Goal: Information Seeking & Learning: Learn about a topic

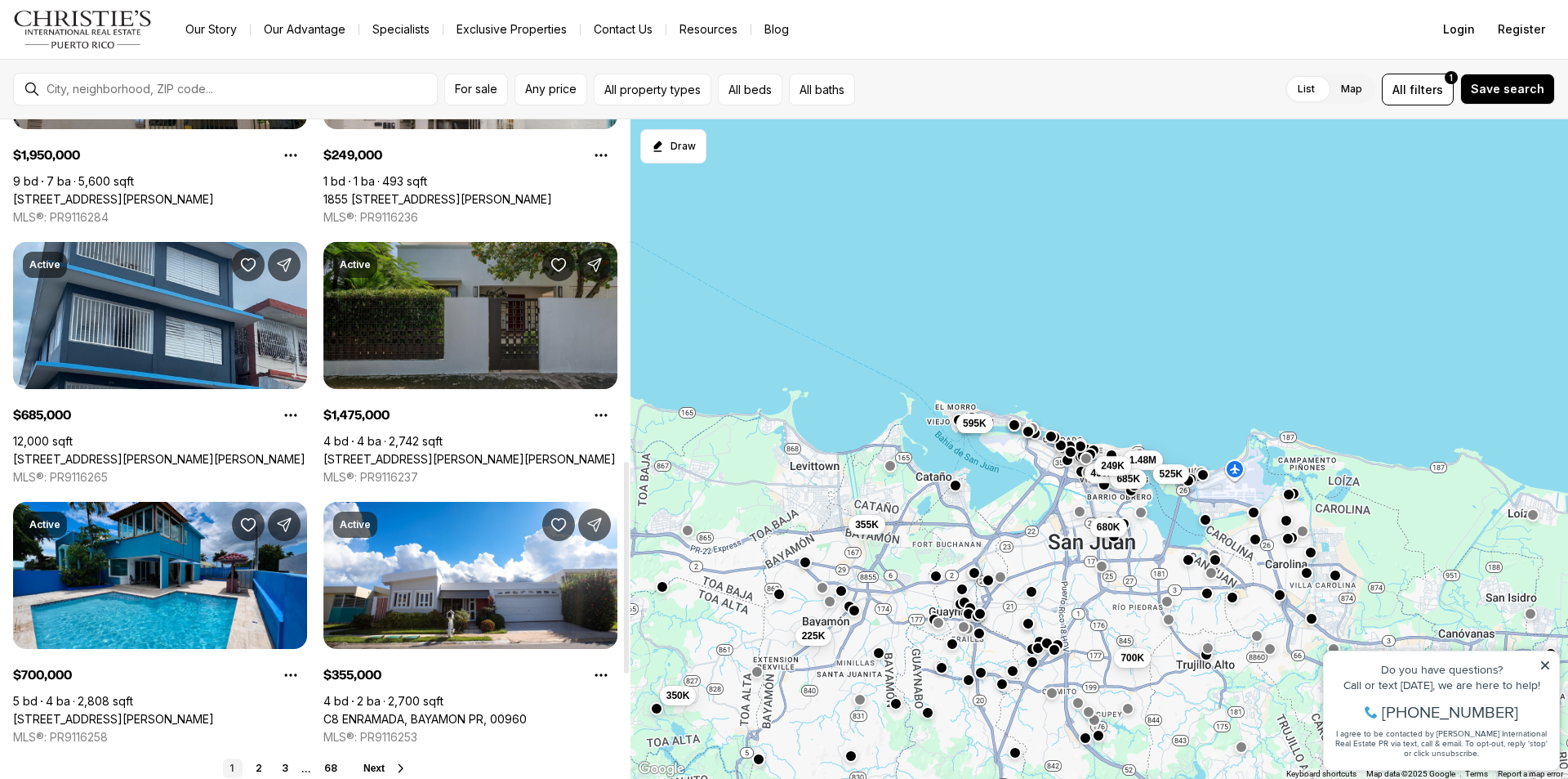
scroll to position [1226, 0]
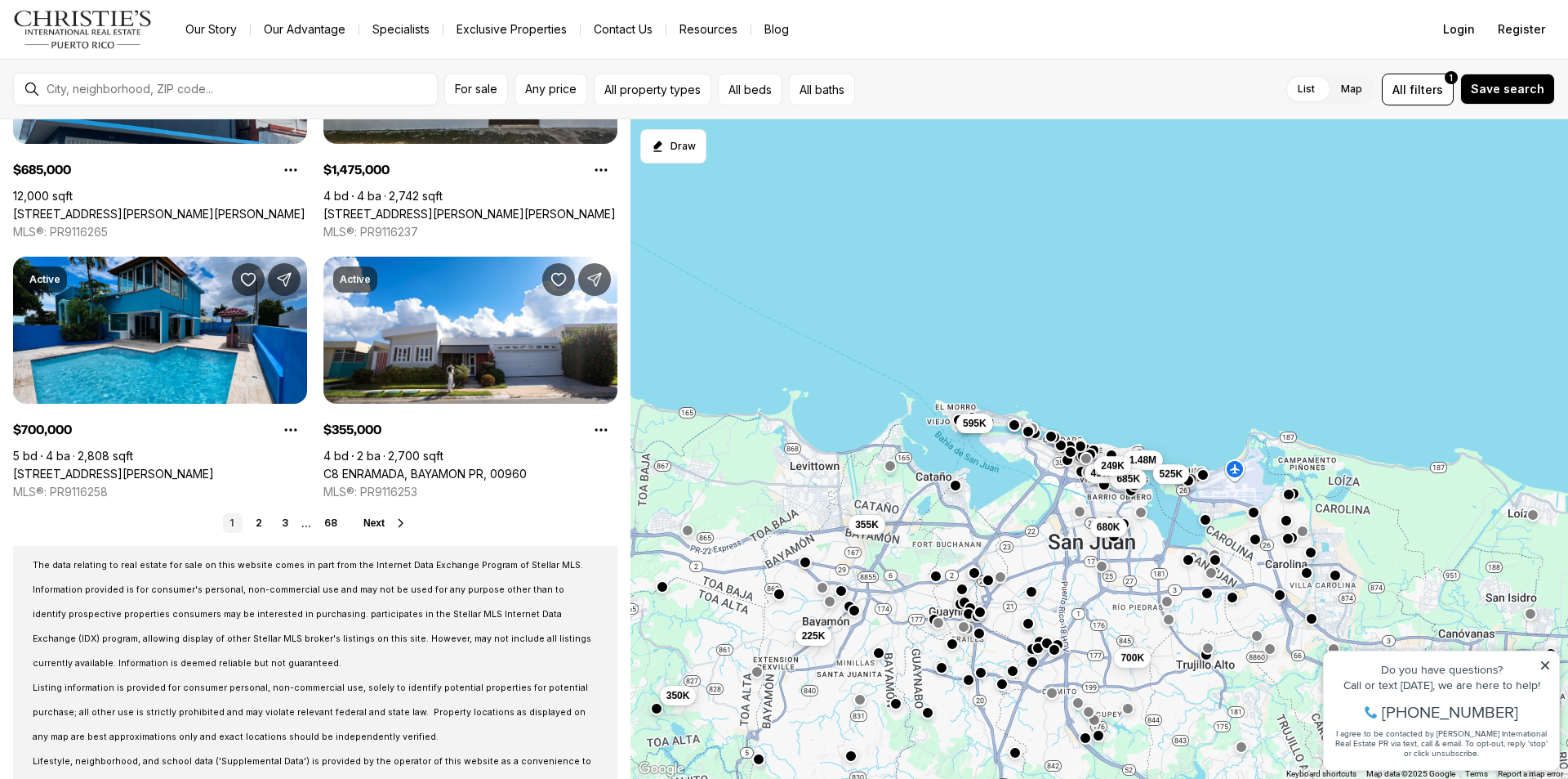
click at [976, 616] on button "button" at bounding box center [981, 613] width 13 height 13
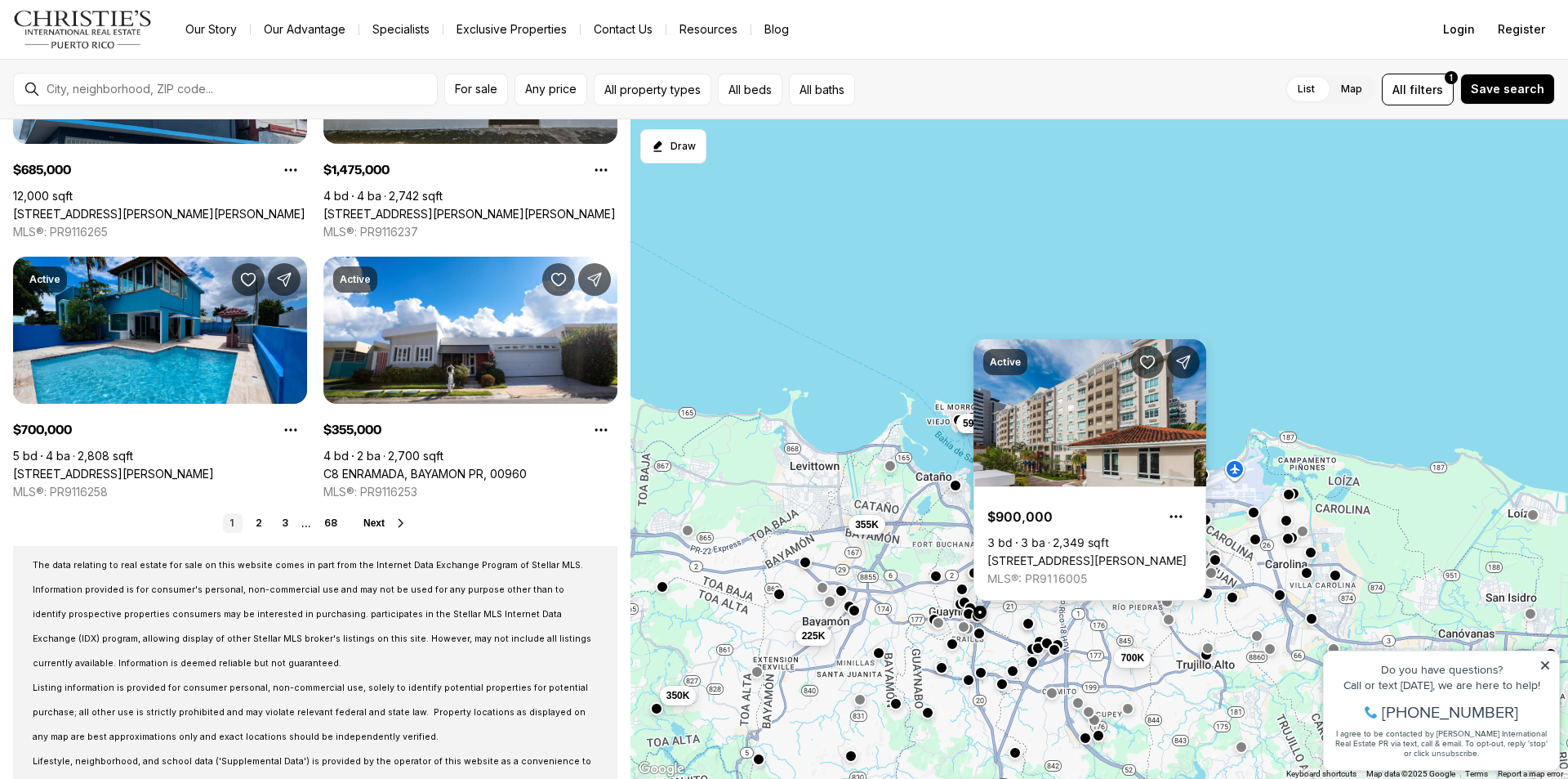
click at [976, 616] on button "button" at bounding box center [981, 613] width 13 height 13
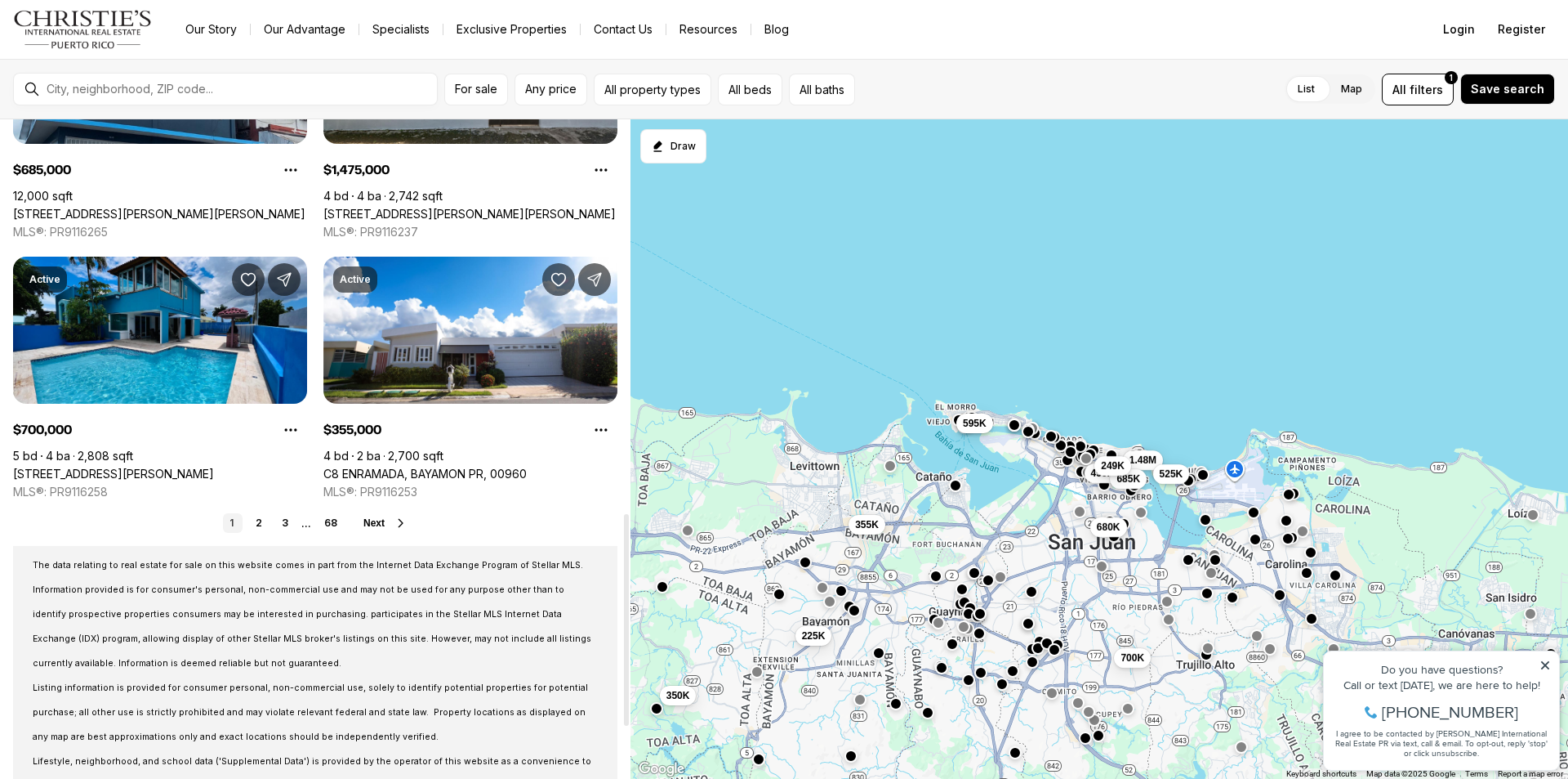
scroll to position [1387, 0]
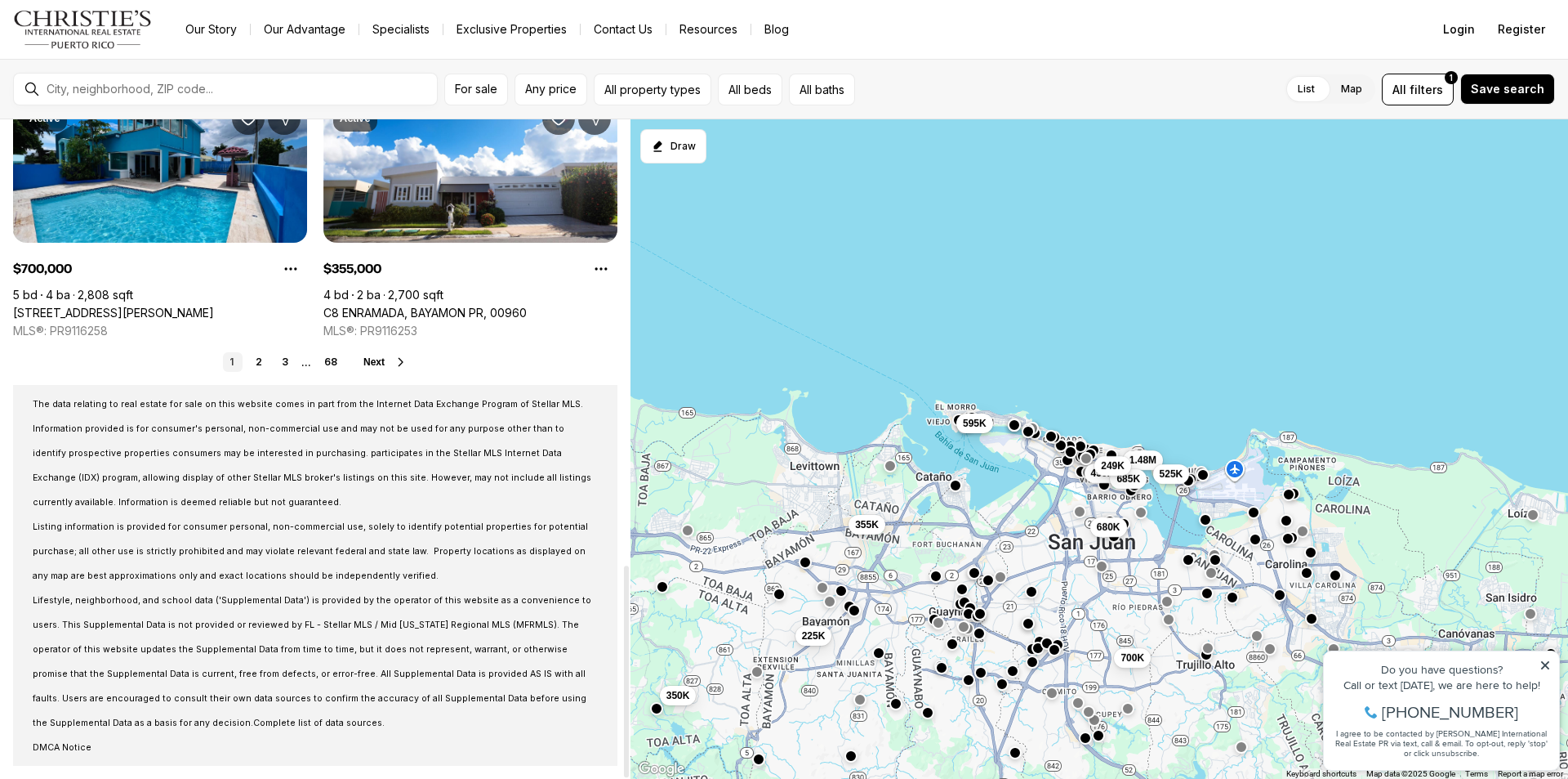
click at [396, 361] on icon at bounding box center [401, 362] width 13 height 13
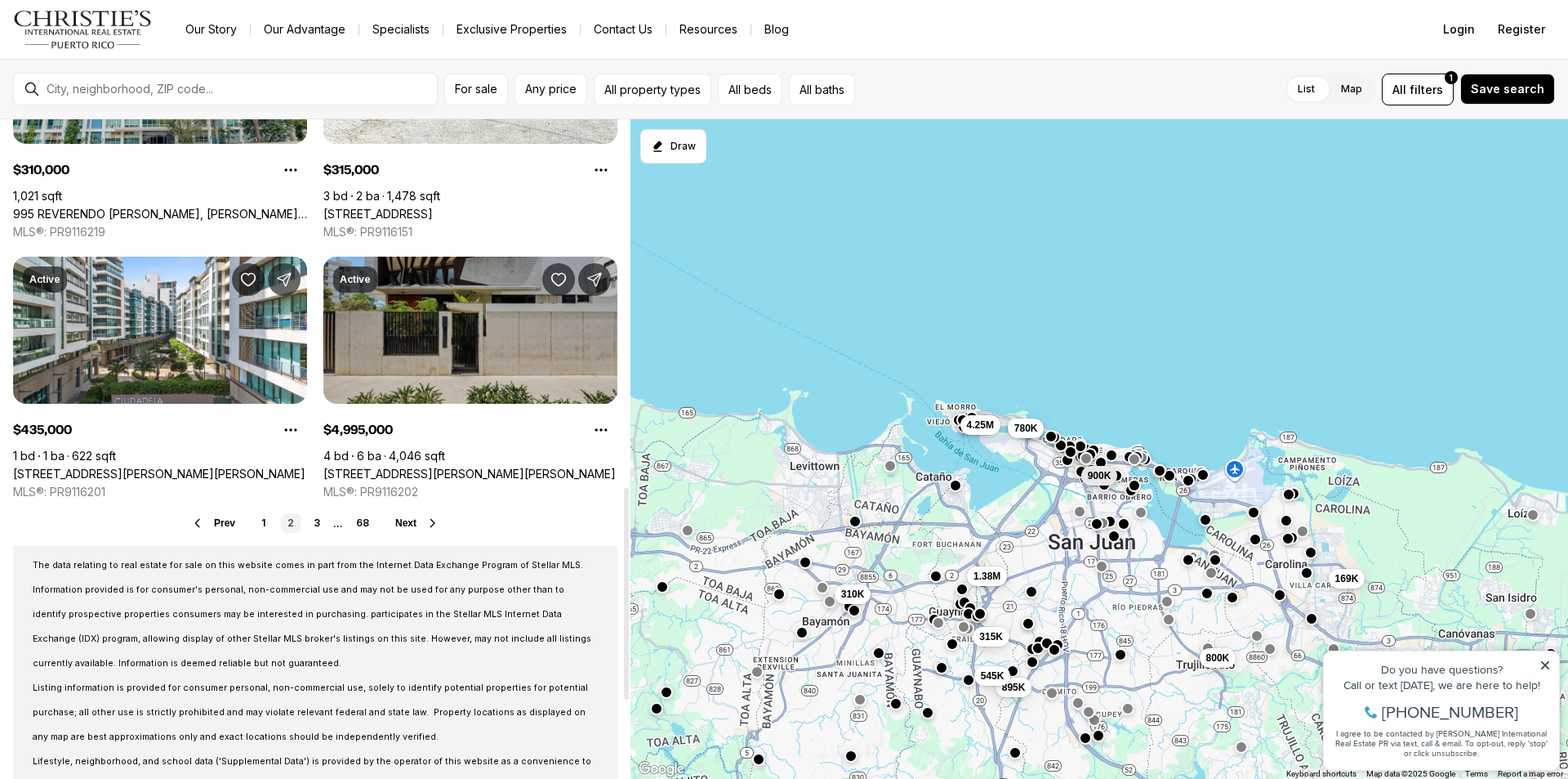
scroll to position [1307, 0]
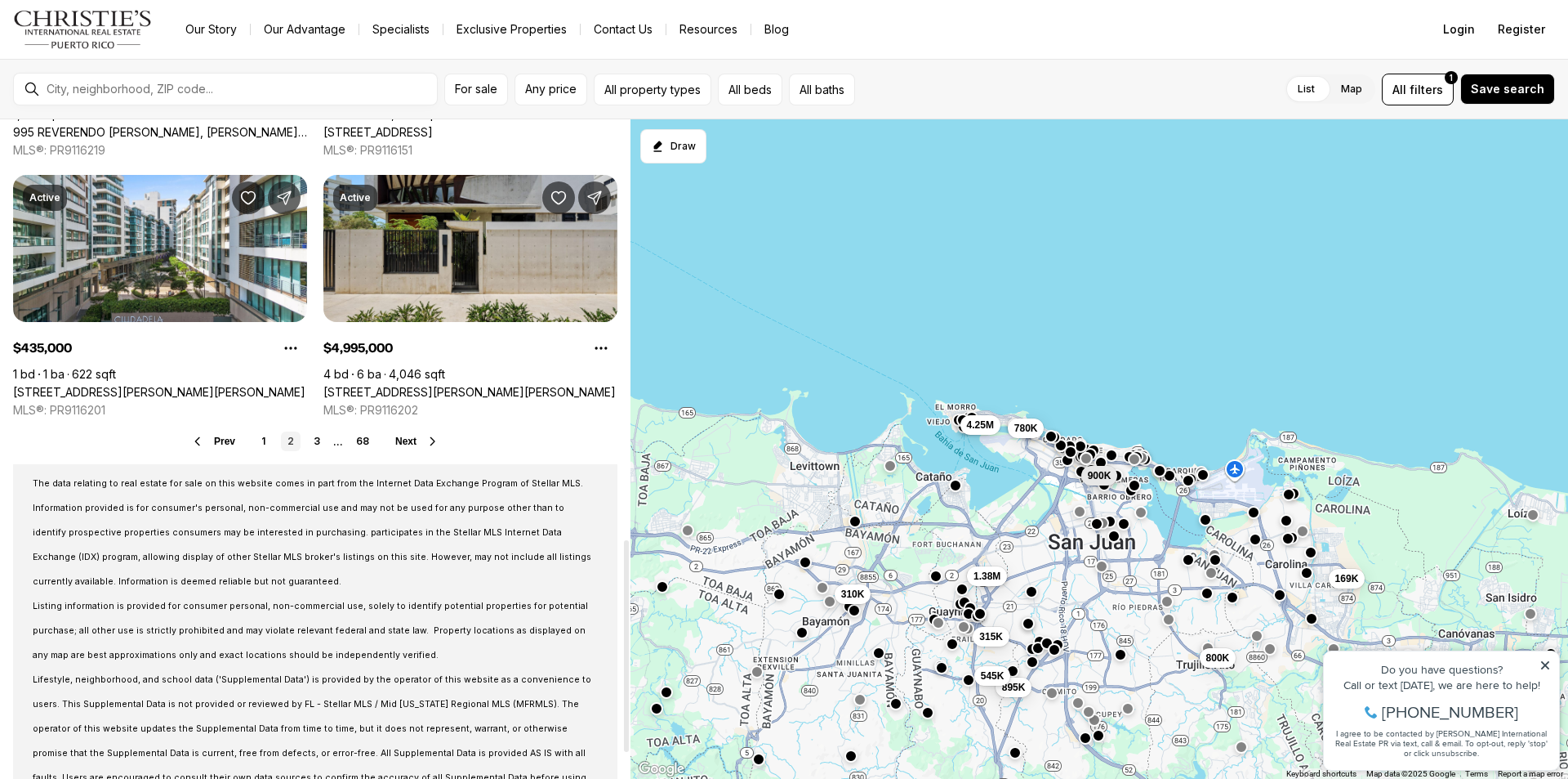
click at [416, 444] on span "Next" at bounding box center [406, 441] width 22 height 12
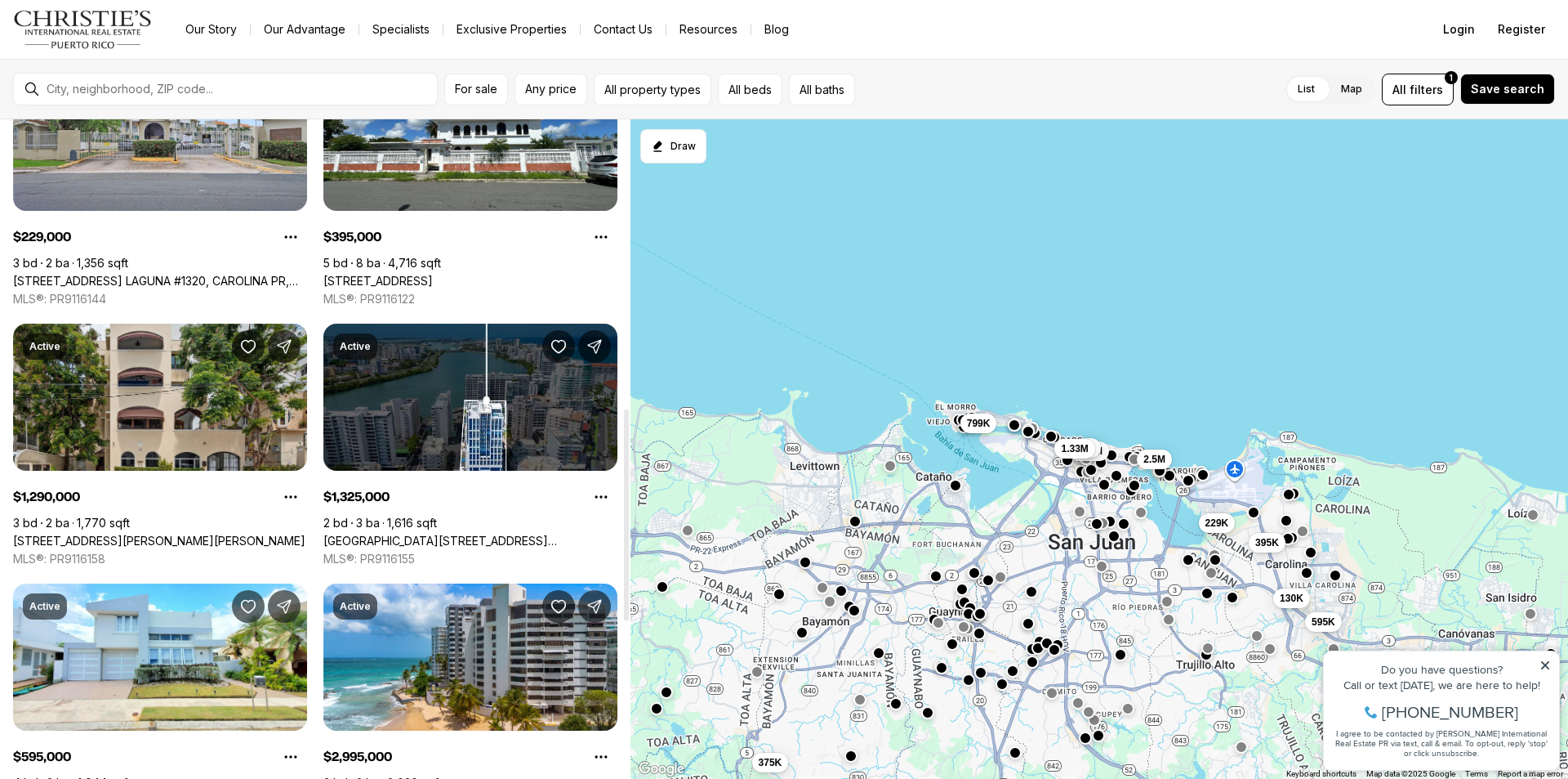
scroll to position [1144, 0]
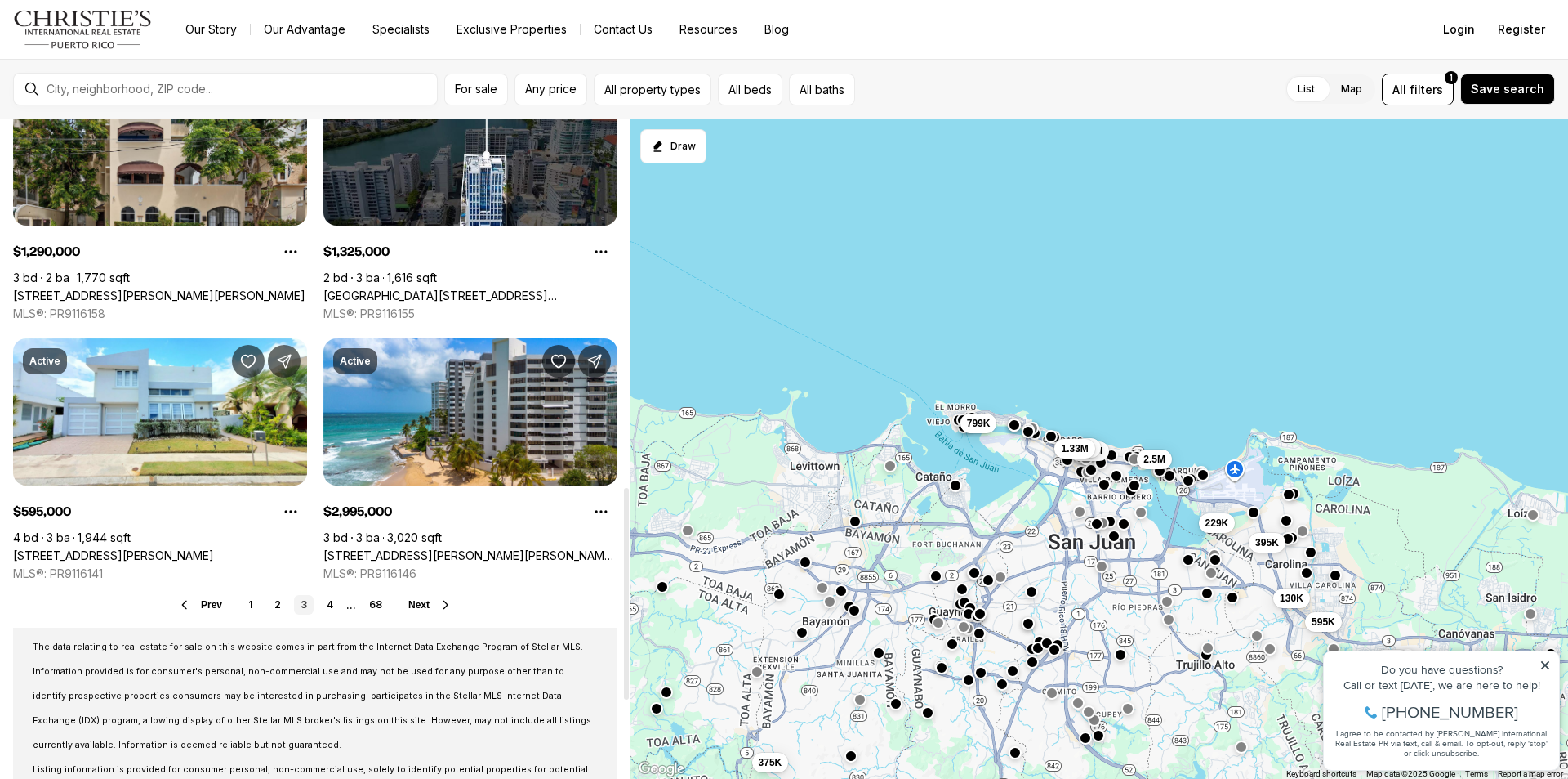
click at [432, 603] on button "Next" at bounding box center [430, 605] width 44 height 13
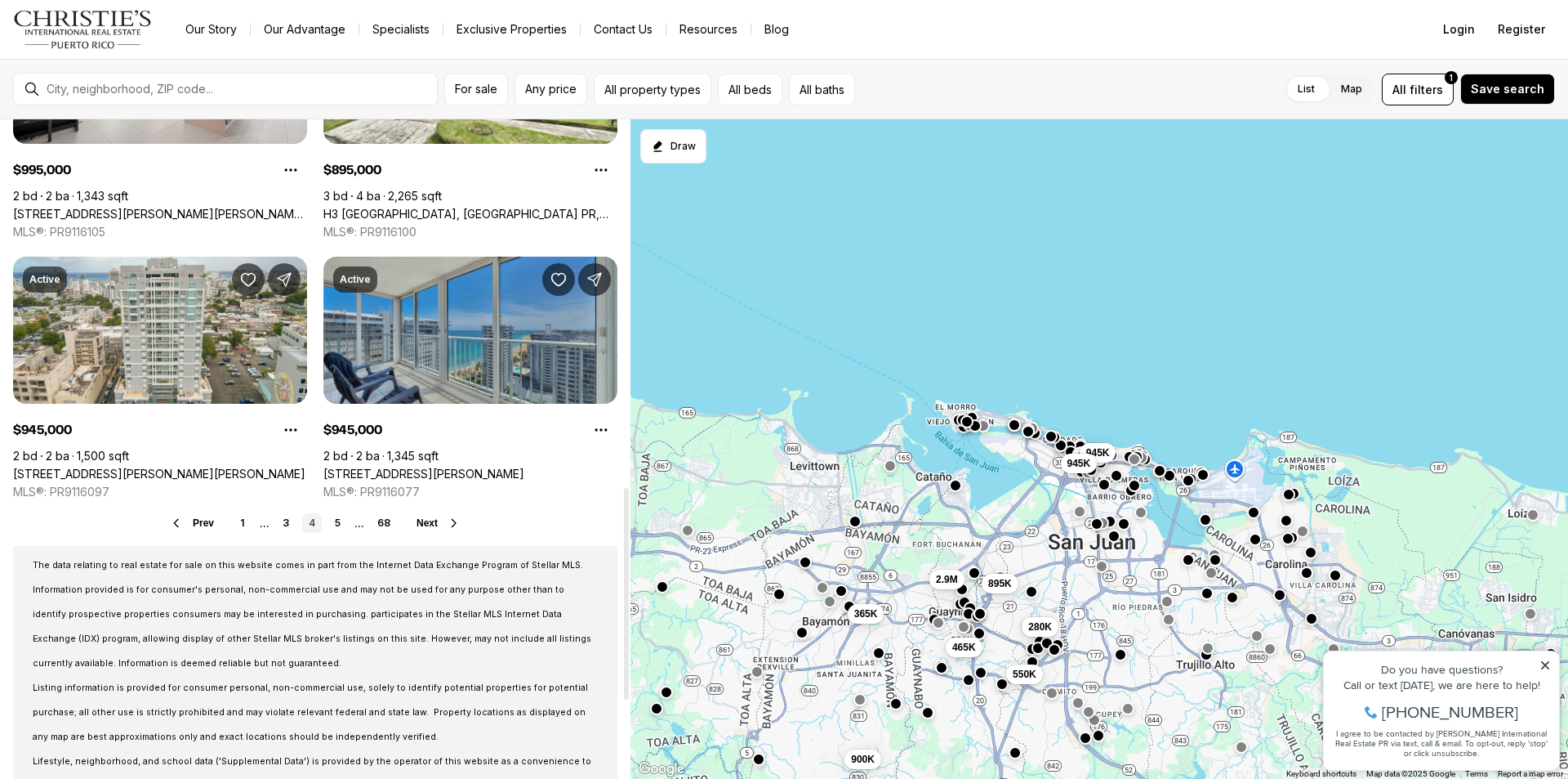
scroll to position [1307, 0]
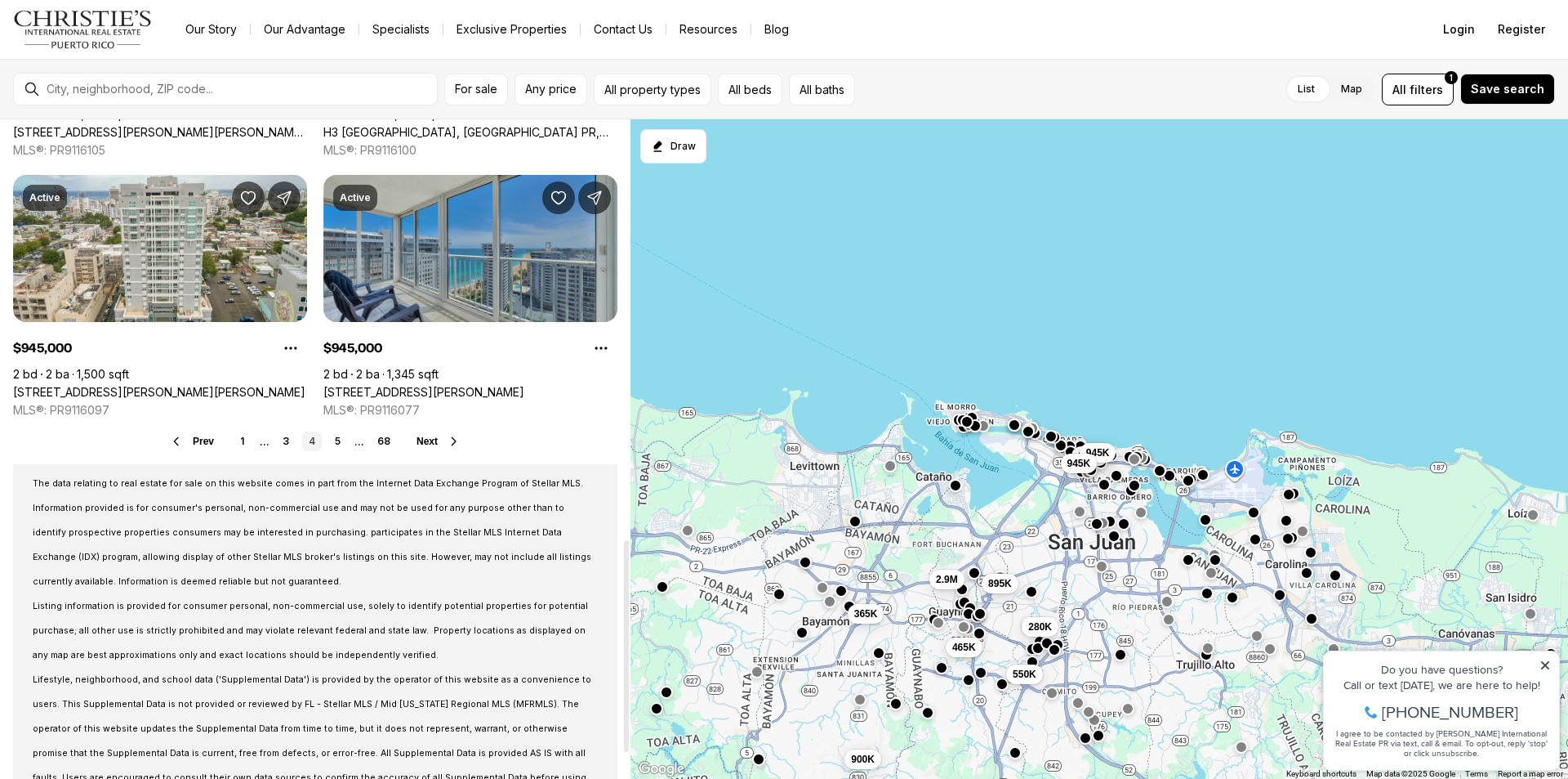
click at [448, 437] on icon at bounding box center [454, 441] width 13 height 13
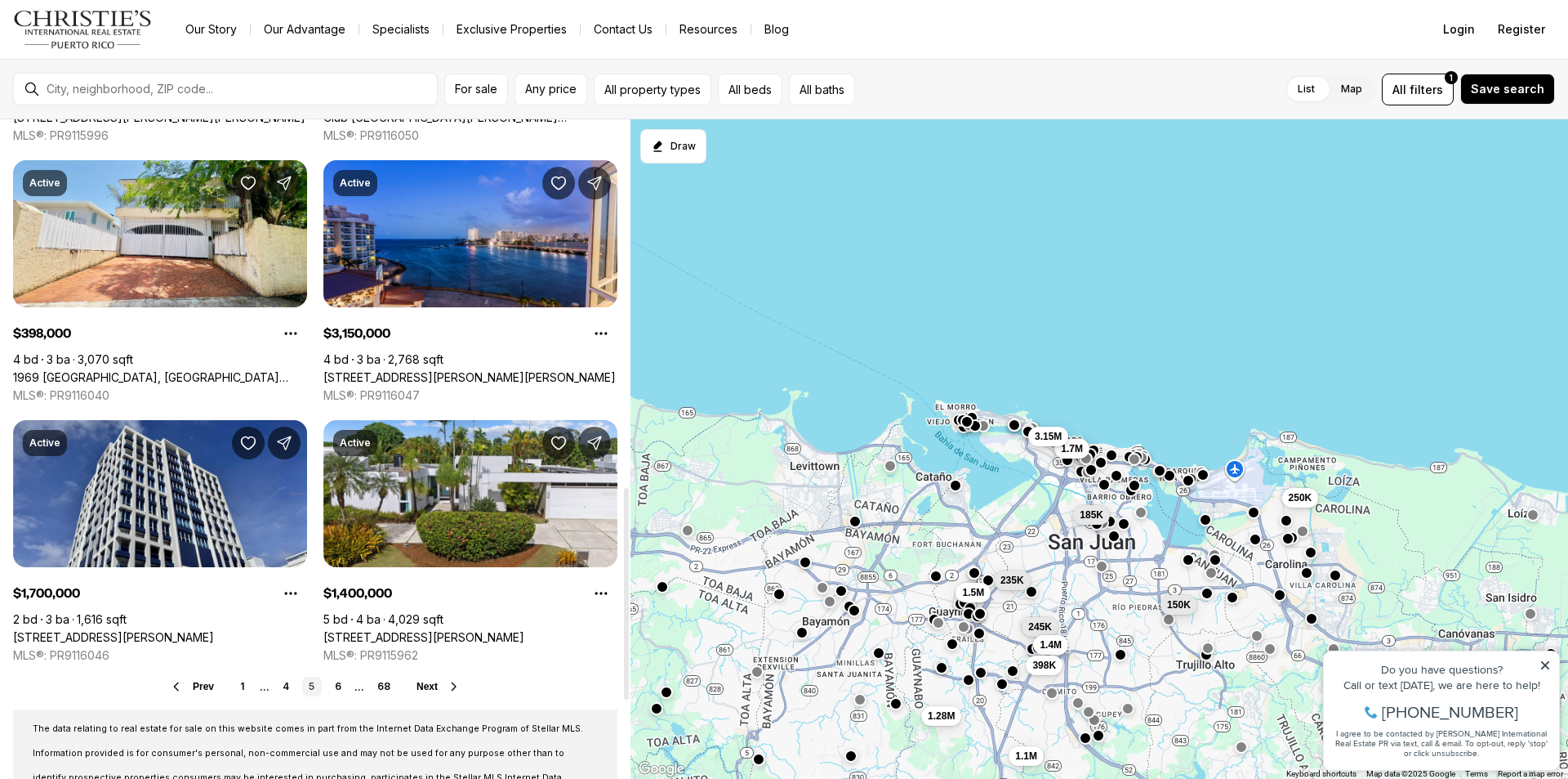
scroll to position [1226, 0]
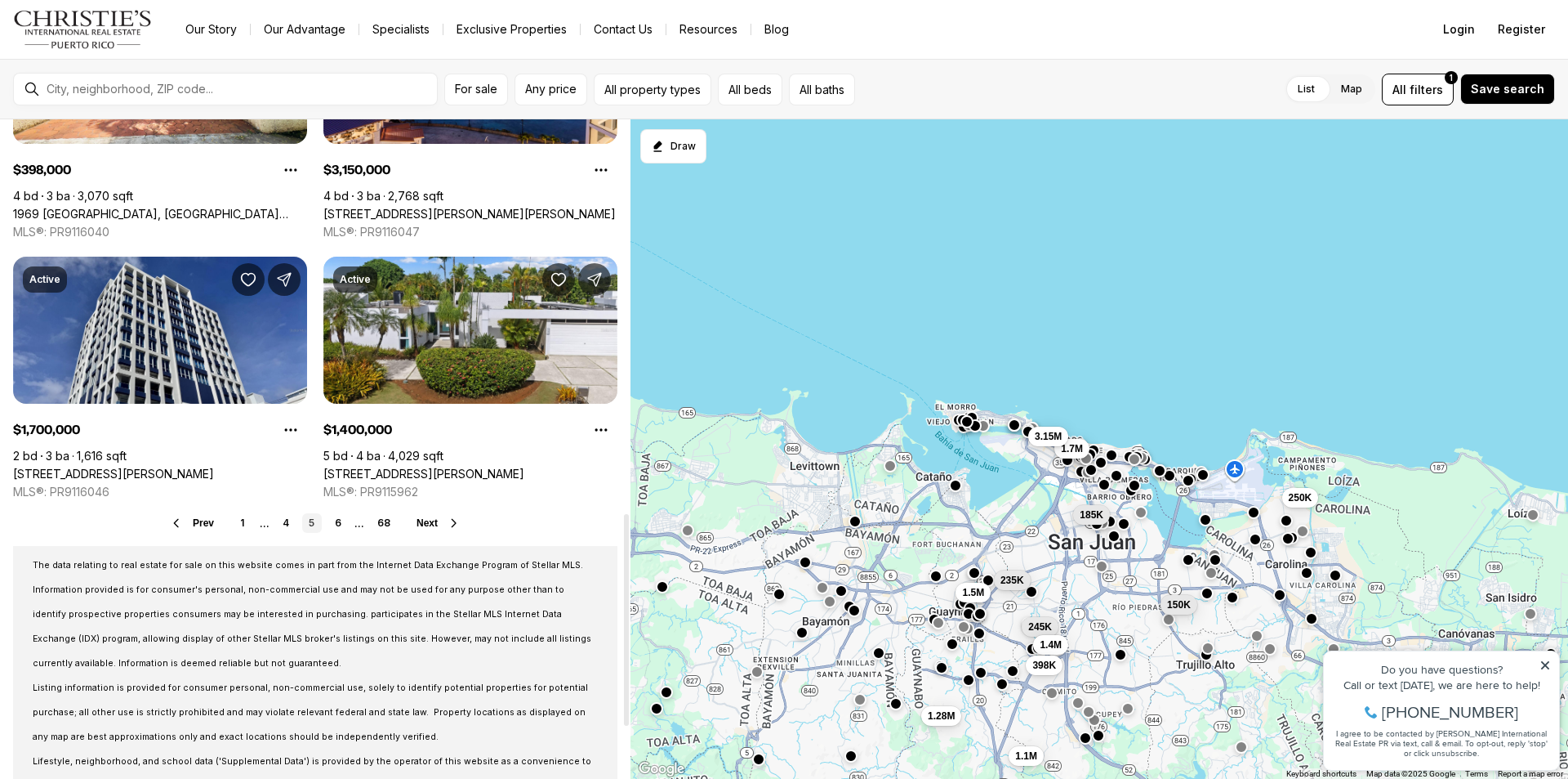
click at [423, 522] on span "Next" at bounding box center [428, 523] width 22 height 12
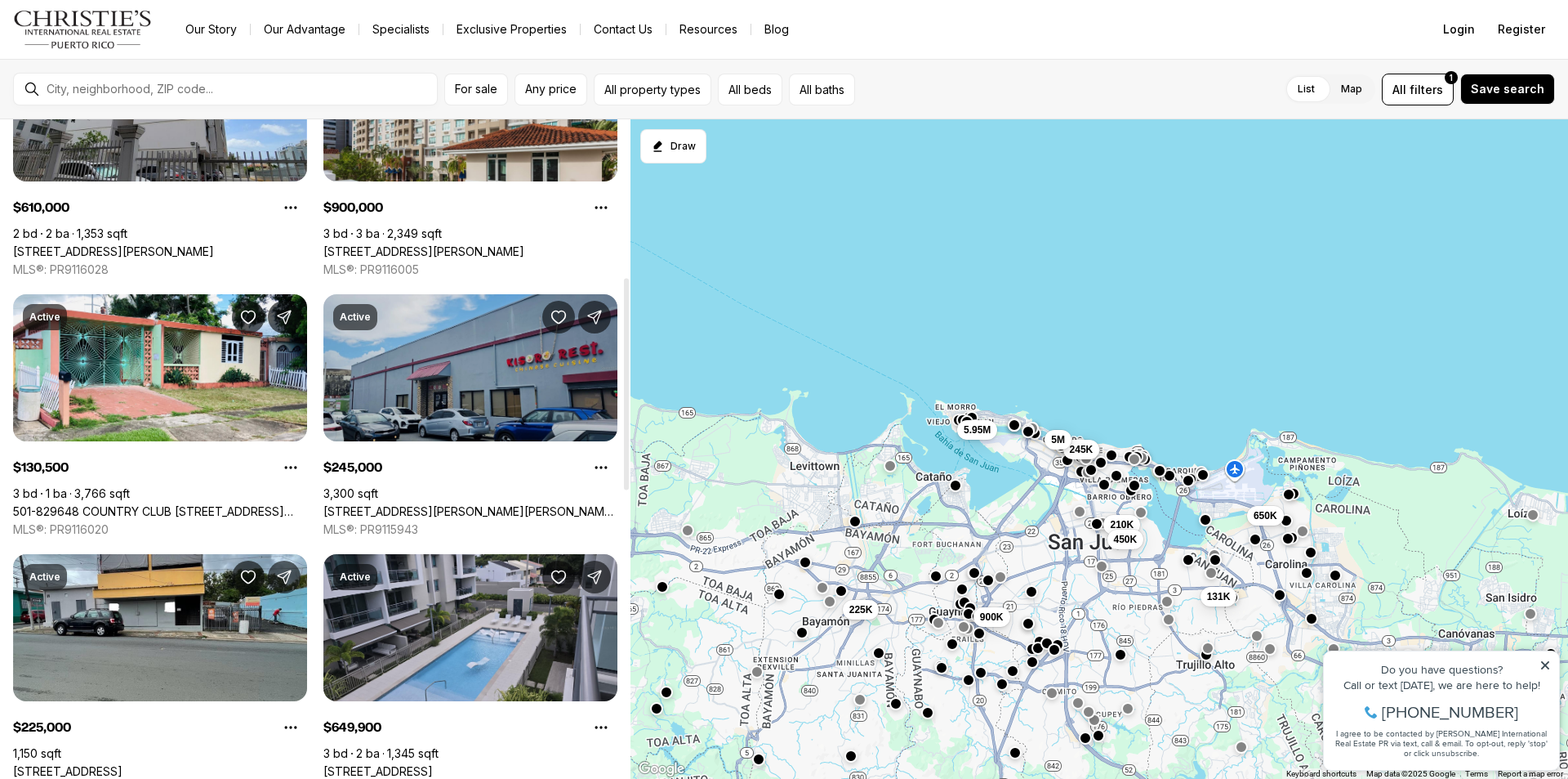
scroll to position [490, 0]
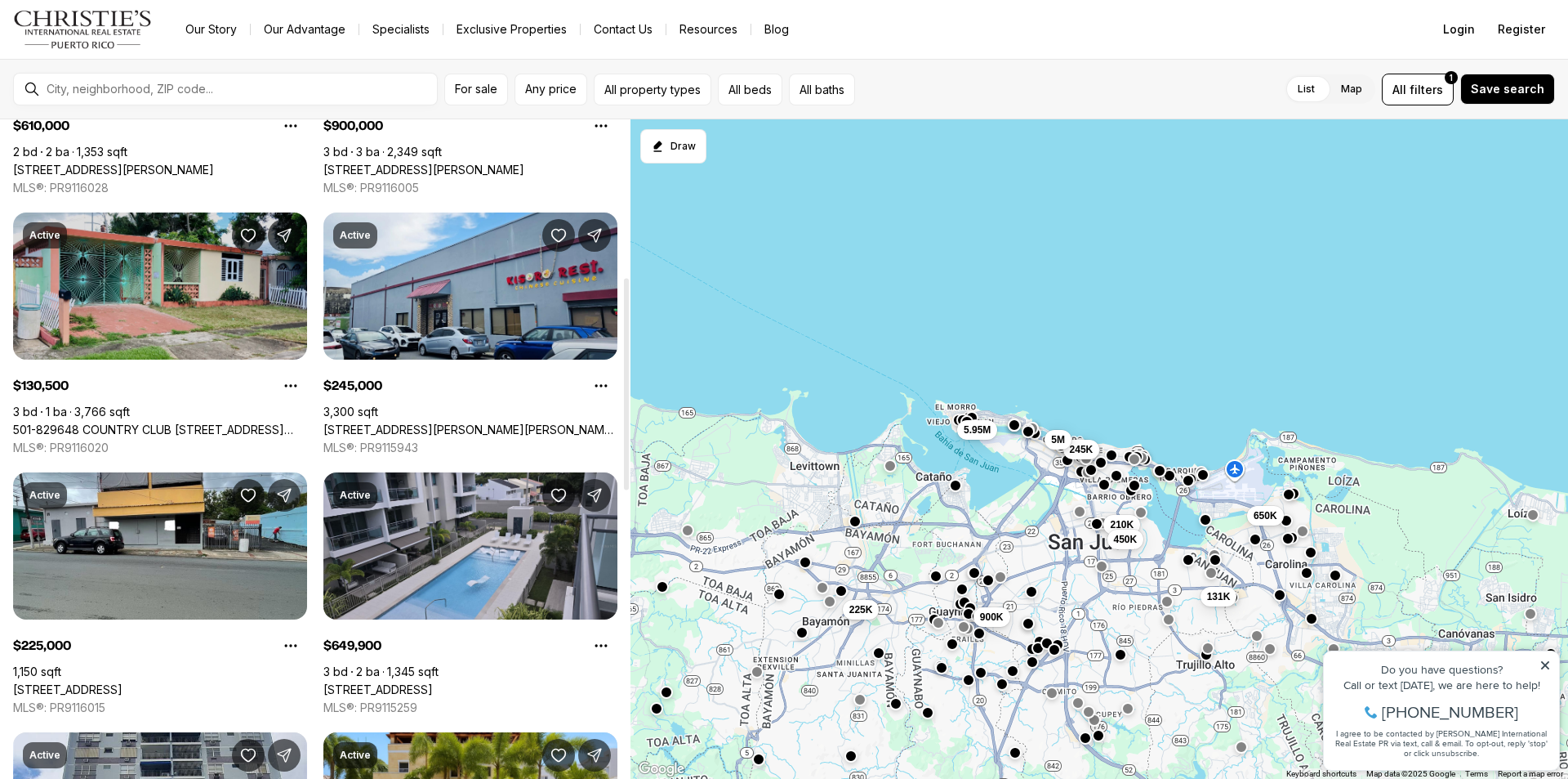
click at [181, 423] on link "501-829648 COUNTRY CLUB C/ANTONIO LUCIANO #1152, SAN JUAN PR, 00924" at bounding box center [161, 430] width 294 height 15
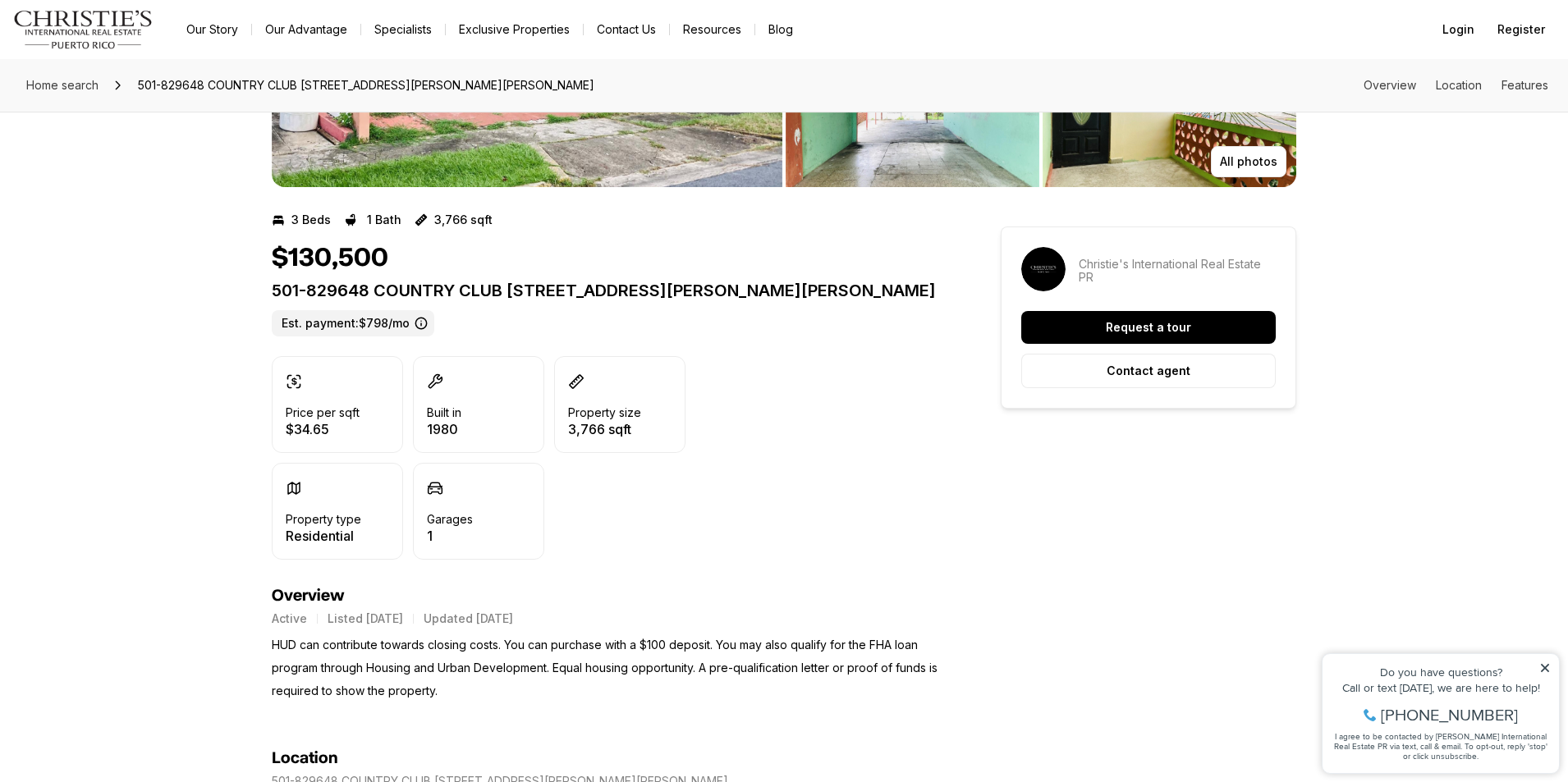
scroll to position [82, 0]
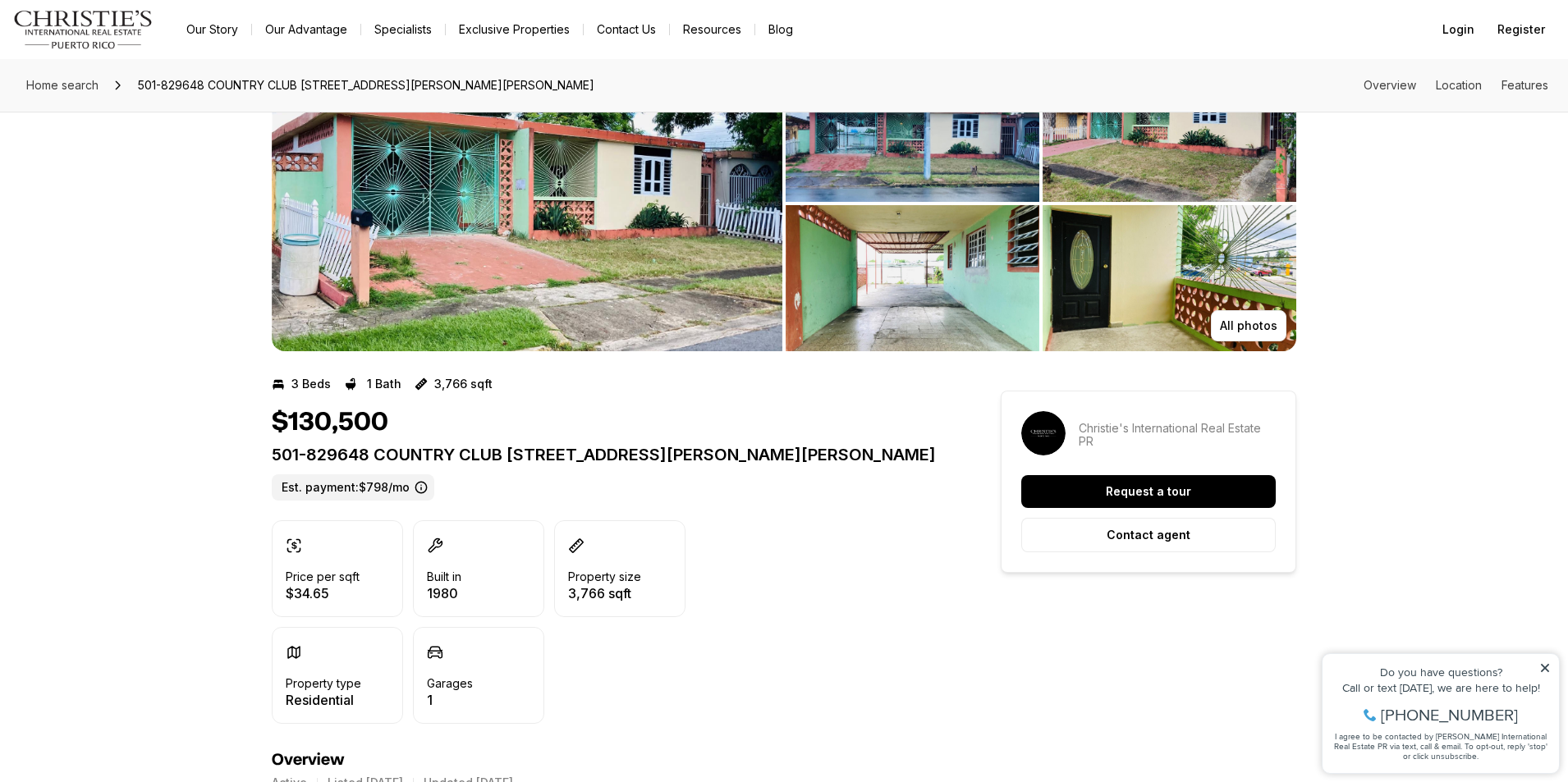
click at [893, 267] on img "View image gallery" at bounding box center [912, 277] width 253 height 146
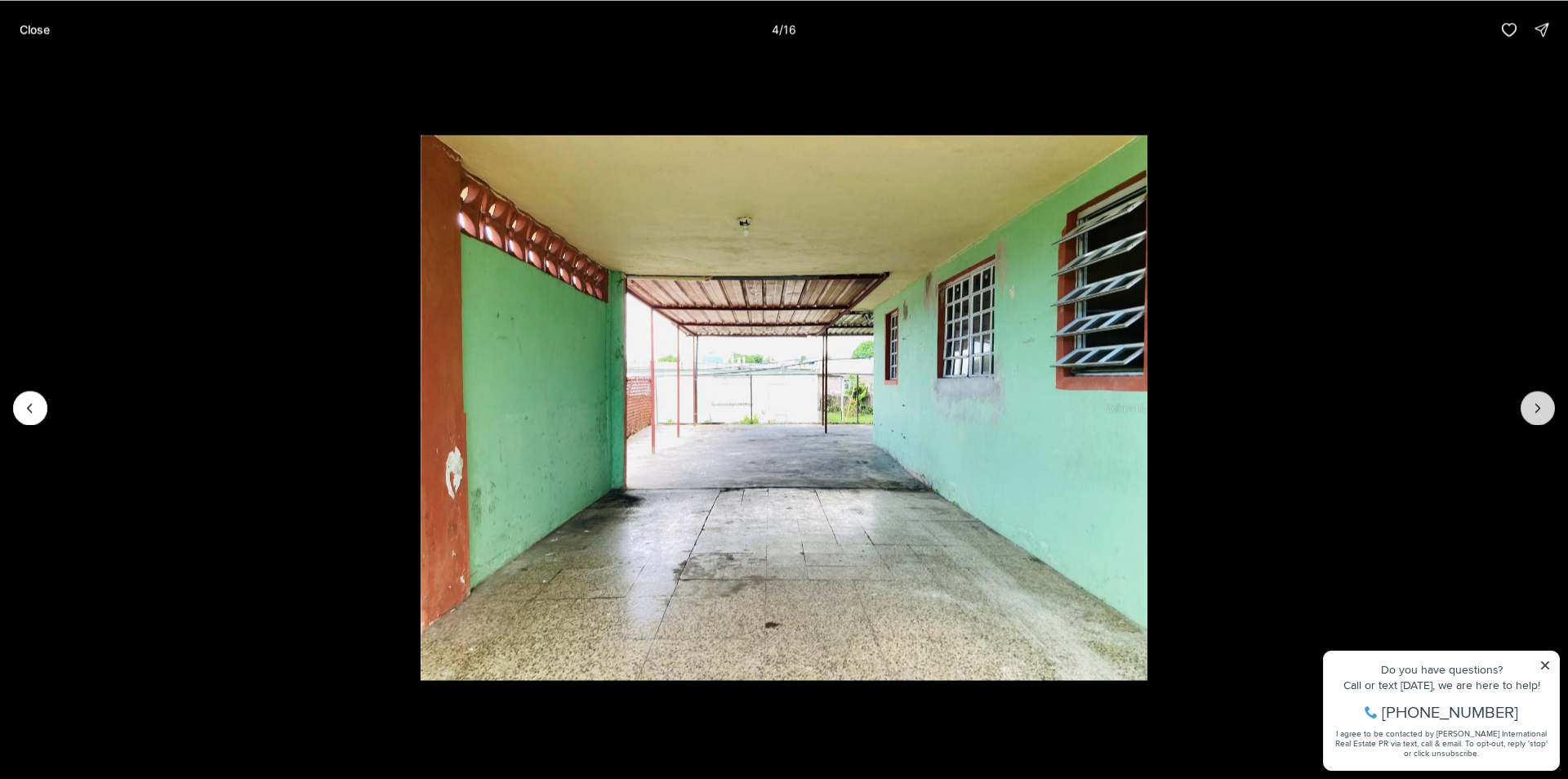
click at [1541, 408] on icon "Next slide" at bounding box center [1538, 408] width 17 height 17
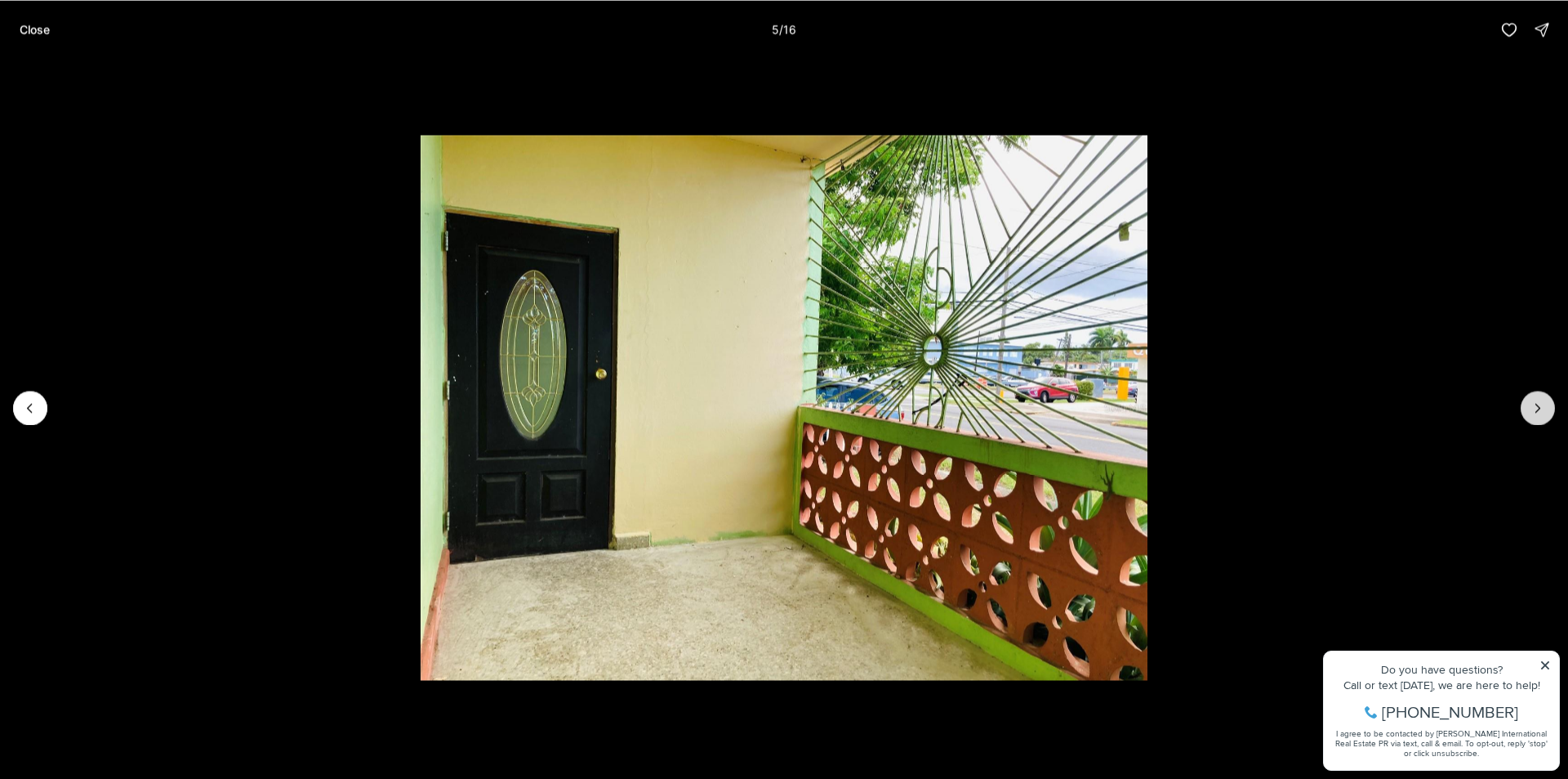
click at [1539, 406] on icon "Next slide" at bounding box center [1538, 408] width 4 height 8
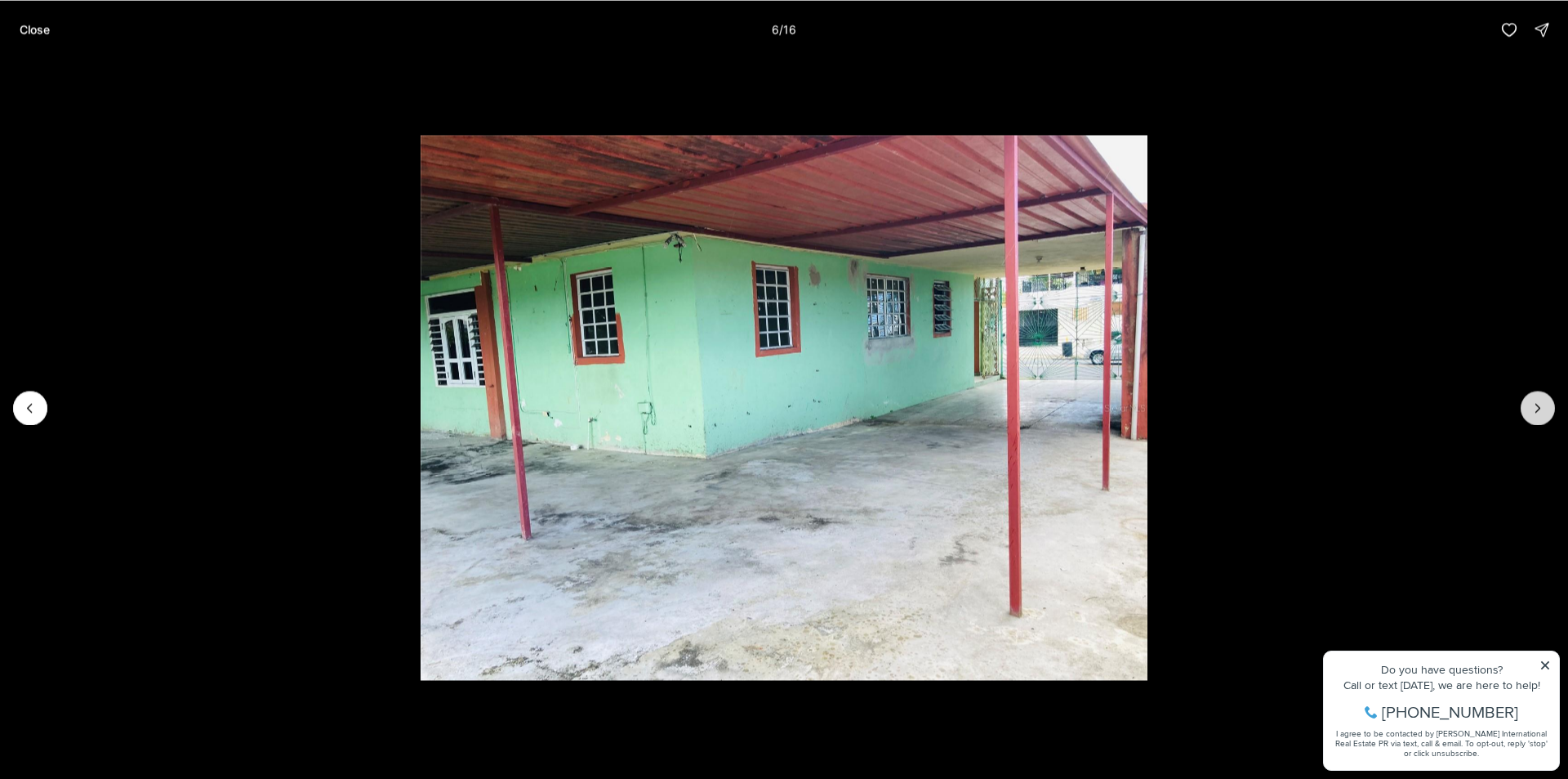
click at [1536, 406] on icon "Next slide" at bounding box center [1538, 408] width 17 height 17
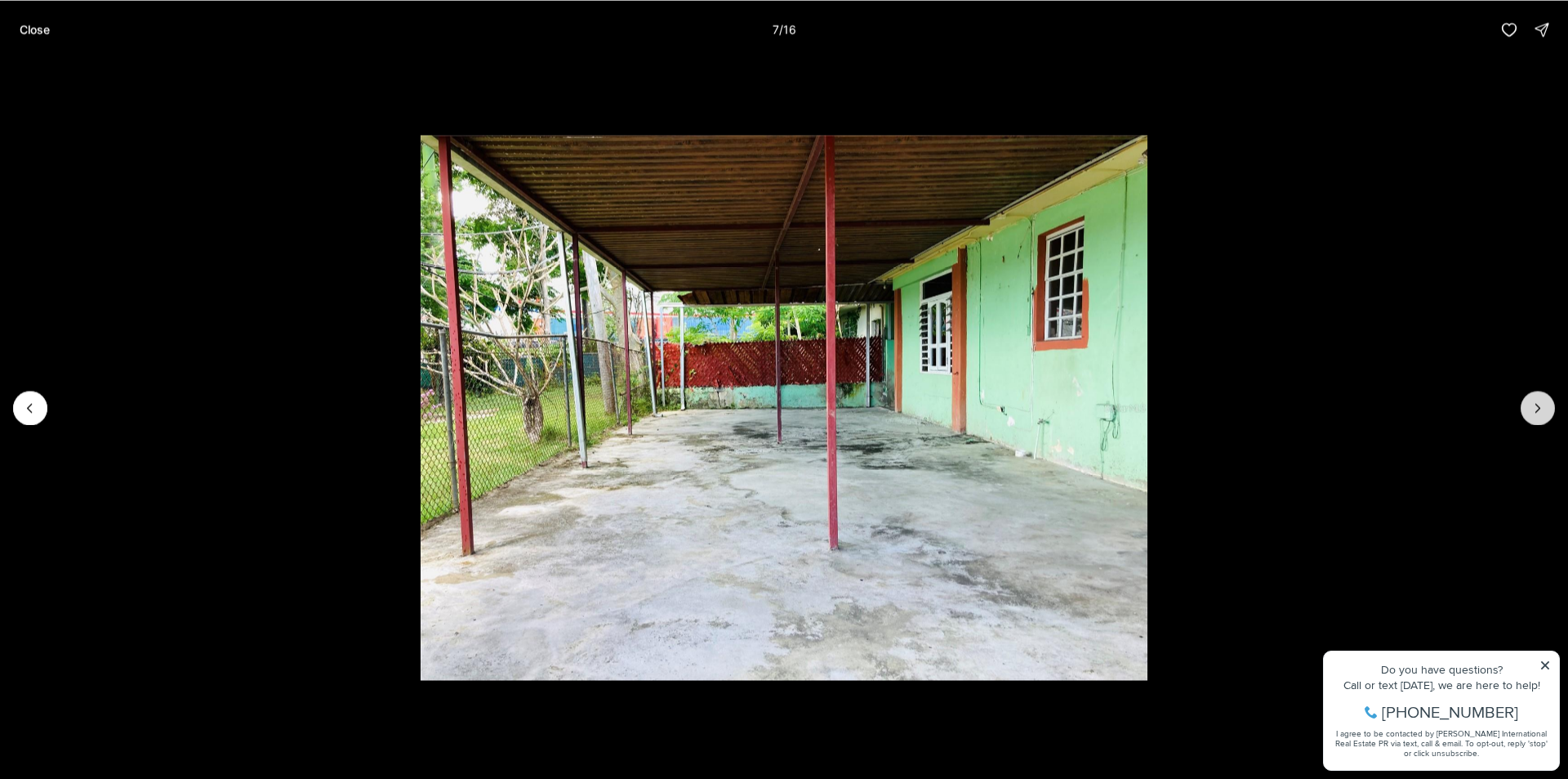
click at [1535, 406] on icon "Next slide" at bounding box center [1538, 408] width 17 height 17
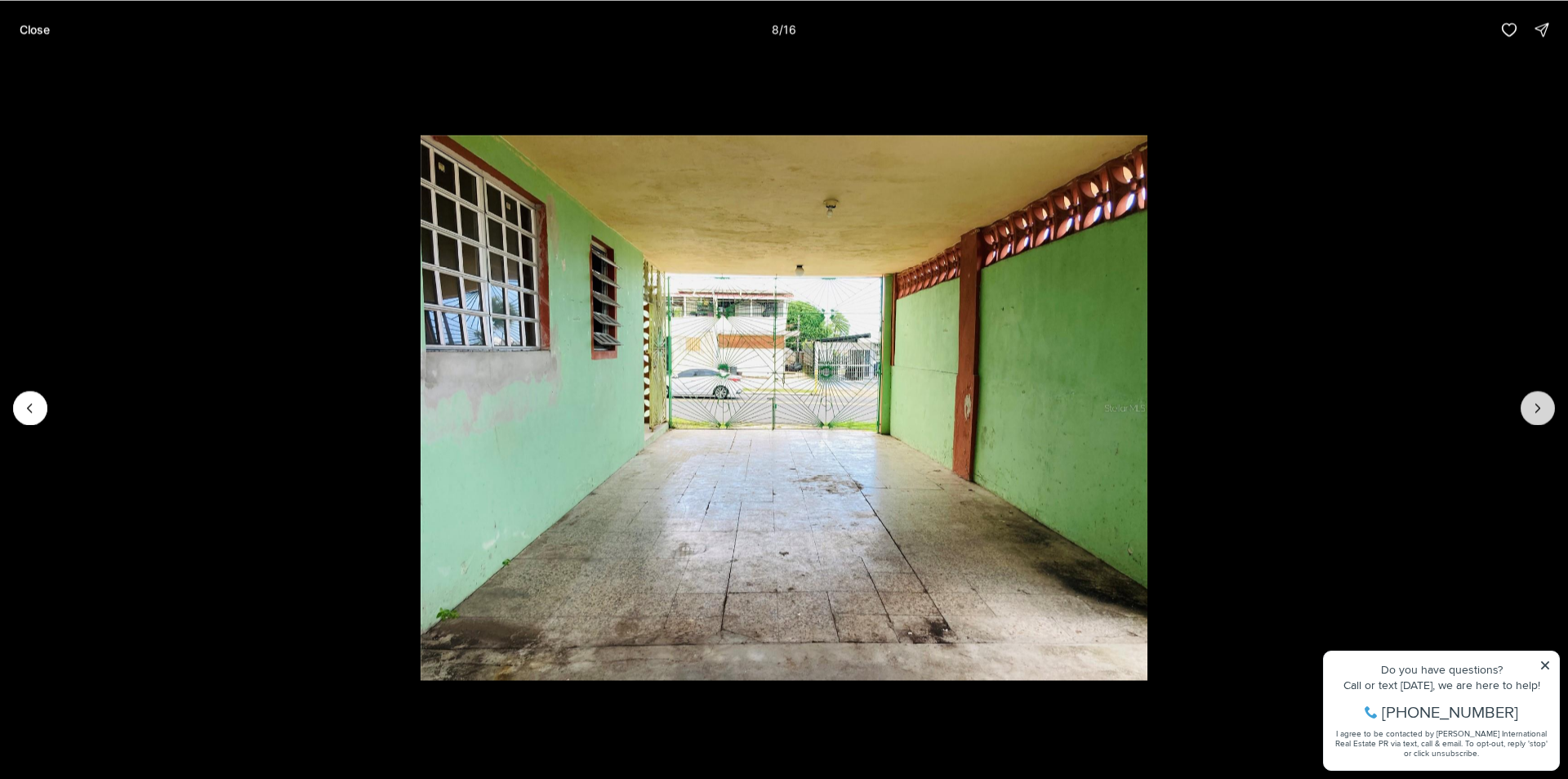
click at [1535, 406] on icon "Next slide" at bounding box center [1538, 408] width 17 height 17
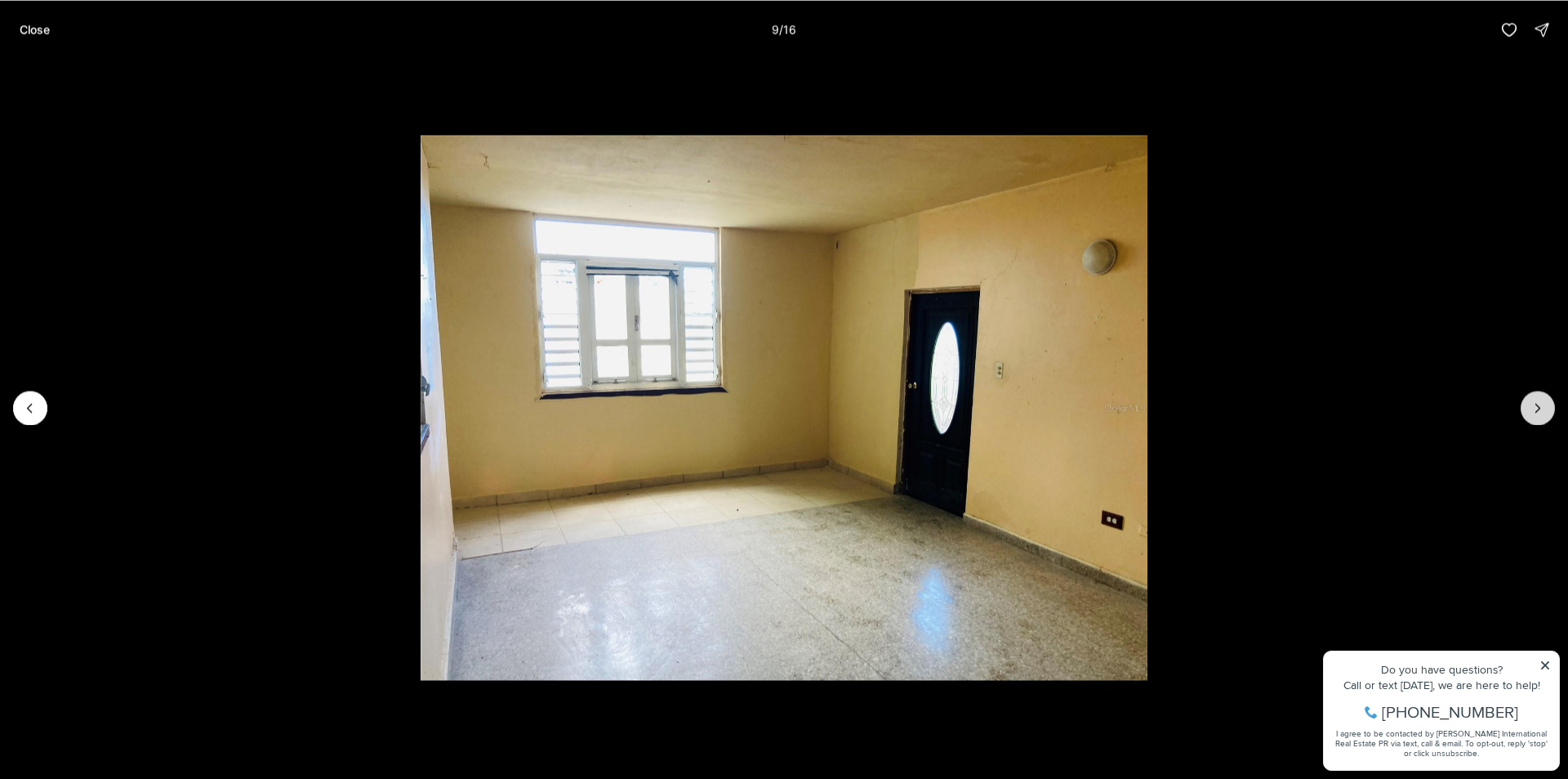
click at [1535, 406] on icon "Next slide" at bounding box center [1538, 408] width 17 height 17
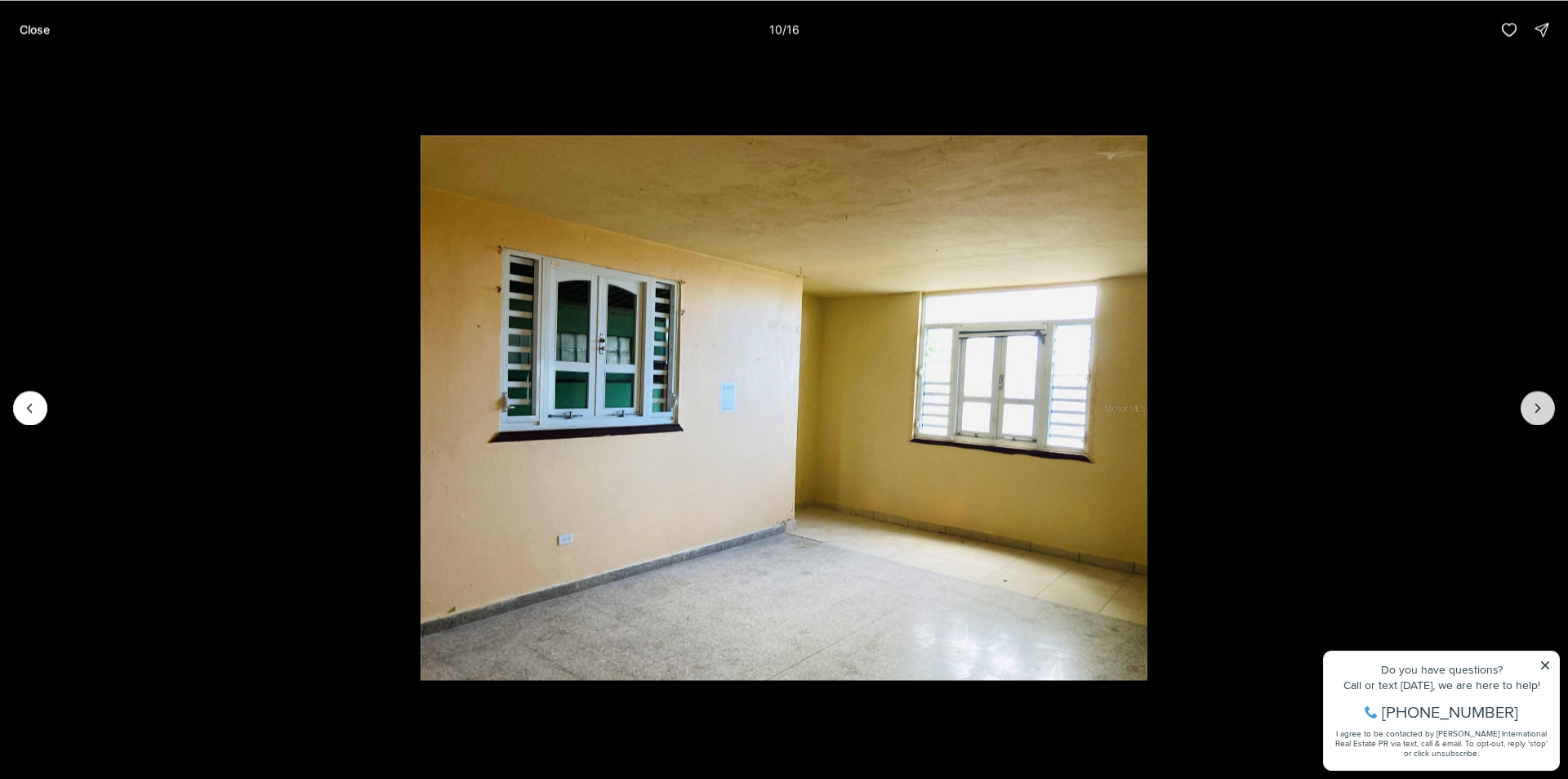
click at [1535, 406] on icon "Next slide" at bounding box center [1538, 408] width 17 height 17
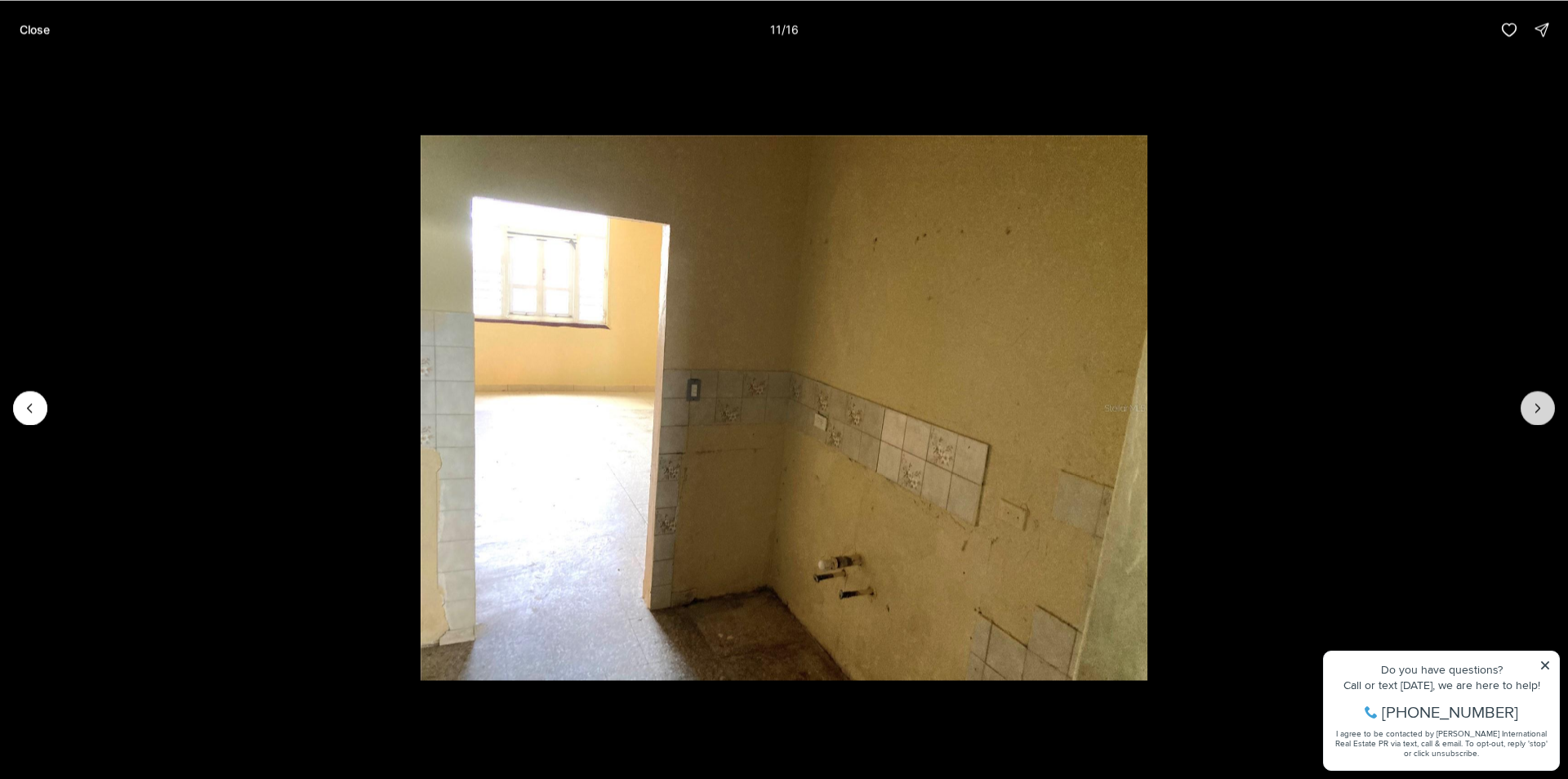
click at [1535, 406] on icon "Next slide" at bounding box center [1538, 408] width 17 height 17
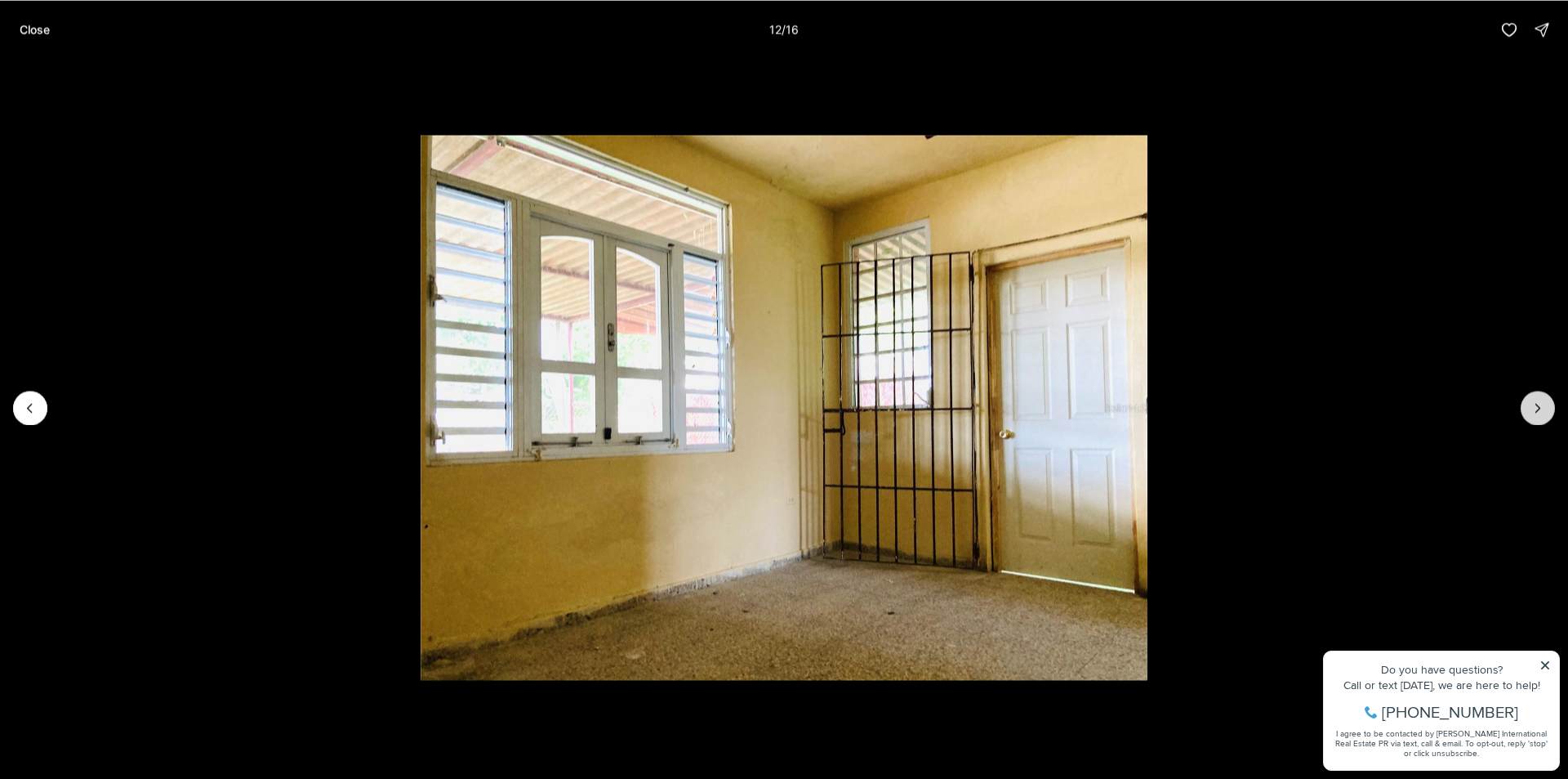
click at [1535, 406] on icon "Next slide" at bounding box center [1538, 408] width 17 height 17
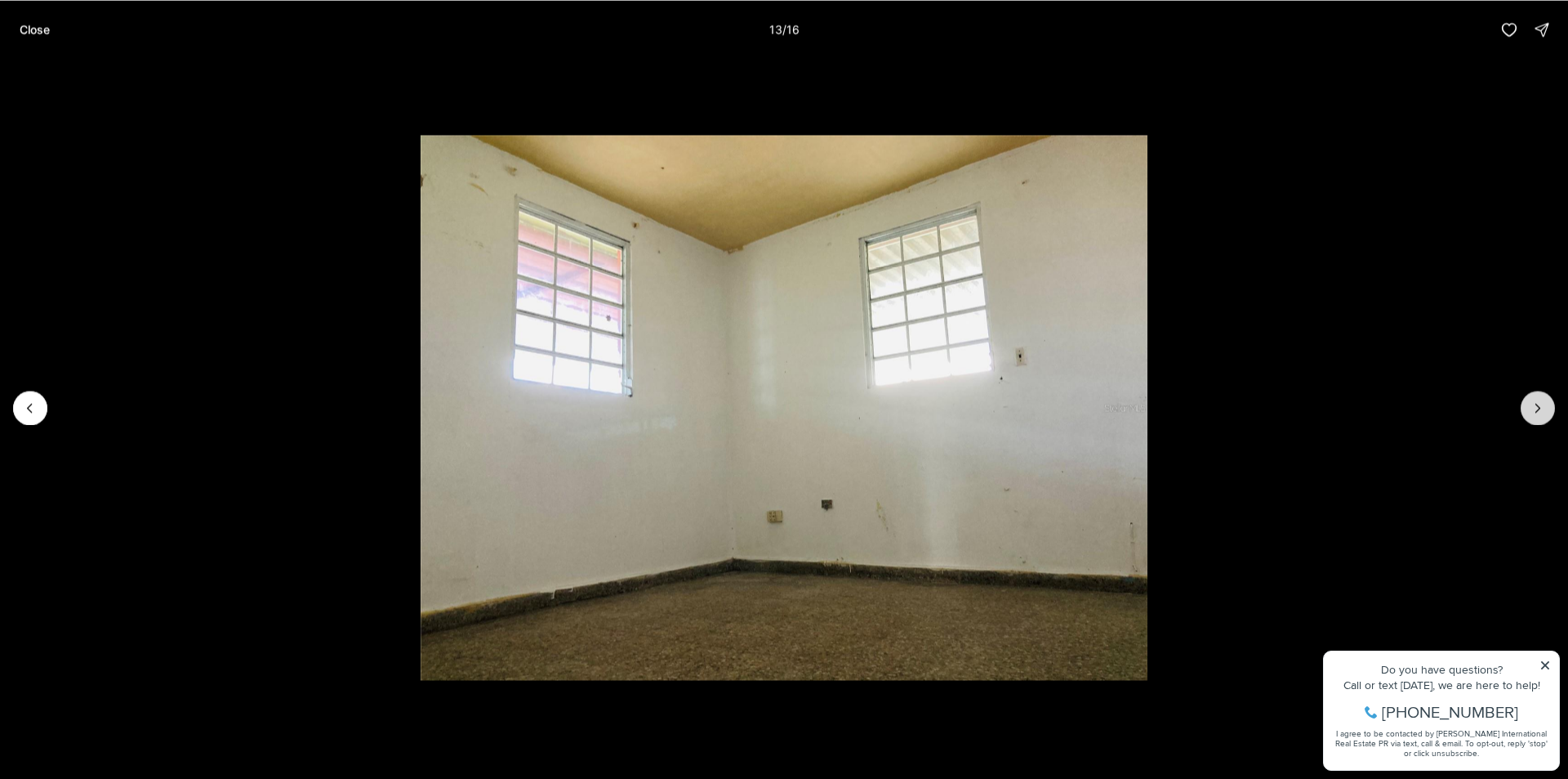
click at [1535, 406] on icon "Next slide" at bounding box center [1538, 408] width 17 height 17
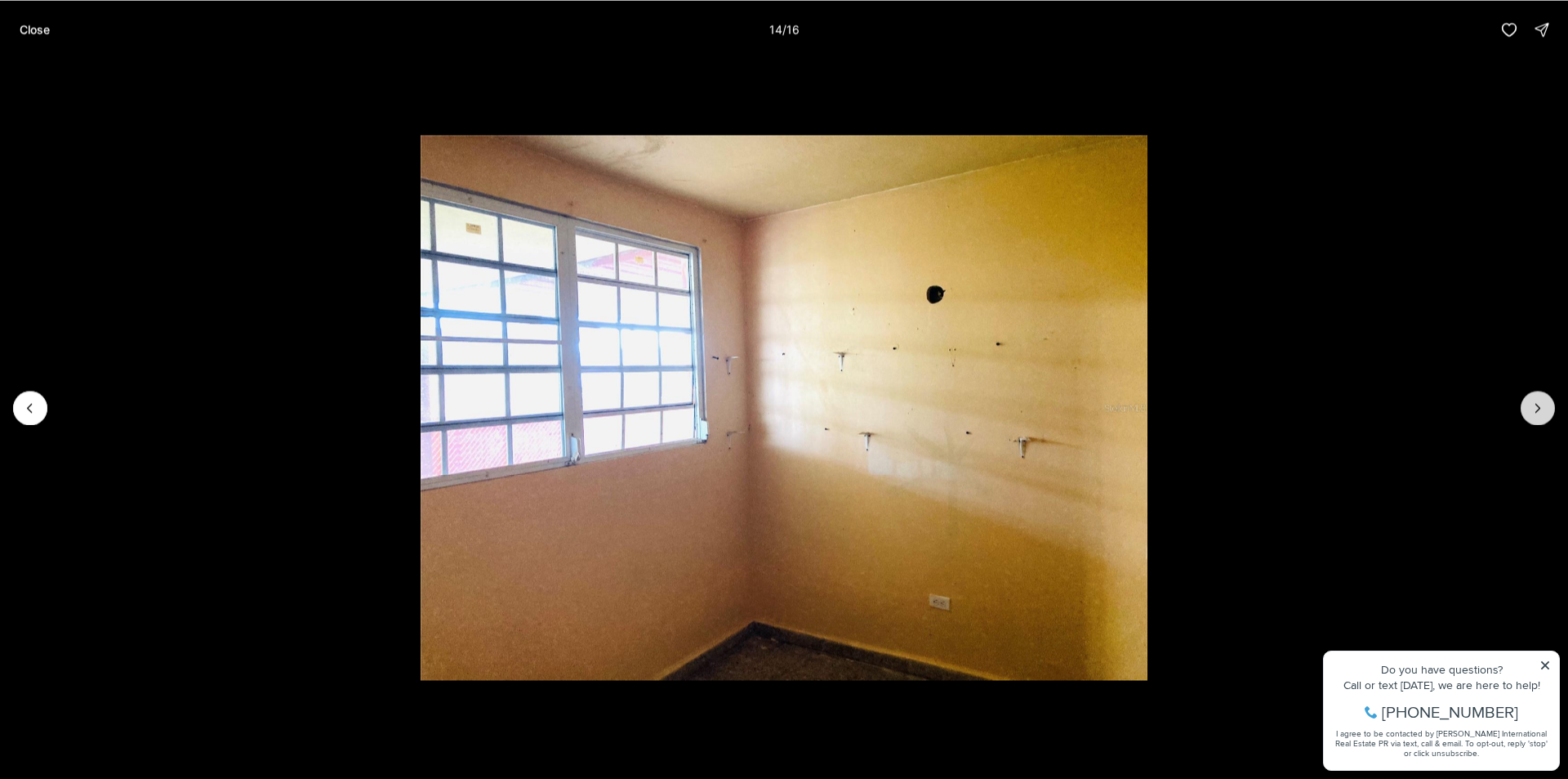
click at [1535, 406] on icon "Next slide" at bounding box center [1538, 408] width 17 height 17
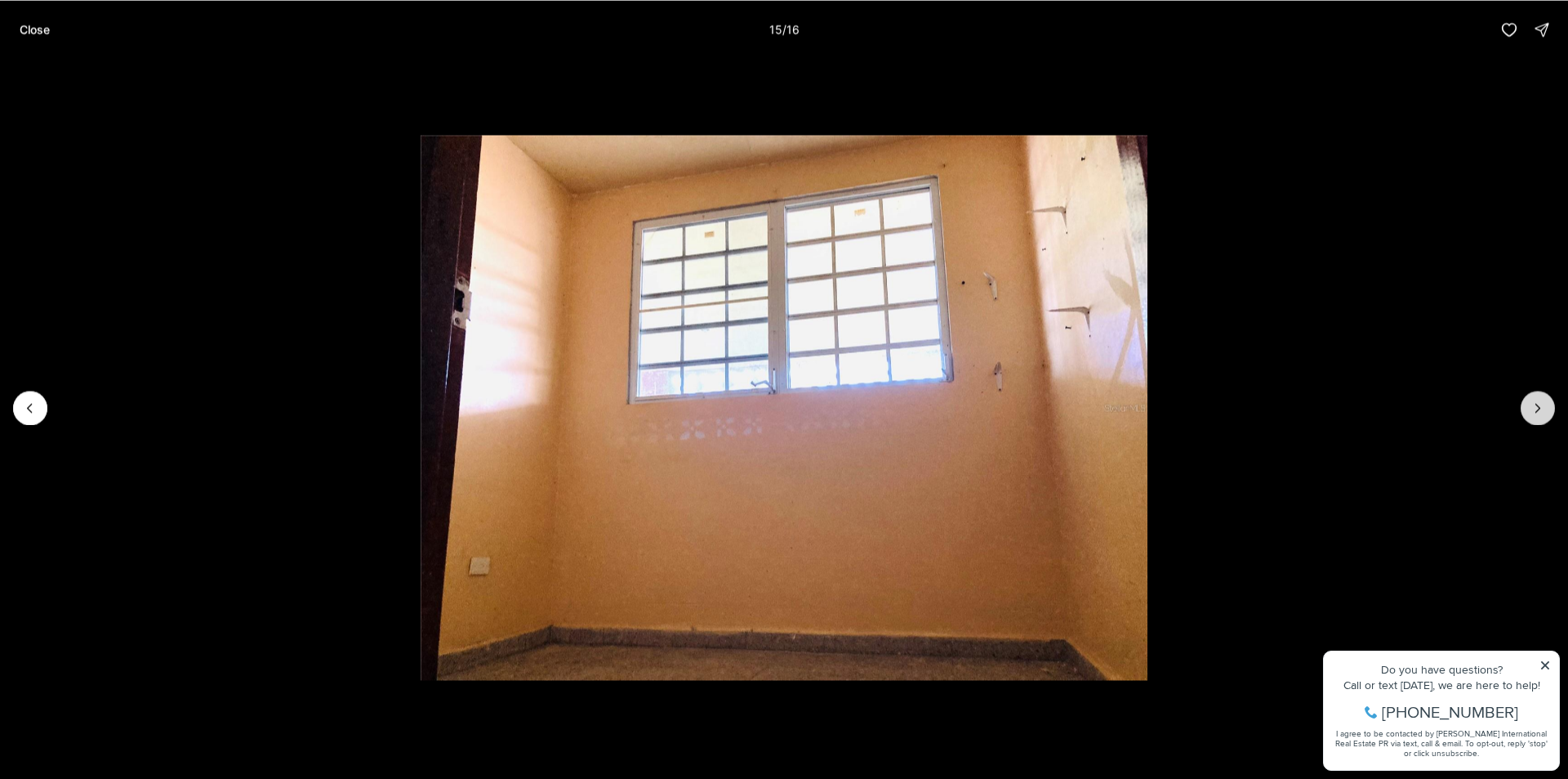
click at [1535, 406] on icon "Next slide" at bounding box center [1538, 408] width 17 height 17
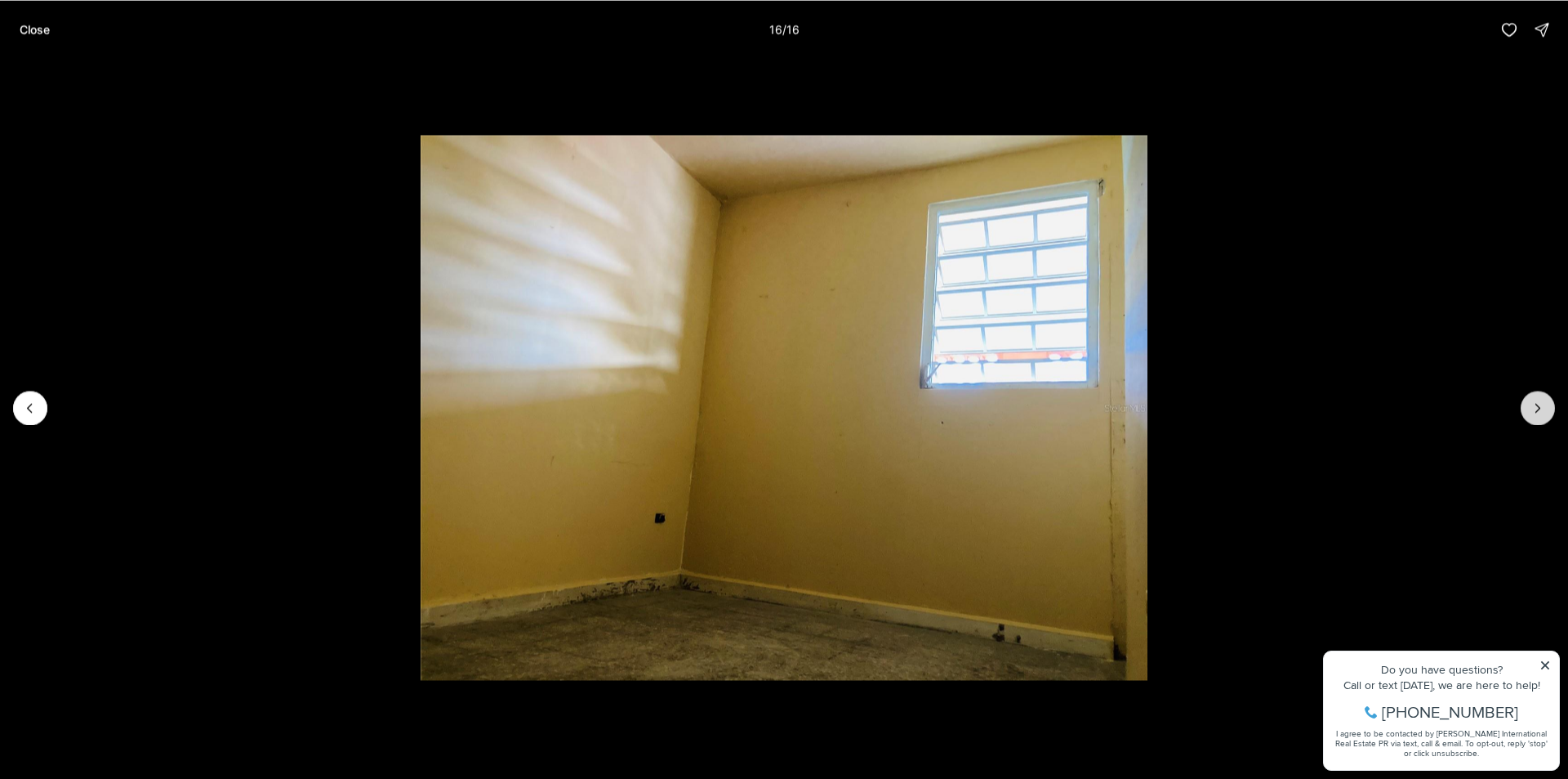
click at [1535, 406] on div at bounding box center [1537, 407] width 34 height 34
click at [44, 27] on p "Close" at bounding box center [35, 29] width 30 height 13
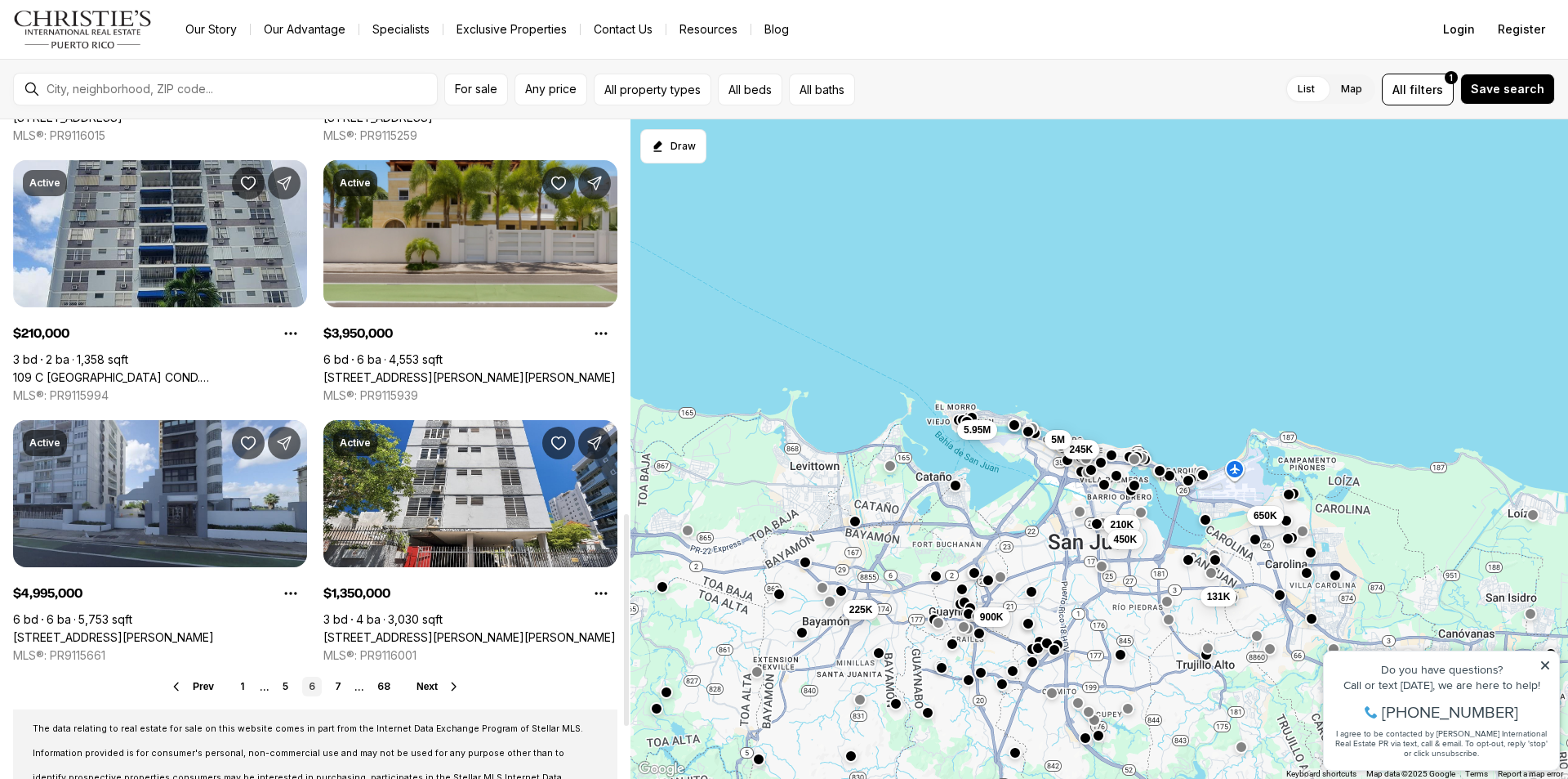
scroll to position [1307, 0]
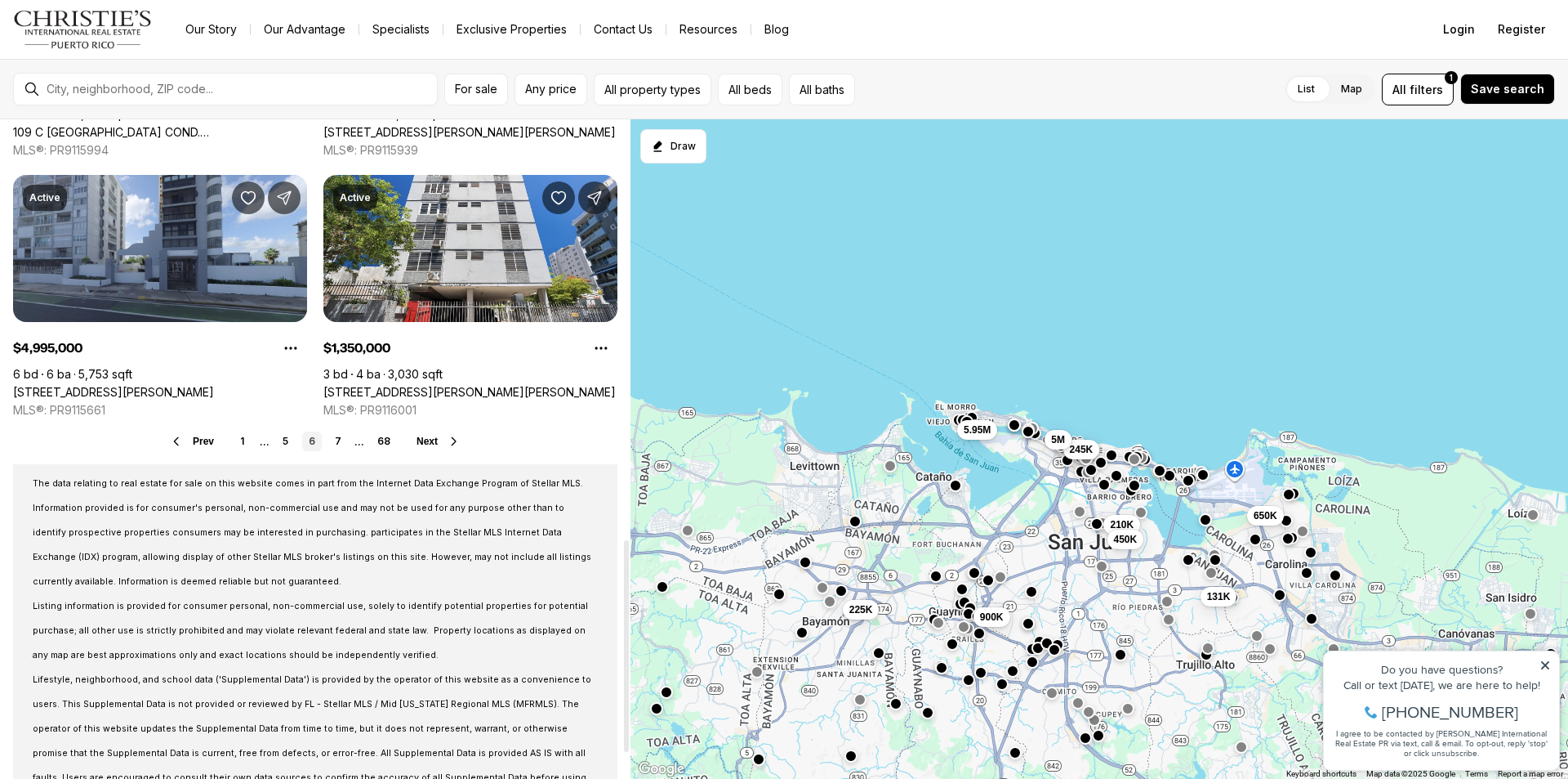
click at [427, 442] on span "Next" at bounding box center [428, 441] width 22 height 12
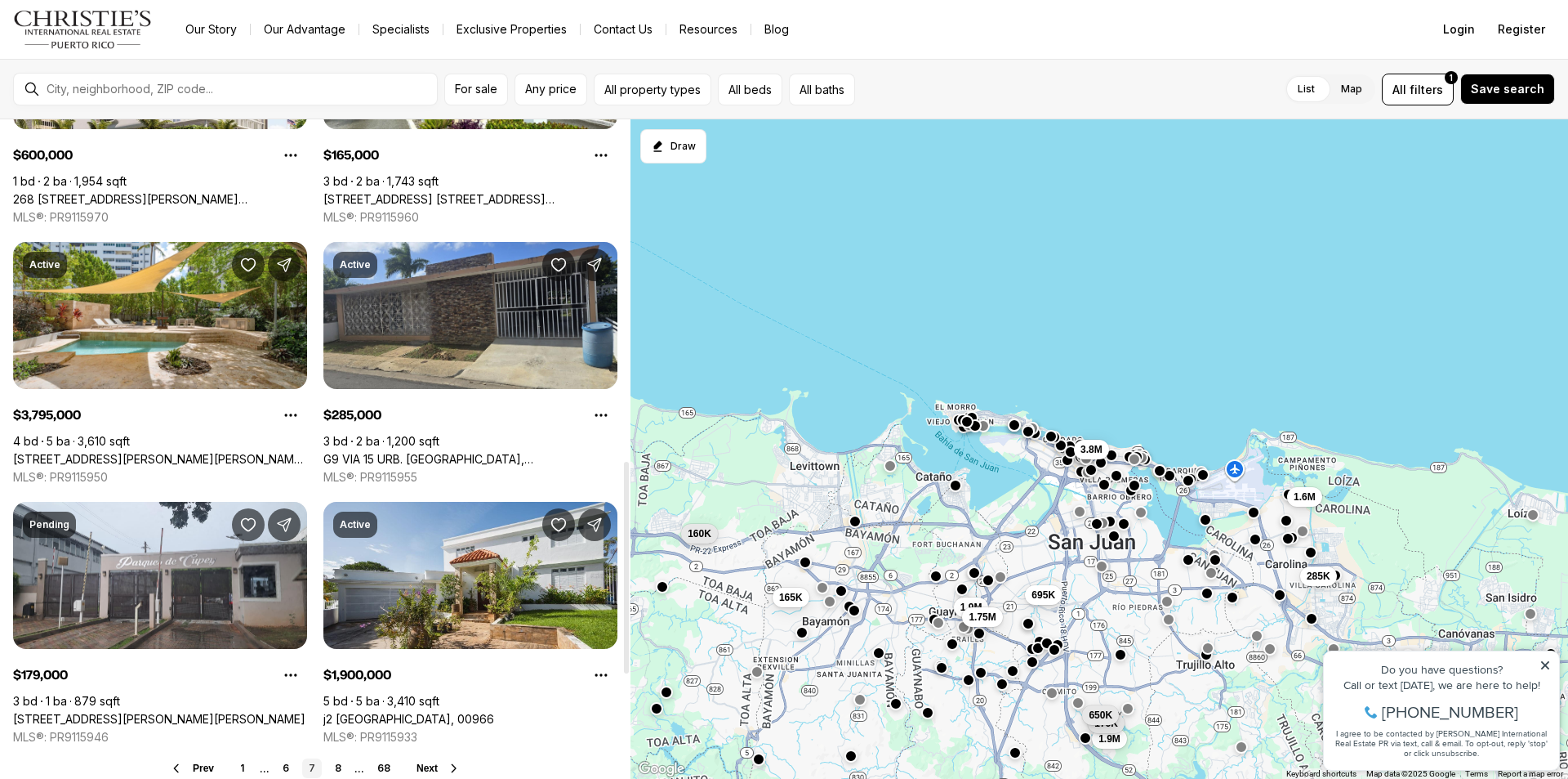
scroll to position [1307, 0]
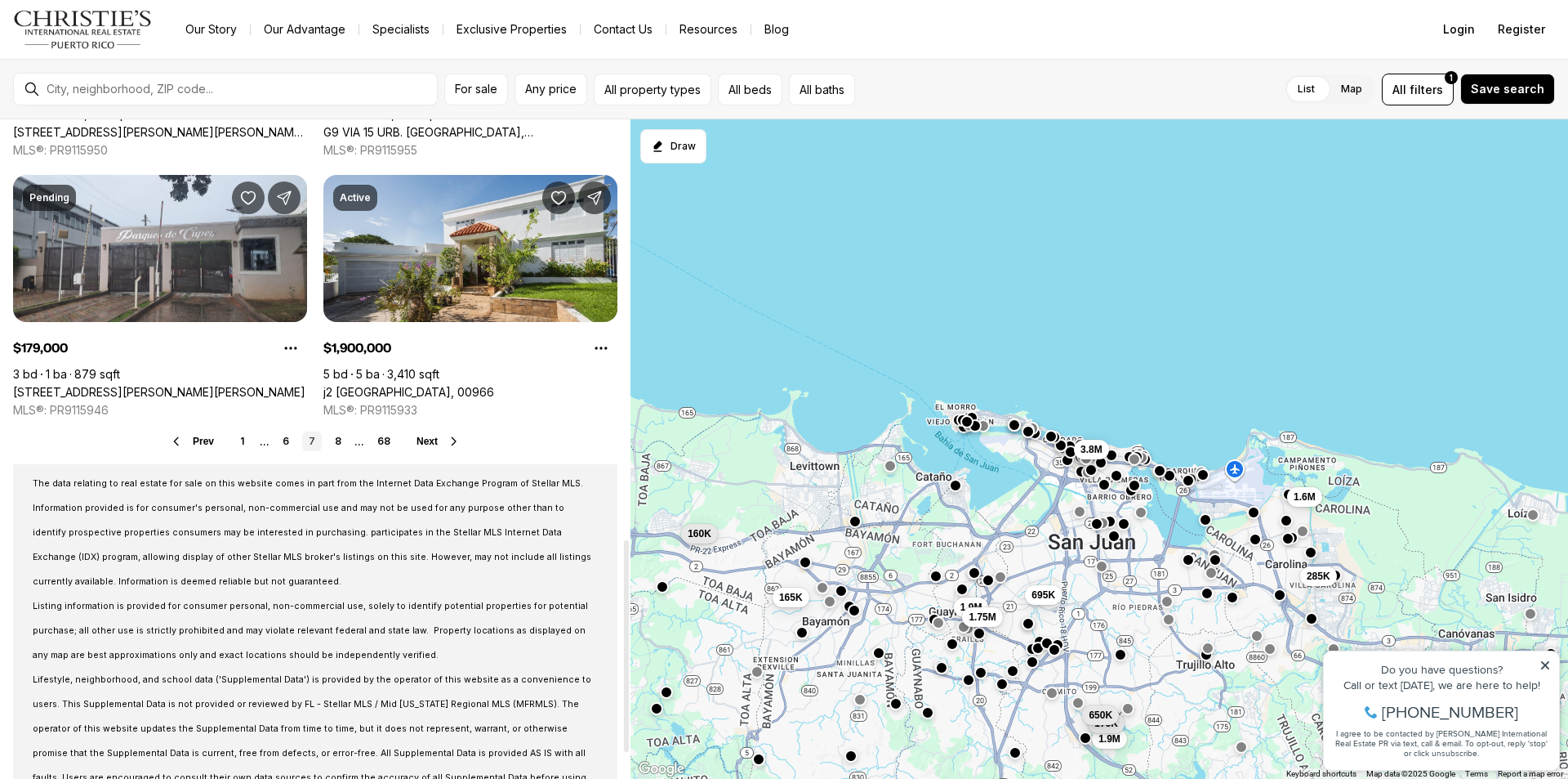
click at [433, 443] on span "Next" at bounding box center [428, 441] width 22 height 12
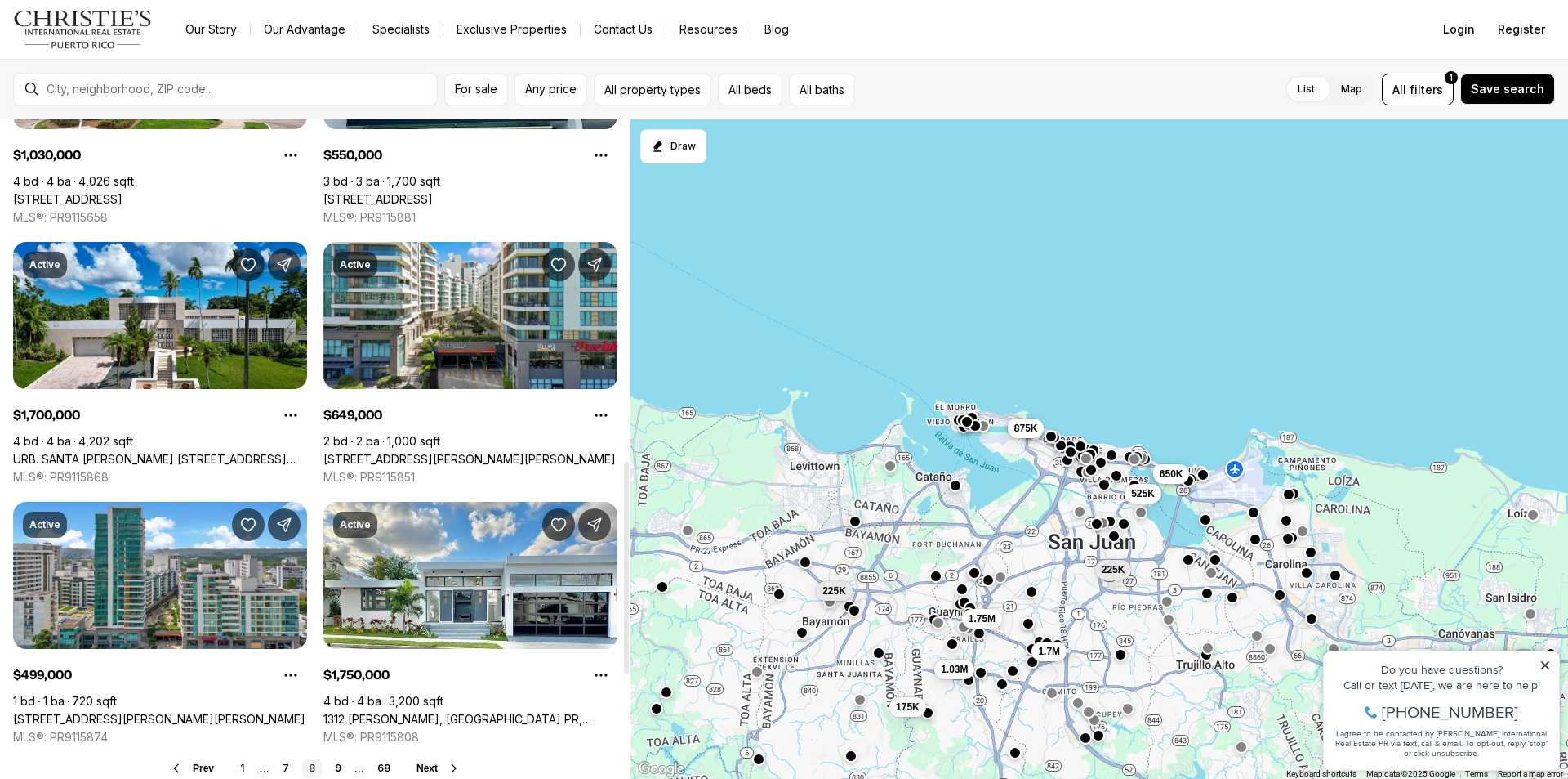
scroll to position [1063, 0]
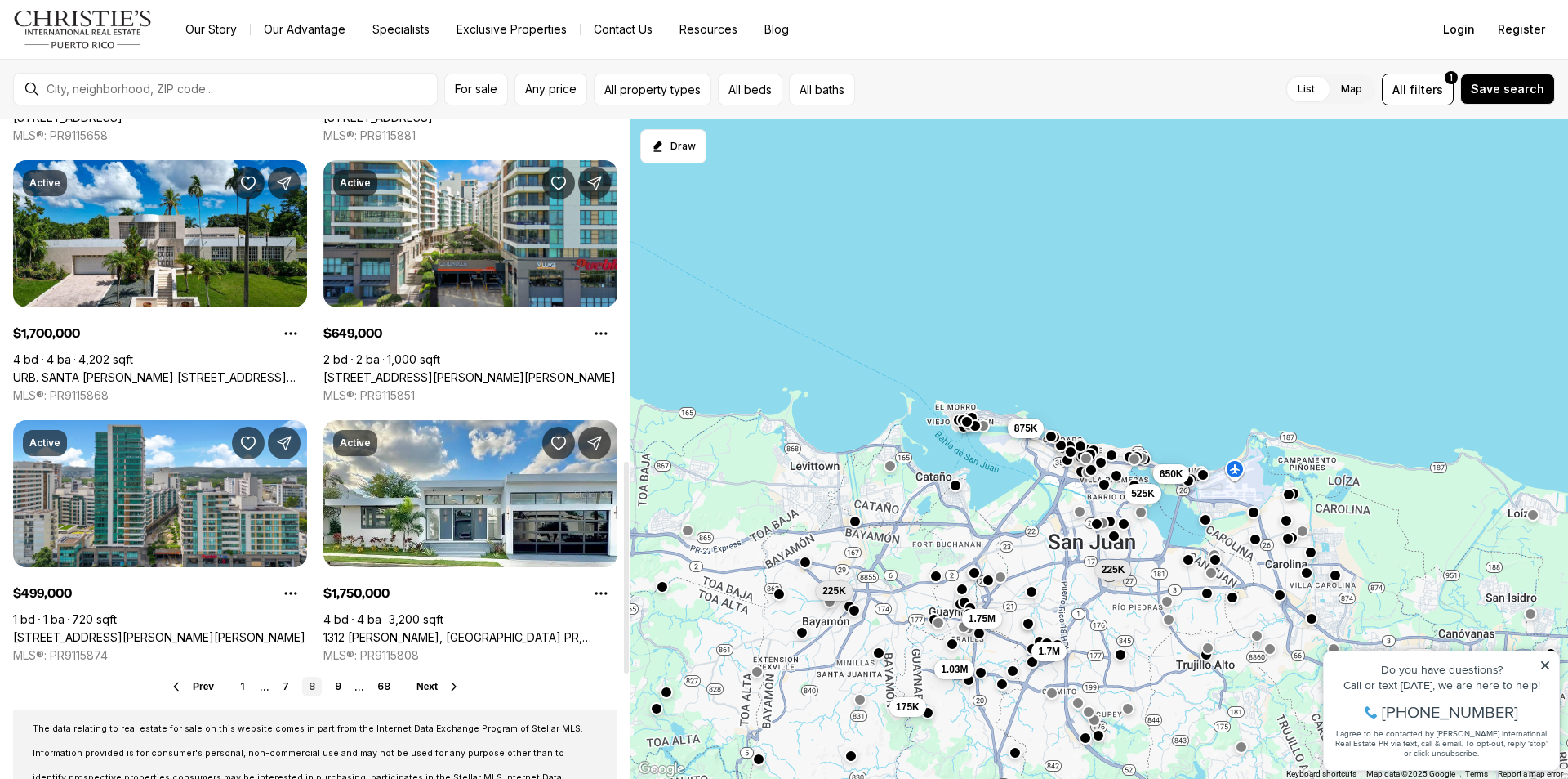
click at [451, 682] on icon at bounding box center [454, 687] width 13 height 13
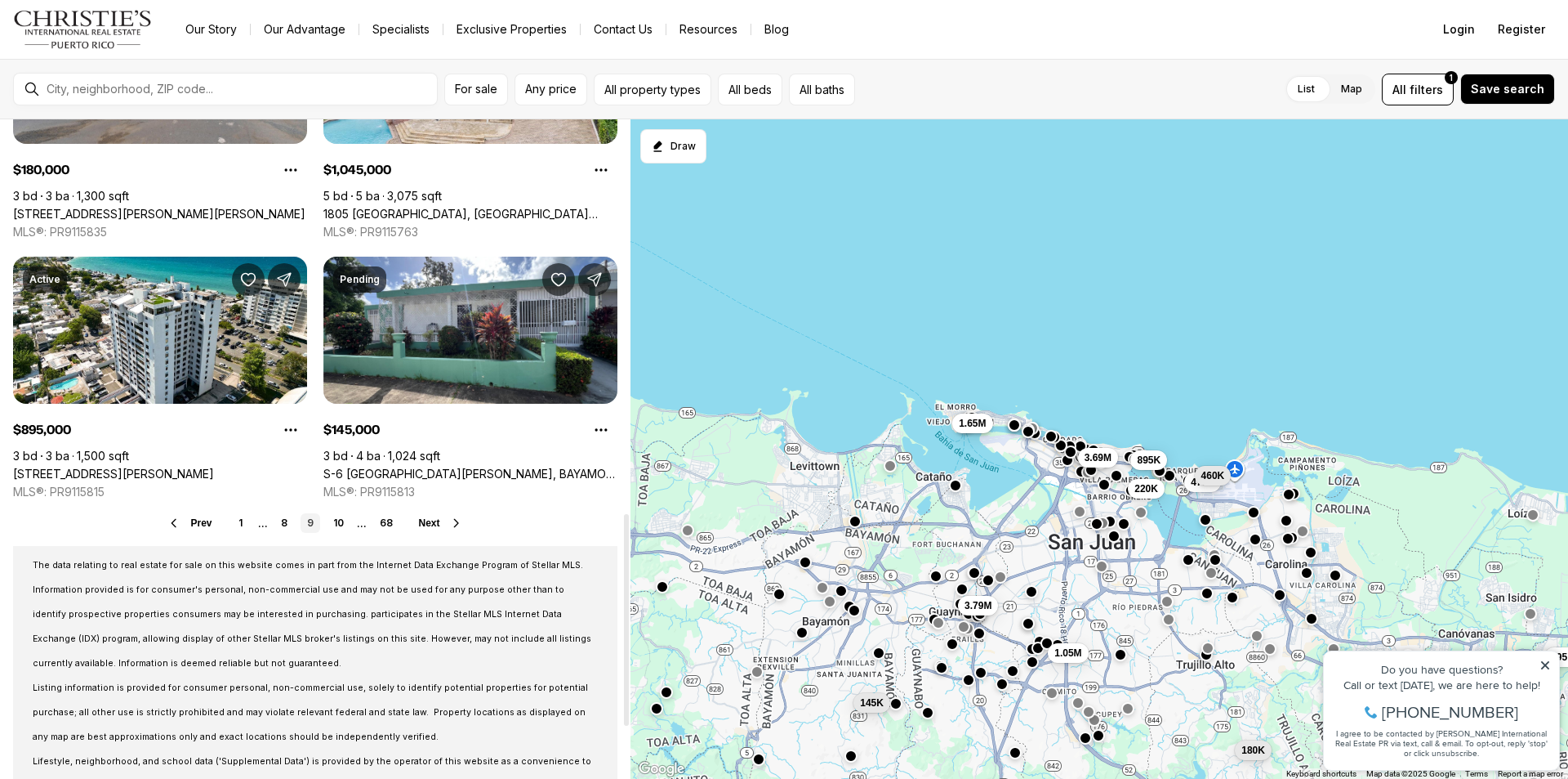
scroll to position [1307, 0]
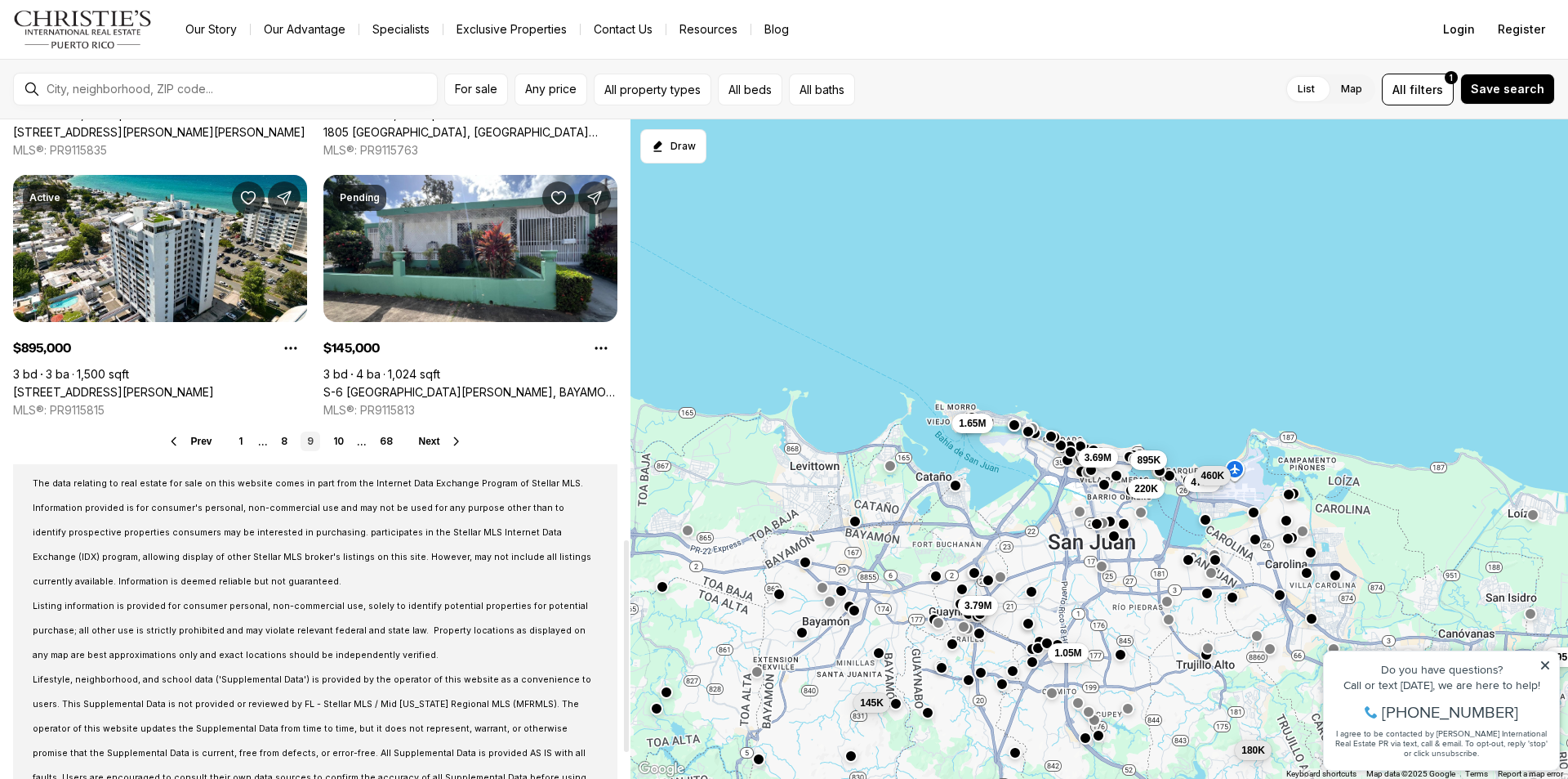
click at [446, 446] on button "Next" at bounding box center [441, 441] width 44 height 13
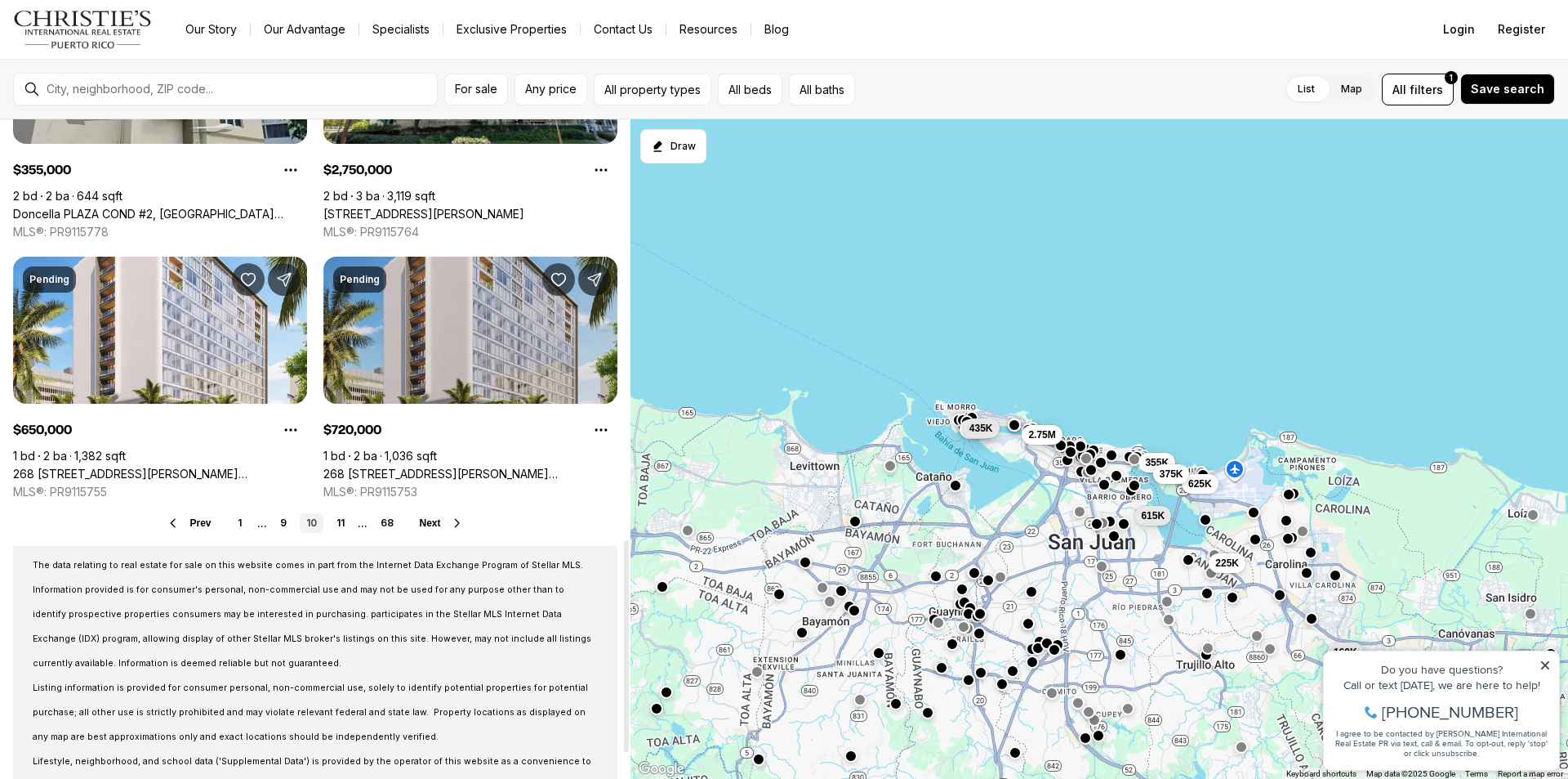
scroll to position [1307, 0]
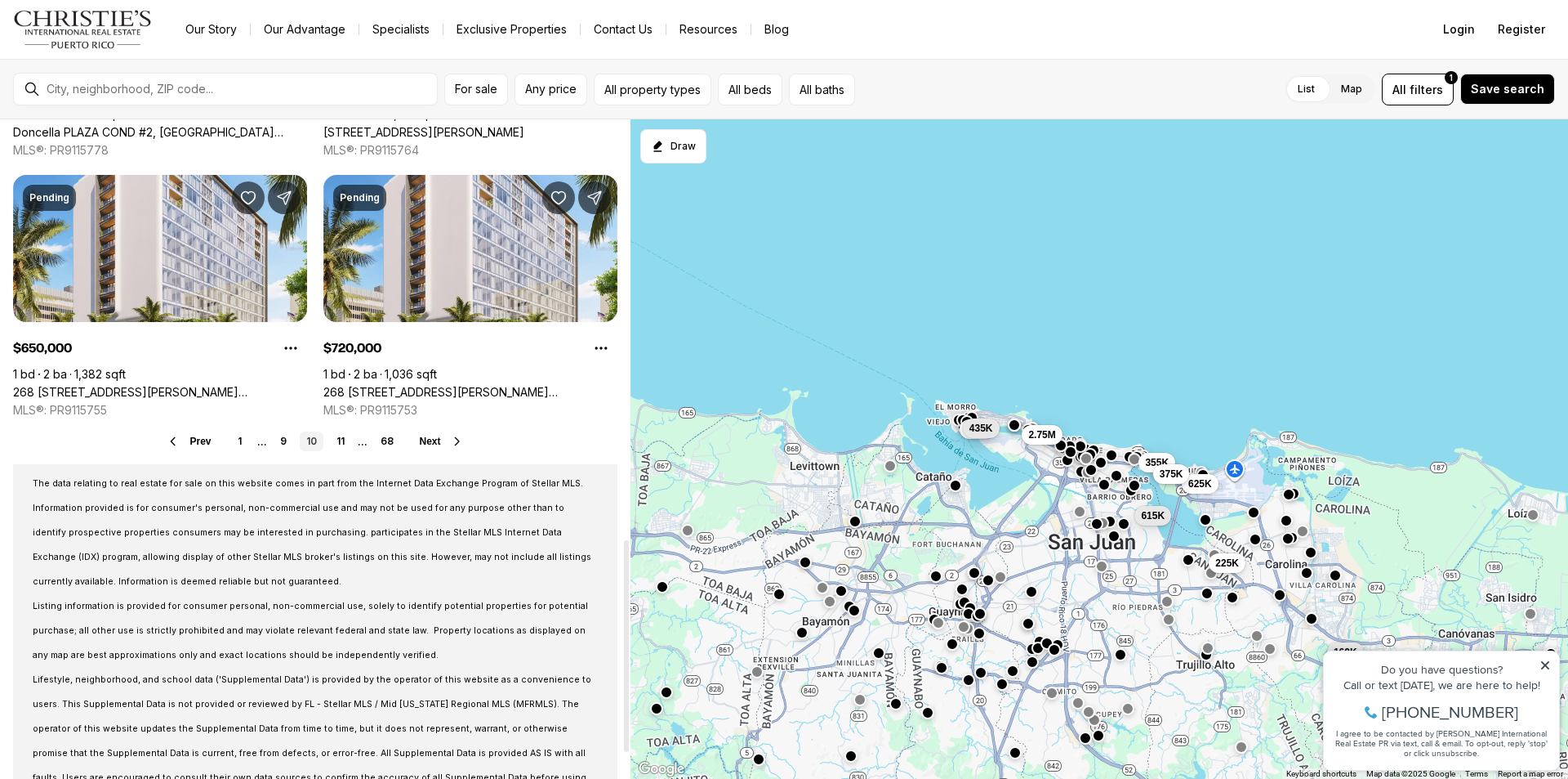
click at [451, 444] on icon at bounding box center [458, 441] width 13 height 13
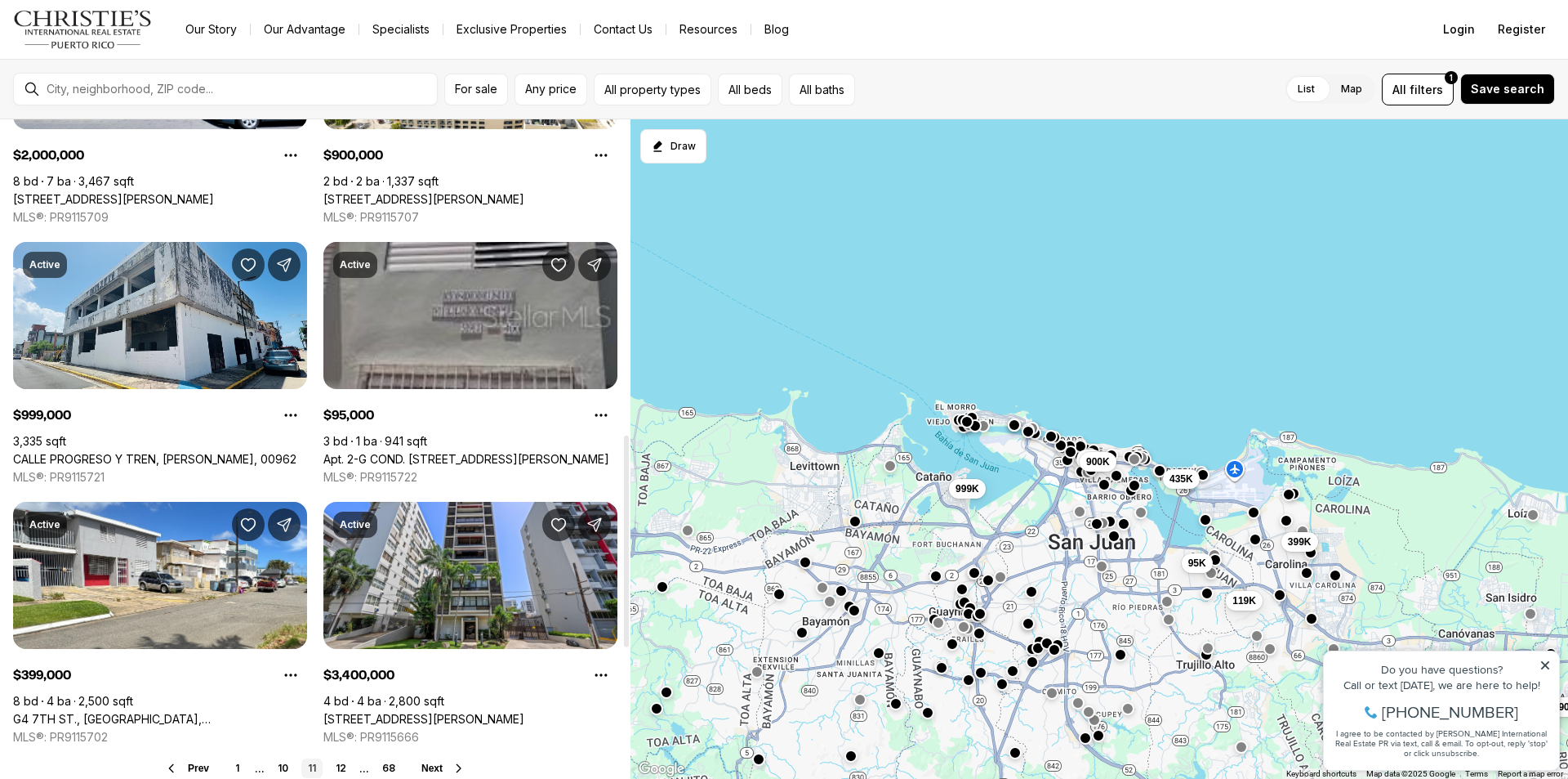
scroll to position [1063, 0]
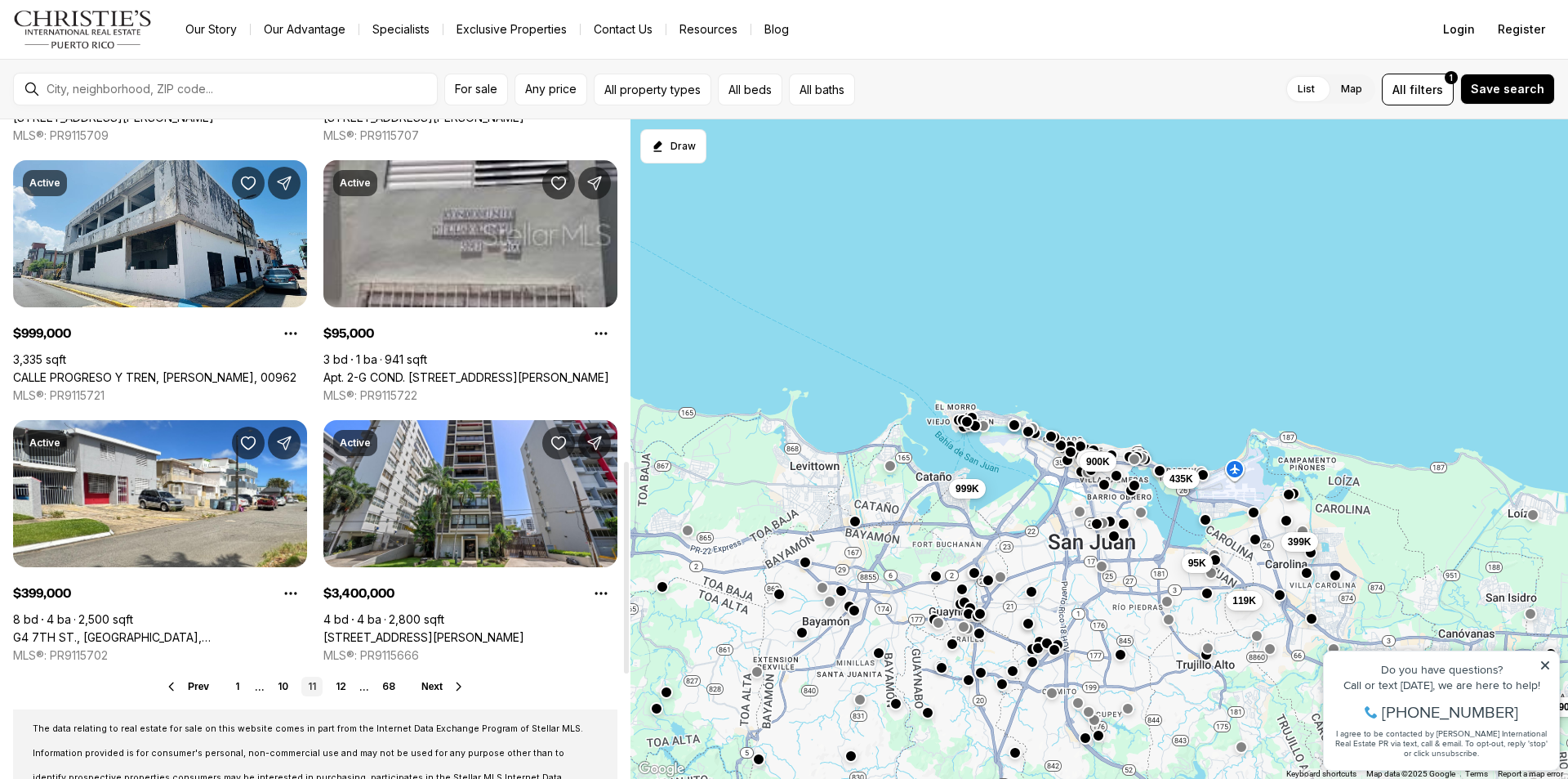
click at [454, 692] on icon at bounding box center [459, 687] width 13 height 13
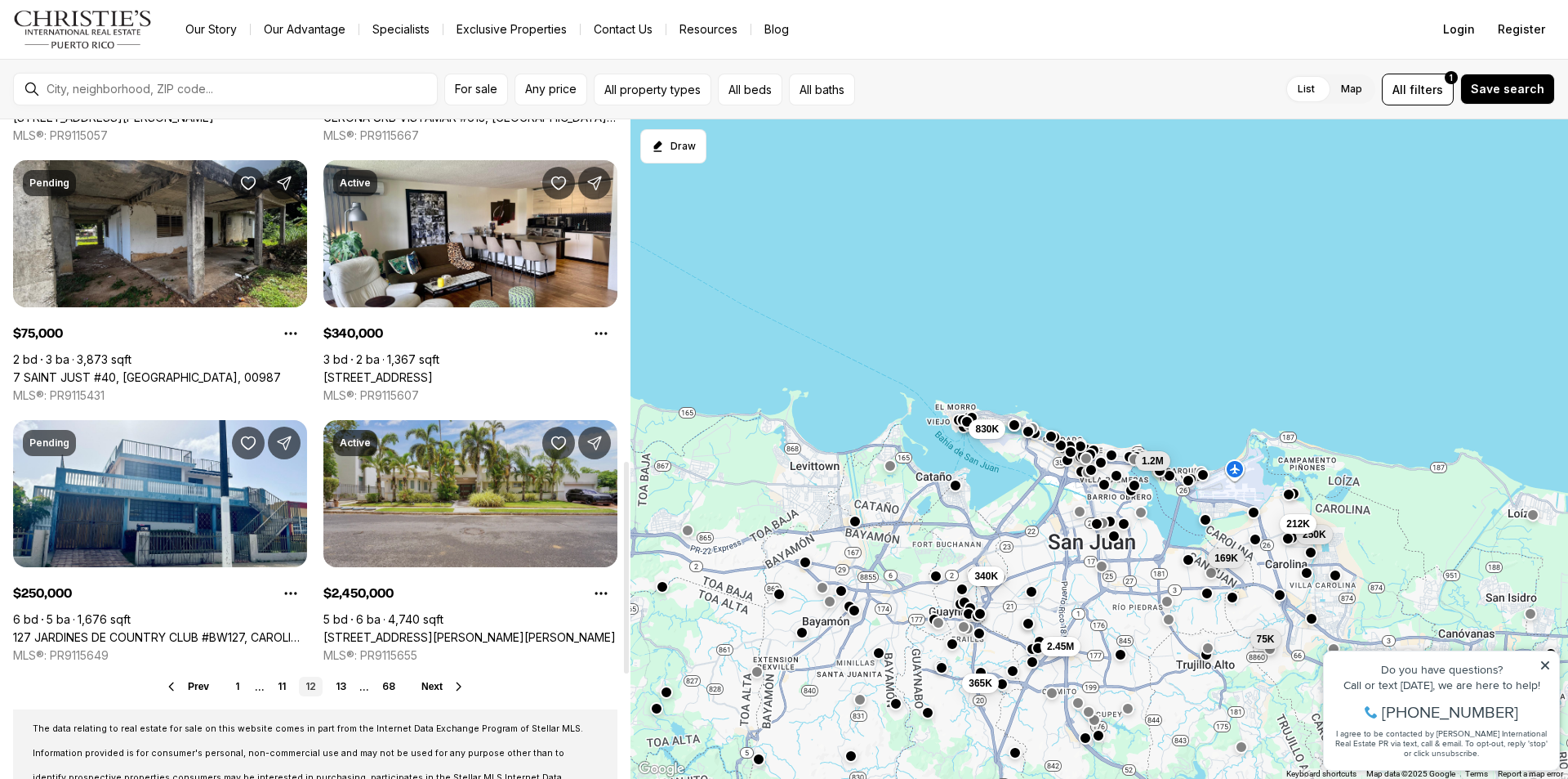
scroll to position [1144, 0]
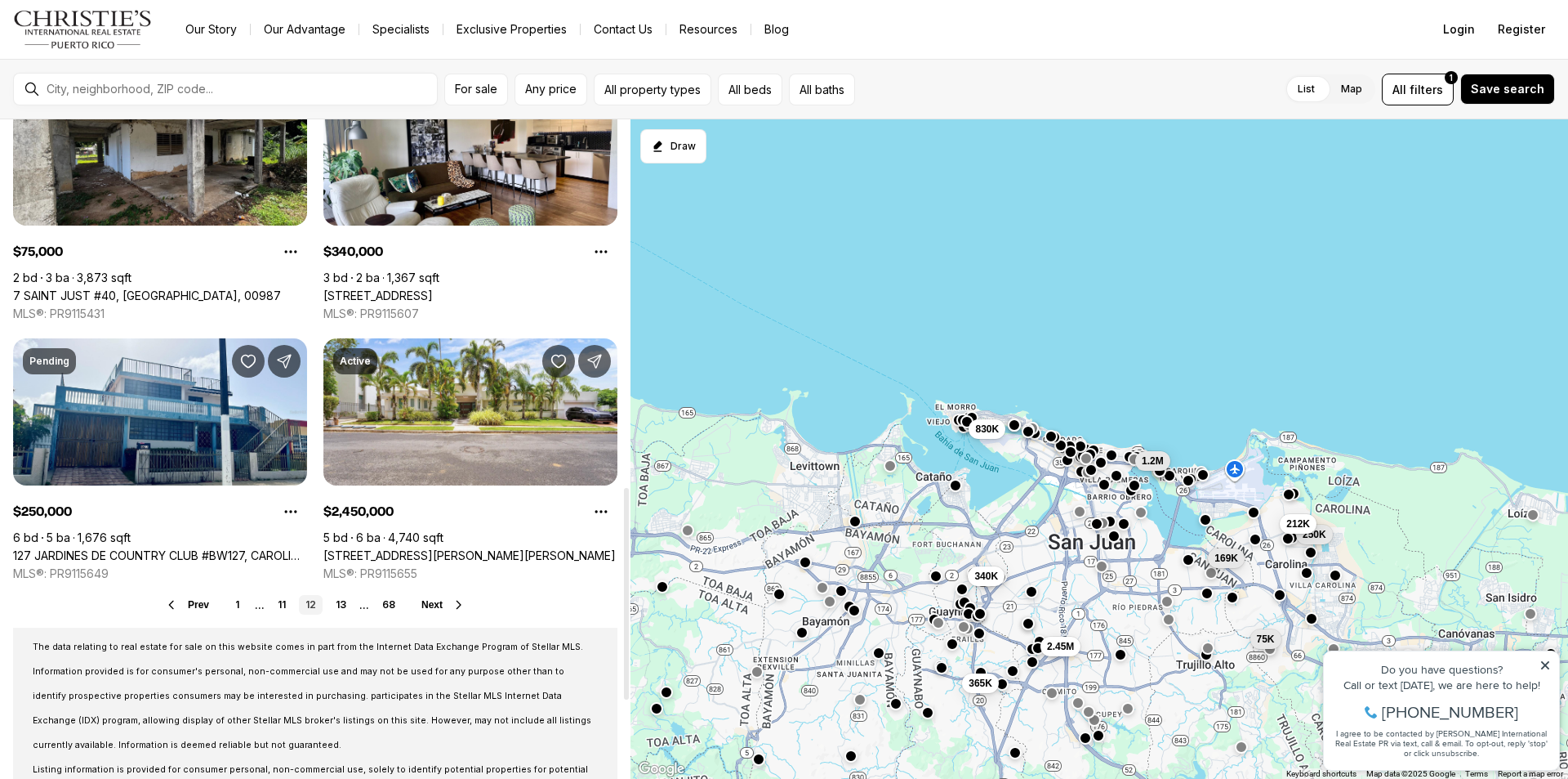
click at [431, 596] on div "Prev 1 ... 11 12 13 ... 68 Next" at bounding box center [315, 605] width 605 height 20
click at [433, 606] on span "Next" at bounding box center [433, 605] width 22 height 12
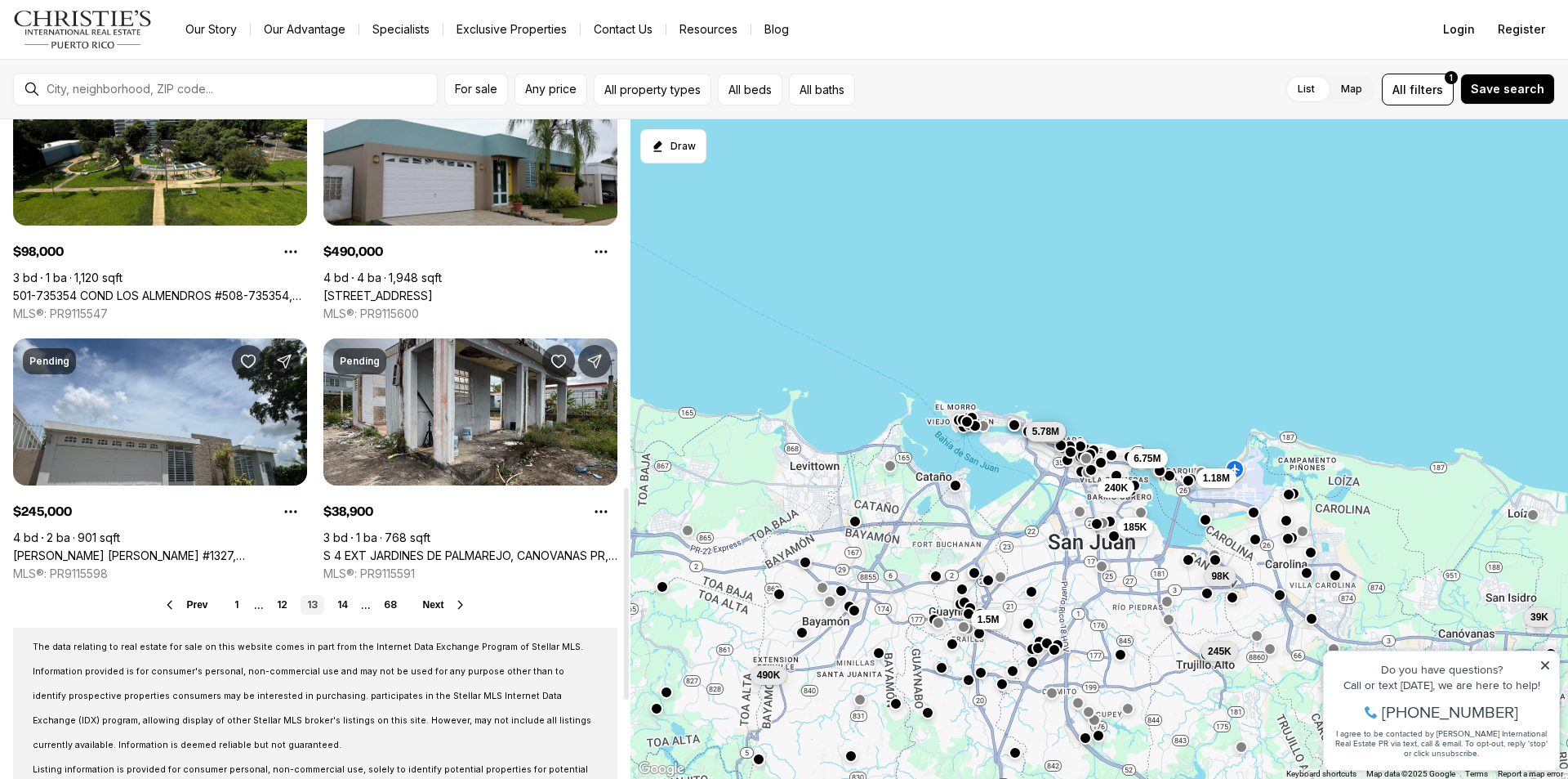
scroll to position [1226, 0]
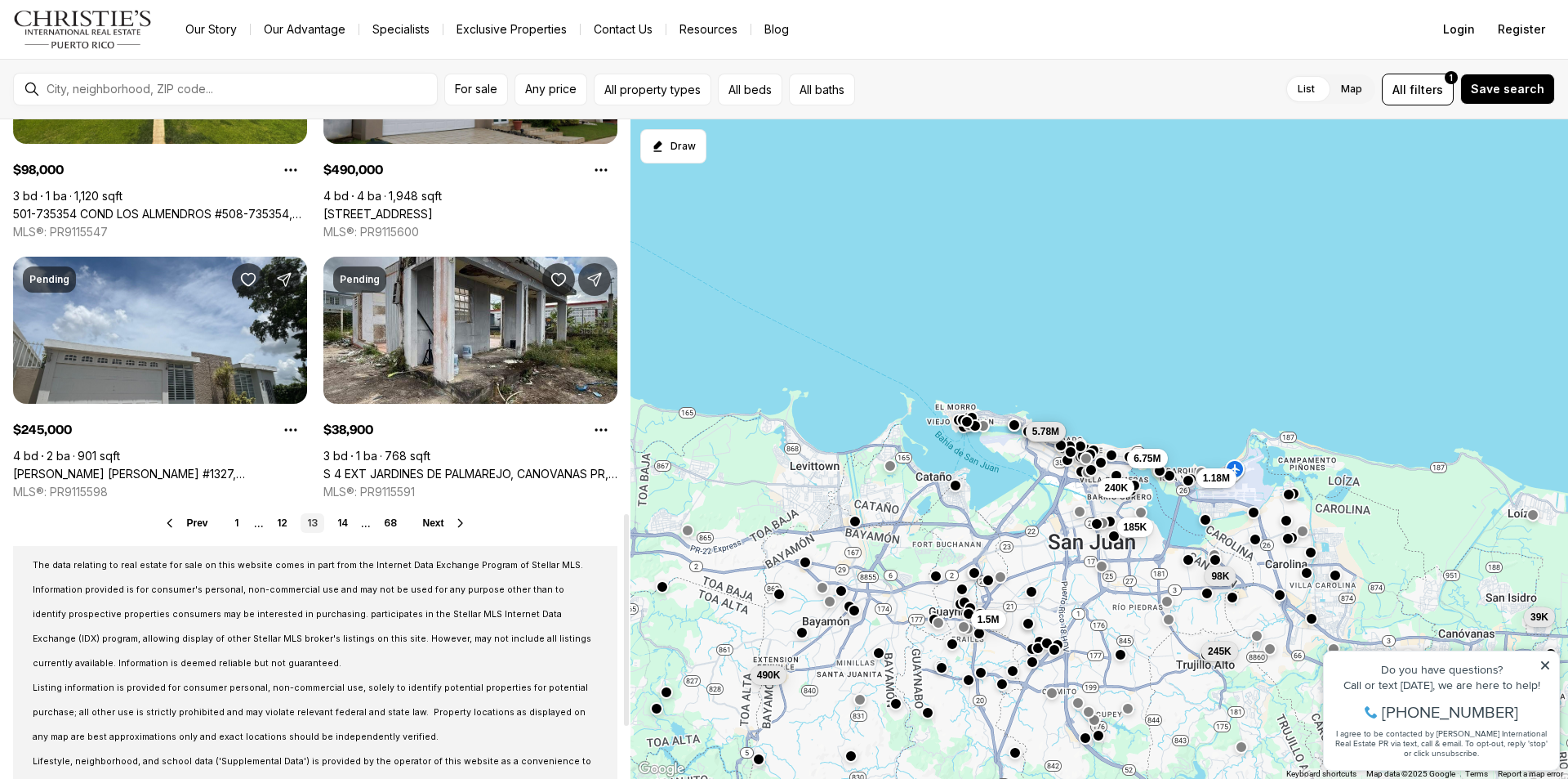
click at [446, 530] on div "Prev 1 ... 12 13 14 ... 68 Next" at bounding box center [315, 523] width 605 height 20
click at [450, 523] on button "Next" at bounding box center [445, 523] width 44 height 13
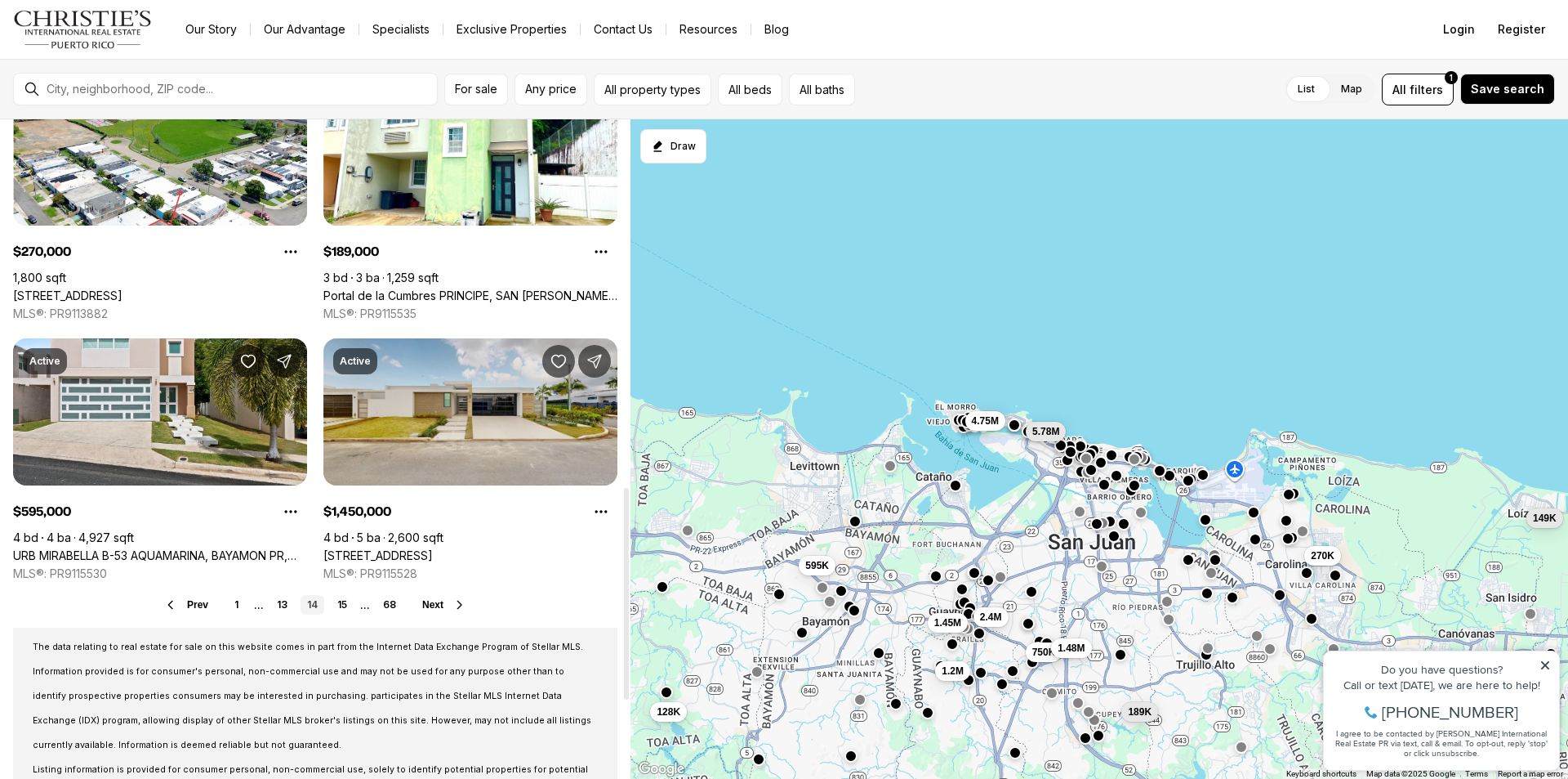
scroll to position [1226, 0]
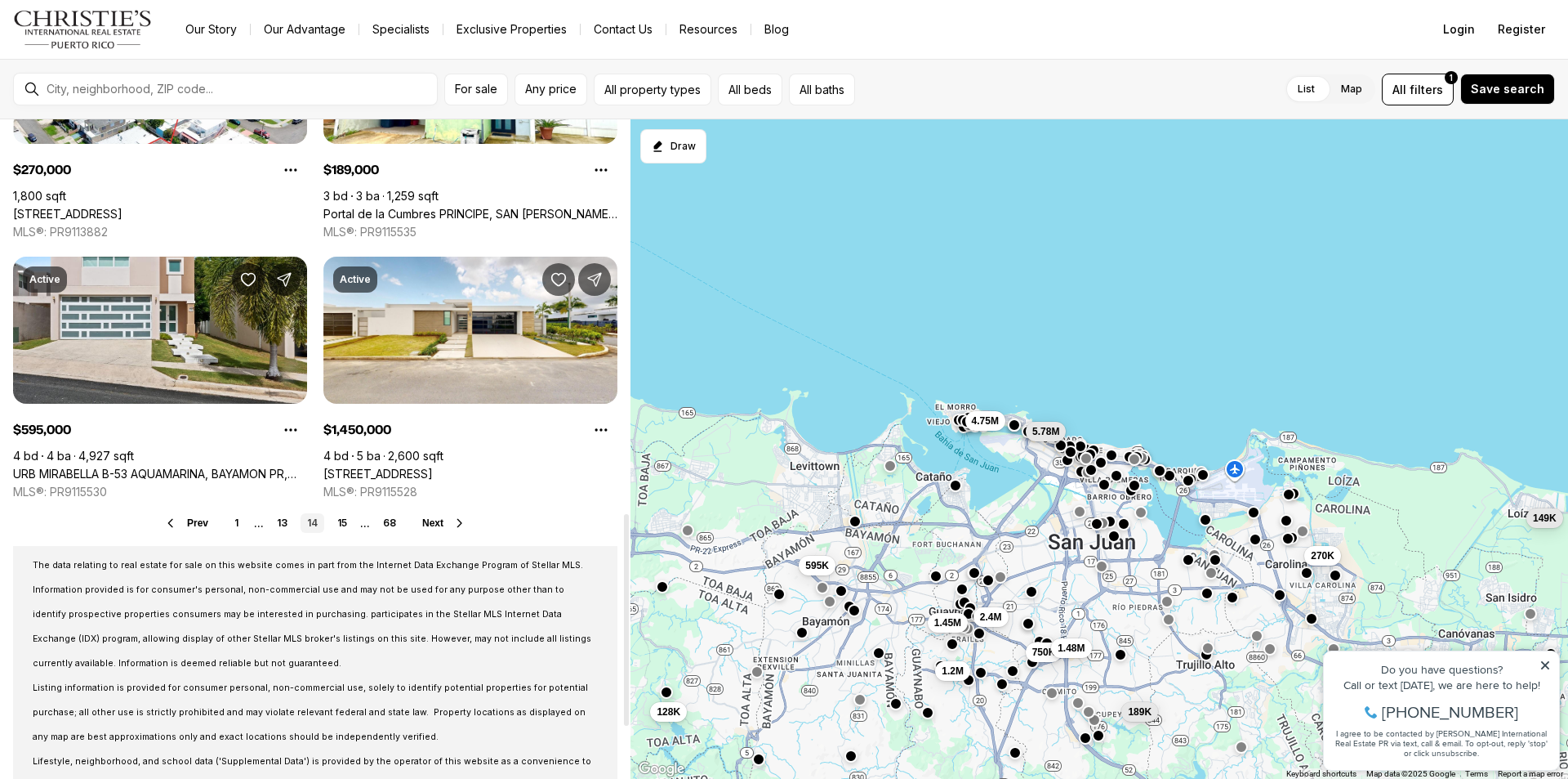
click at [431, 519] on span "Next" at bounding box center [433, 523] width 22 height 12
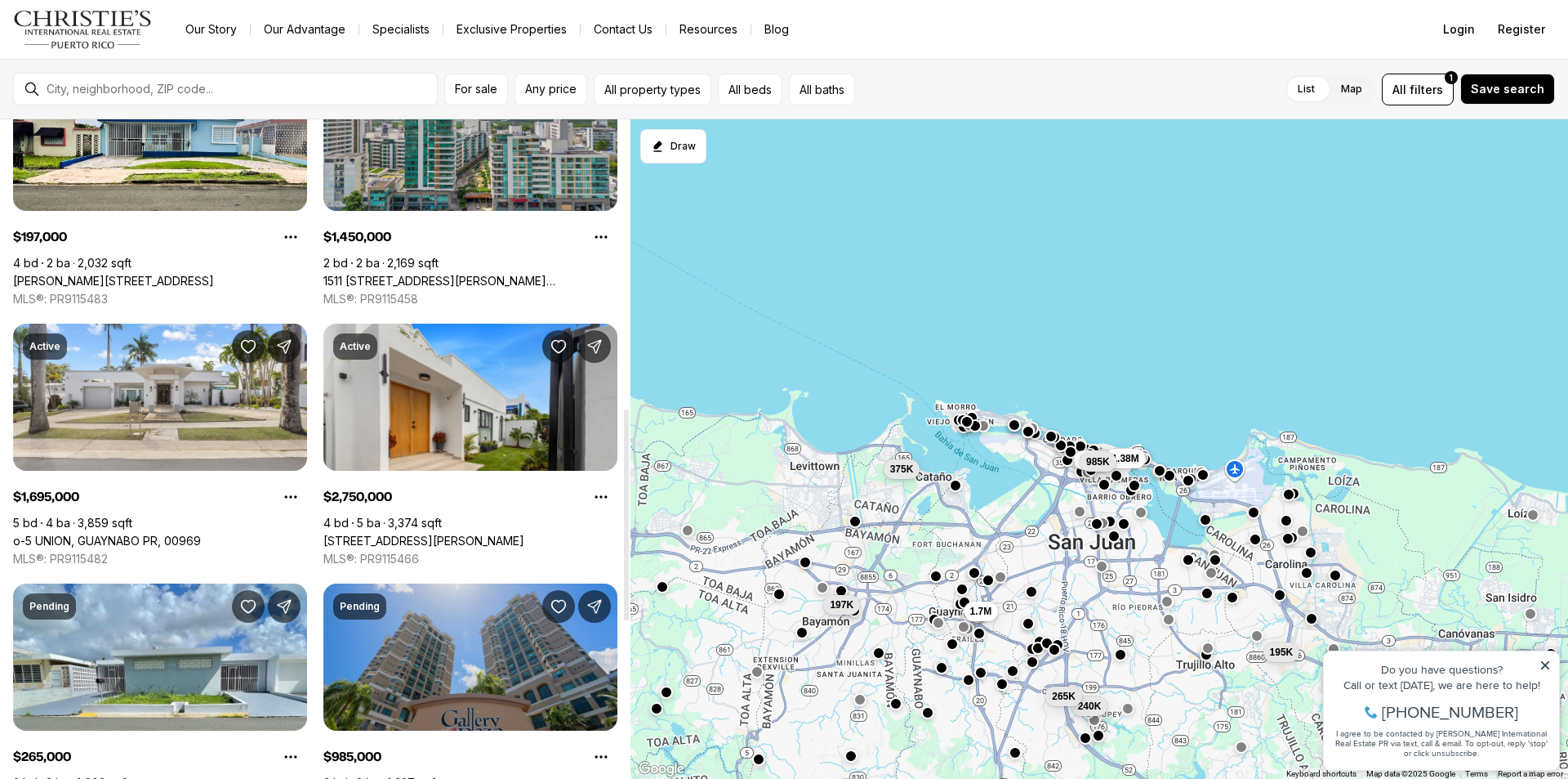
scroll to position [1144, 0]
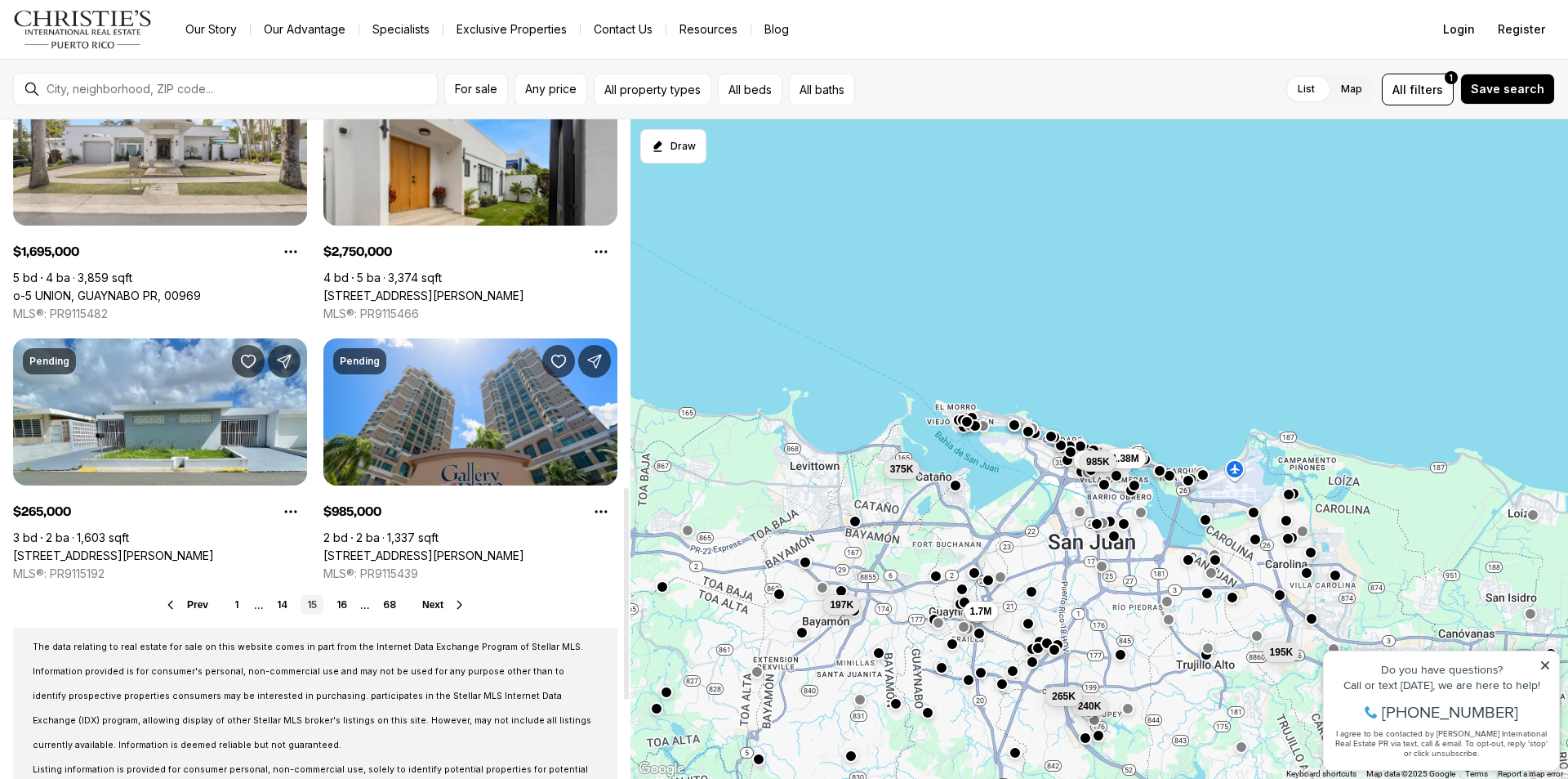
click at [450, 607] on button "Next" at bounding box center [444, 605] width 44 height 13
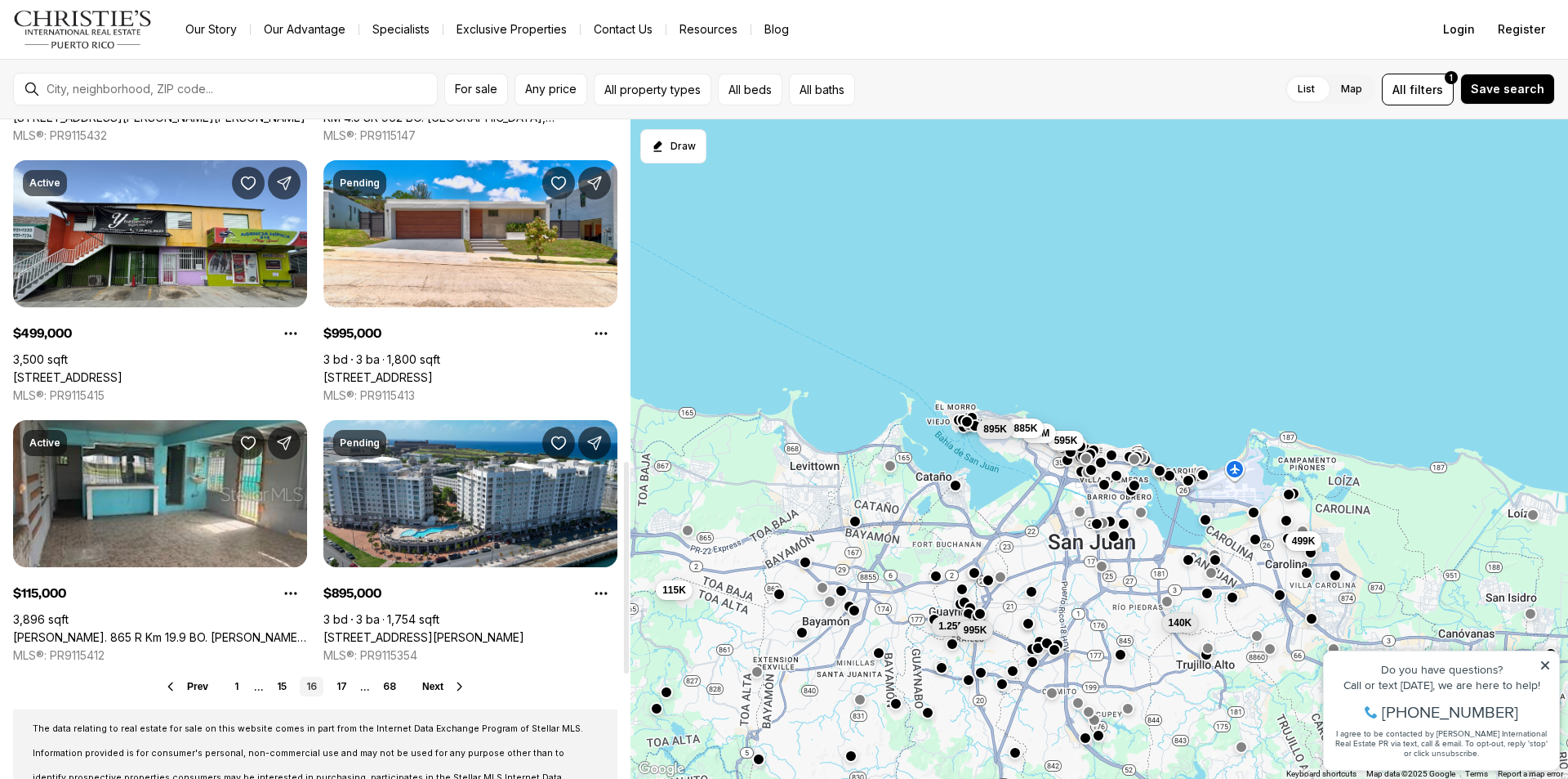
scroll to position [1144, 0]
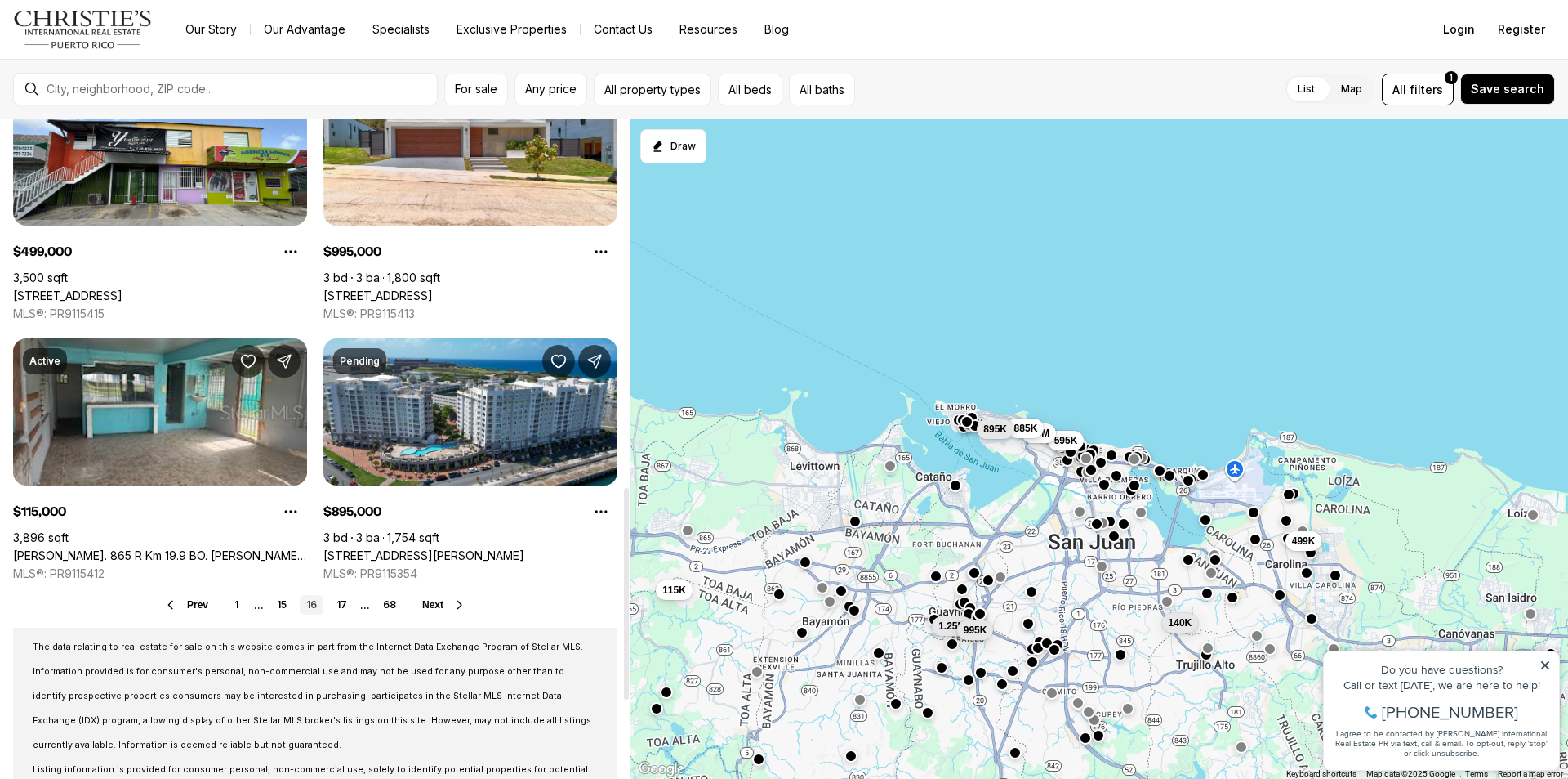
click at [433, 605] on span "Next" at bounding box center [433, 605] width 22 height 12
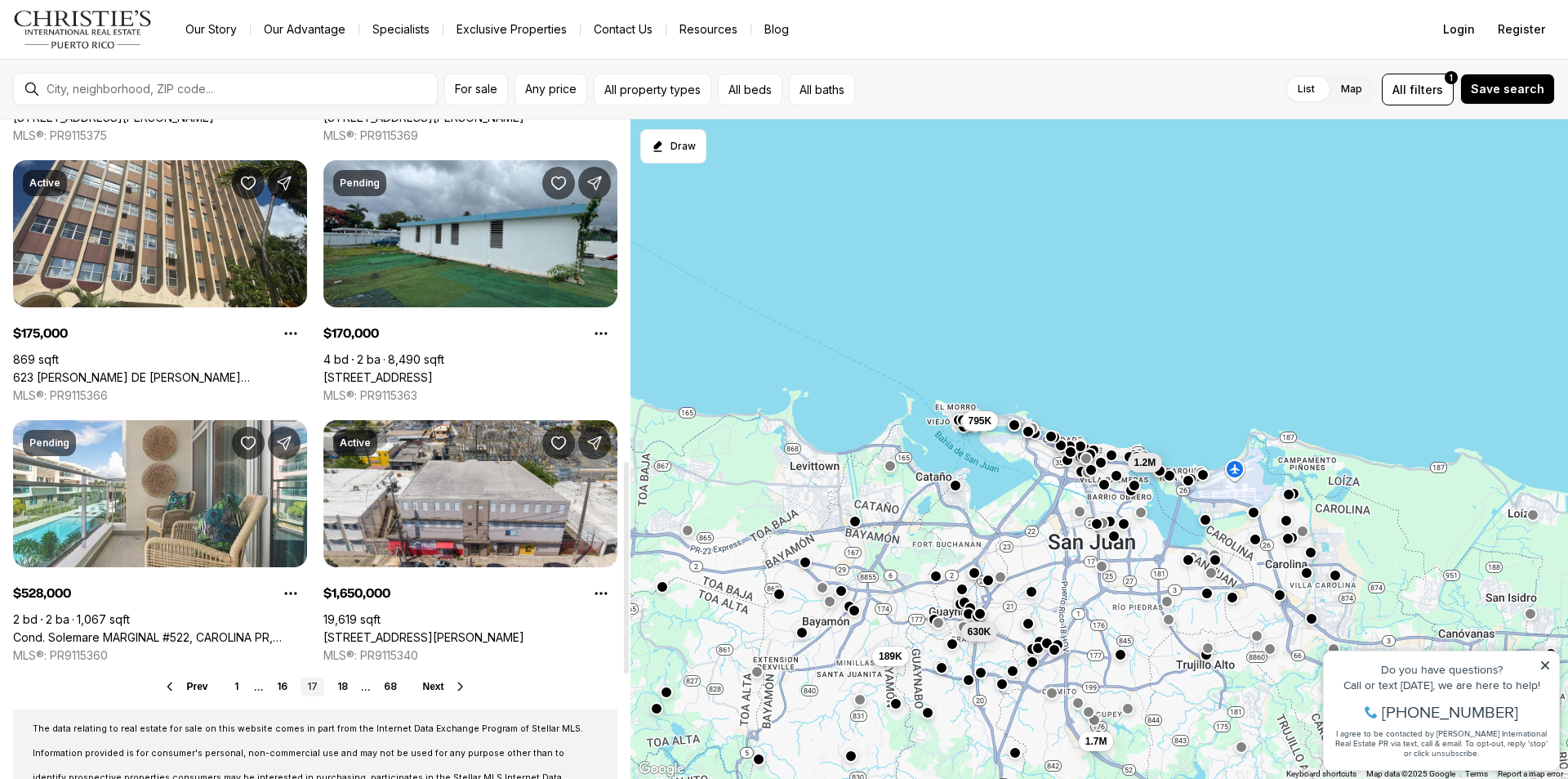
scroll to position [1144, 0]
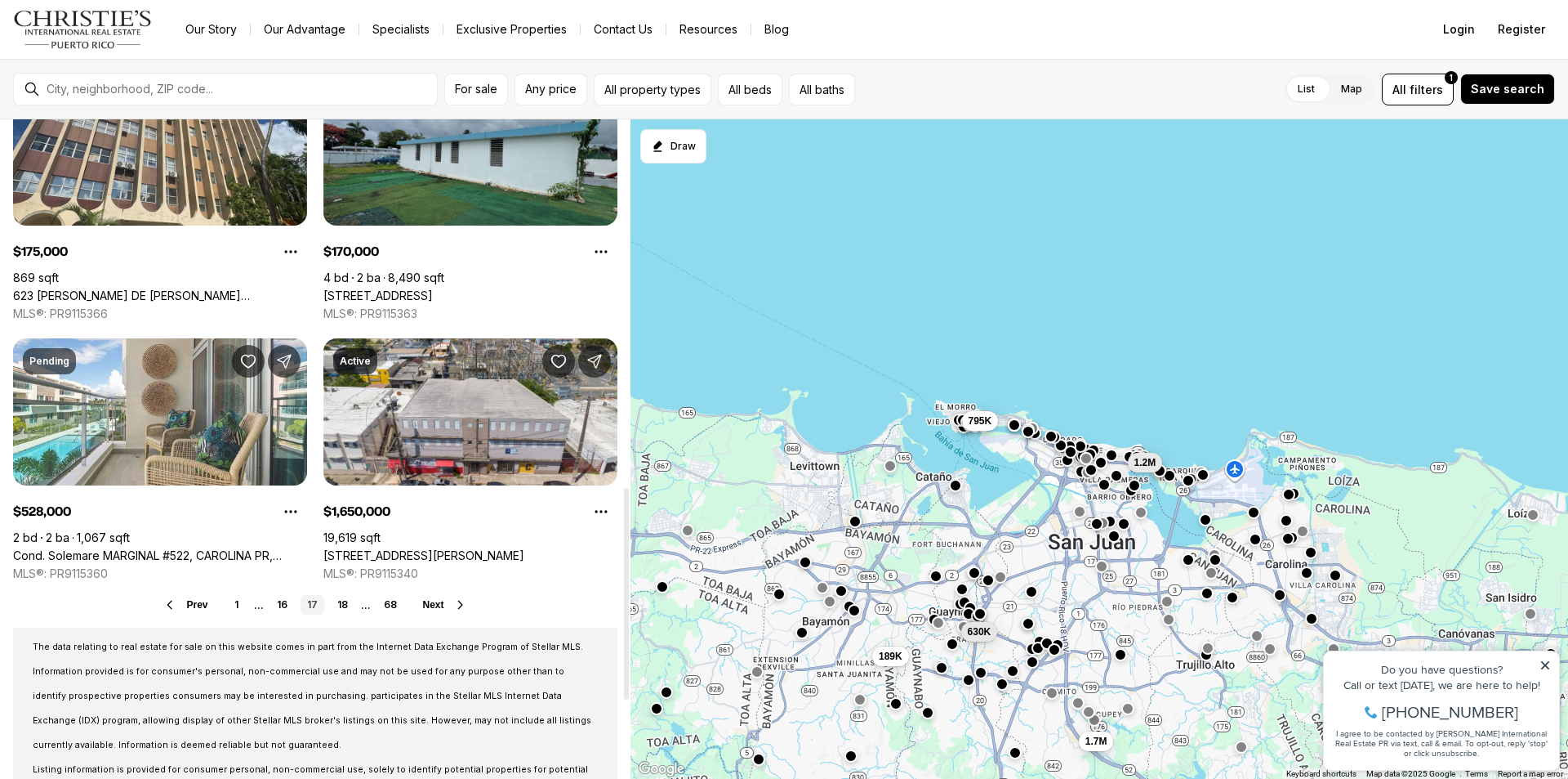
click at [431, 605] on span "Next" at bounding box center [434, 605] width 22 height 12
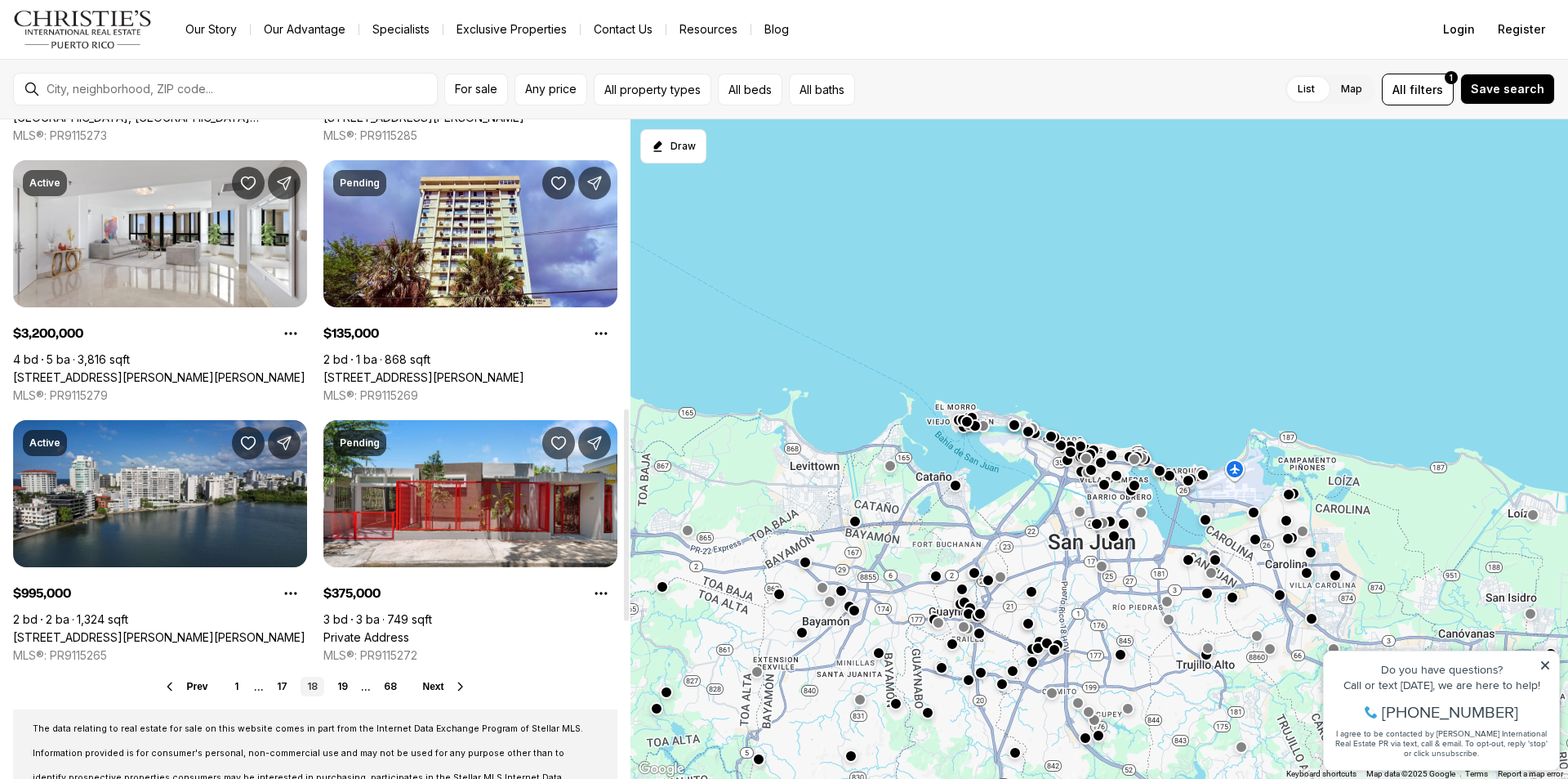
scroll to position [1144, 0]
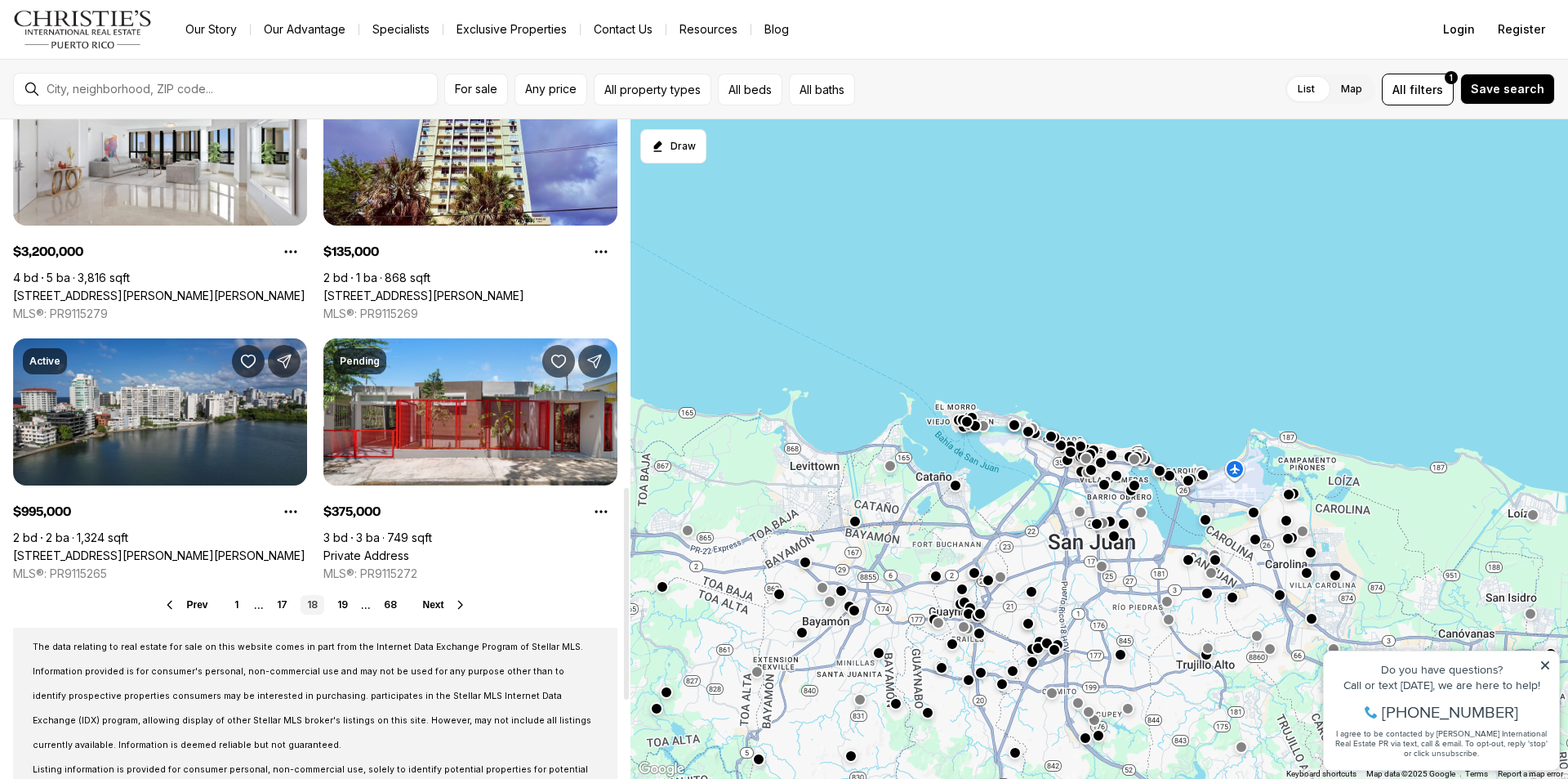
click at [443, 607] on span "Next" at bounding box center [434, 605] width 22 height 12
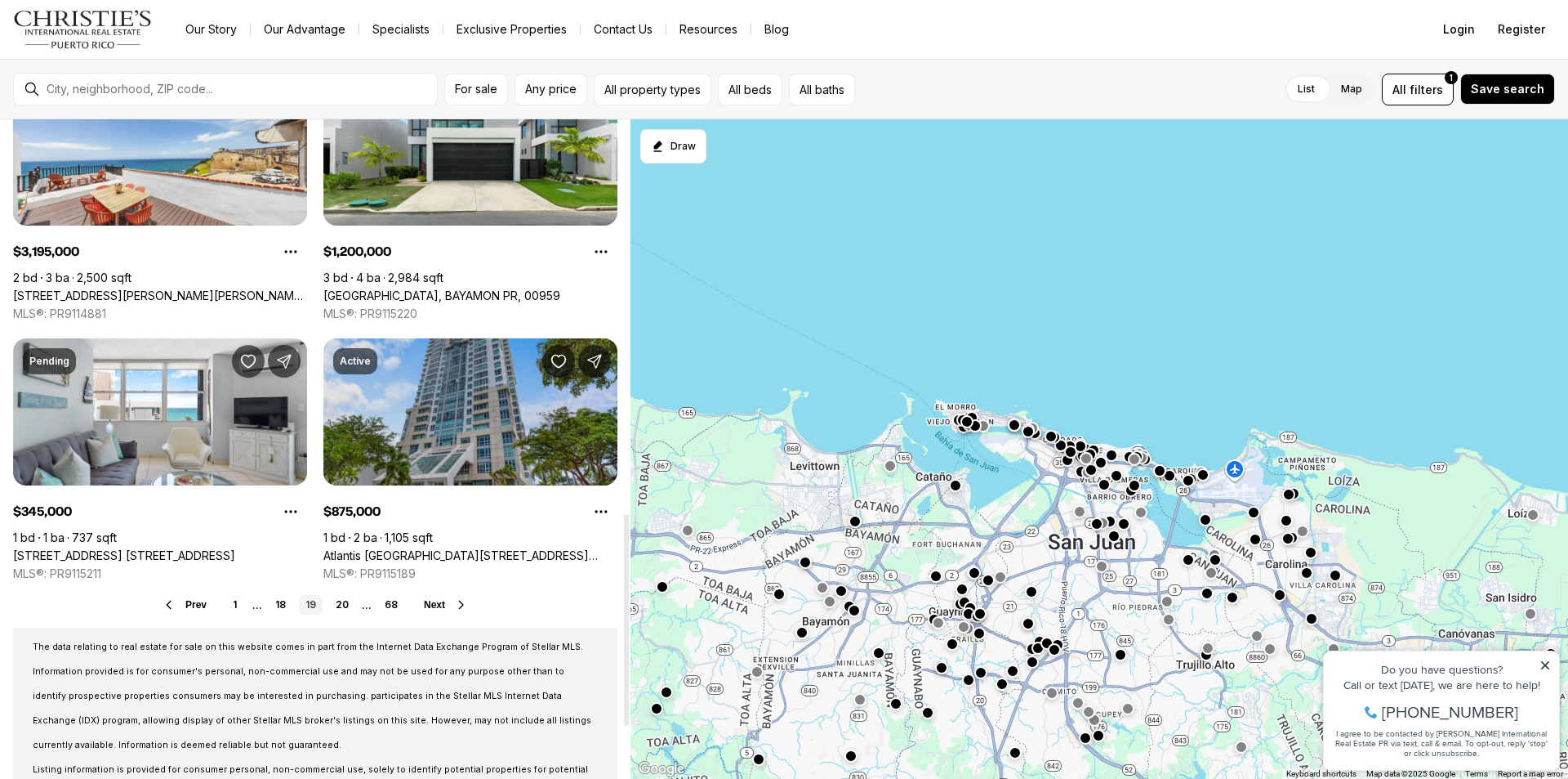
scroll to position [1226, 0]
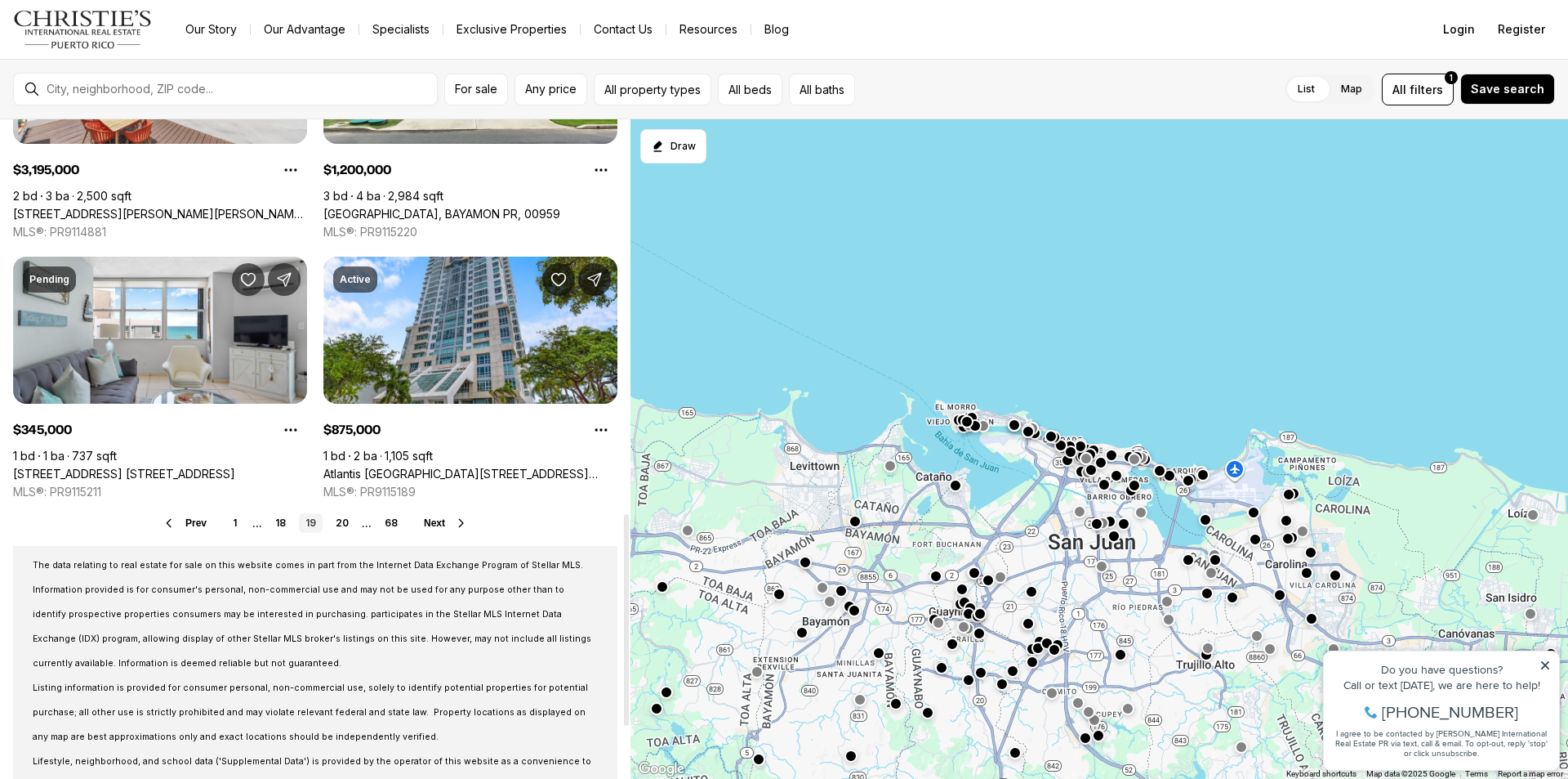
click at [441, 522] on span "Next" at bounding box center [435, 523] width 22 height 12
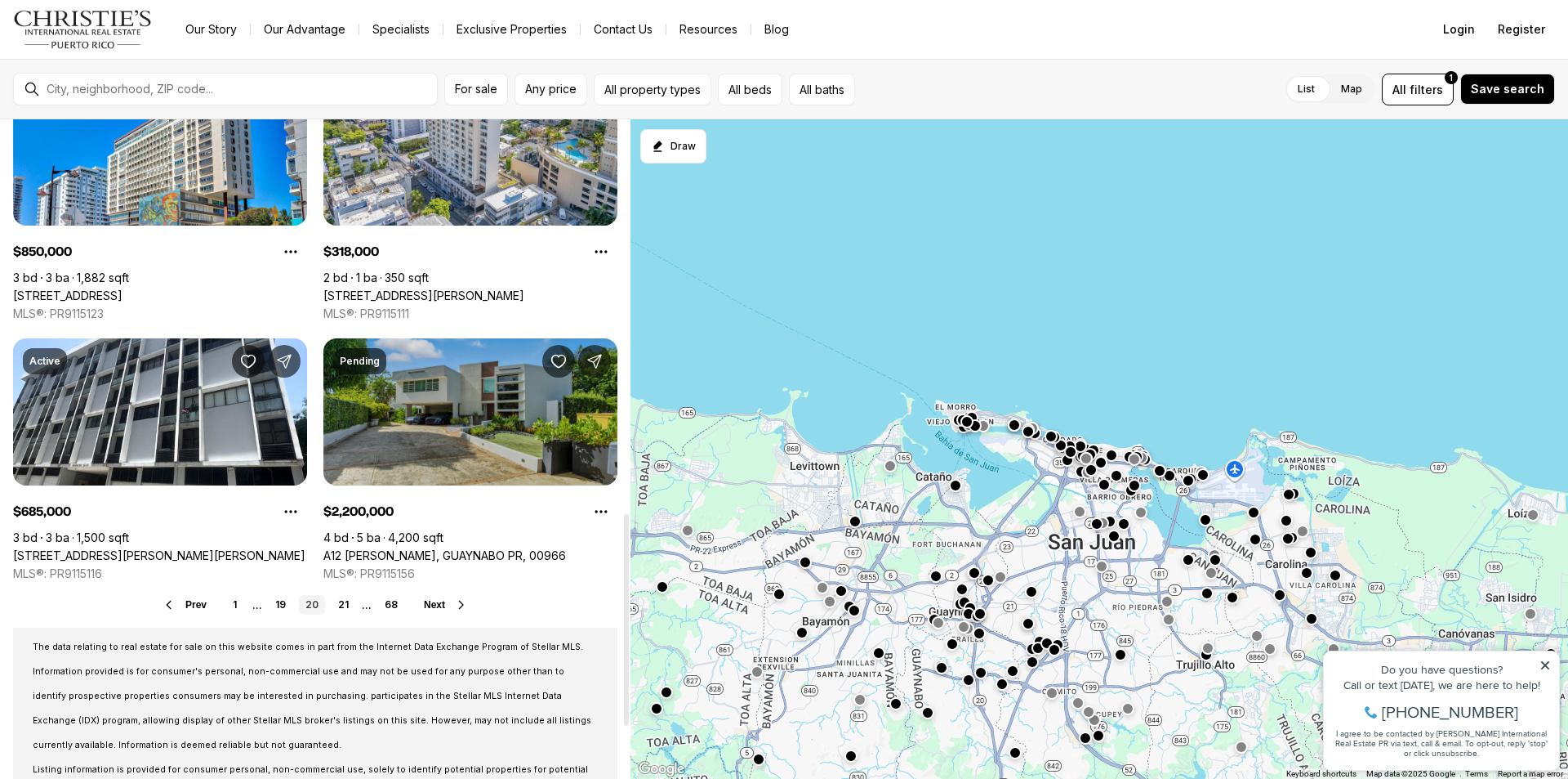
scroll to position [1226, 0]
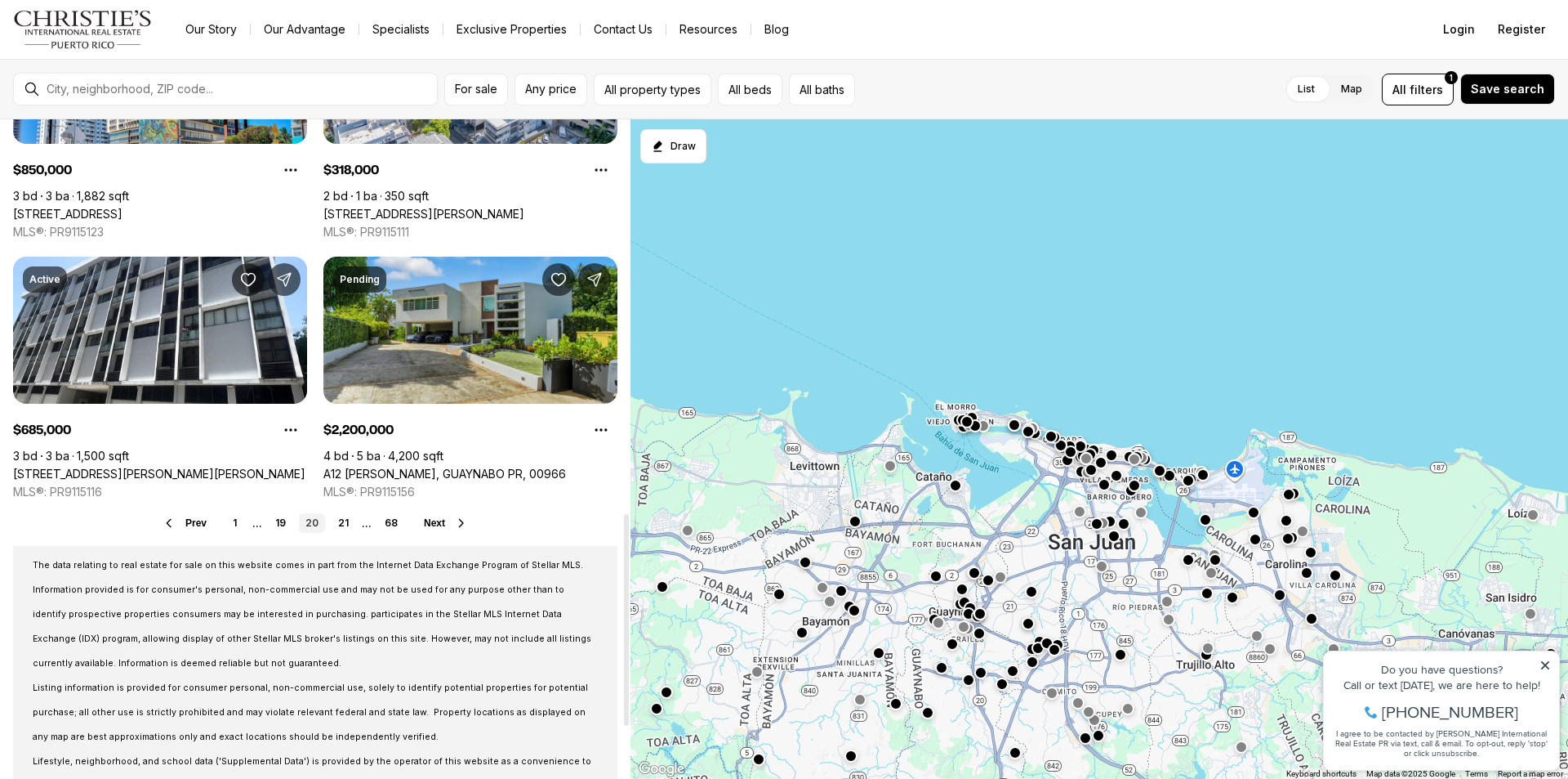
click at [437, 519] on span "Next" at bounding box center [435, 523] width 22 height 12
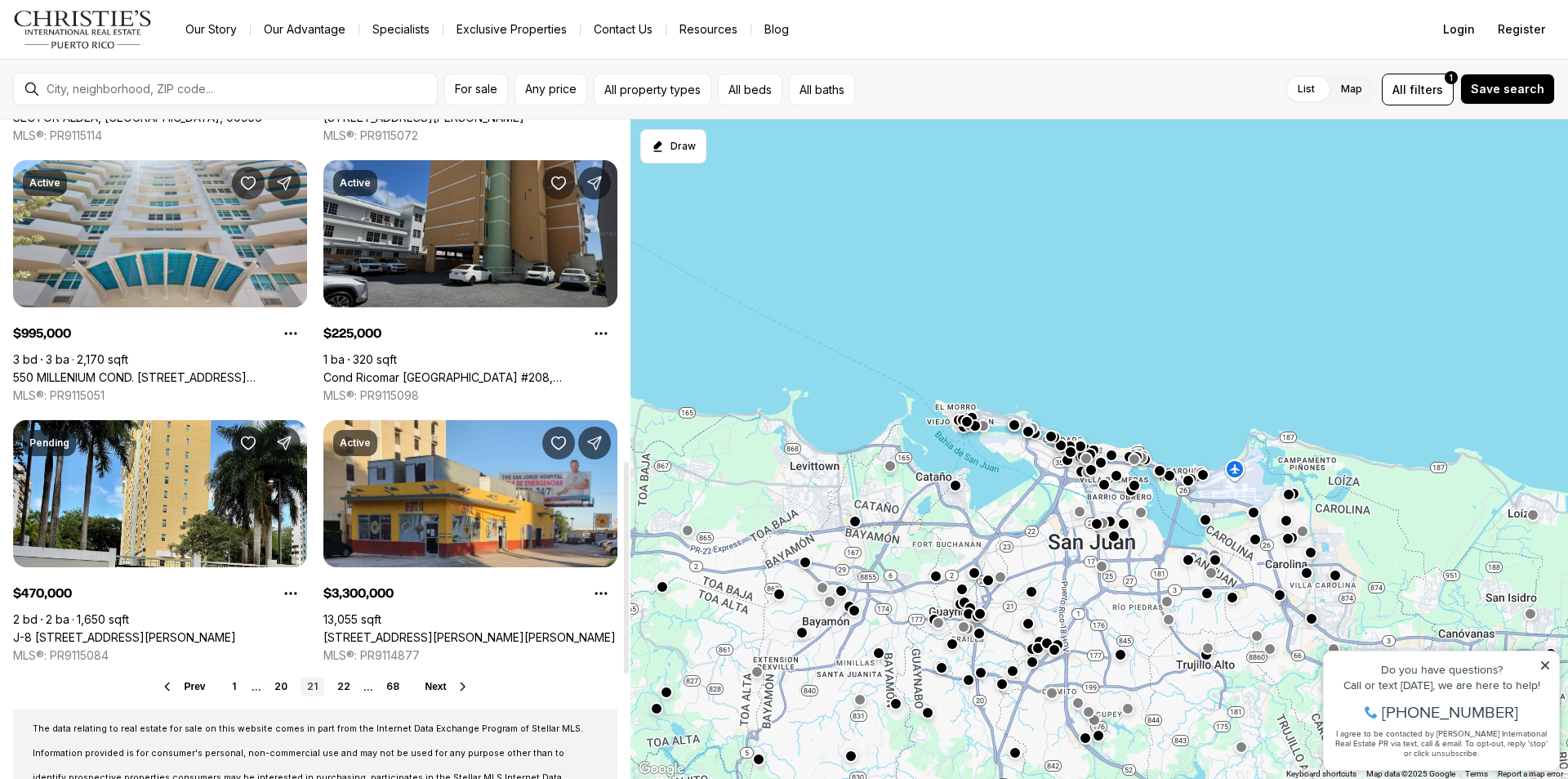
scroll to position [1144, 0]
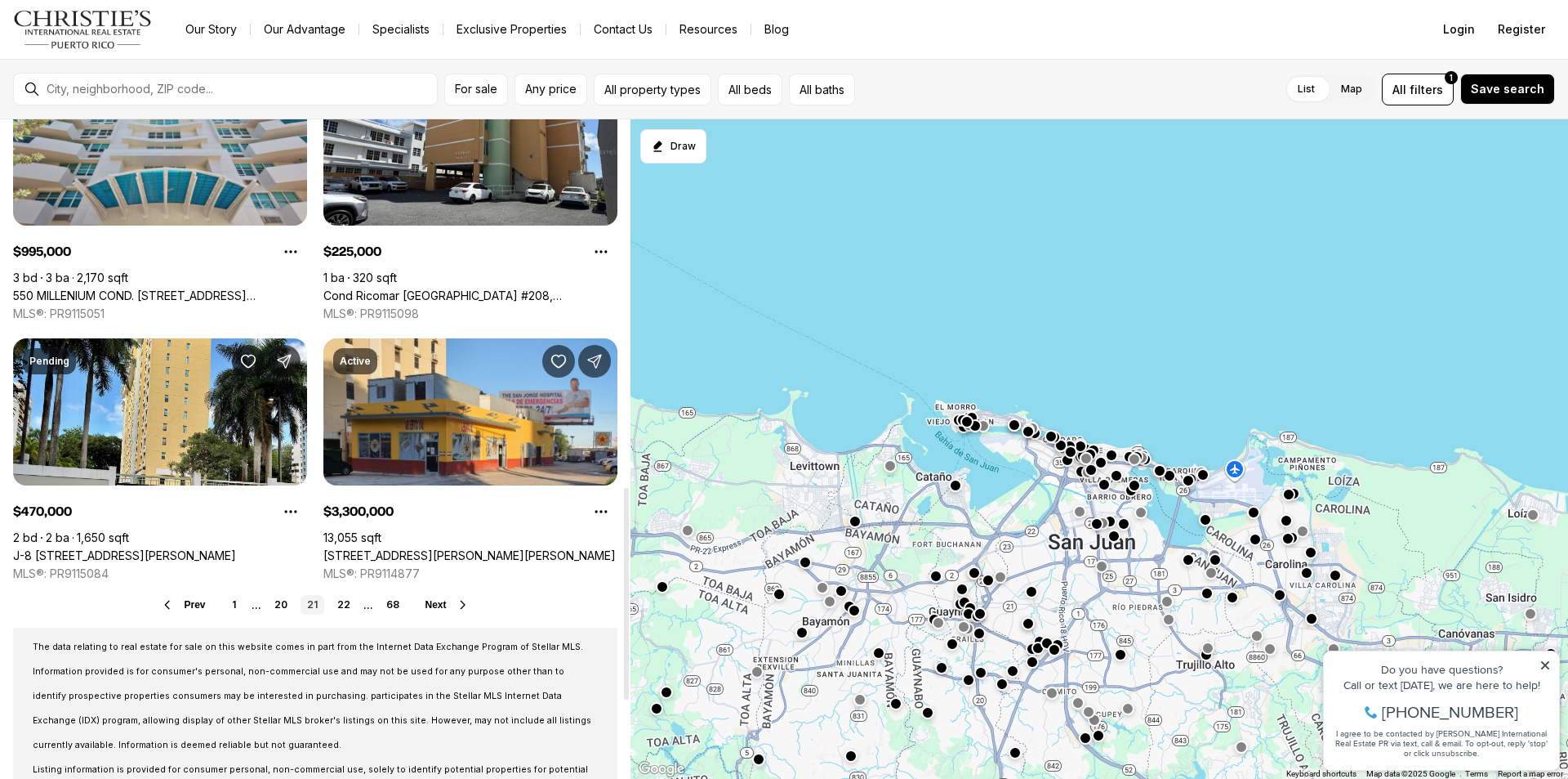
click at [440, 608] on span "Next" at bounding box center [437, 605] width 22 height 12
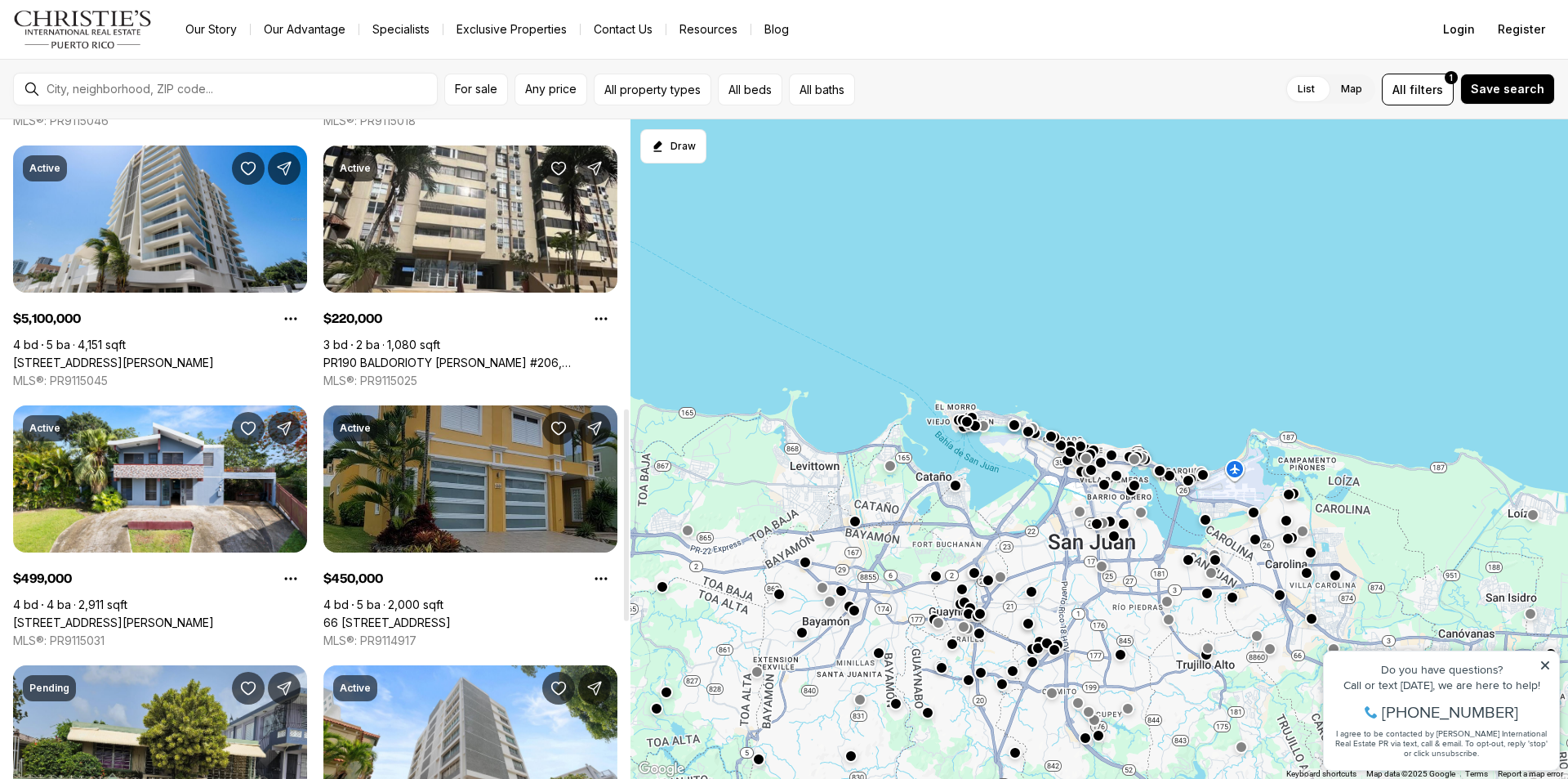
scroll to position [1144, 0]
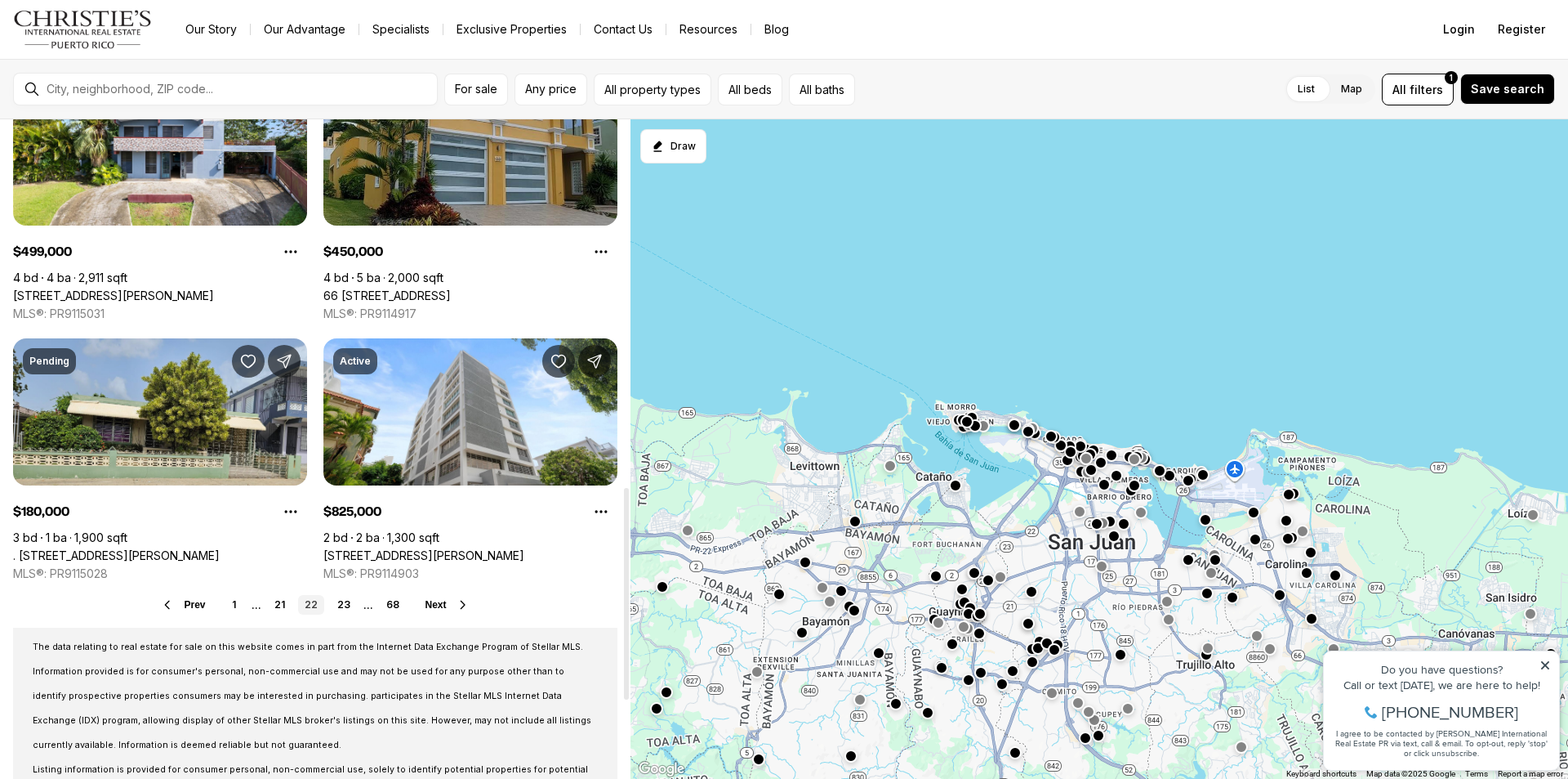
click at [440, 603] on span "Next" at bounding box center [437, 605] width 22 height 12
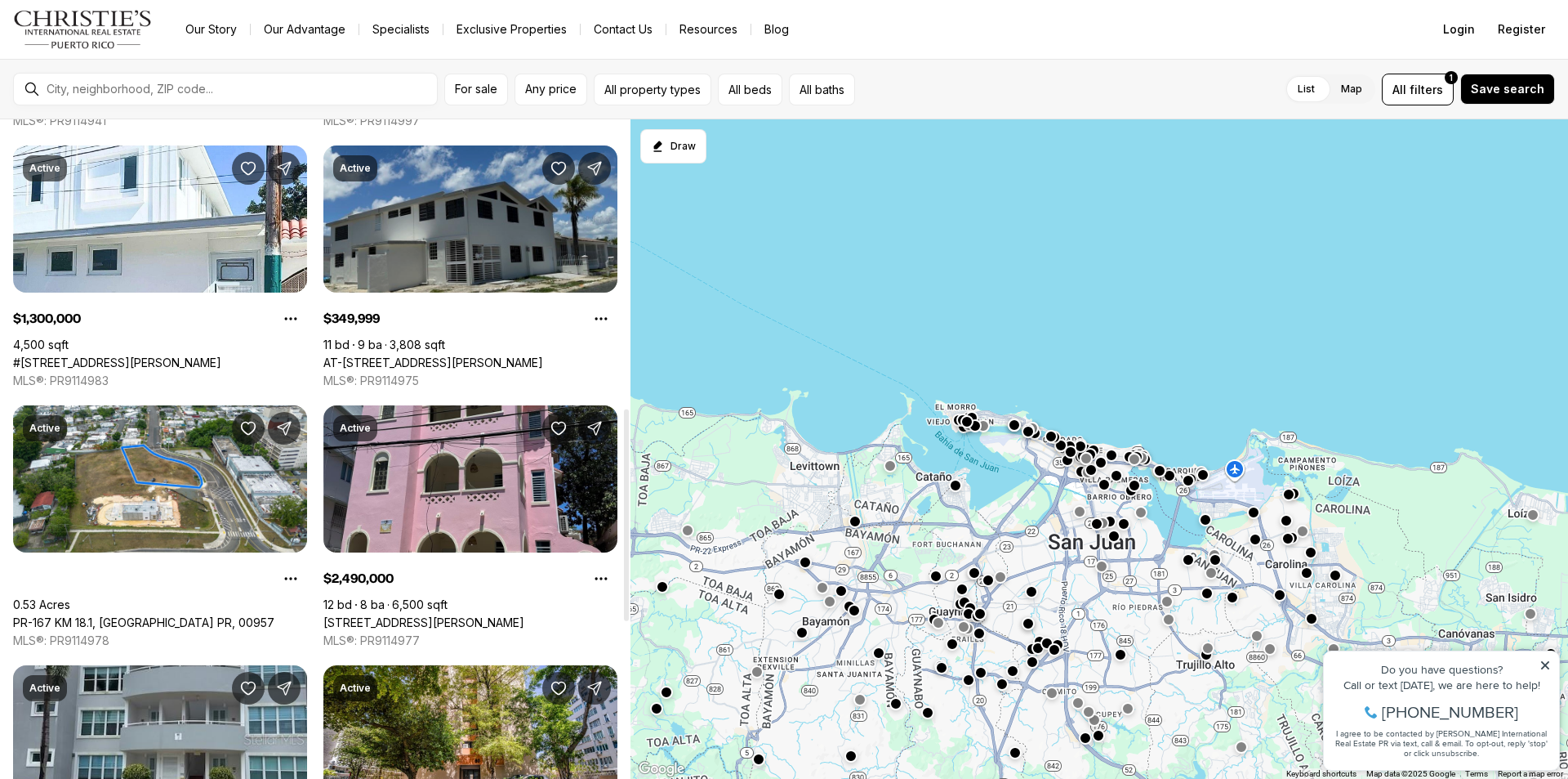
scroll to position [1063, 0]
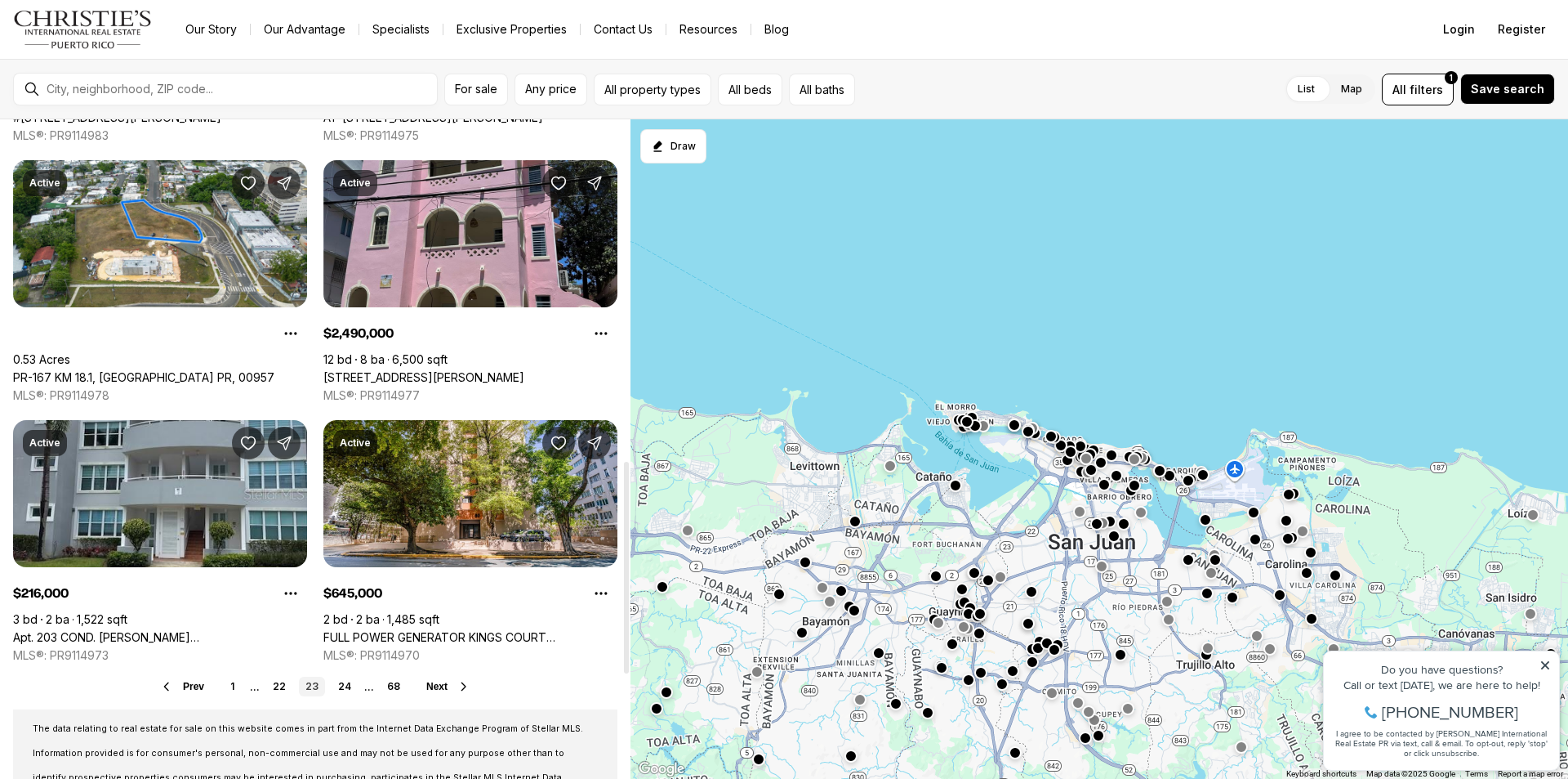
click at [447, 685] on span "Next" at bounding box center [438, 687] width 22 height 12
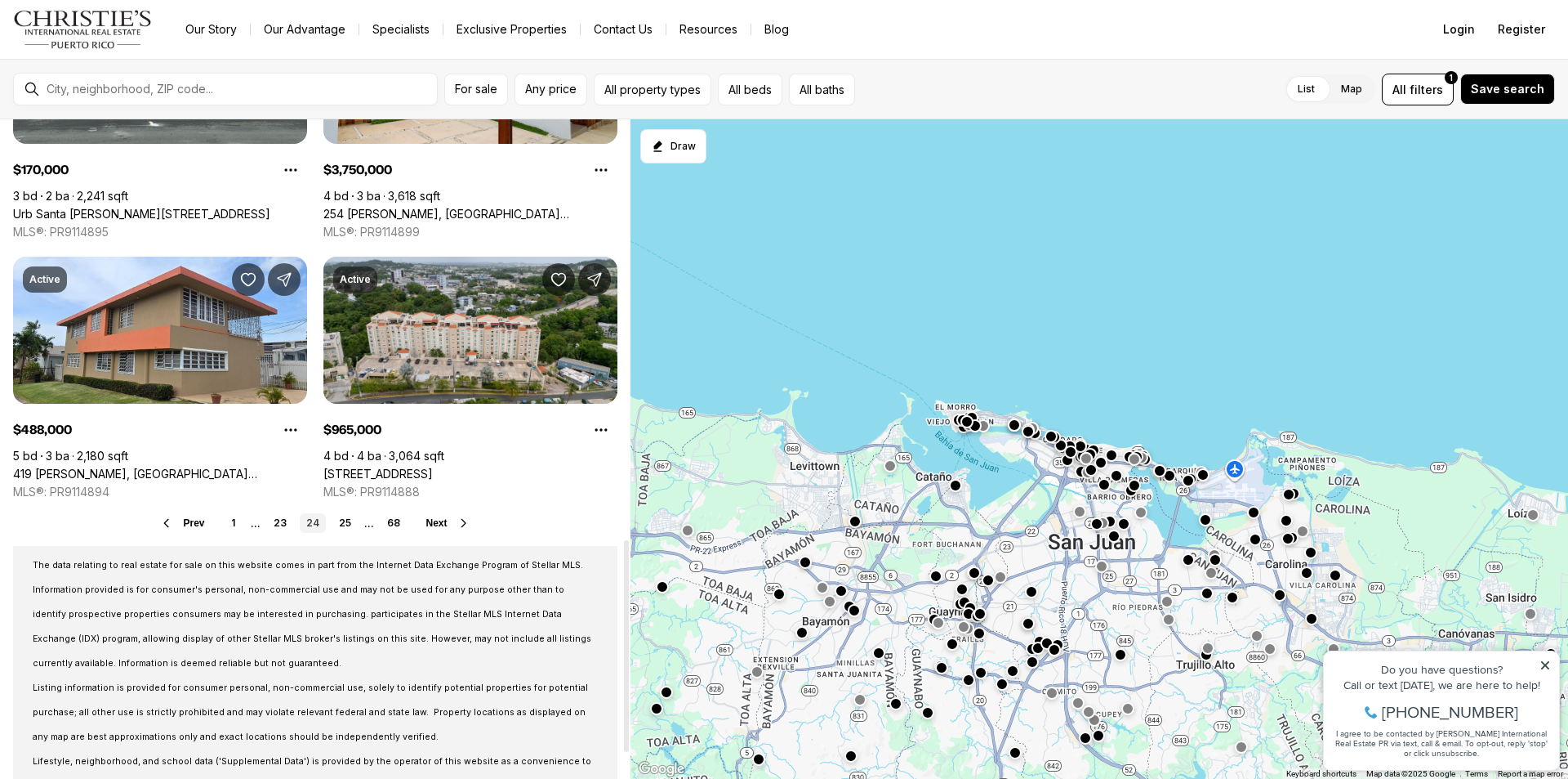
scroll to position [1387, 0]
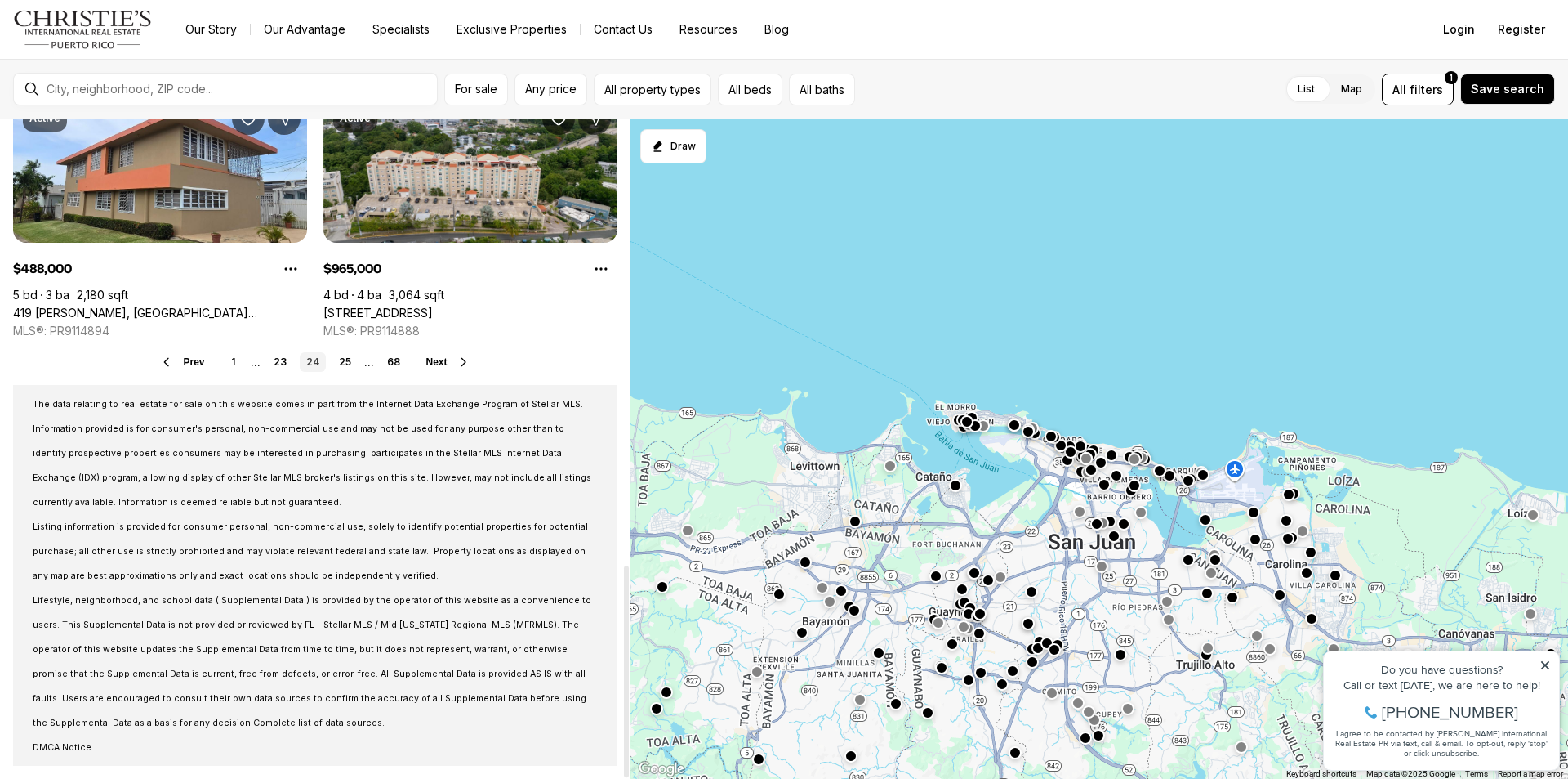
click at [450, 362] on button "Next" at bounding box center [448, 362] width 44 height 13
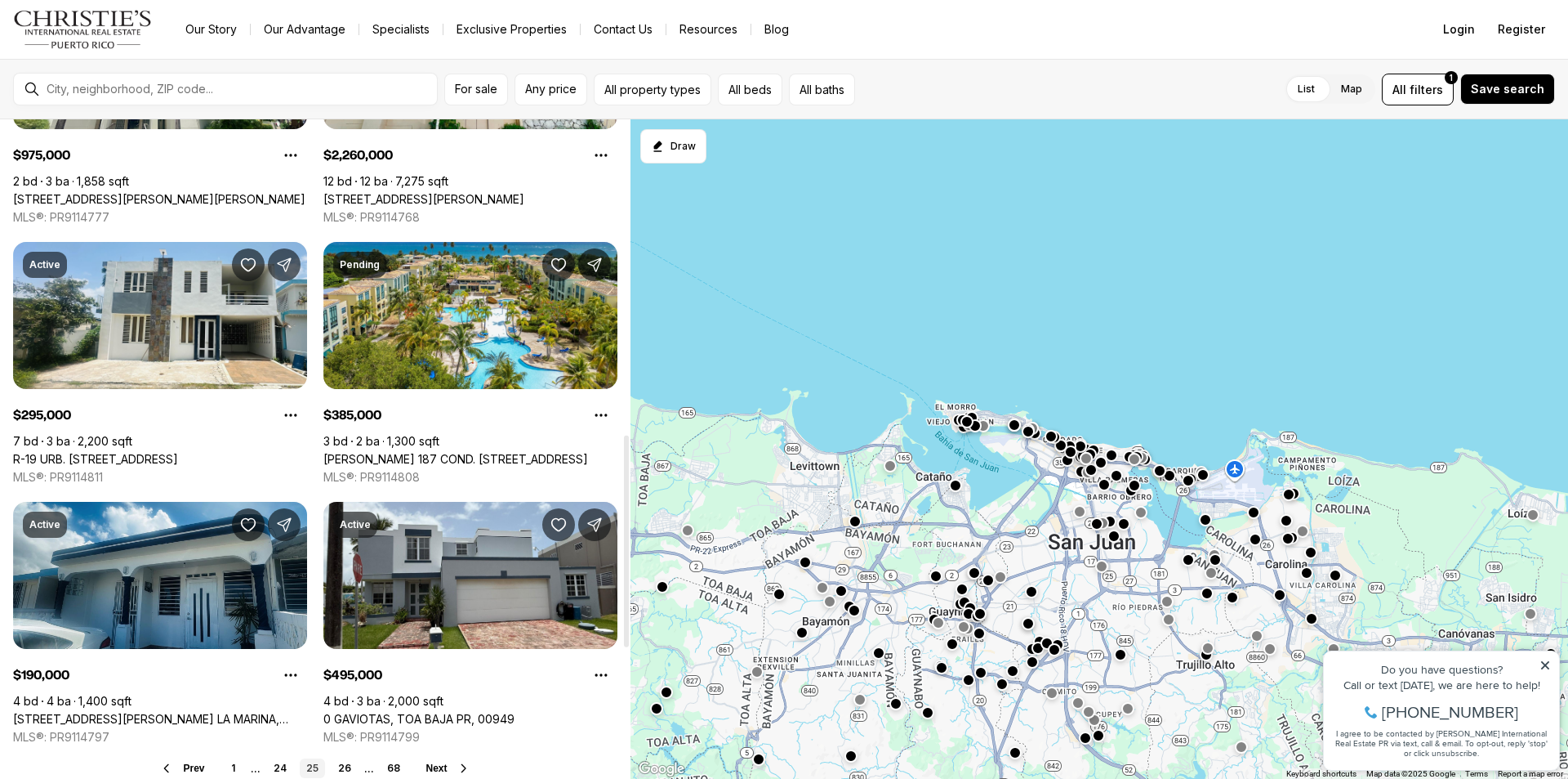
scroll to position [1144, 0]
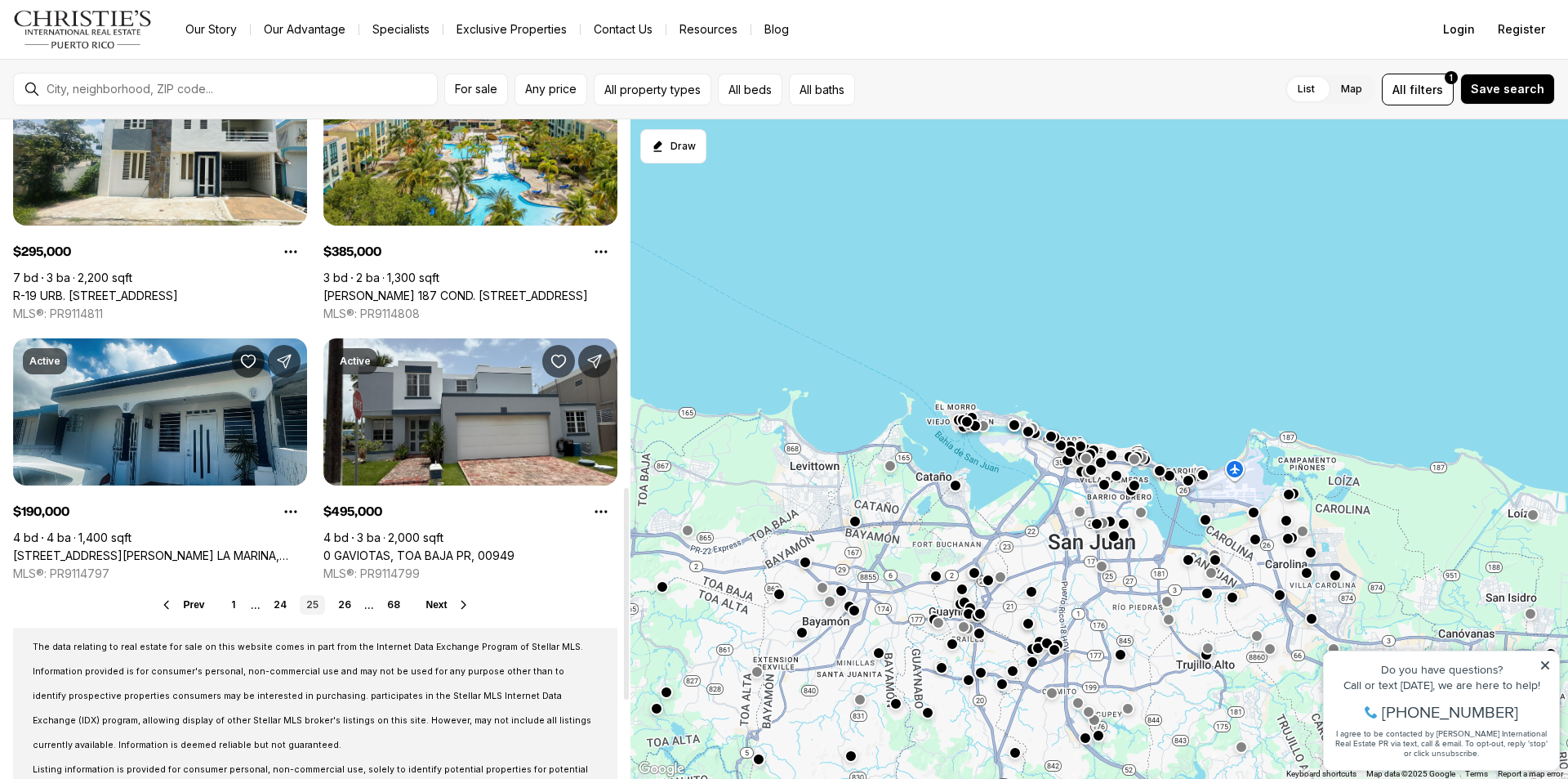
click at [437, 608] on span "Next" at bounding box center [438, 605] width 22 height 12
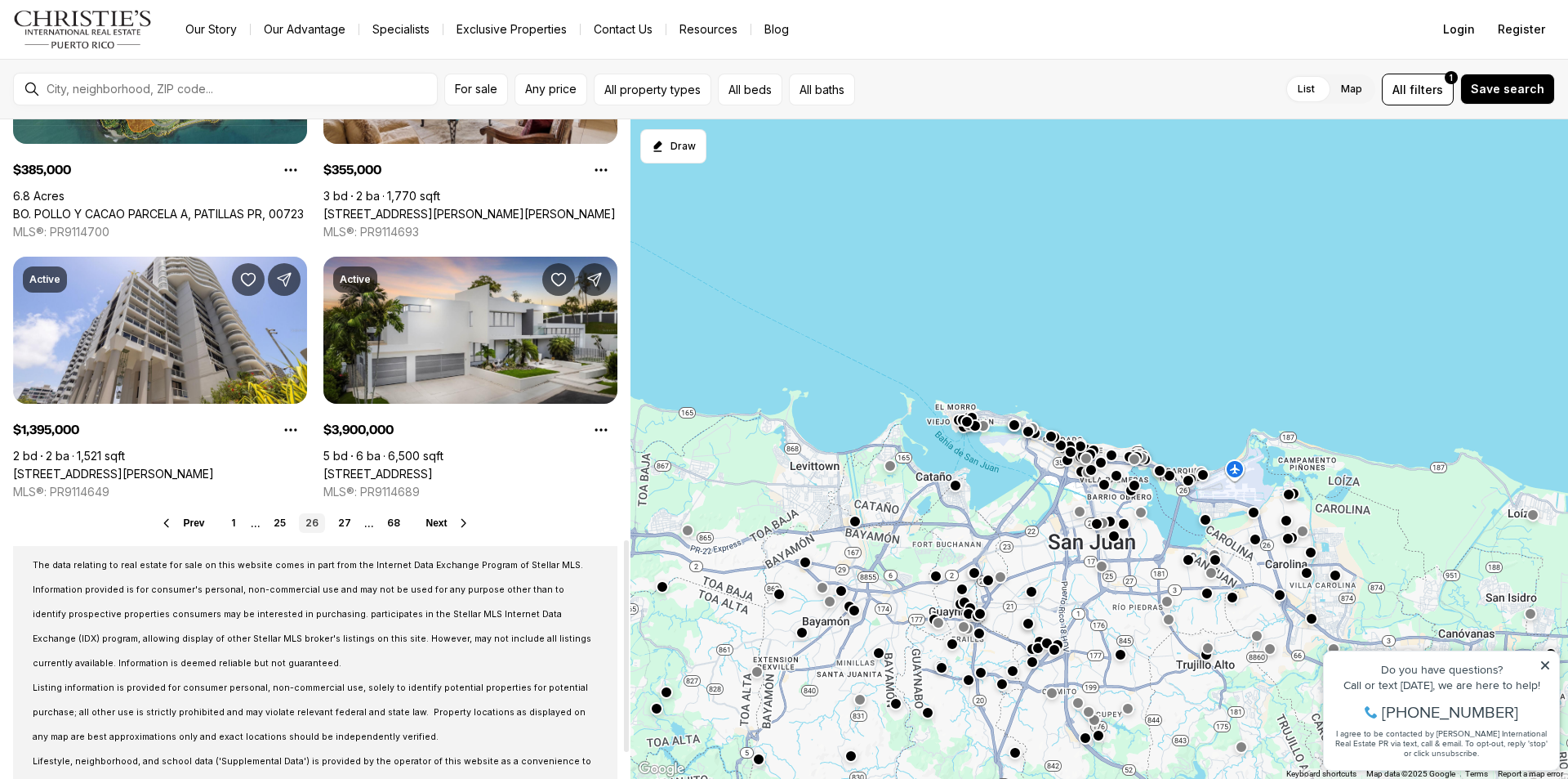
scroll to position [1307, 0]
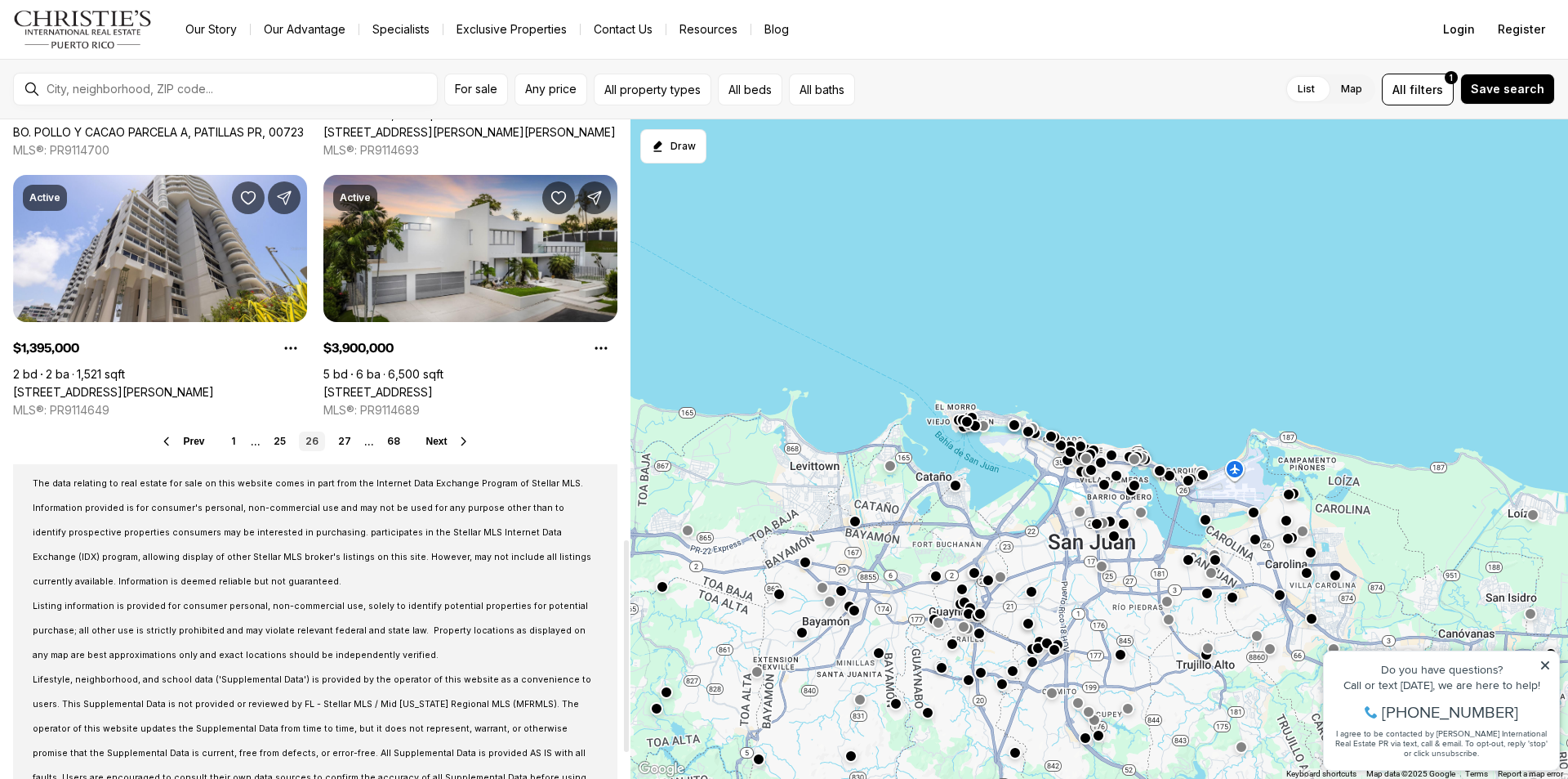
click at [446, 443] on span "Next" at bounding box center [438, 441] width 22 height 12
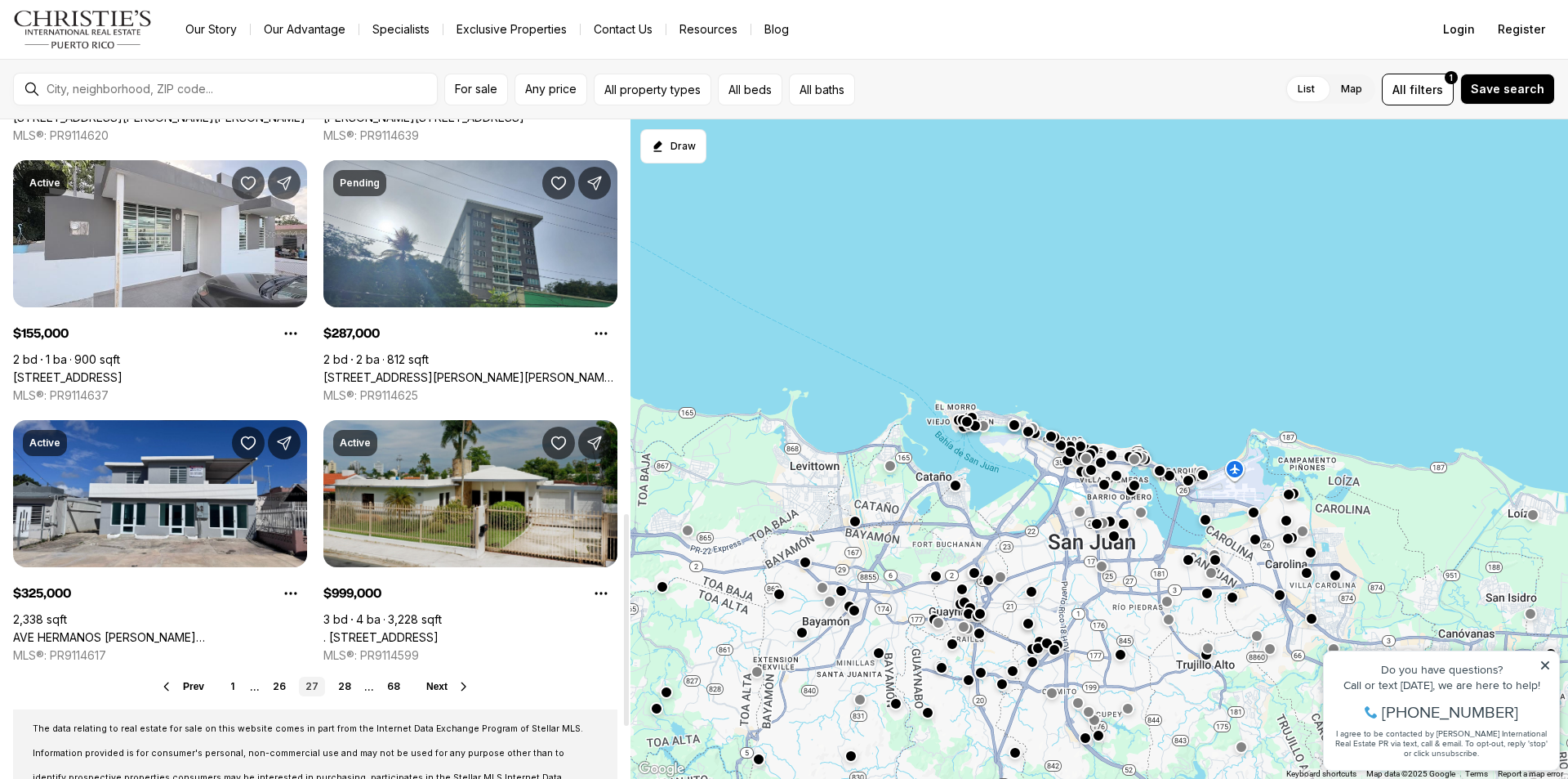
scroll to position [1226, 0]
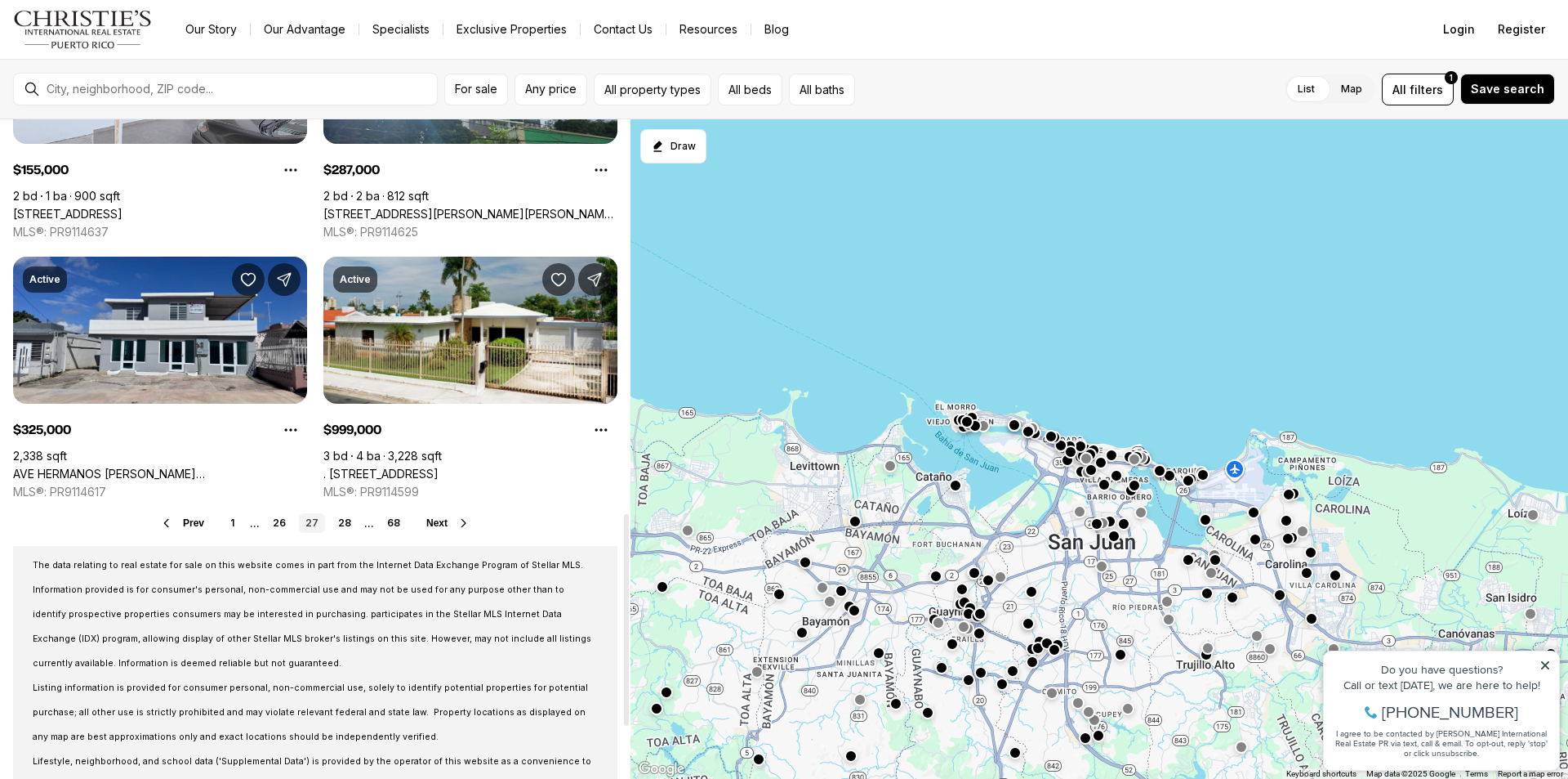
click at [447, 526] on span "Next" at bounding box center [438, 523] width 22 height 12
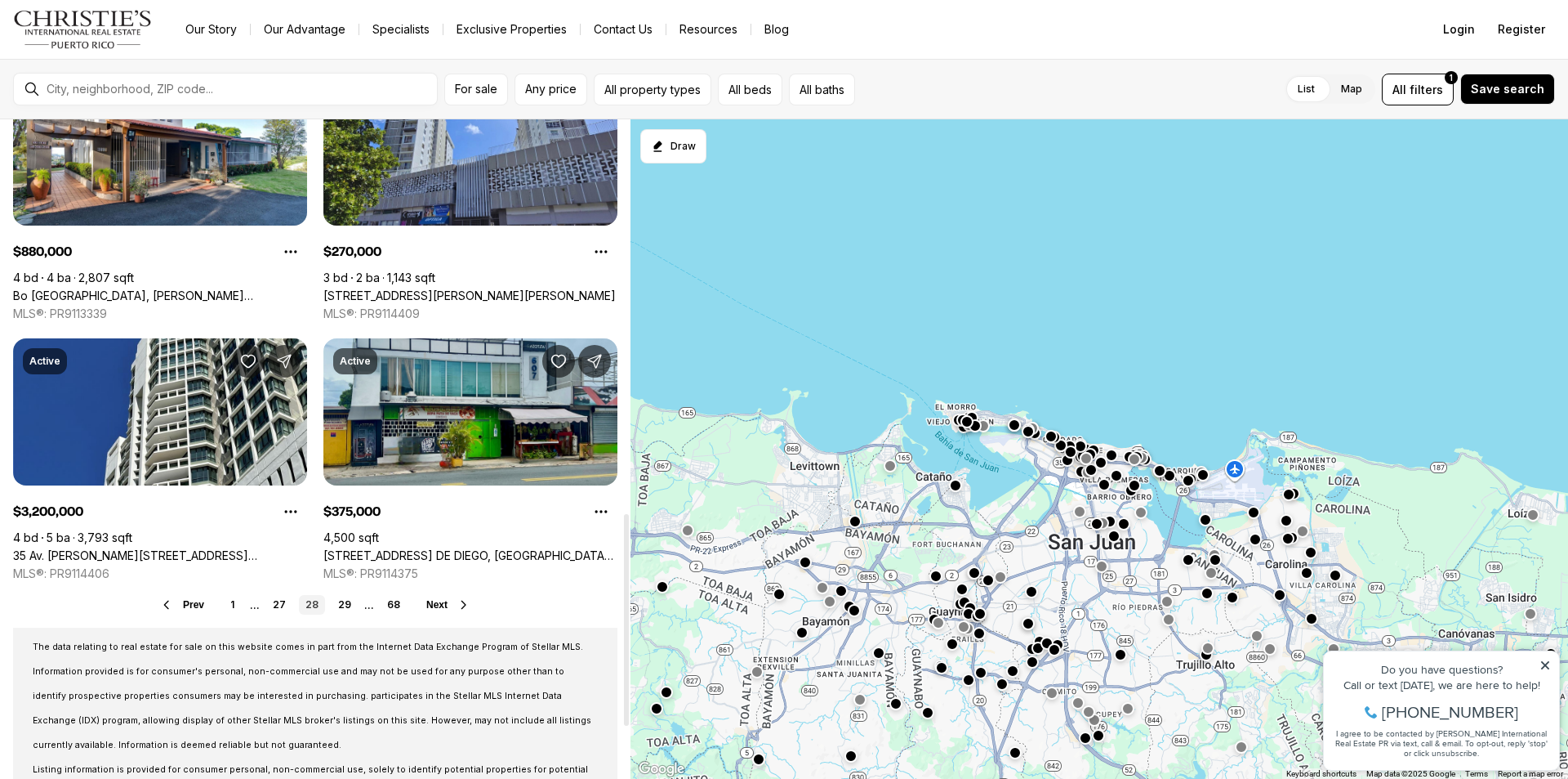
scroll to position [1226, 0]
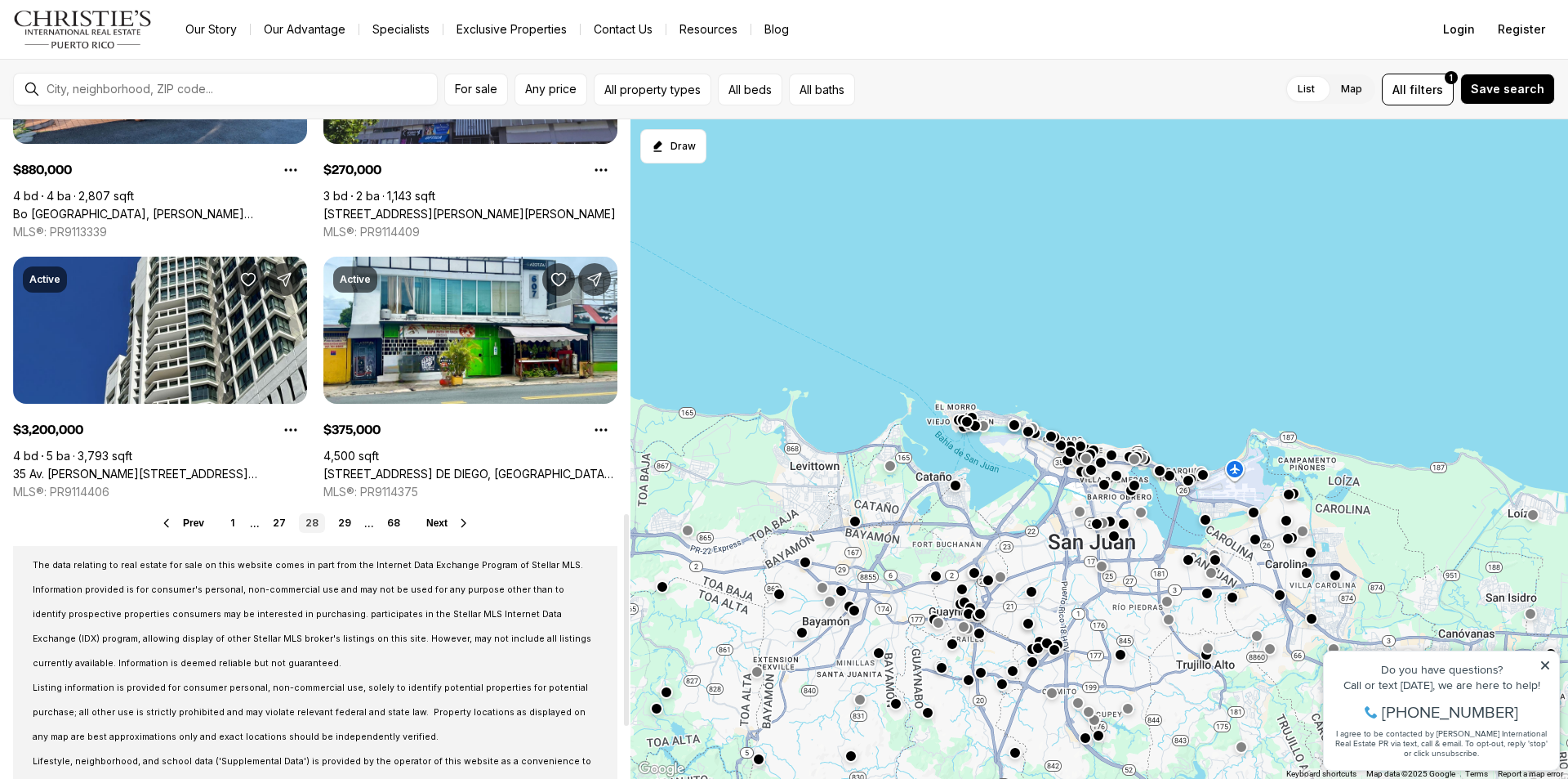
click at [436, 526] on span "Next" at bounding box center [438, 523] width 22 height 12
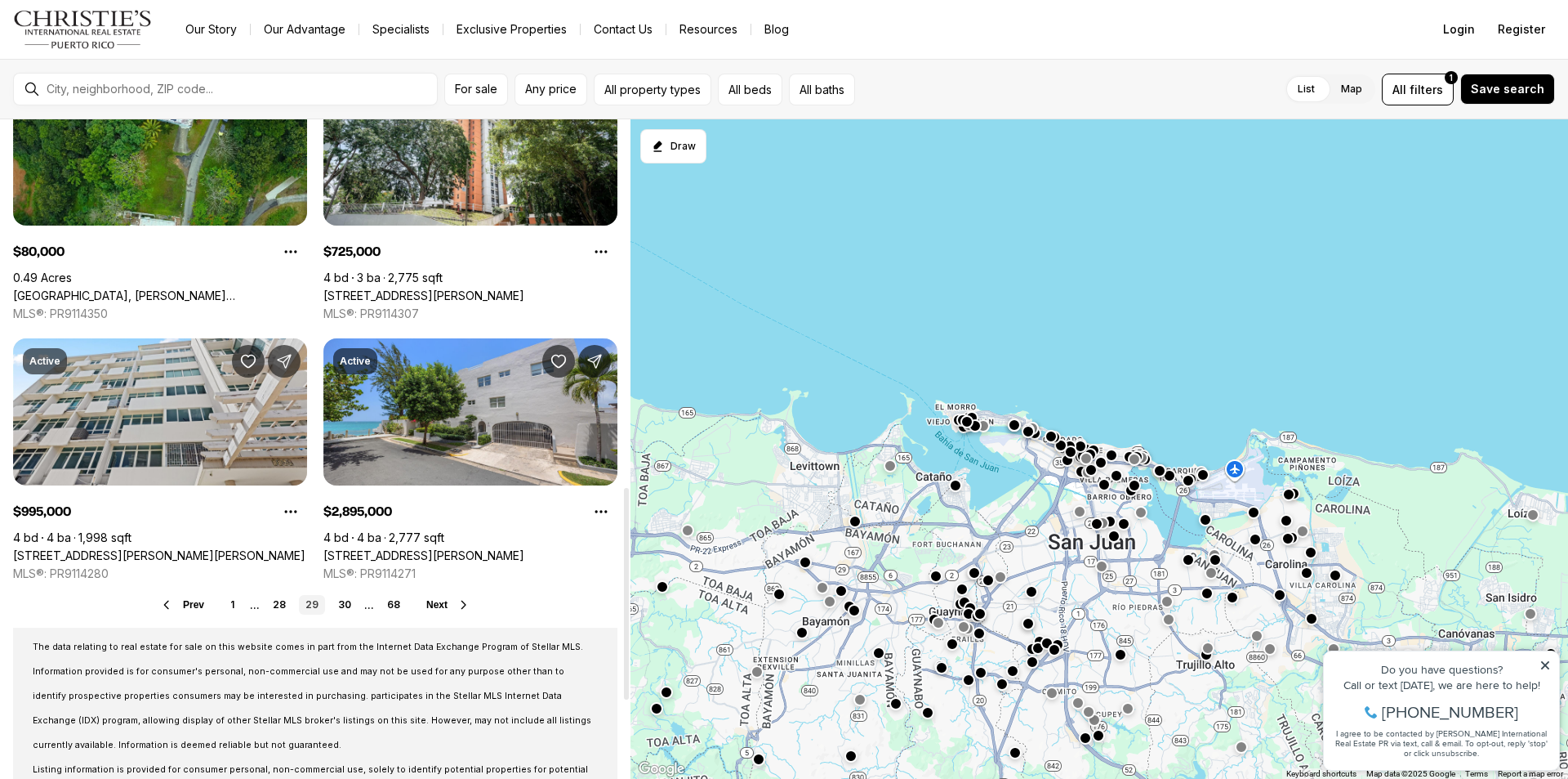
scroll to position [1226, 0]
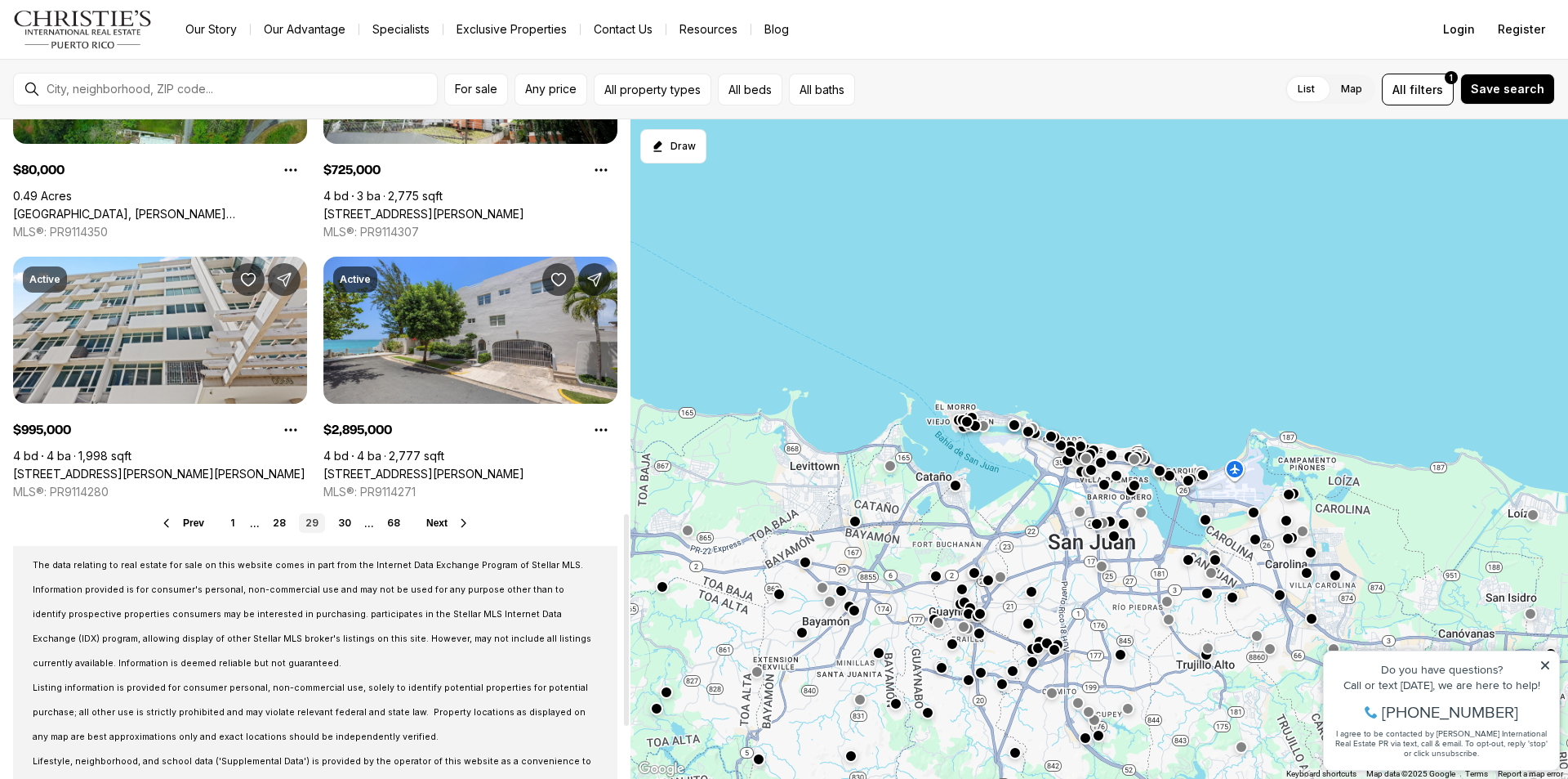
click at [452, 522] on button "Next" at bounding box center [448, 523] width 44 height 13
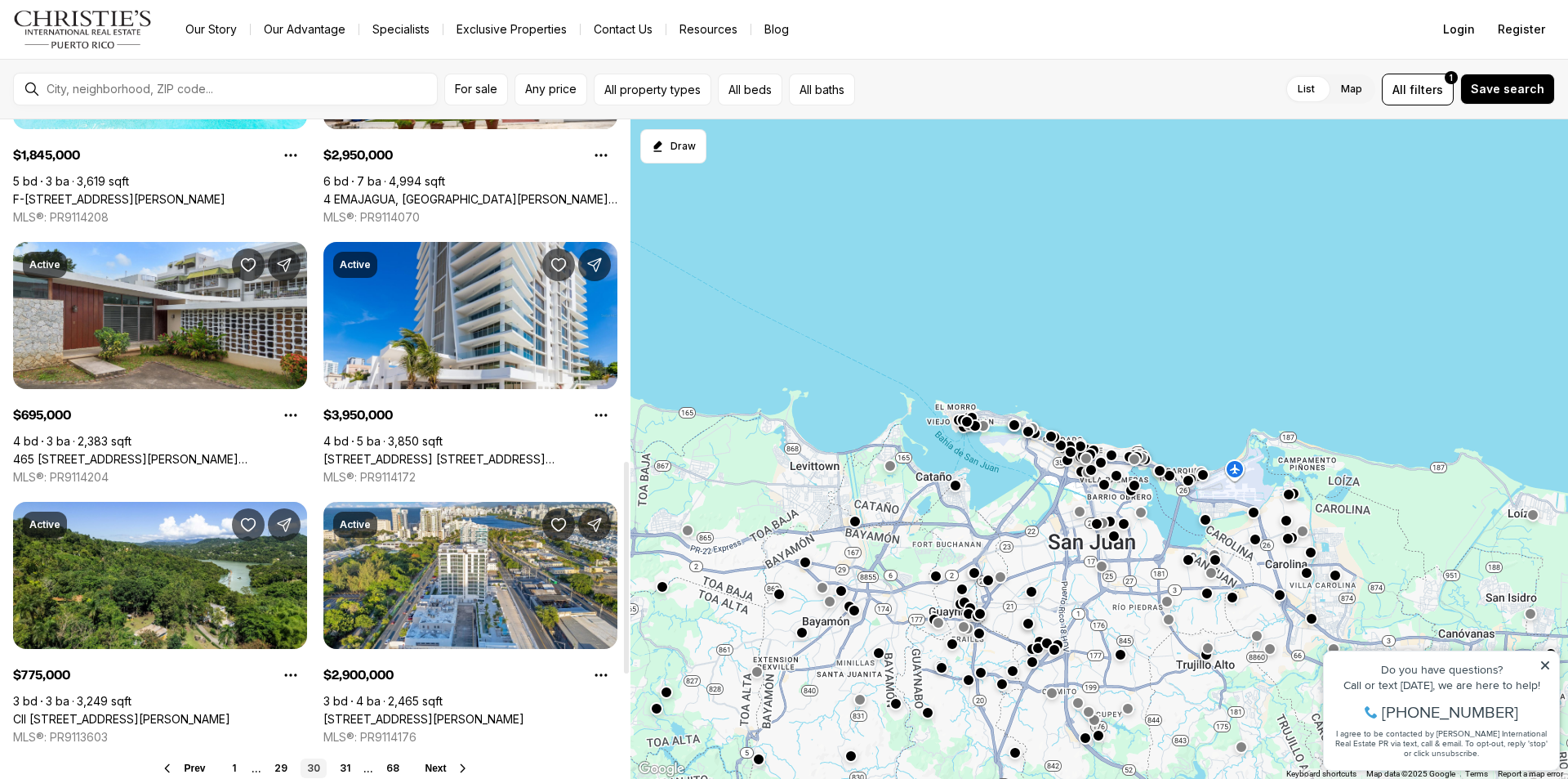
scroll to position [1144, 0]
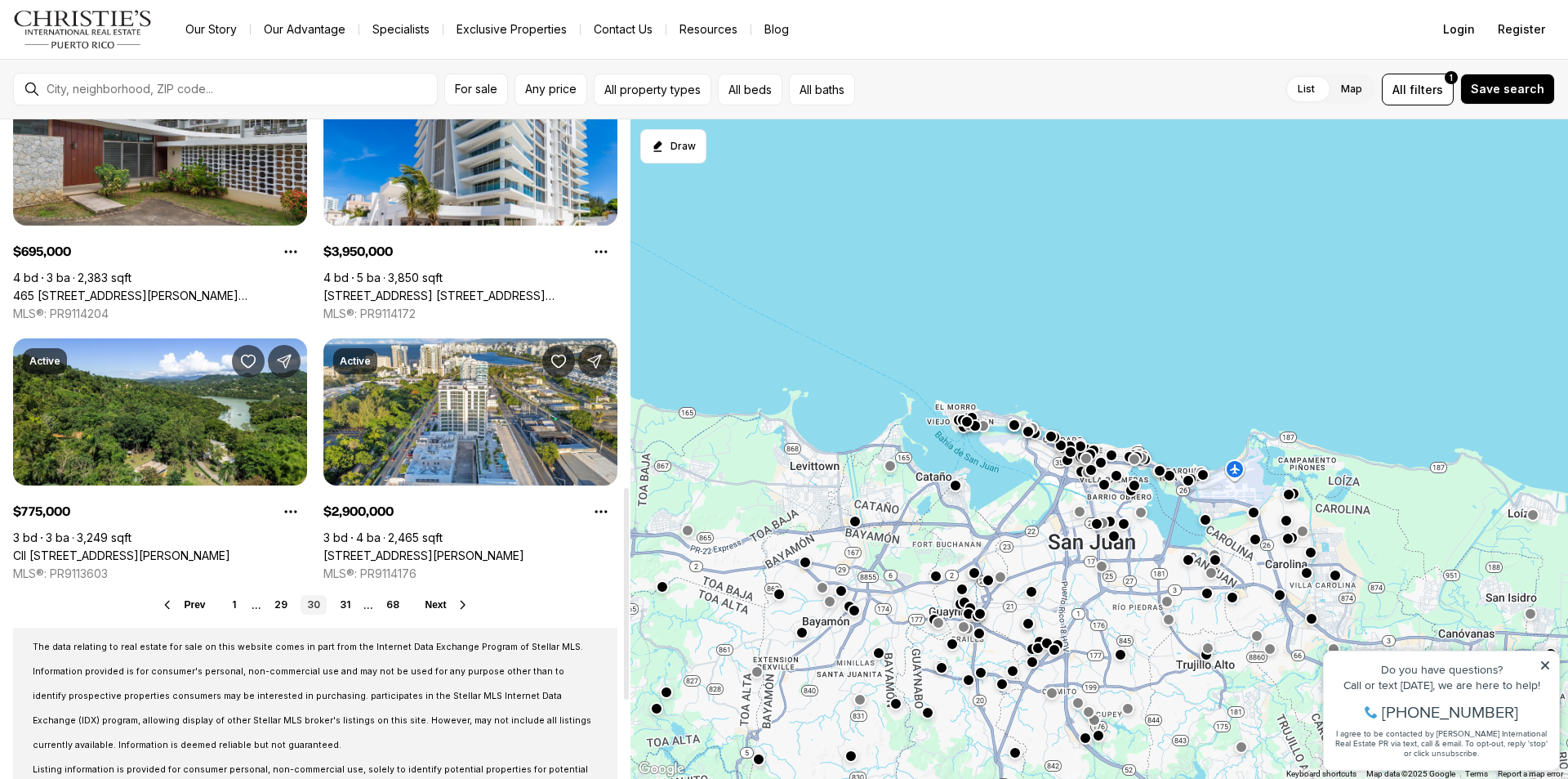
click at [442, 608] on span "Next" at bounding box center [437, 605] width 22 height 12
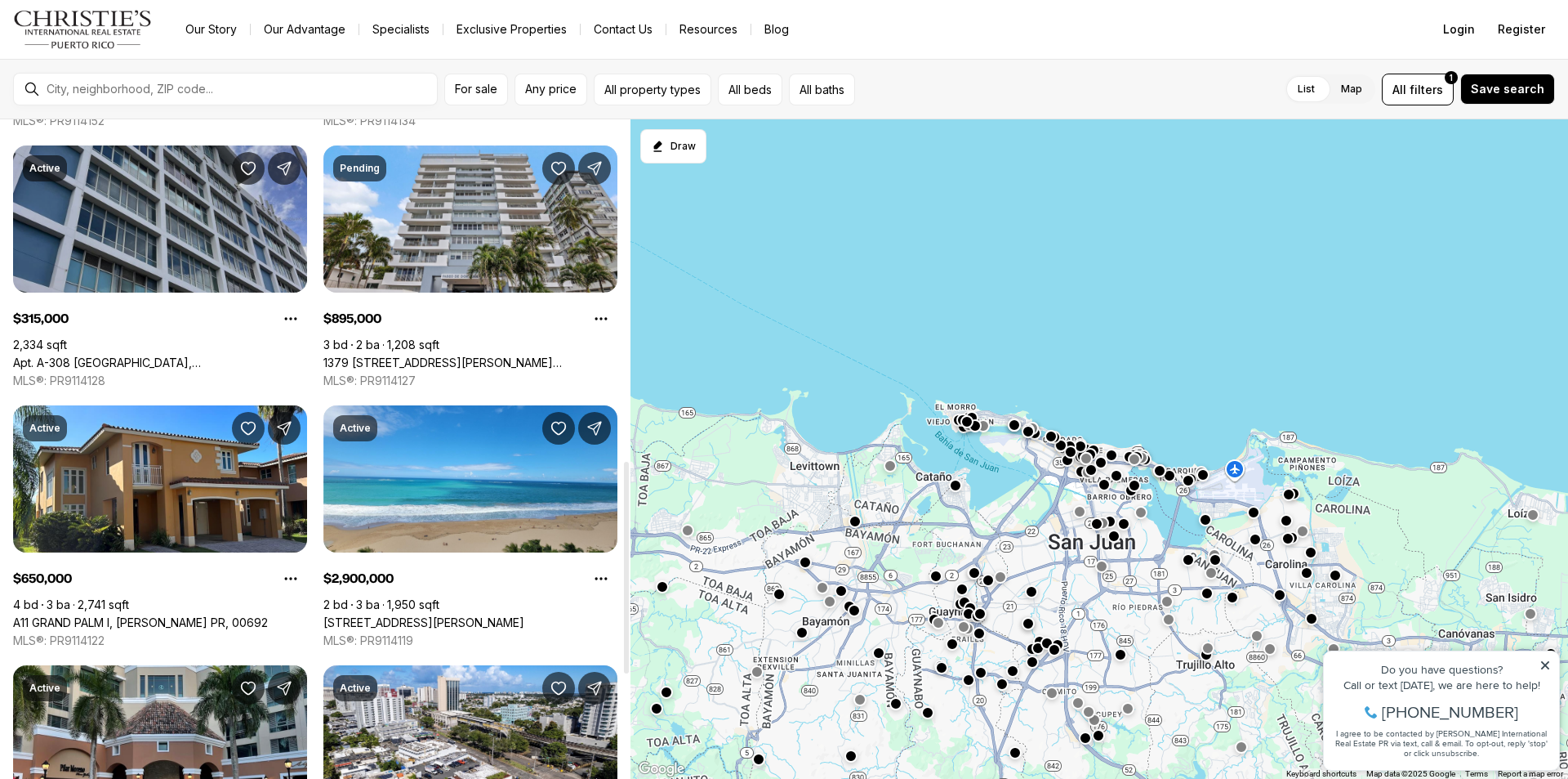
scroll to position [1063, 0]
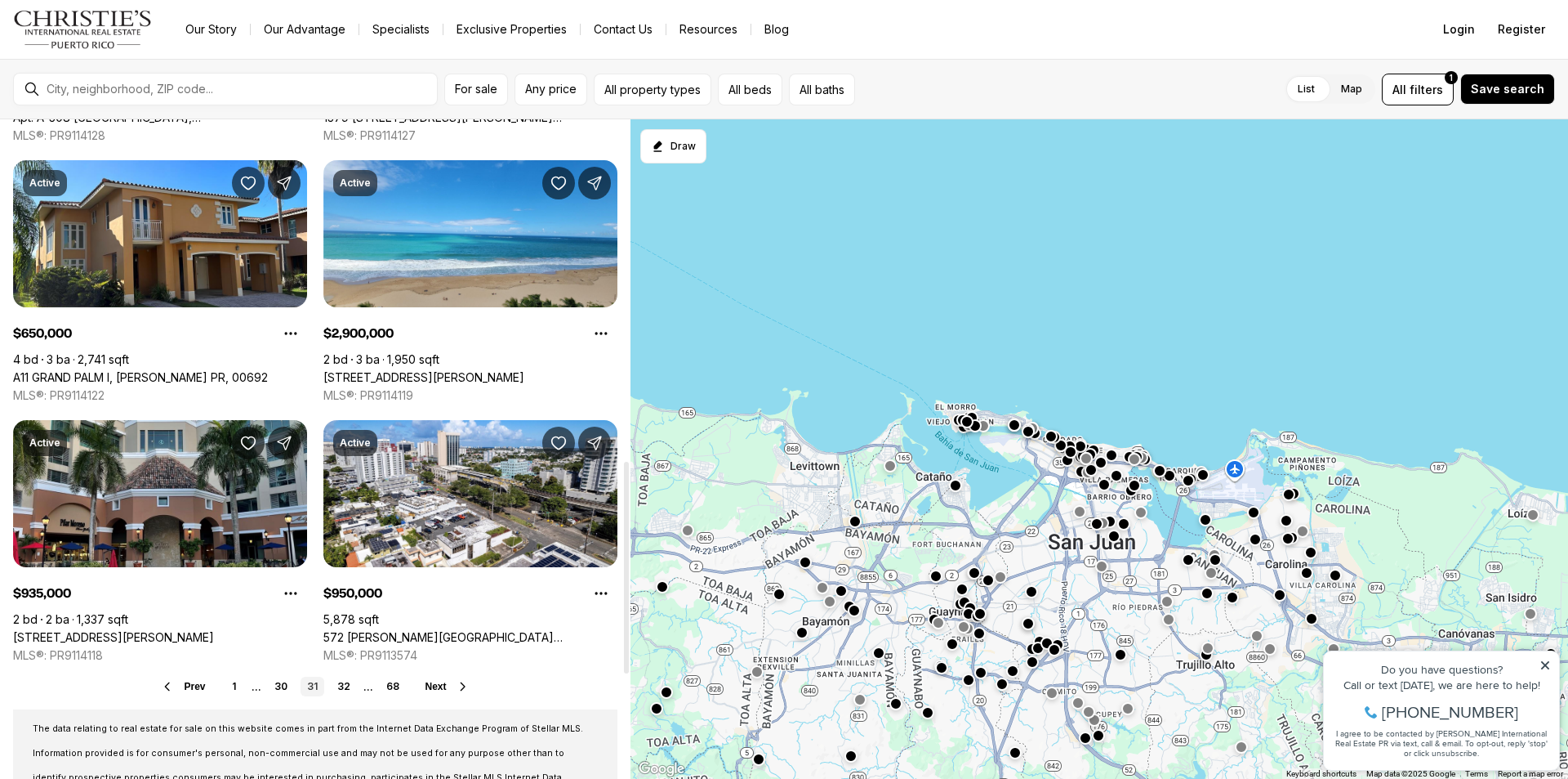
click at [439, 687] on span "Next" at bounding box center [437, 687] width 22 height 12
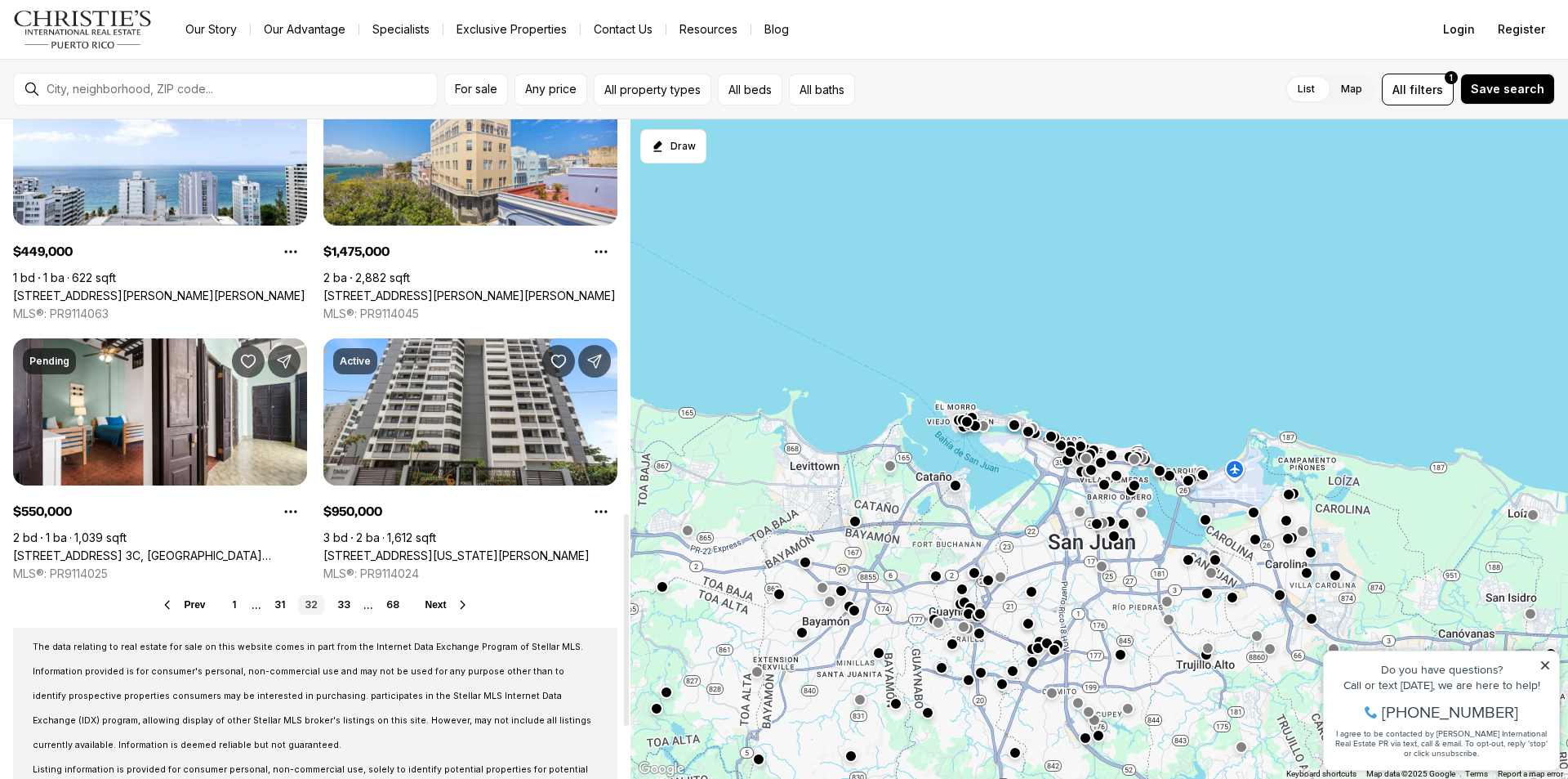
scroll to position [1226, 0]
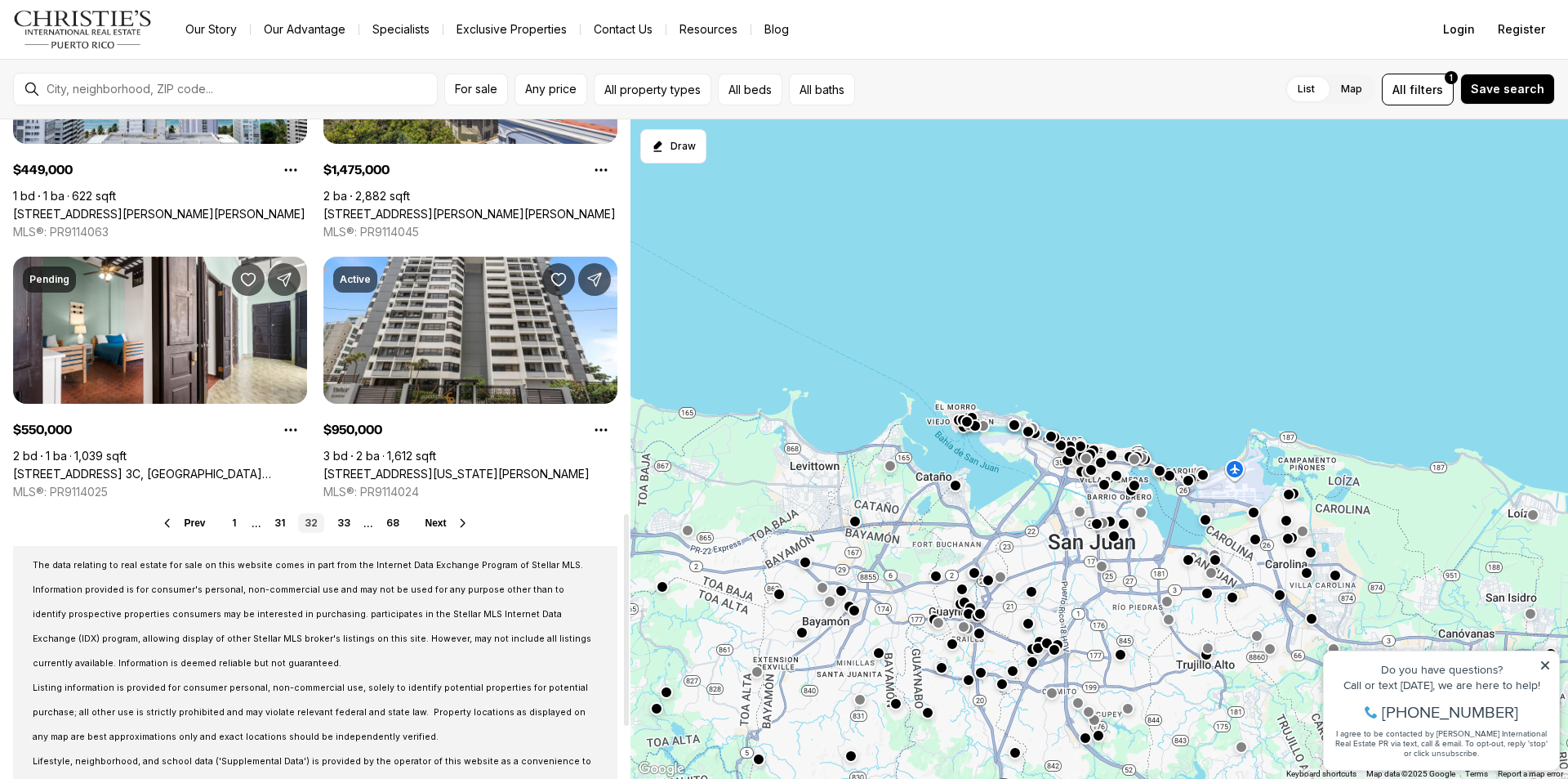
click at [444, 524] on span "Next" at bounding box center [437, 523] width 22 height 12
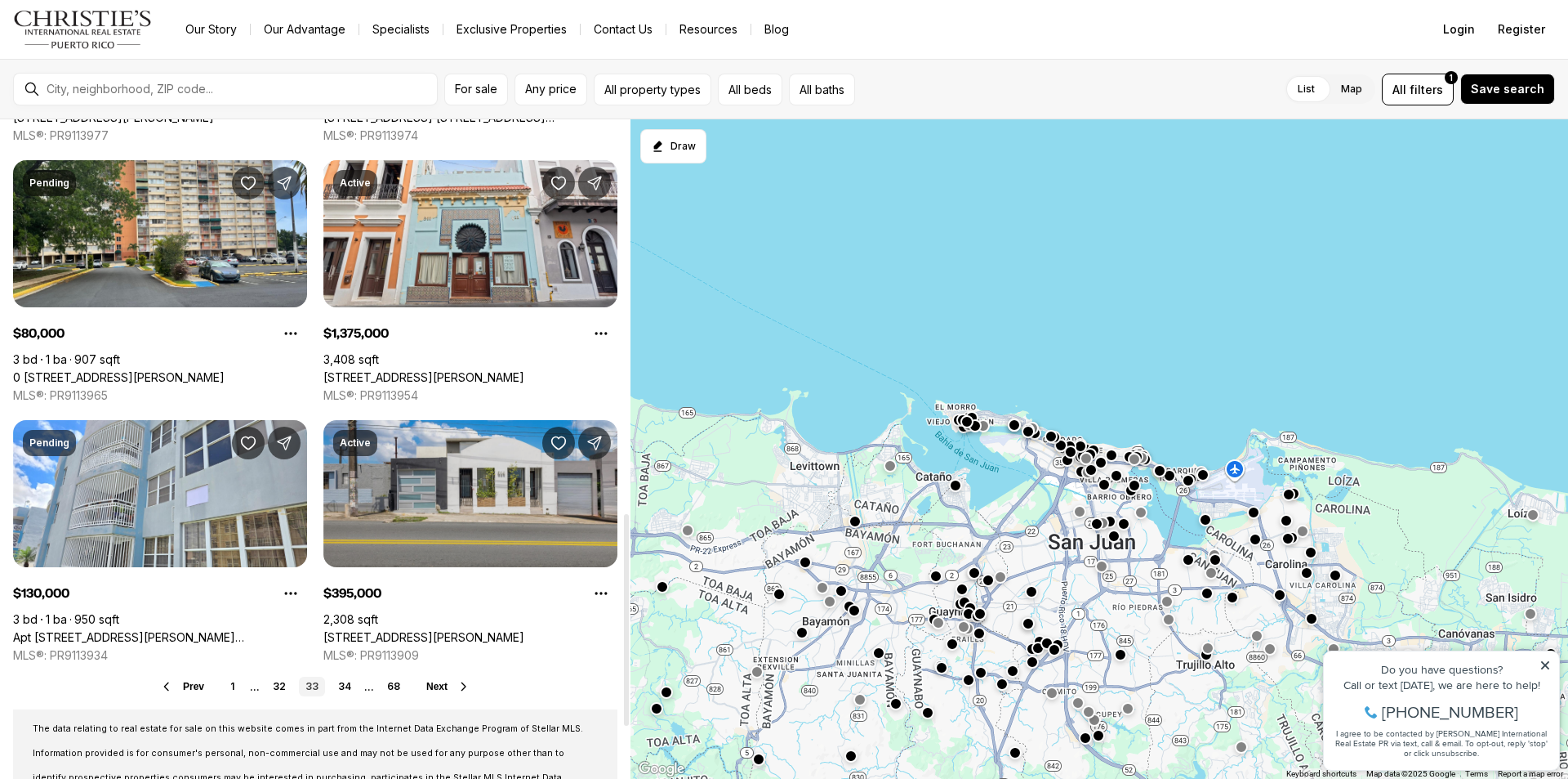
scroll to position [1226, 0]
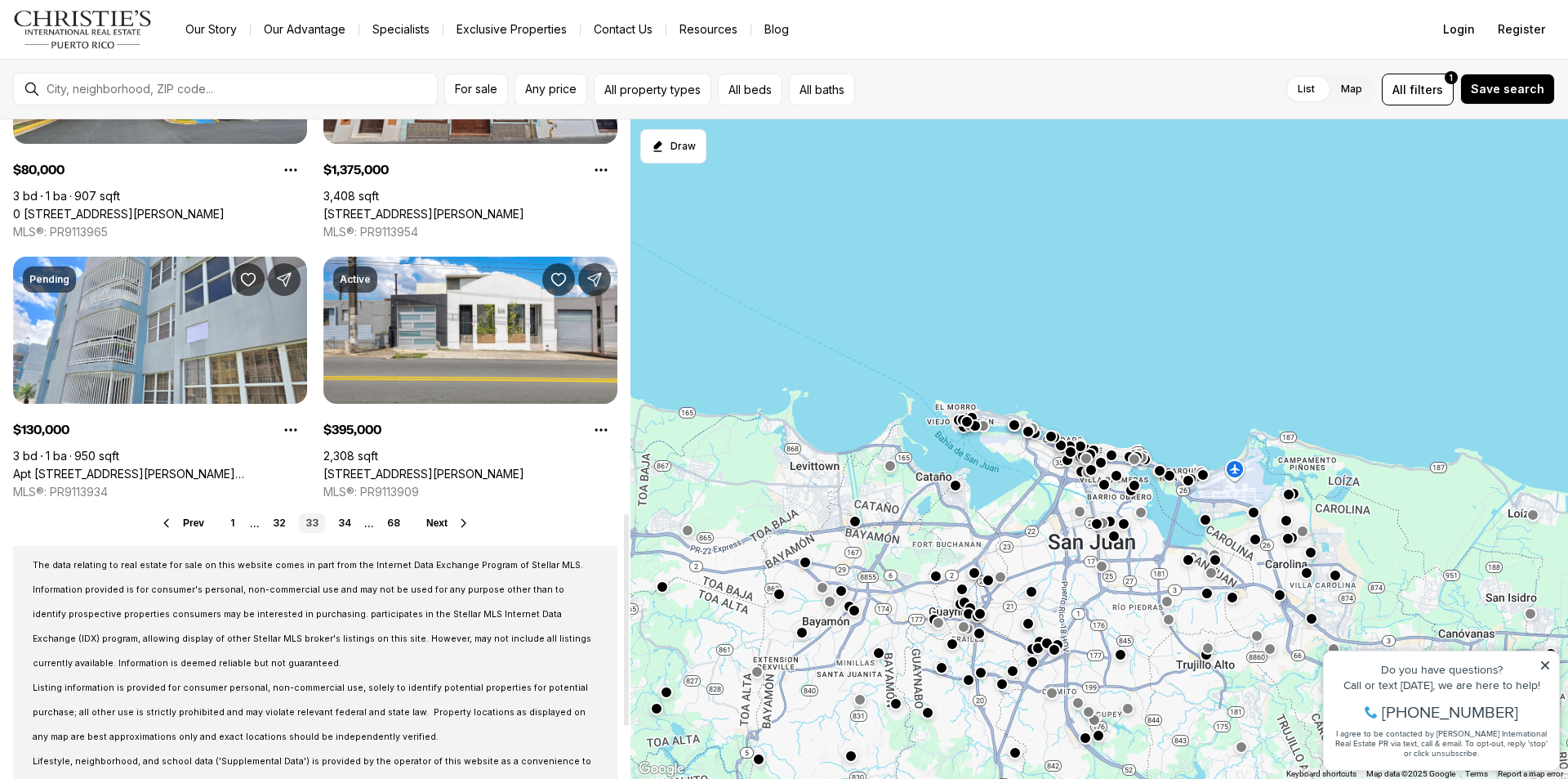
click at [435, 527] on span "Next" at bounding box center [438, 523] width 22 height 12
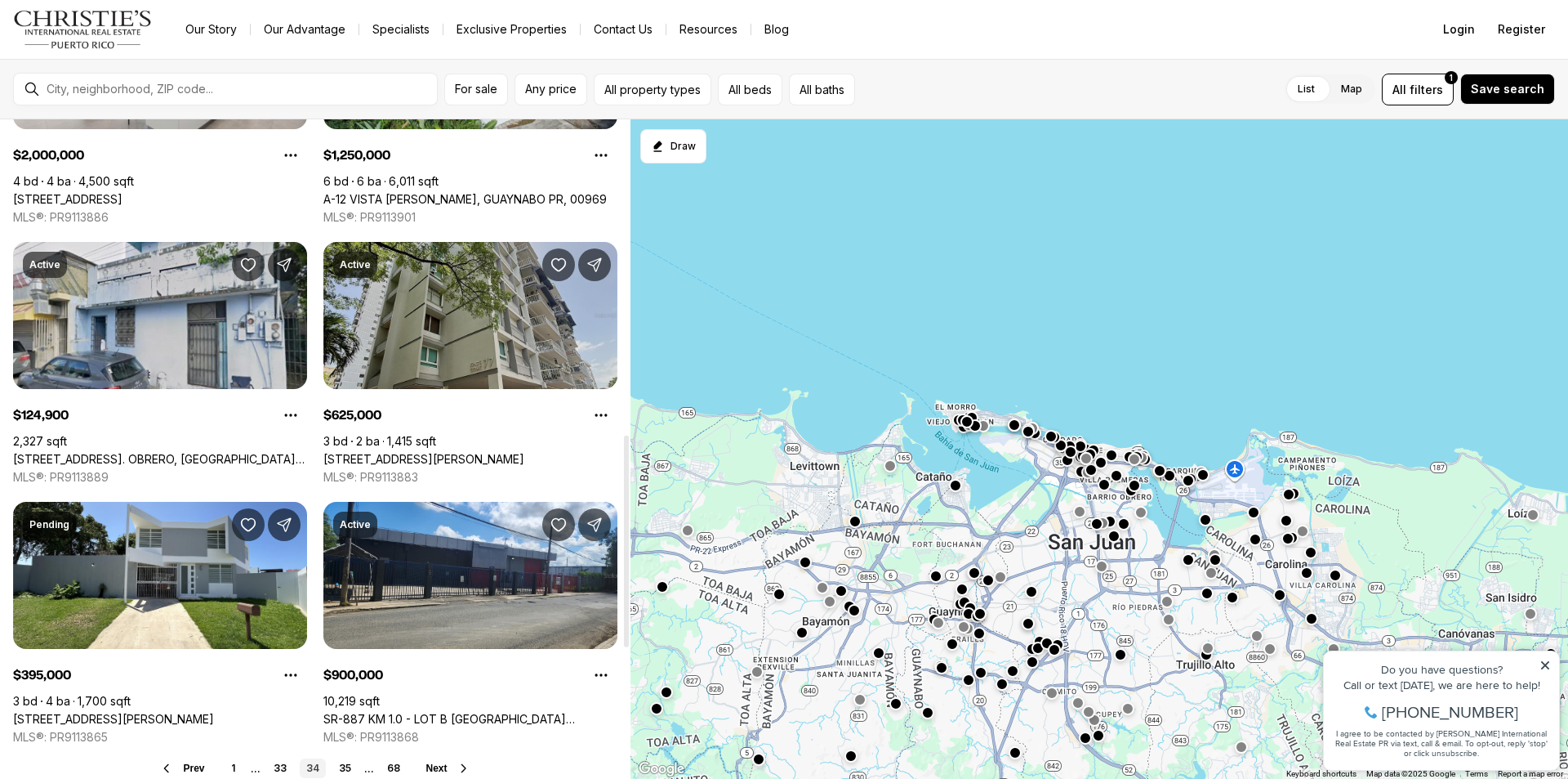
scroll to position [1144, 0]
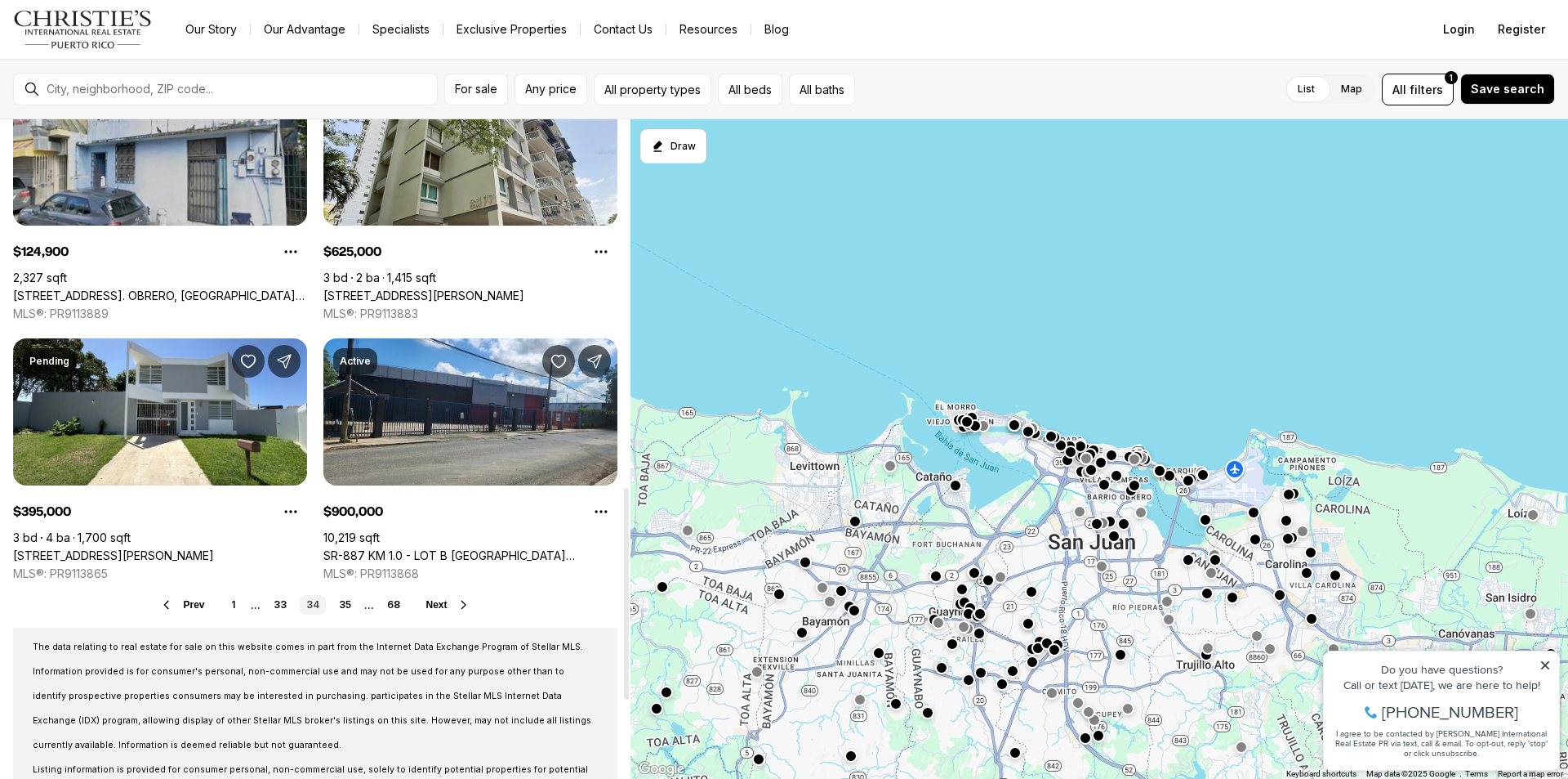
click at [440, 600] on span "Next" at bounding box center [438, 605] width 22 height 12
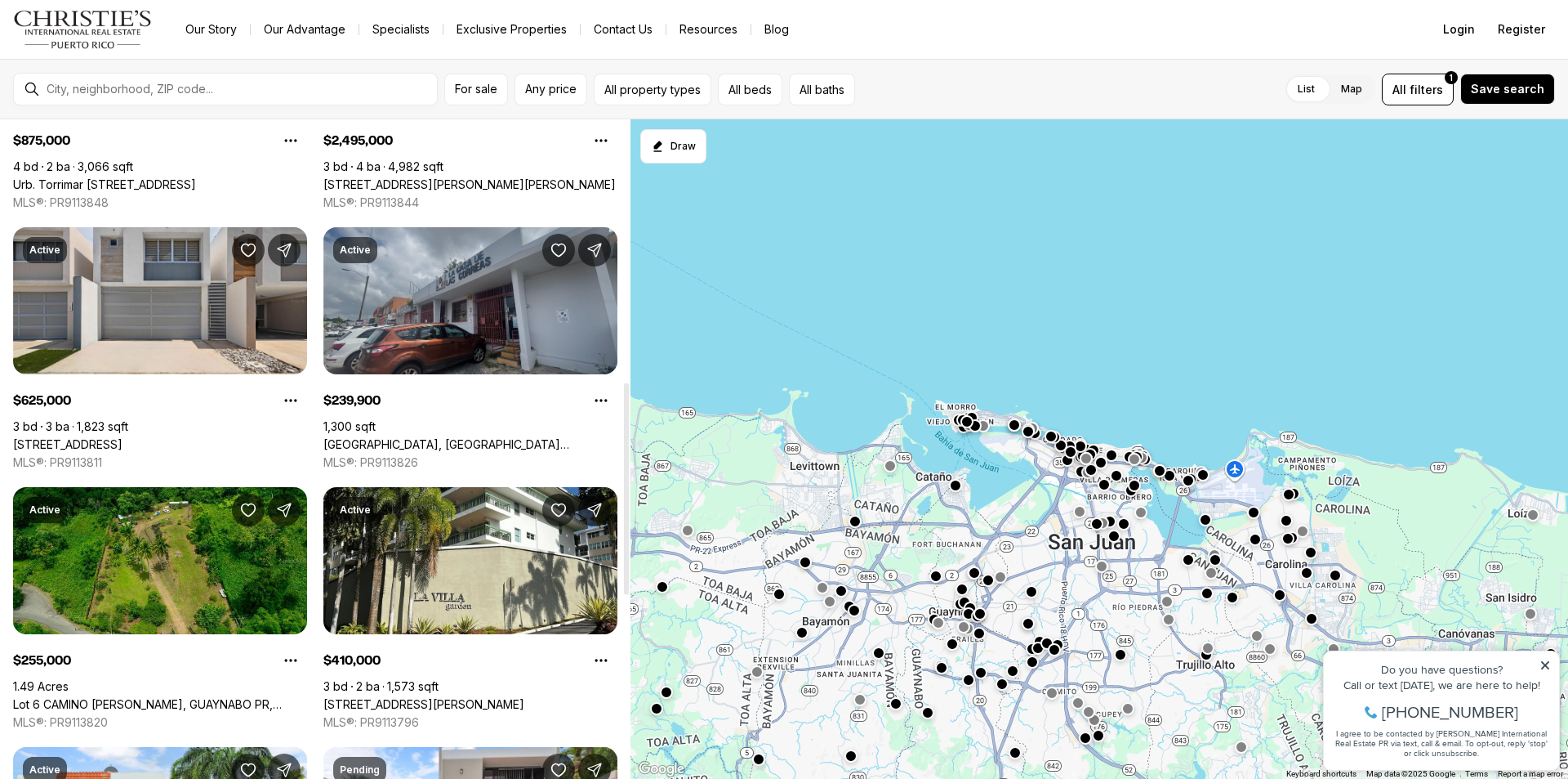
scroll to position [817, 0]
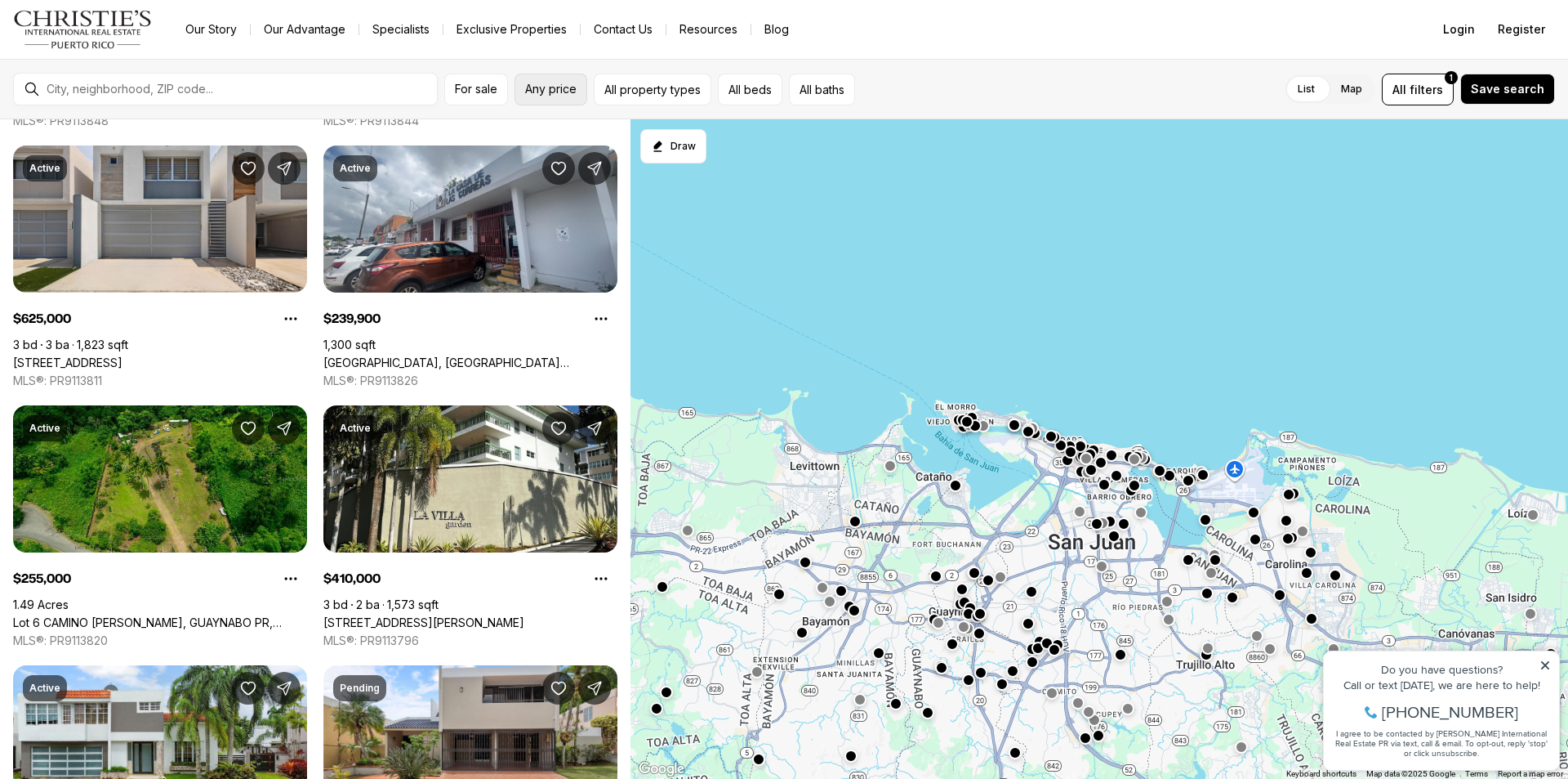
click at [548, 97] on button "Any price" at bounding box center [551, 89] width 72 height 32
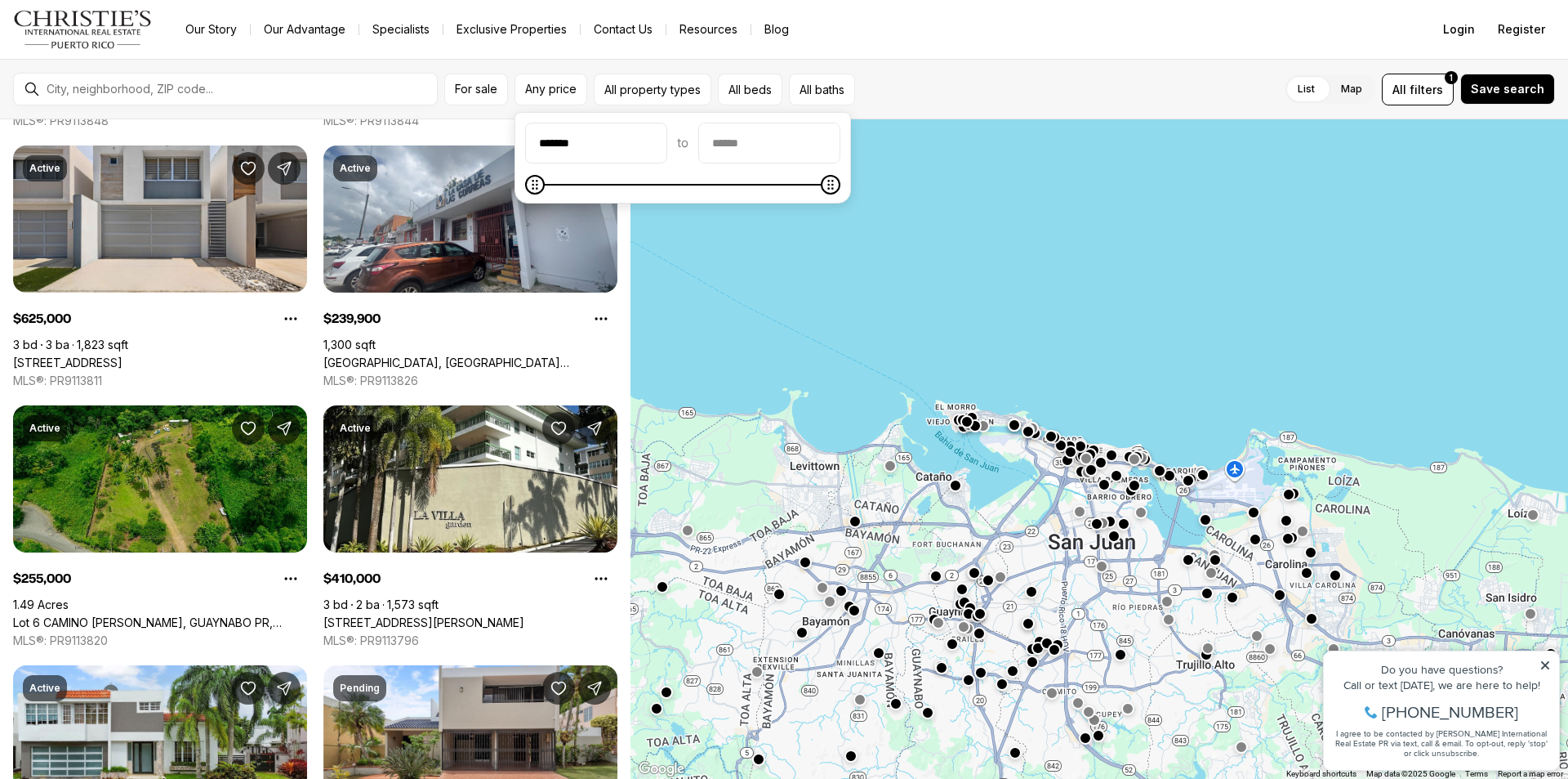
type input "*******"
click at [784, 149] on input "priceMax" at bounding box center [769, 142] width 141 height 39
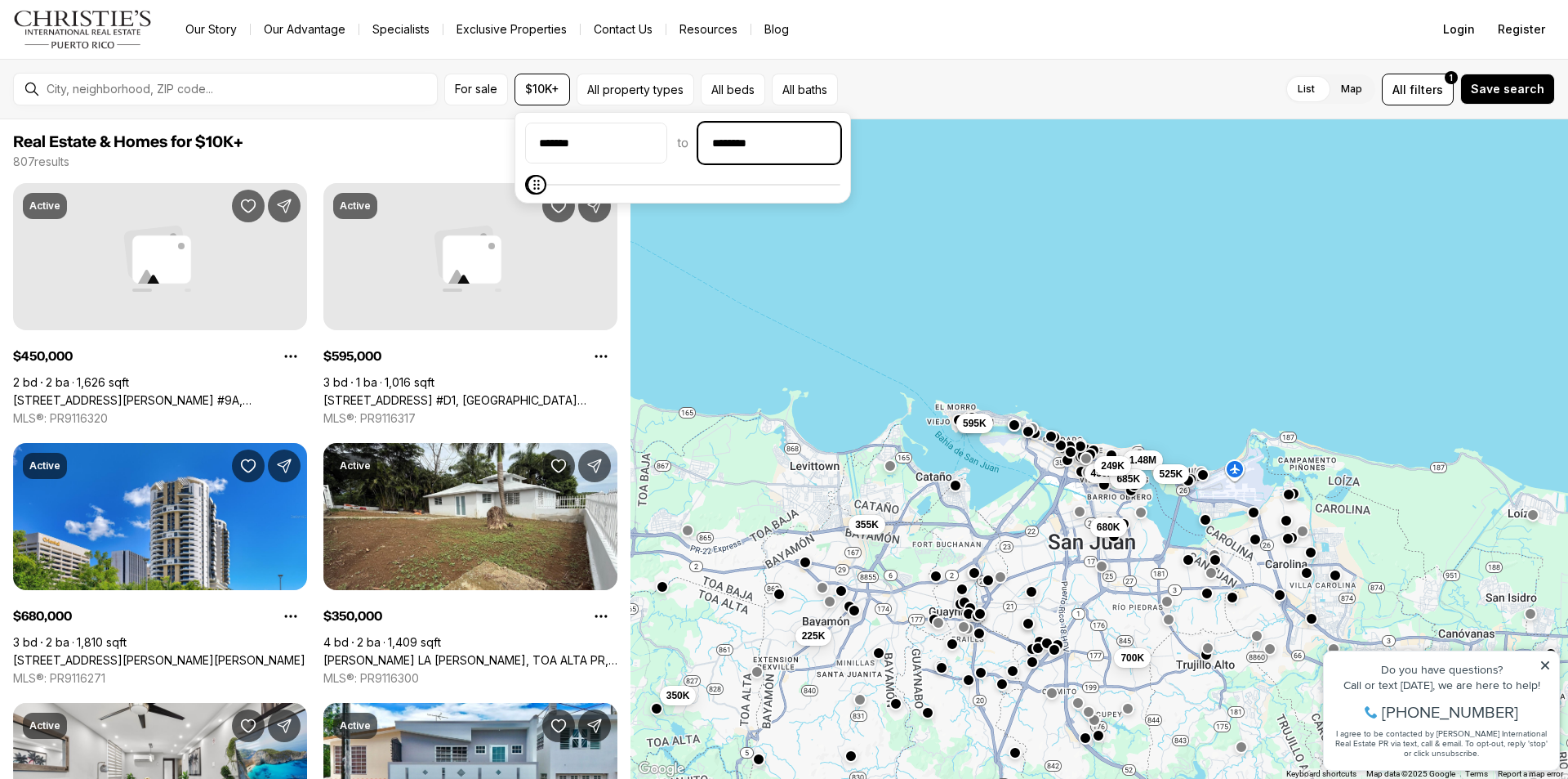
type input "********"
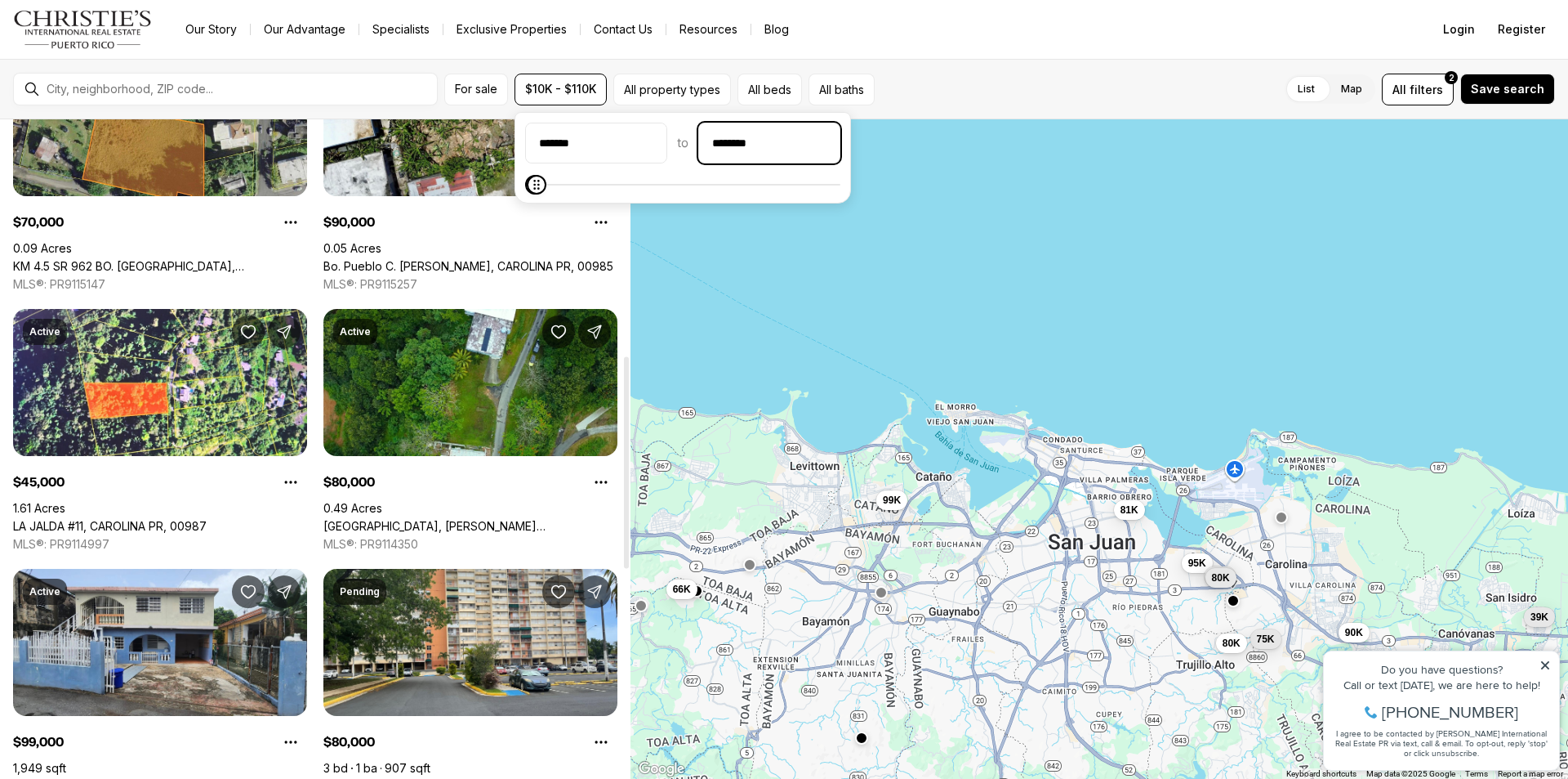
scroll to position [736, 0]
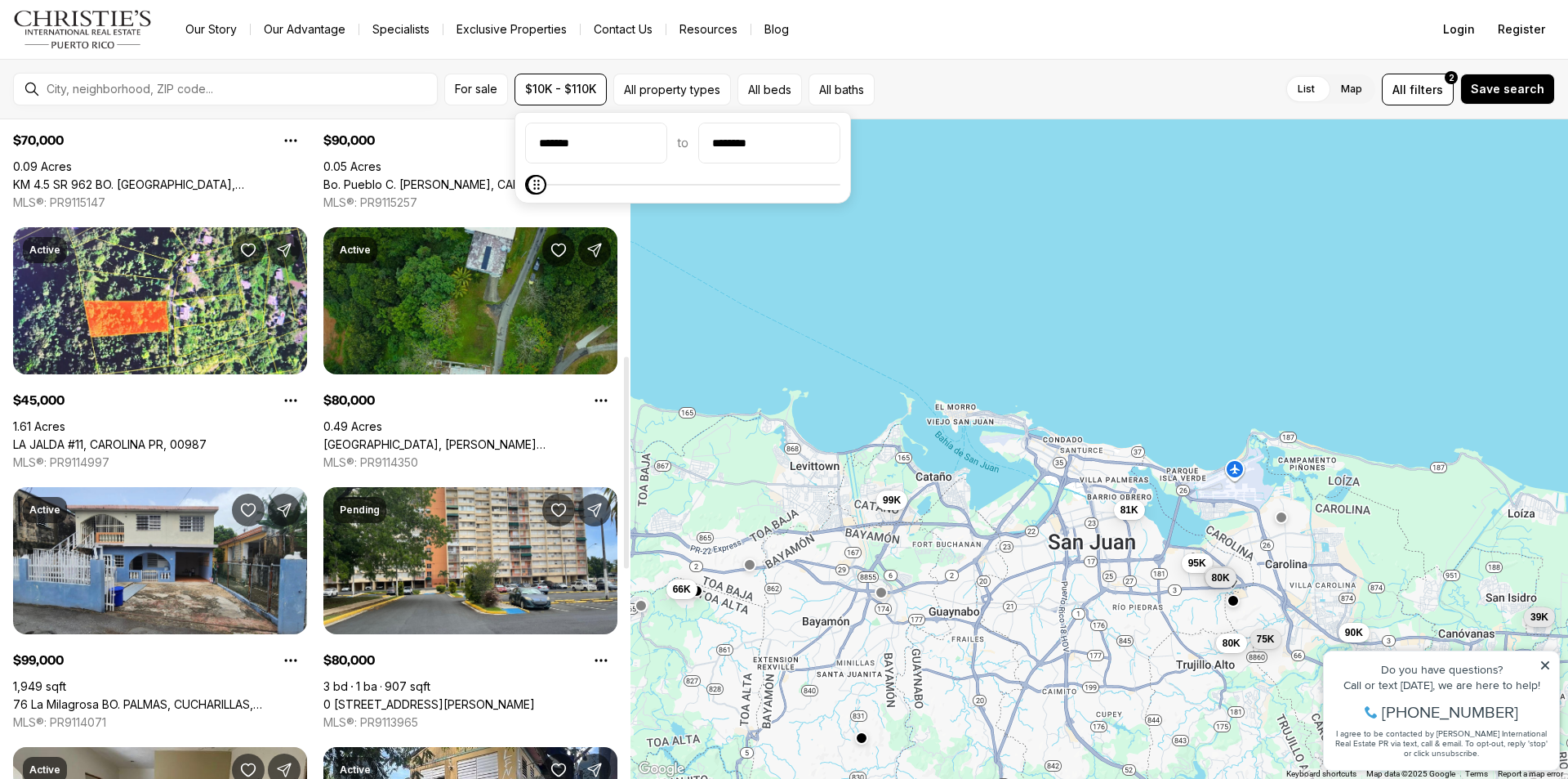
click at [484, 437] on link "SAINT JUST, TRUJILLO ALTO PR, 00976" at bounding box center [471, 444] width 294 height 15
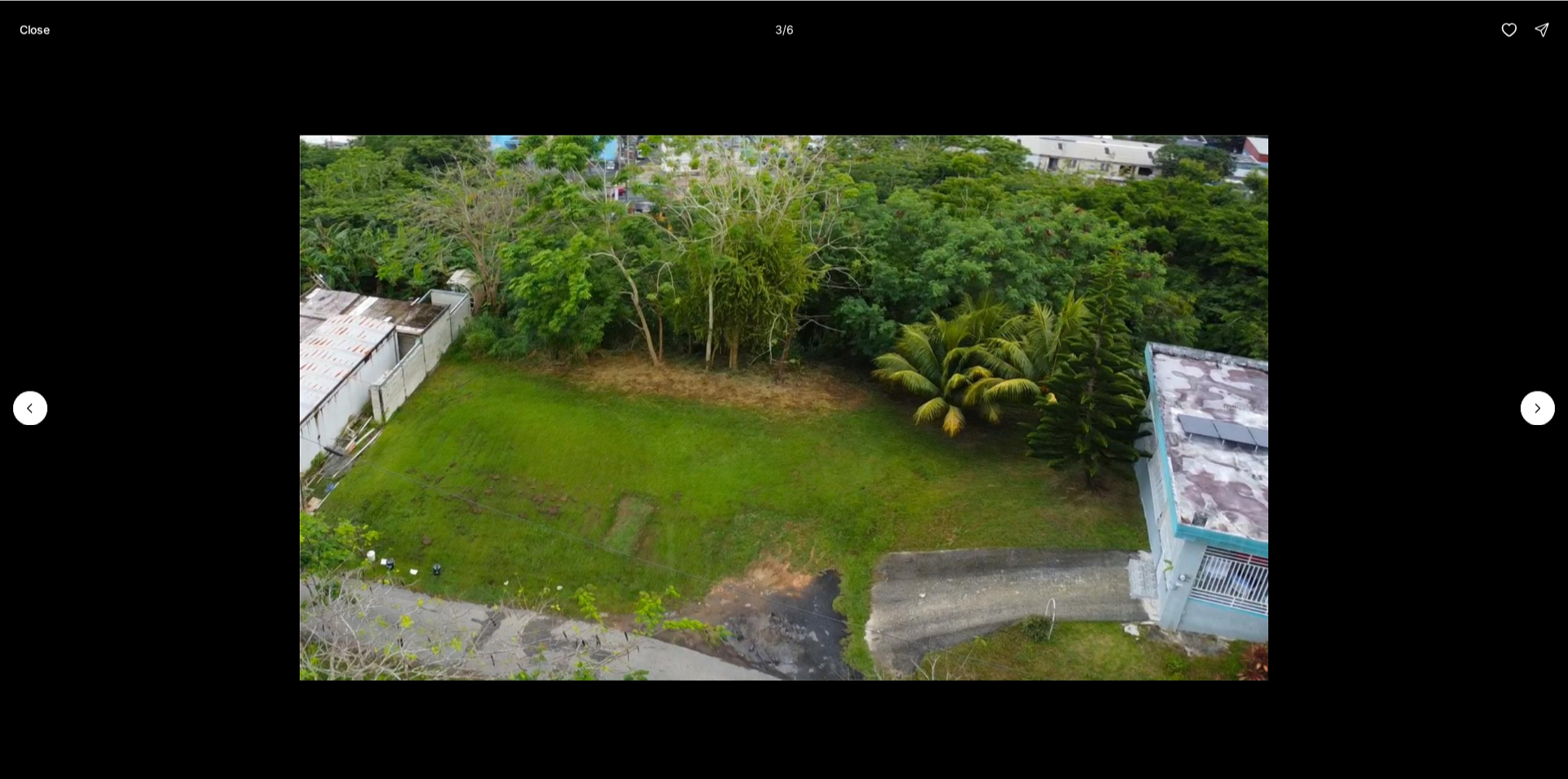
click at [1532, 401] on icon "Next slide" at bounding box center [1538, 408] width 17 height 17
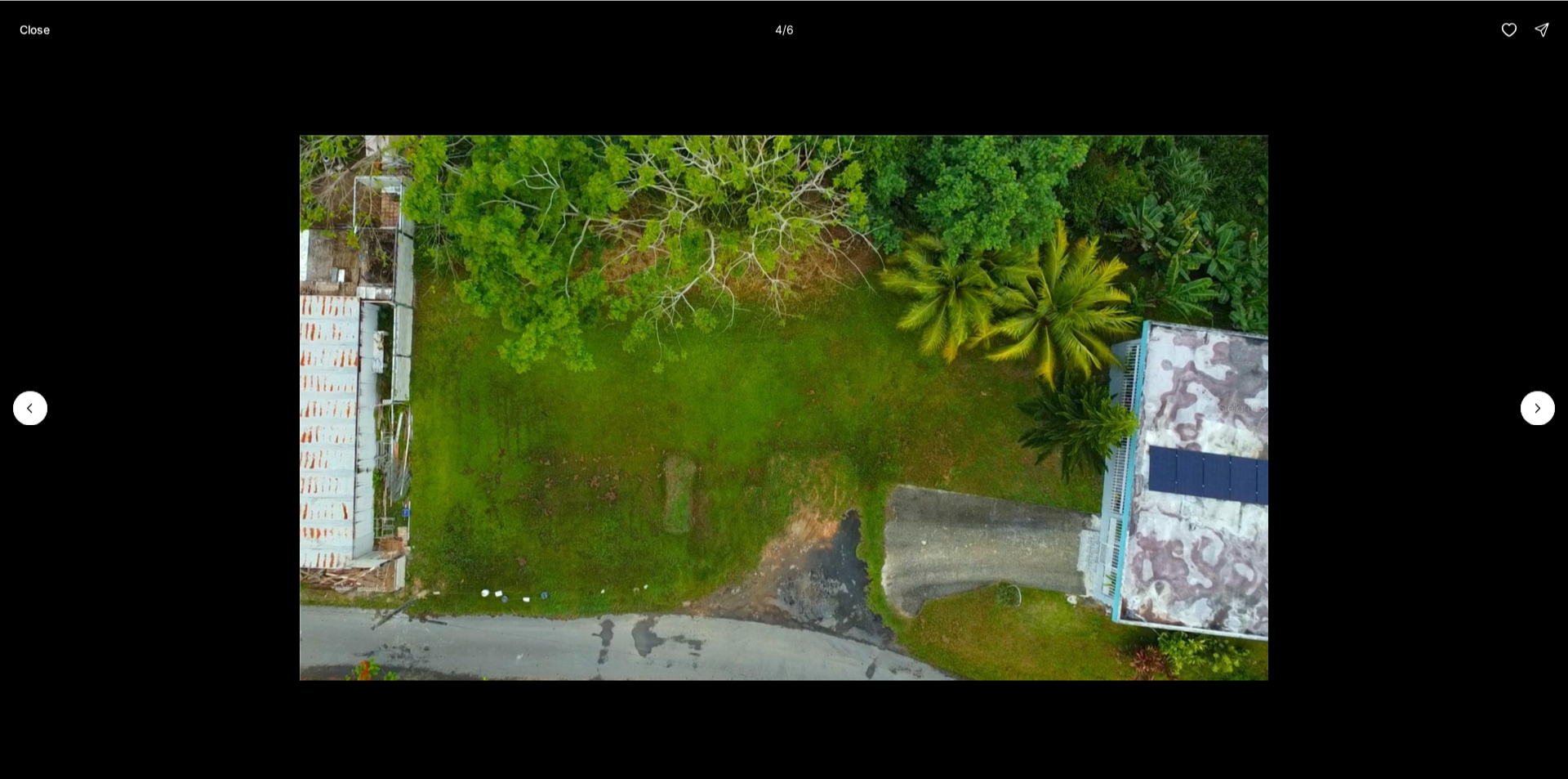
click at [1532, 401] on icon "Next slide" at bounding box center [1538, 408] width 17 height 17
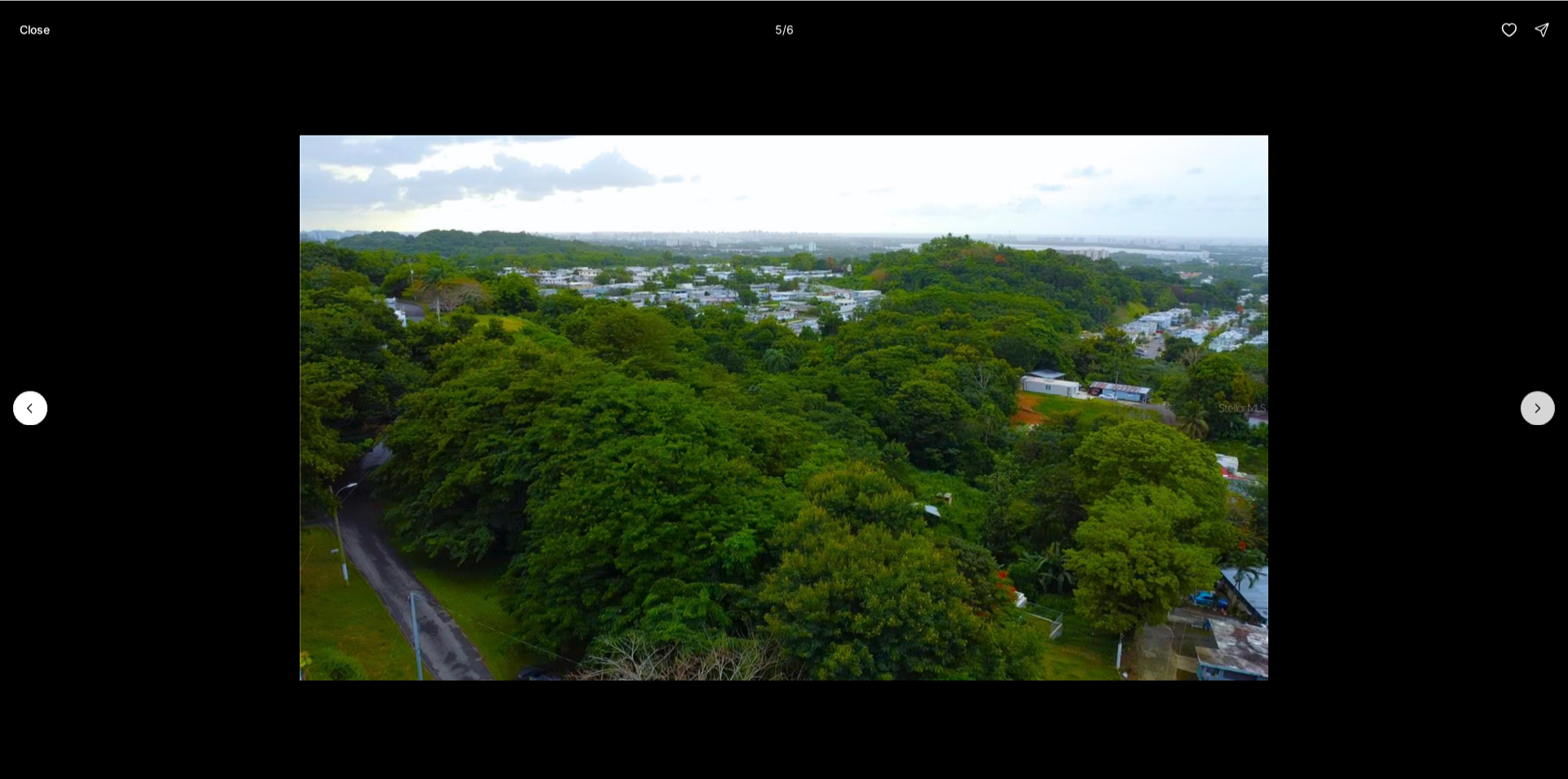
click at [1531, 401] on icon "Next slide" at bounding box center [1538, 408] width 17 height 17
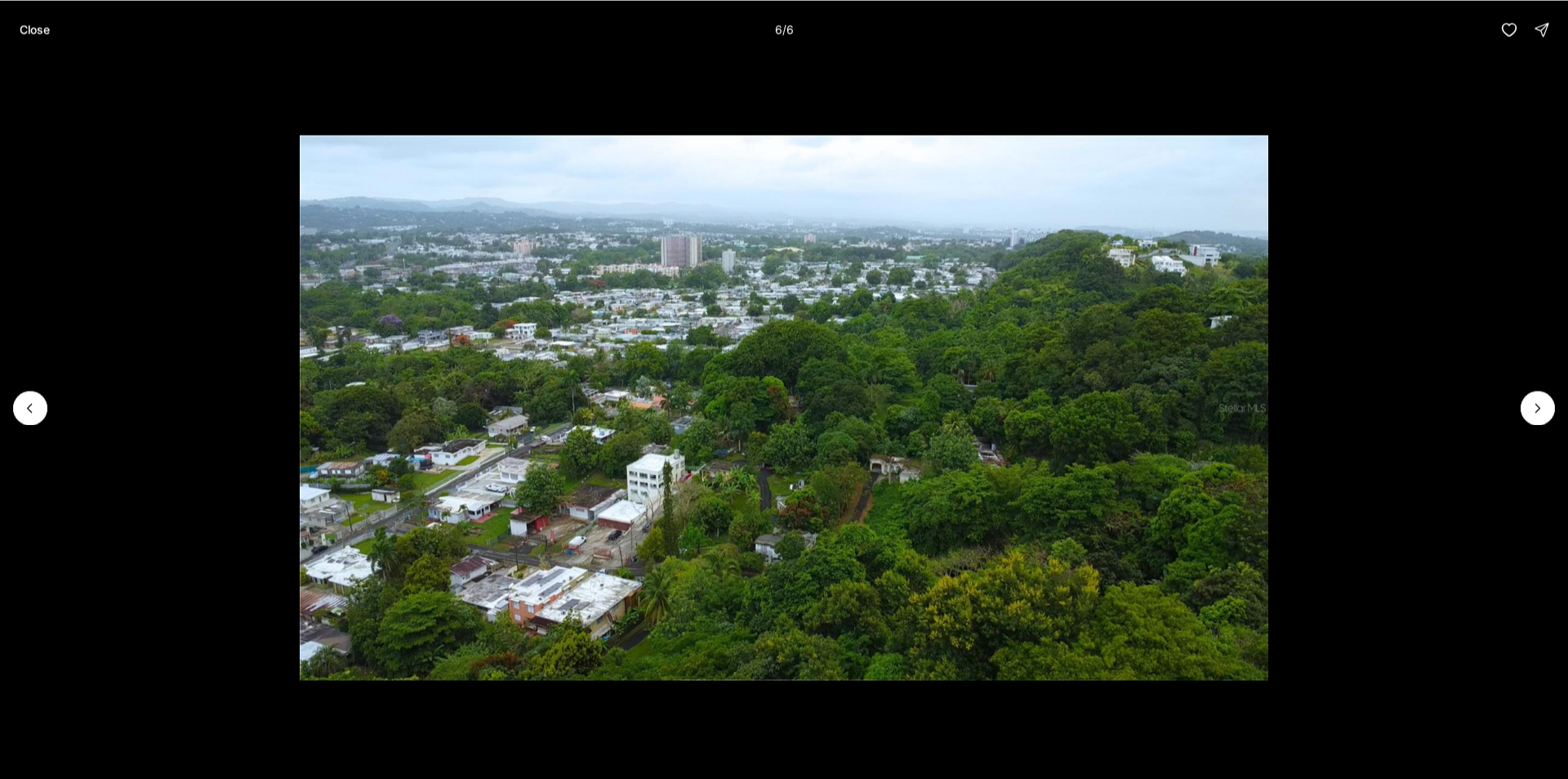
click at [1530, 401] on div at bounding box center [1537, 407] width 34 height 34
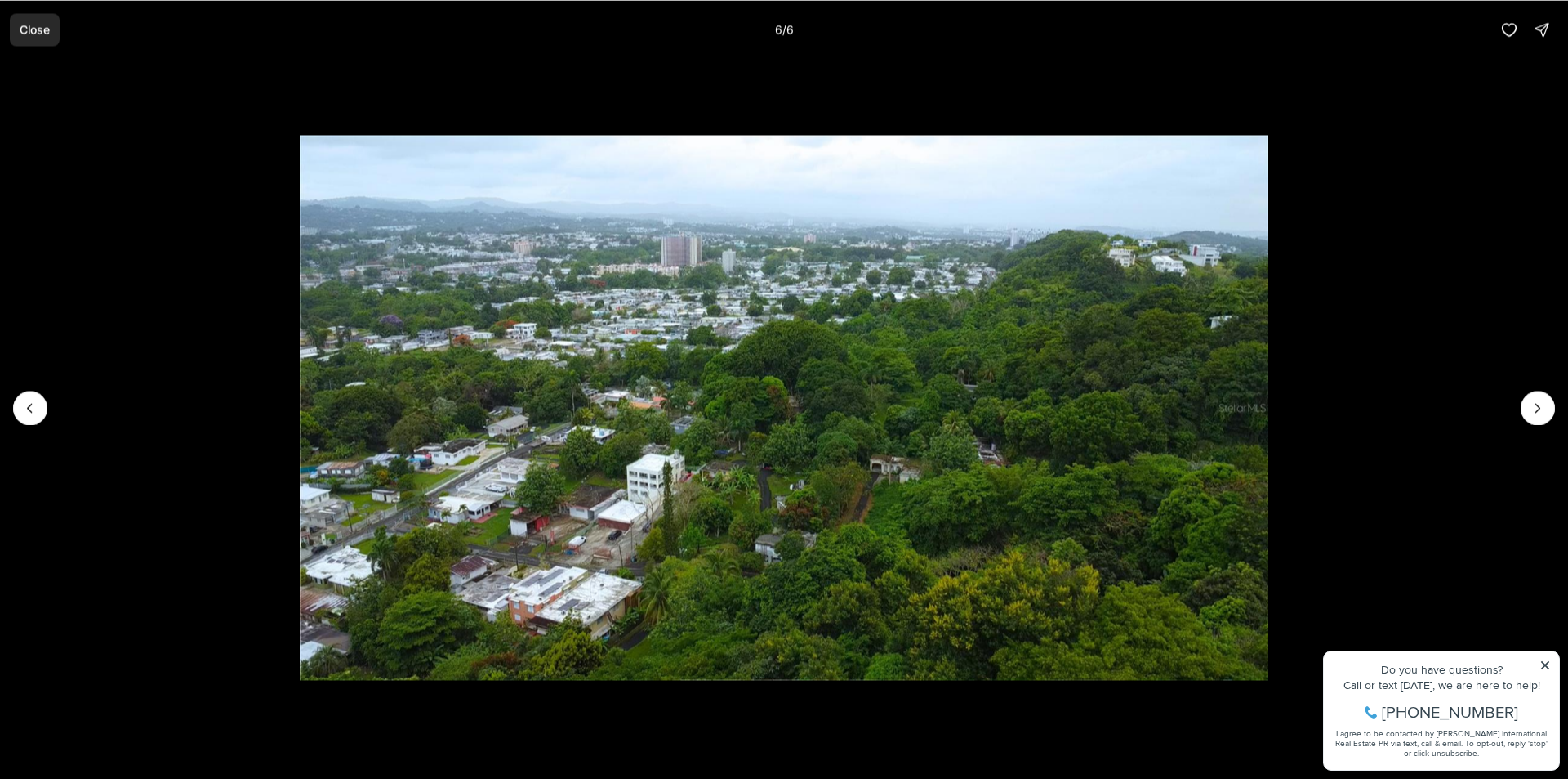
click at [20, 31] on p "Close" at bounding box center [35, 29] width 30 height 13
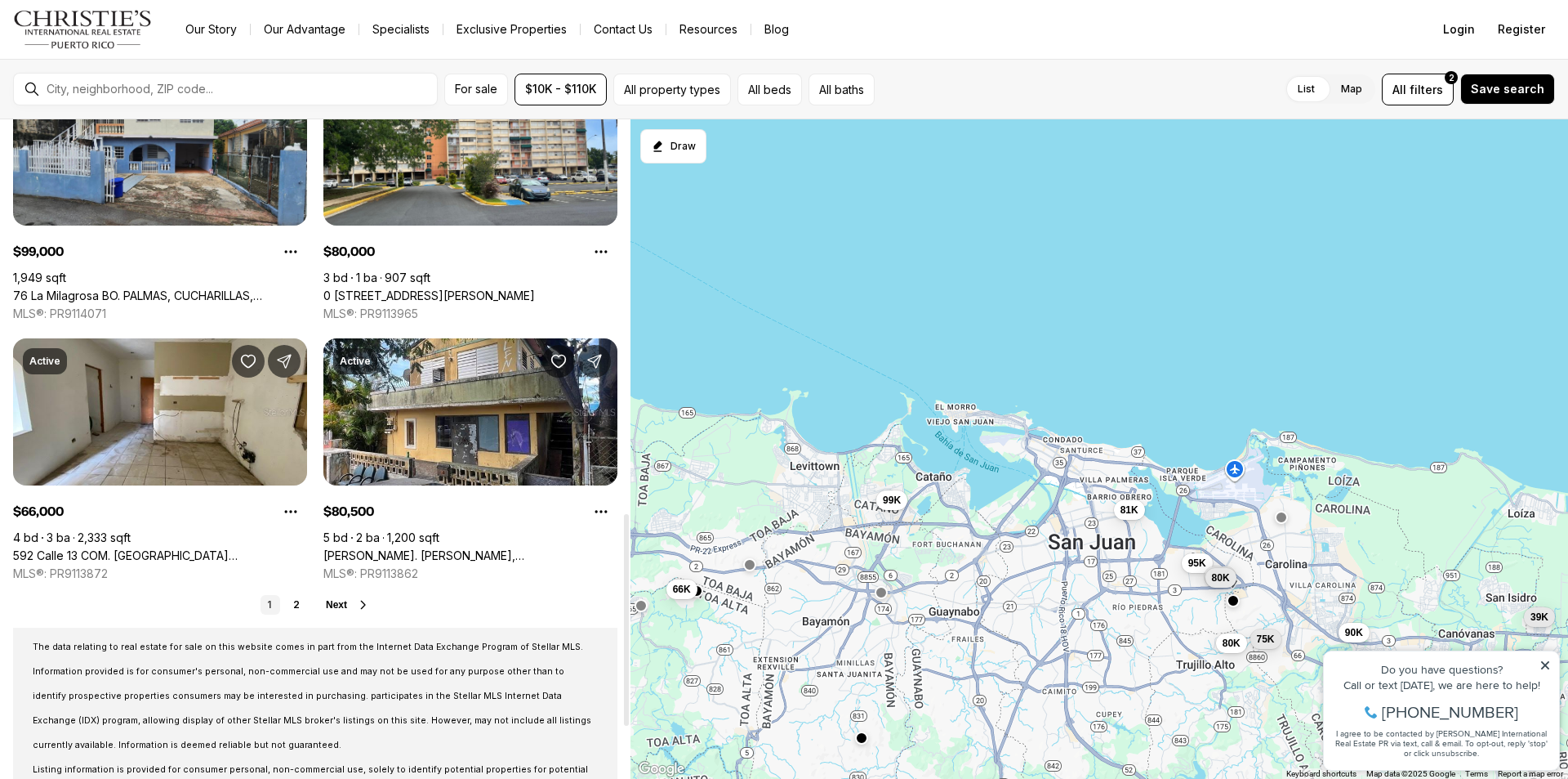
scroll to position [1226, 0]
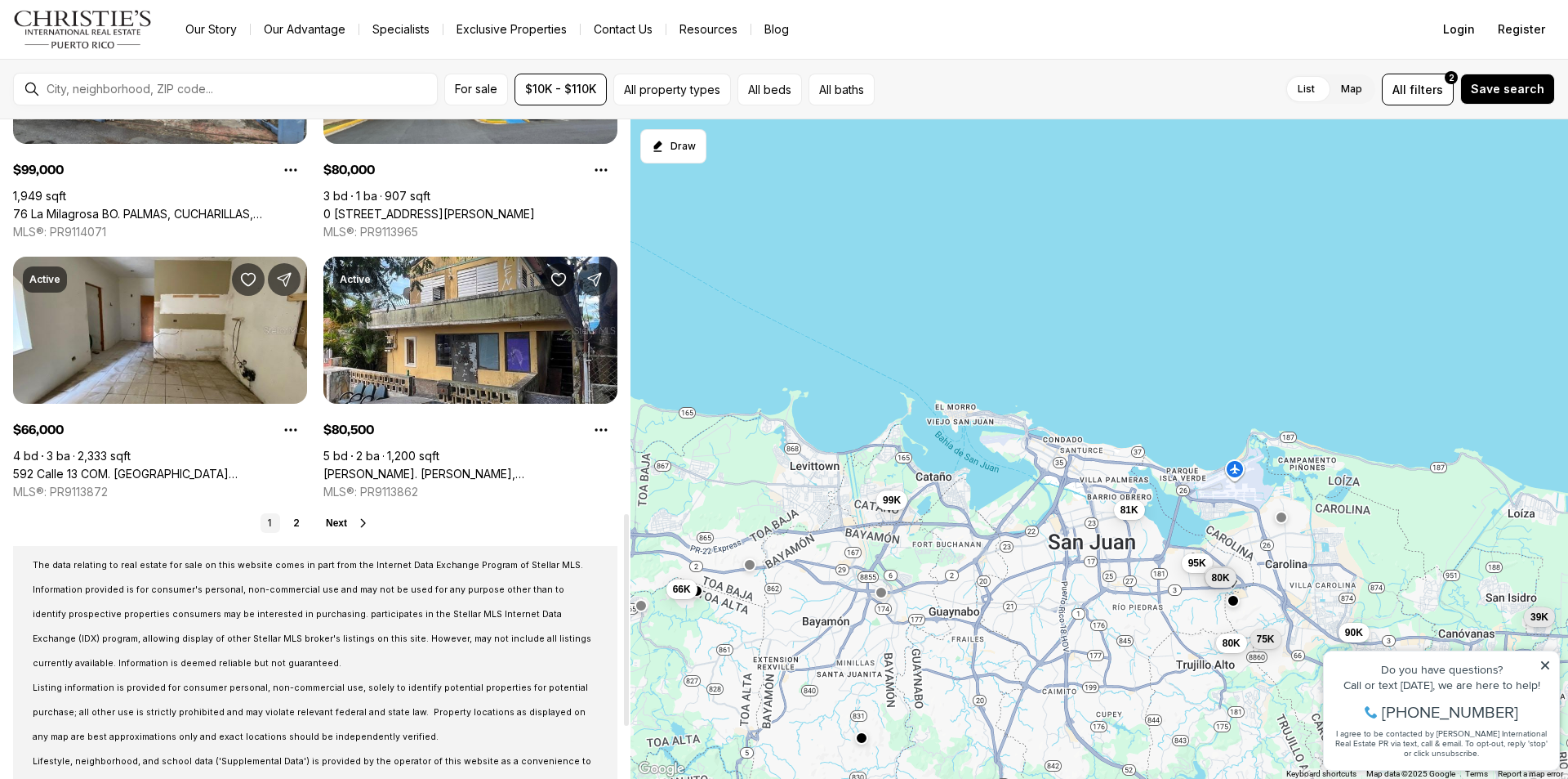
click at [335, 525] on span "Next" at bounding box center [337, 523] width 22 height 12
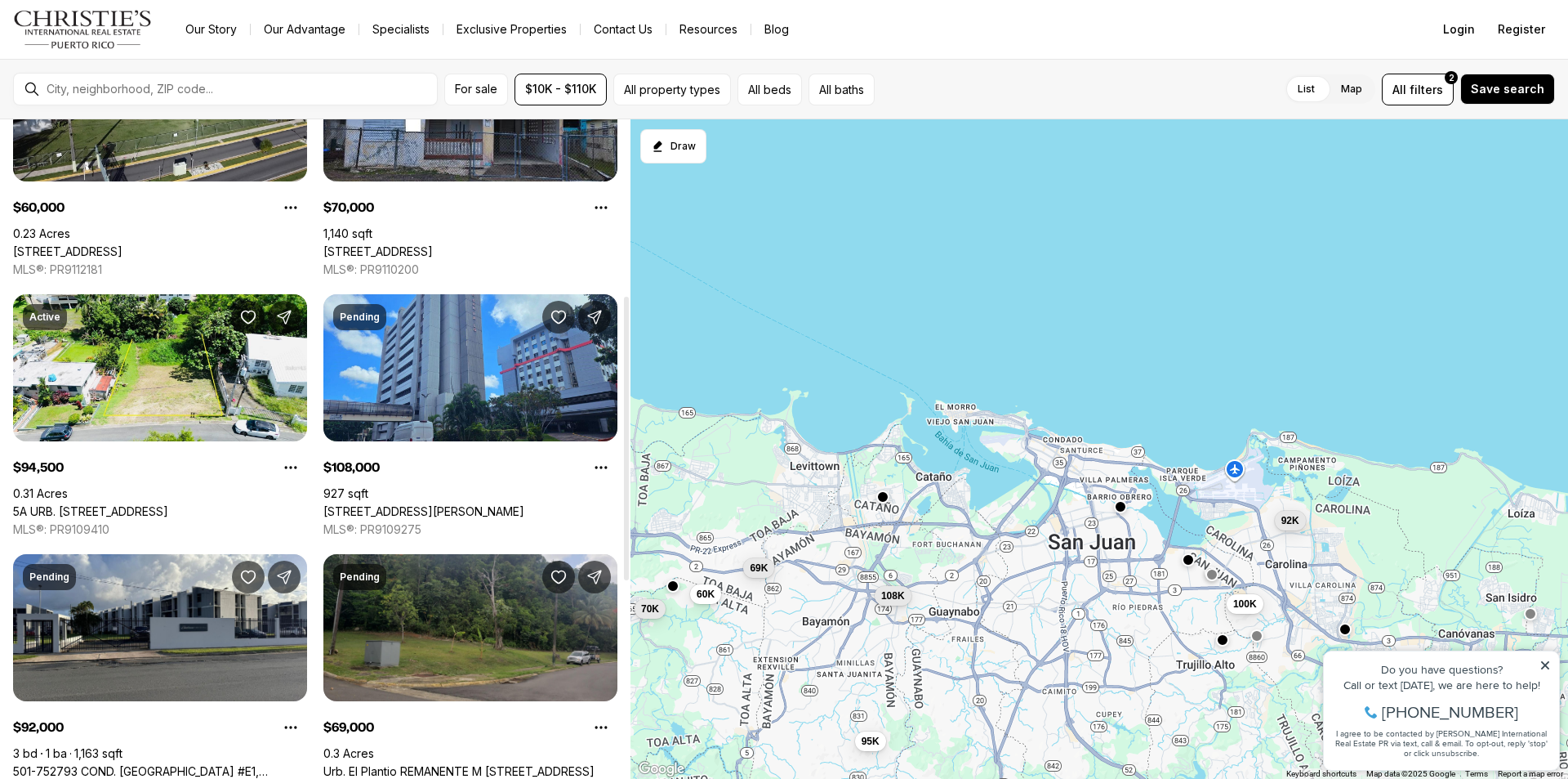
scroll to position [572, 0]
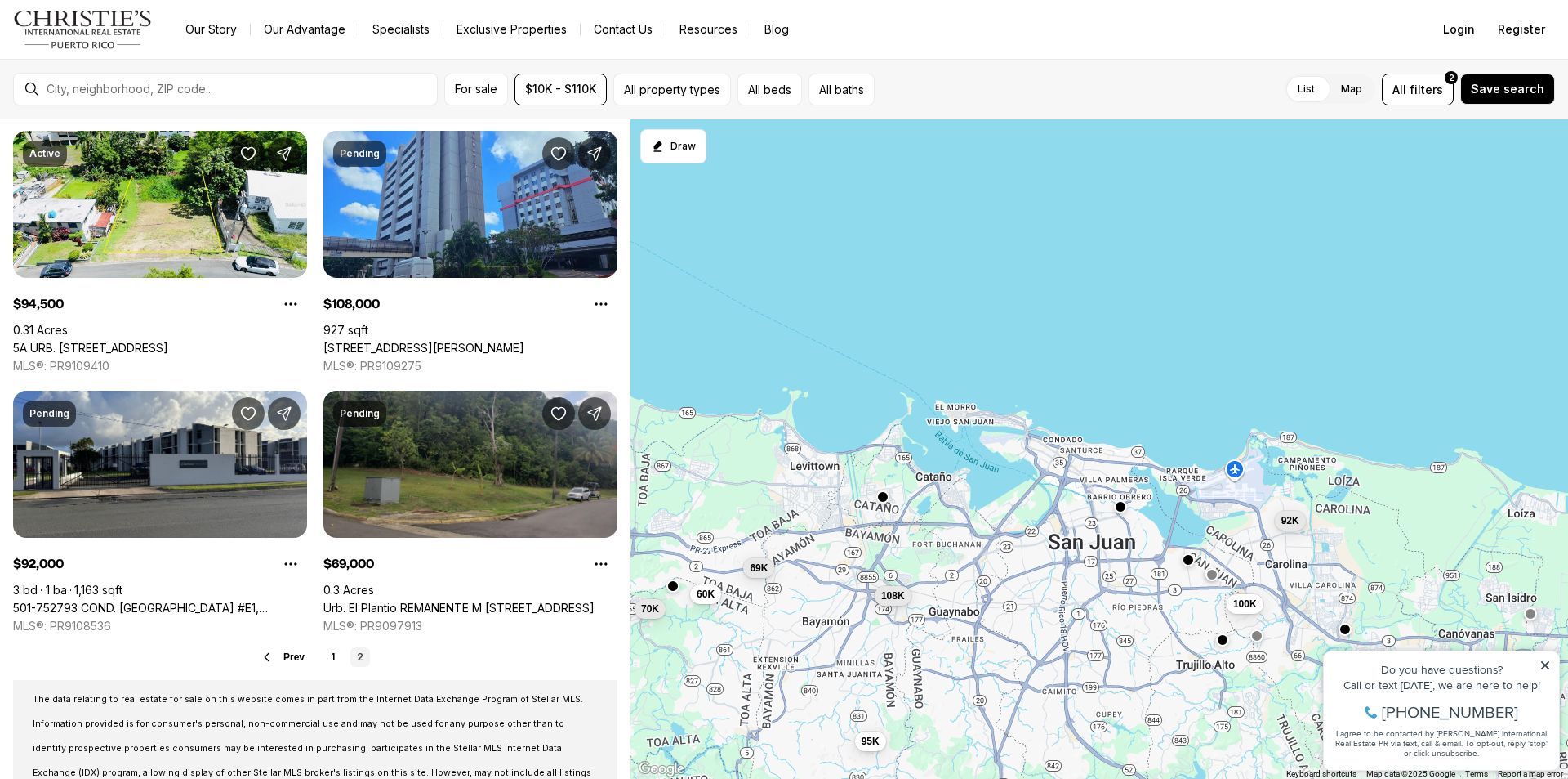
click at [1549, 665] on icon at bounding box center [1546, 665] width 12 height 12
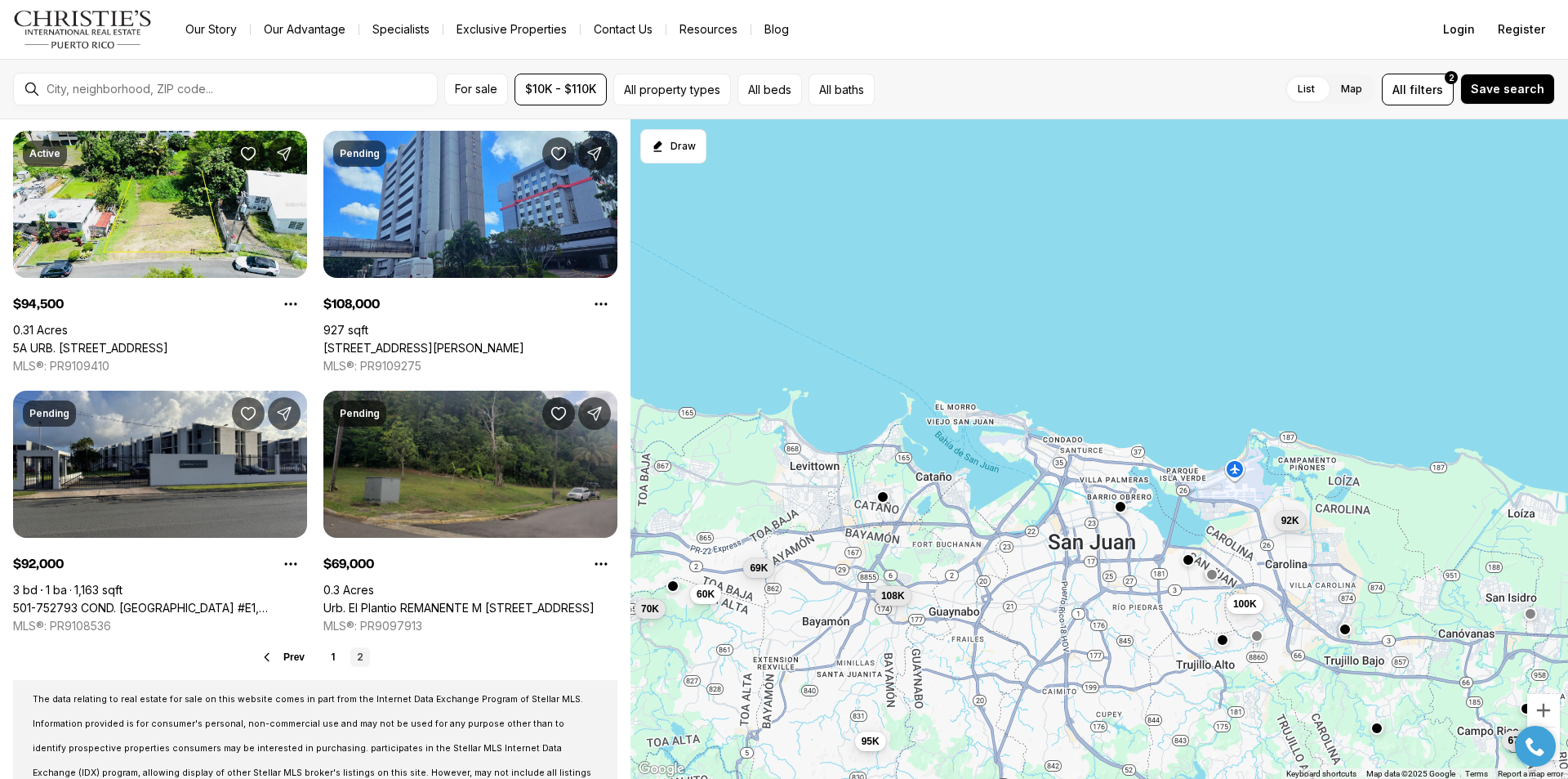
click at [1377, 733] on button "button" at bounding box center [1378, 728] width 13 height 13
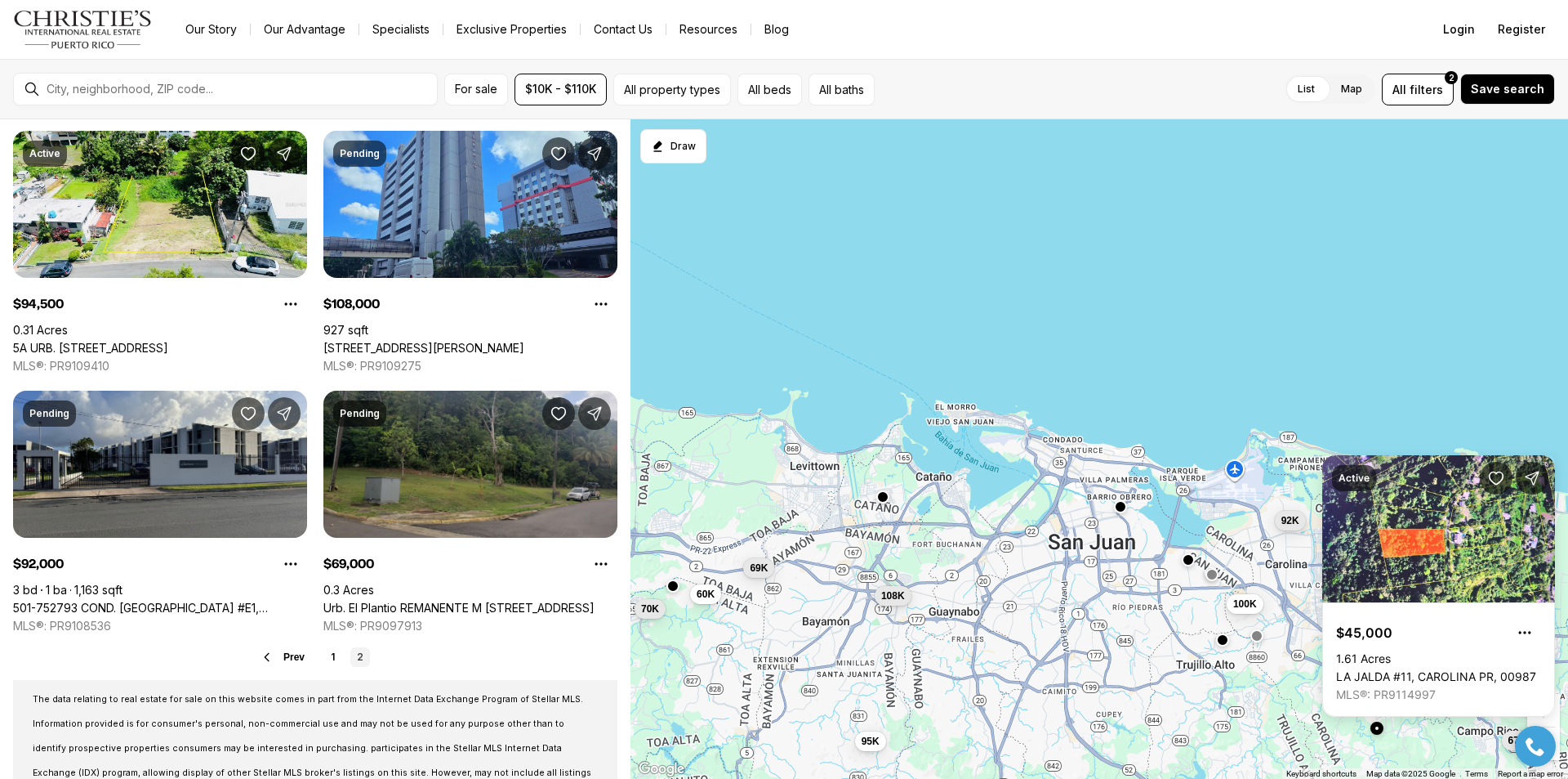
click at [1377, 733] on button "button" at bounding box center [1378, 728] width 13 height 13
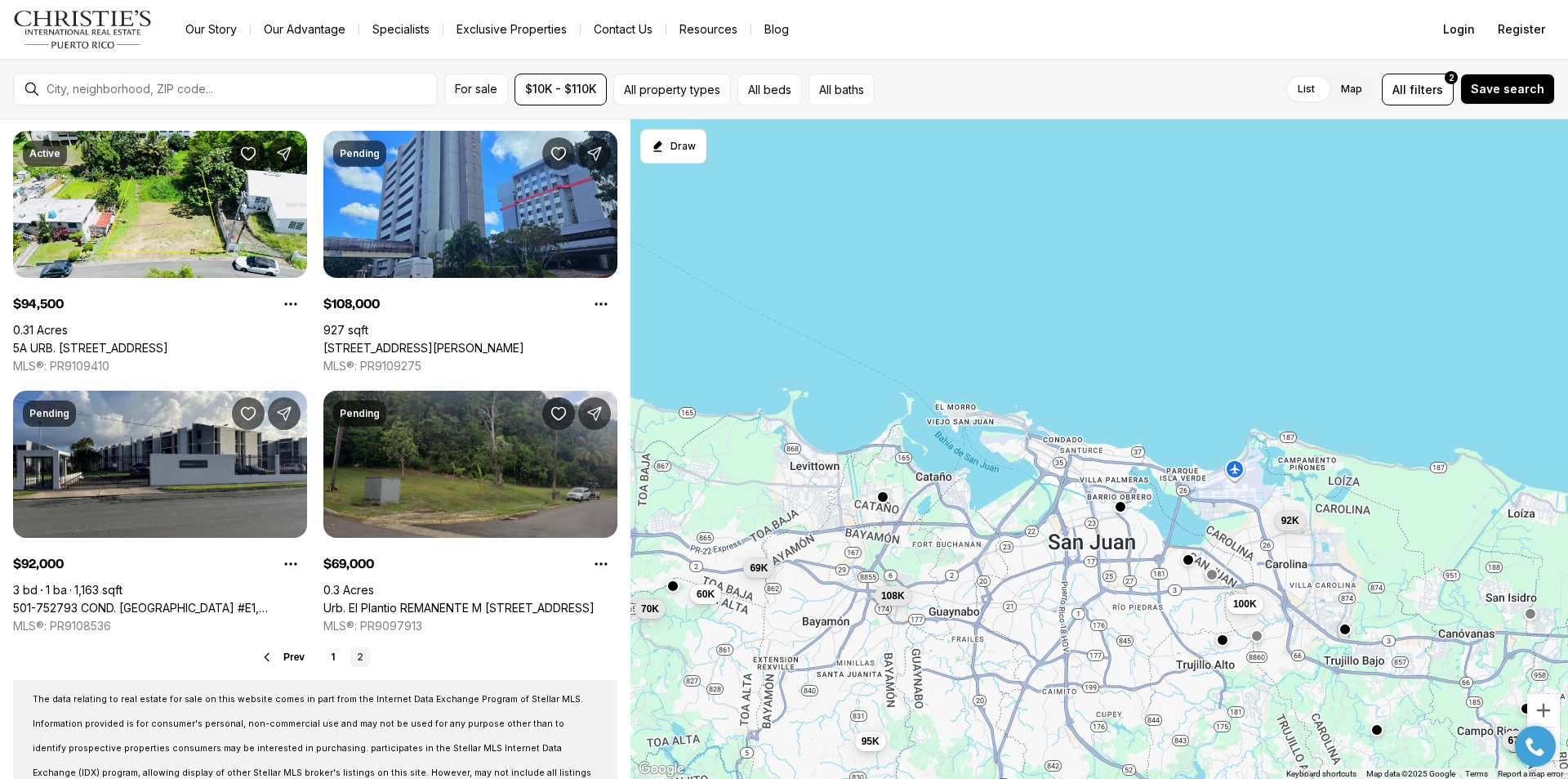
click at [1260, 643] on div at bounding box center [1257, 636] width 13 height 13
click at [1222, 645] on button "button" at bounding box center [1223, 638] width 13 height 13
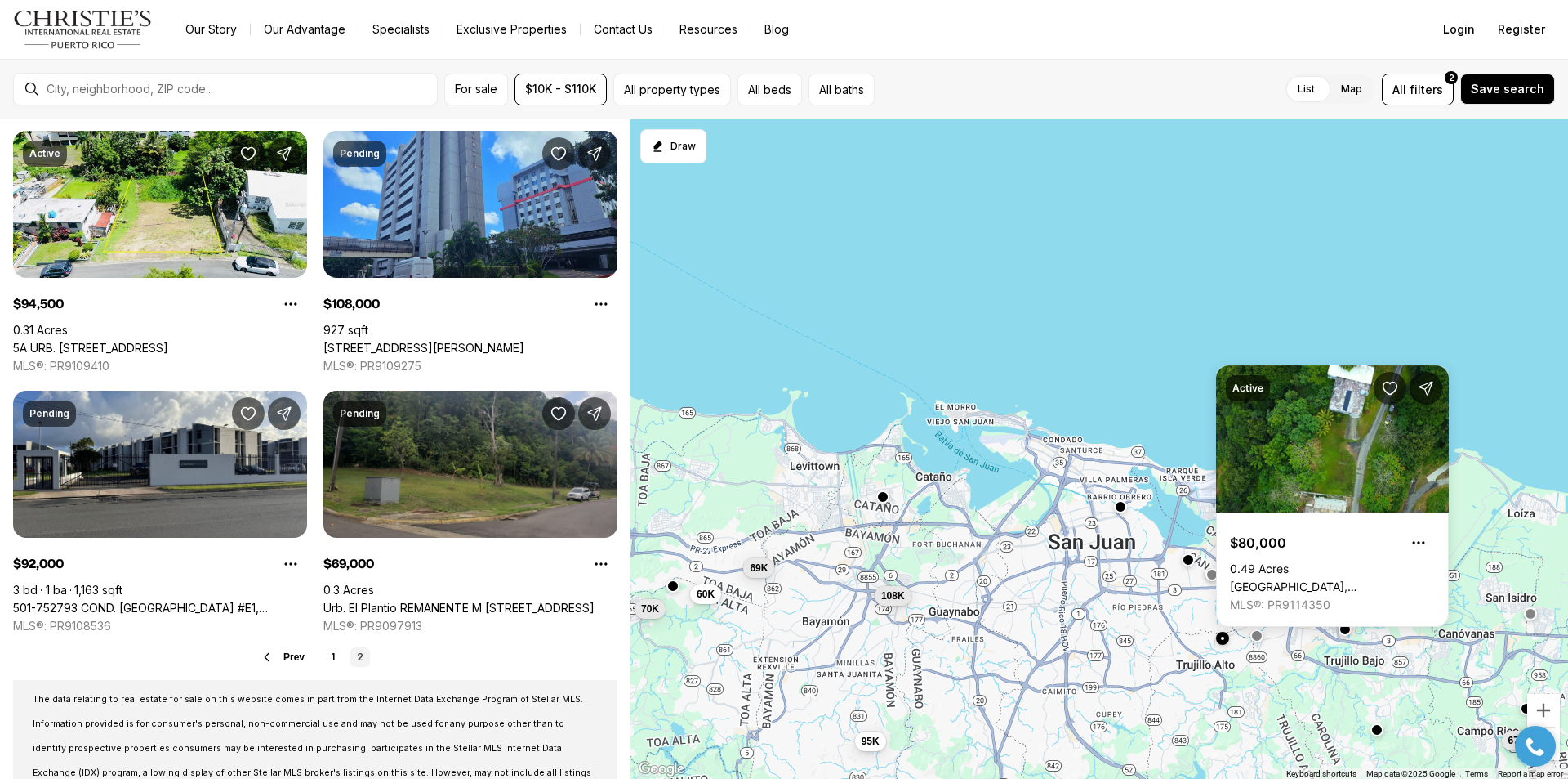
click at [1222, 645] on button "button" at bounding box center [1223, 638] width 13 height 13
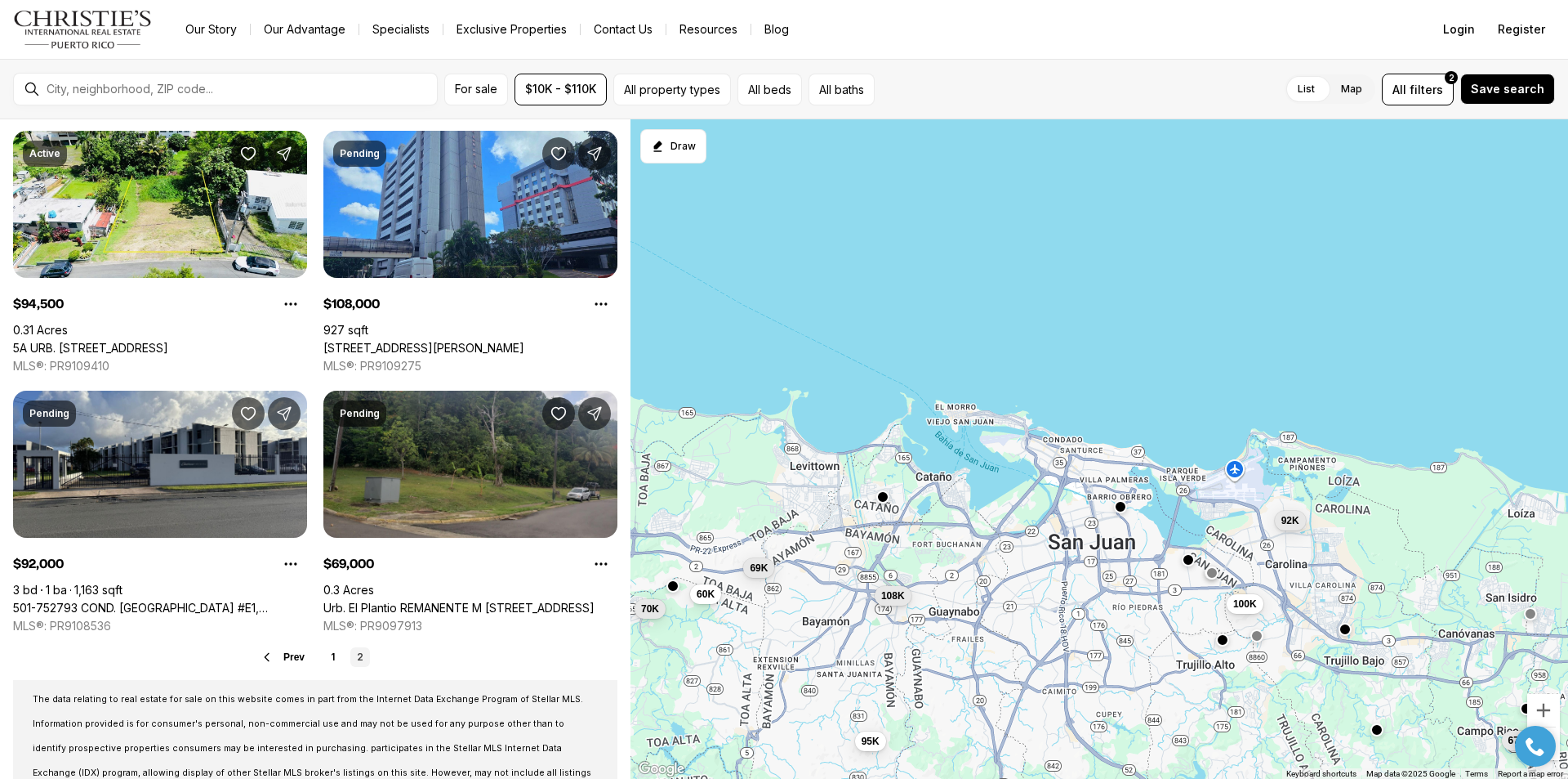
click at [1216, 574] on button "button" at bounding box center [1212, 573] width 13 height 13
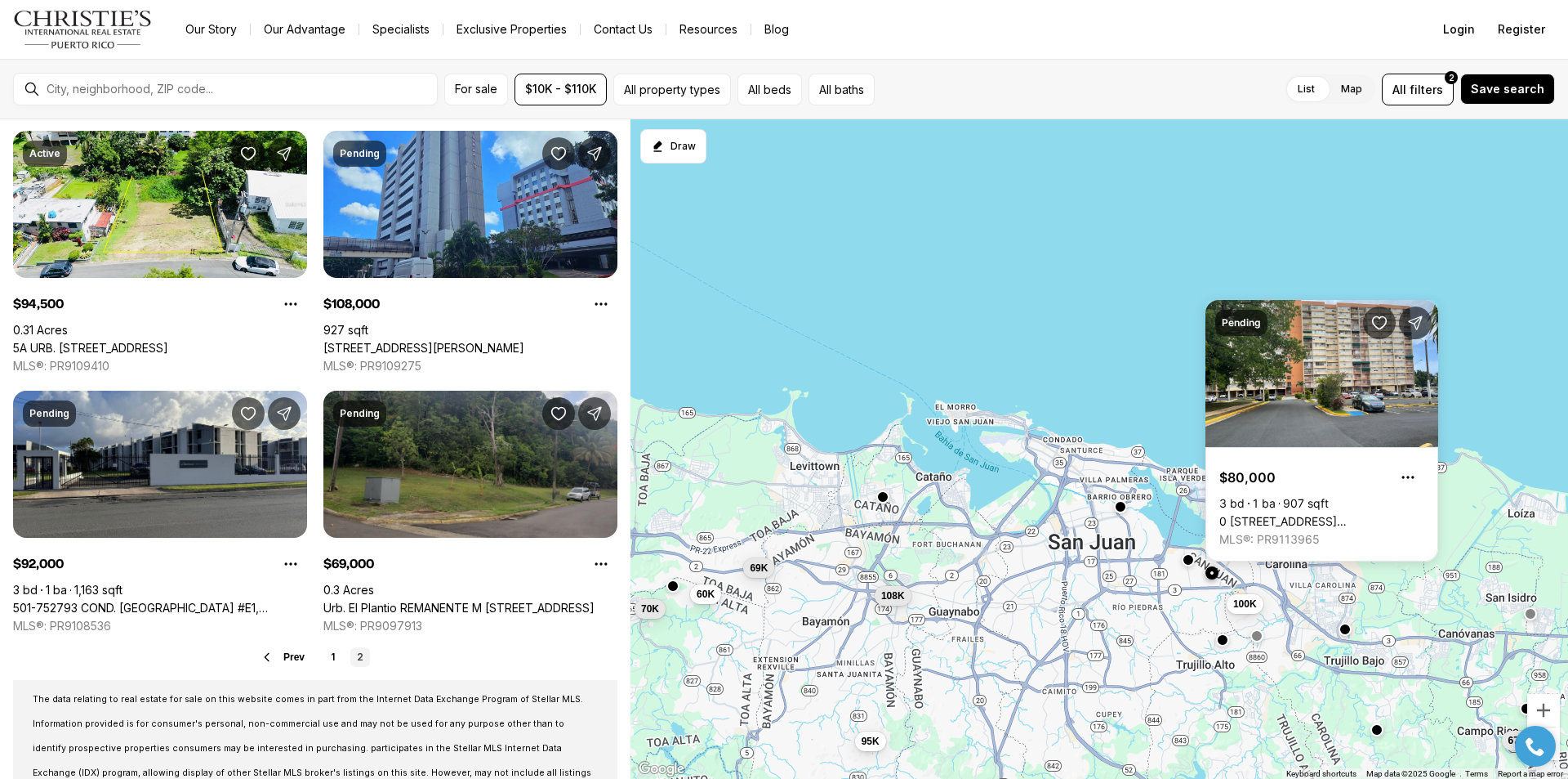
click at [1215, 574] on button "button" at bounding box center [1212, 573] width 13 height 13
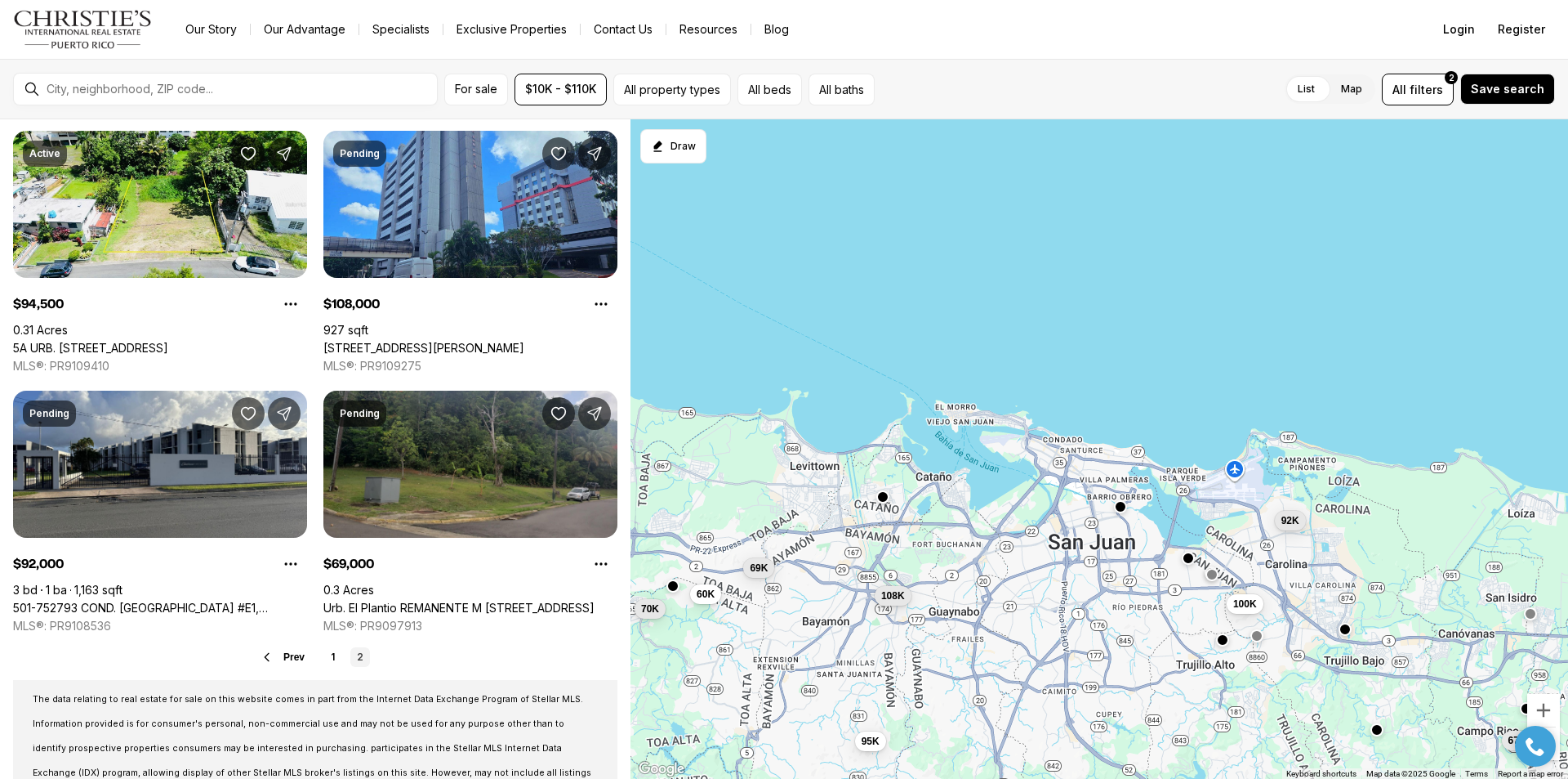
click at [1189, 566] on div at bounding box center [1189, 560] width 13 height 13
click at [1190, 553] on button "button" at bounding box center [1189, 558] width 13 height 13
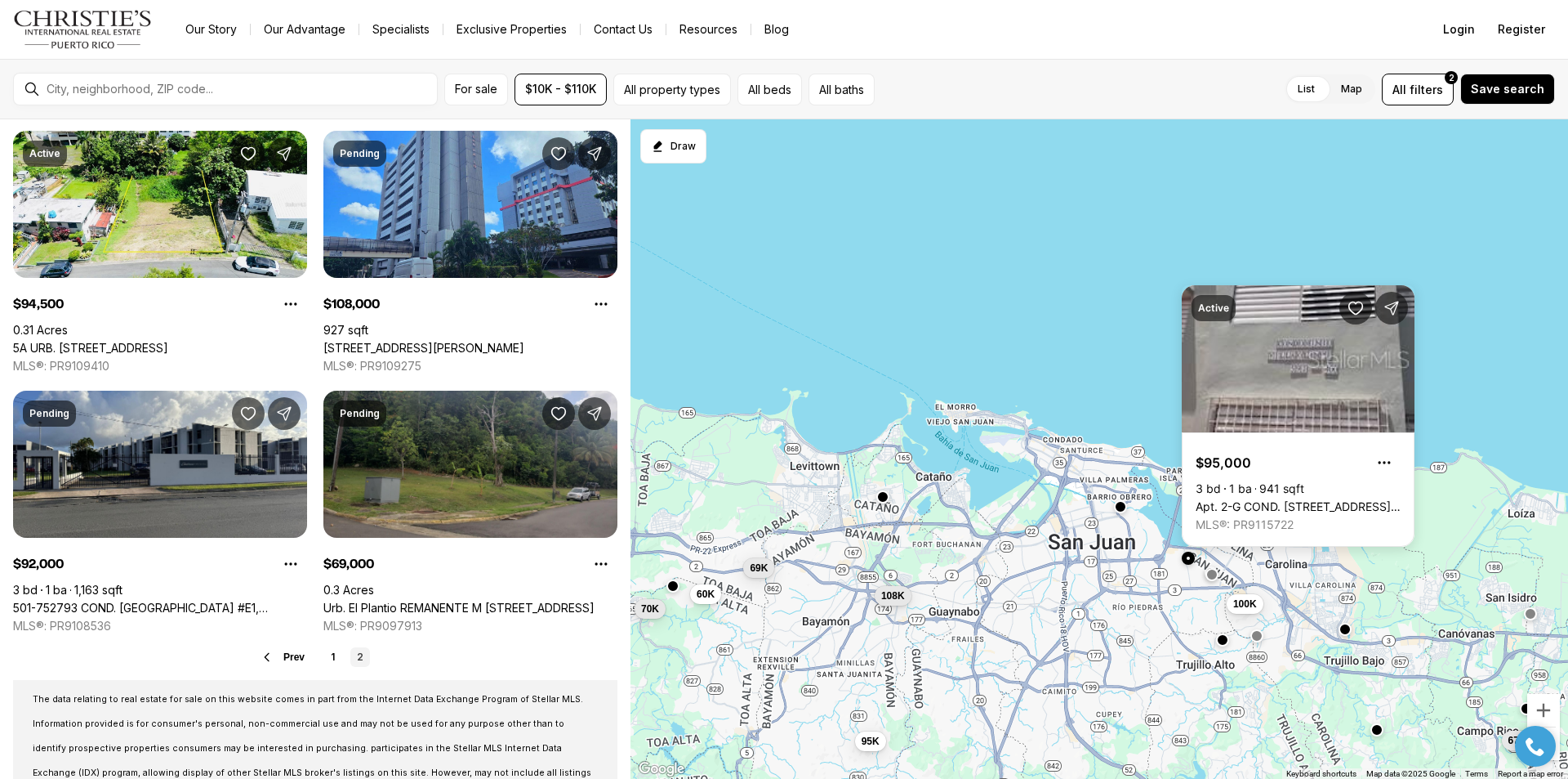
click at [1187, 553] on button "button" at bounding box center [1189, 558] width 13 height 13
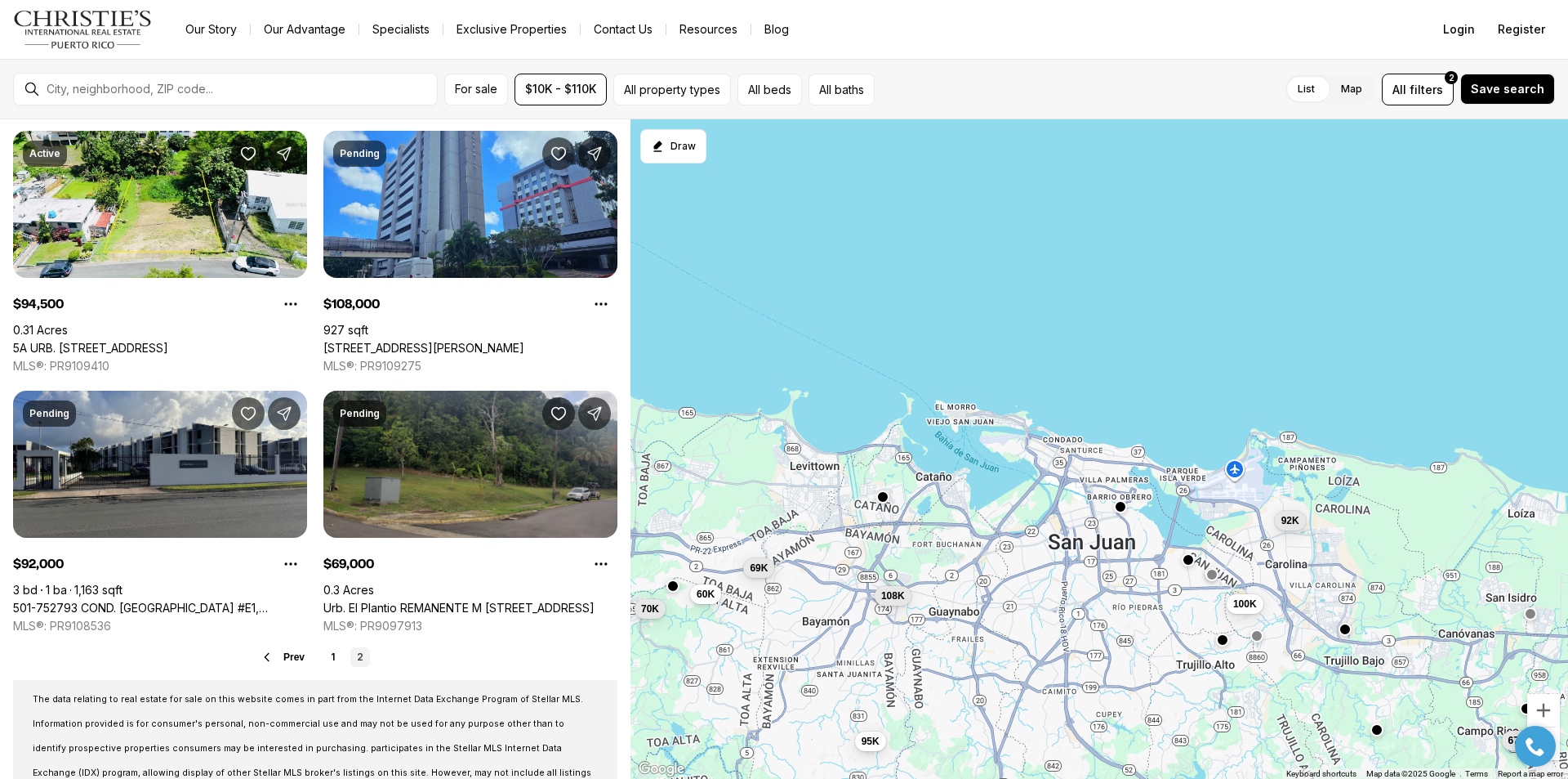
click at [1122, 515] on div "67K 100K 60K 70K 95K 108K 92K 69K" at bounding box center [1099, 449] width 937 height 660
click at [1122, 512] on div at bounding box center [1120, 507] width 13 height 13
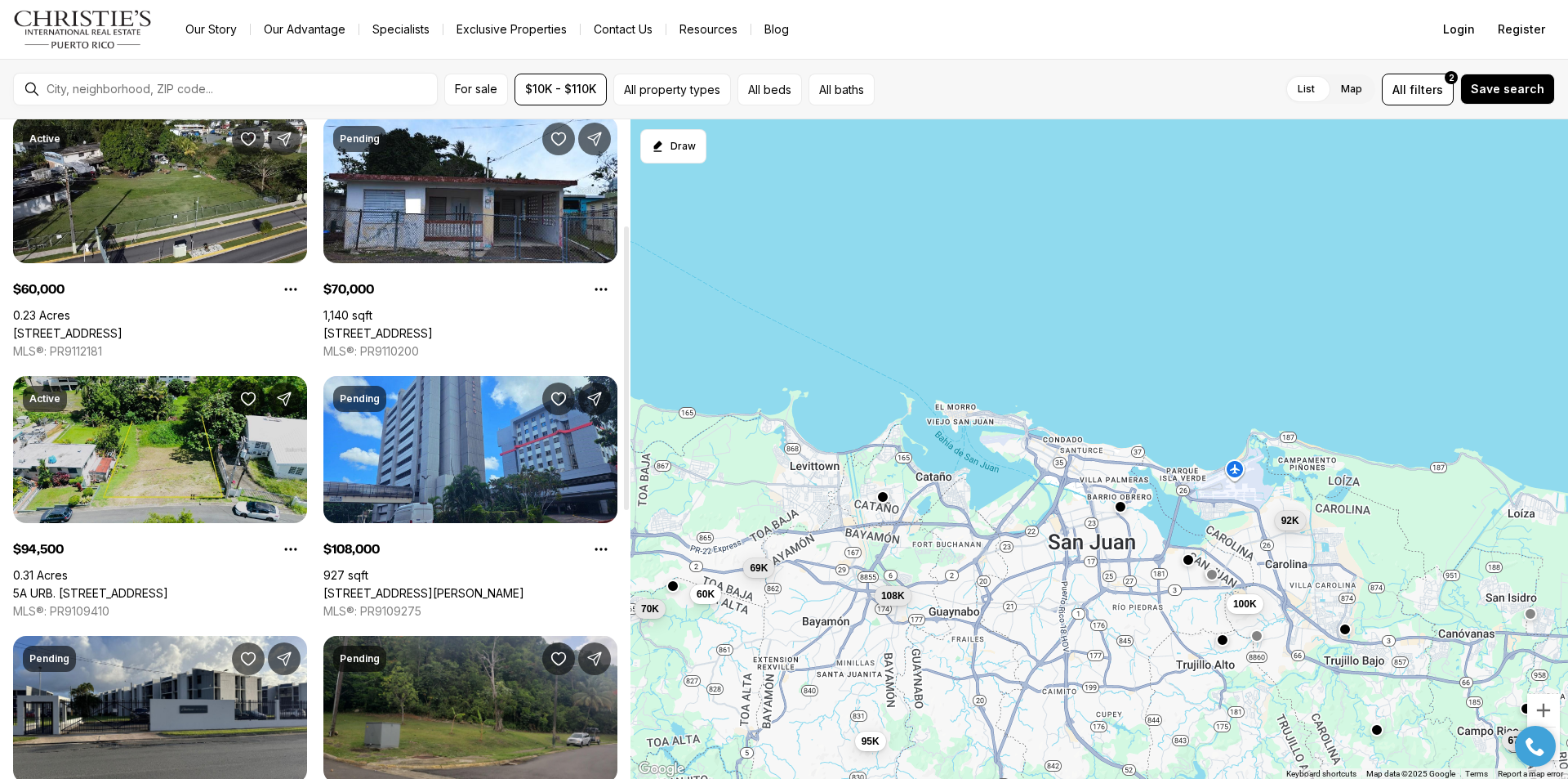
scroll to position [0, 0]
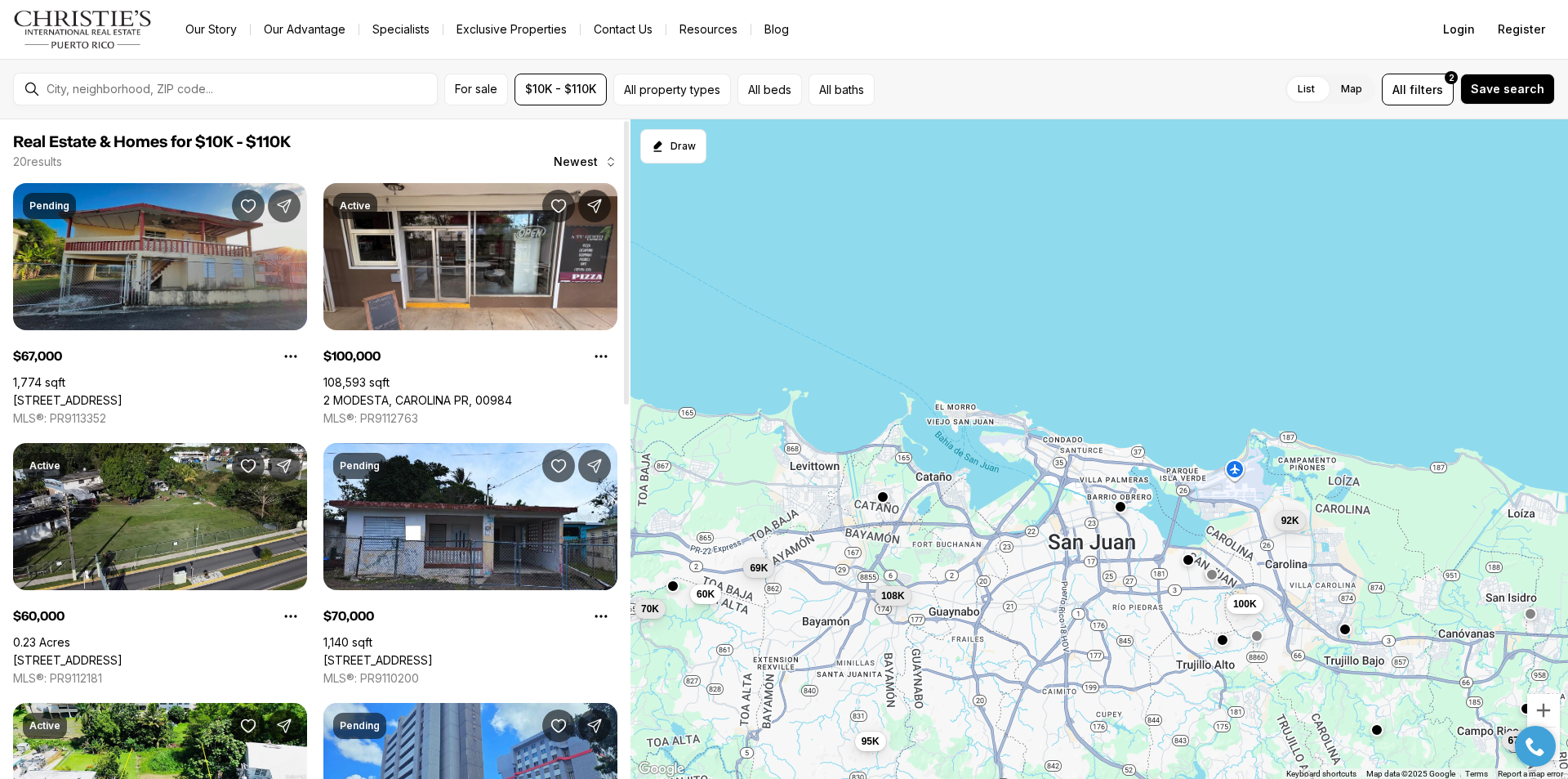
click at [122, 393] on link "132 8 St MONTE VERDE COM, CANOVANAS PR, 00729" at bounding box center [68, 400] width 110 height 15
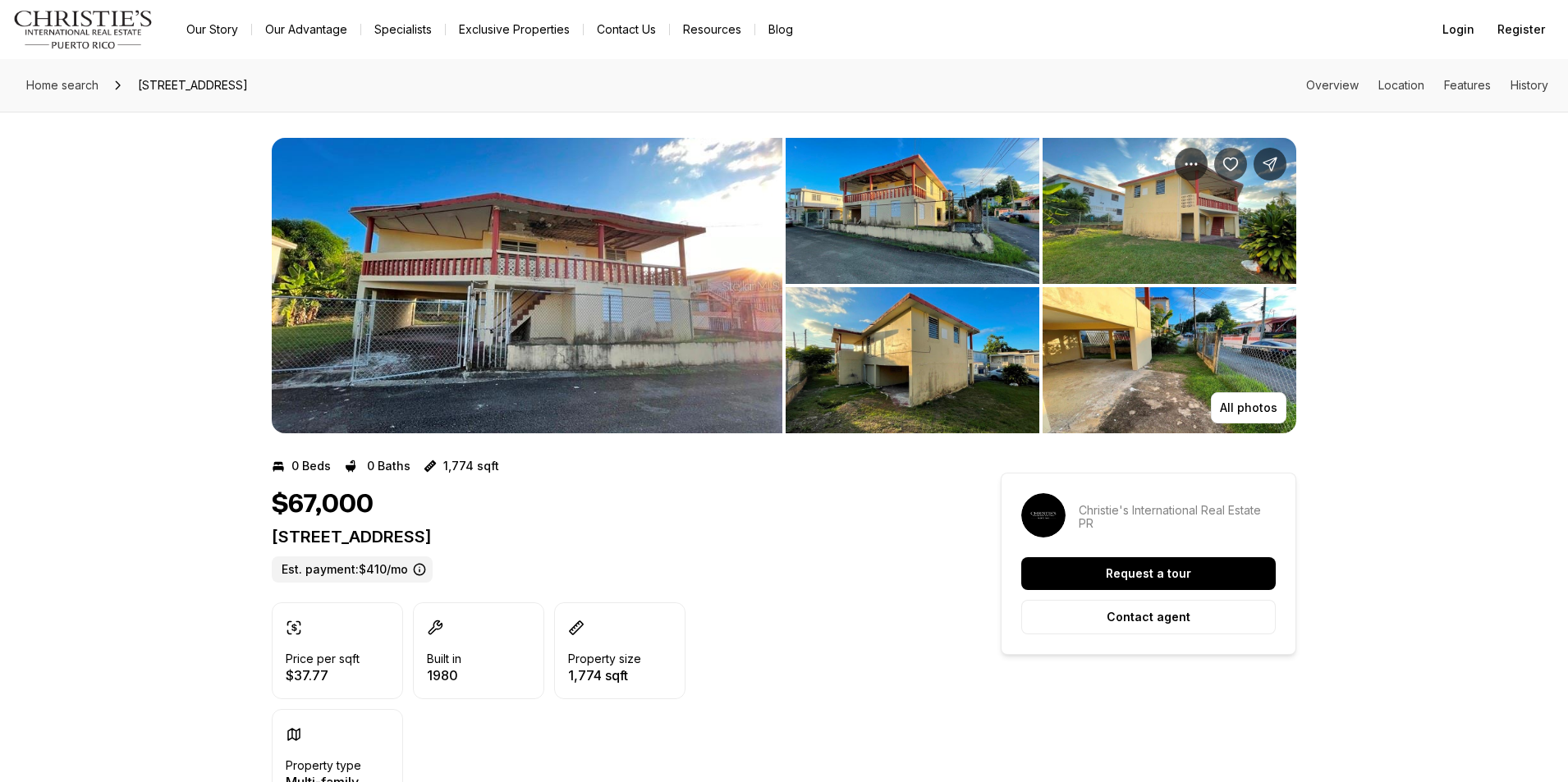
click at [846, 223] on img "View image gallery" at bounding box center [912, 211] width 253 height 146
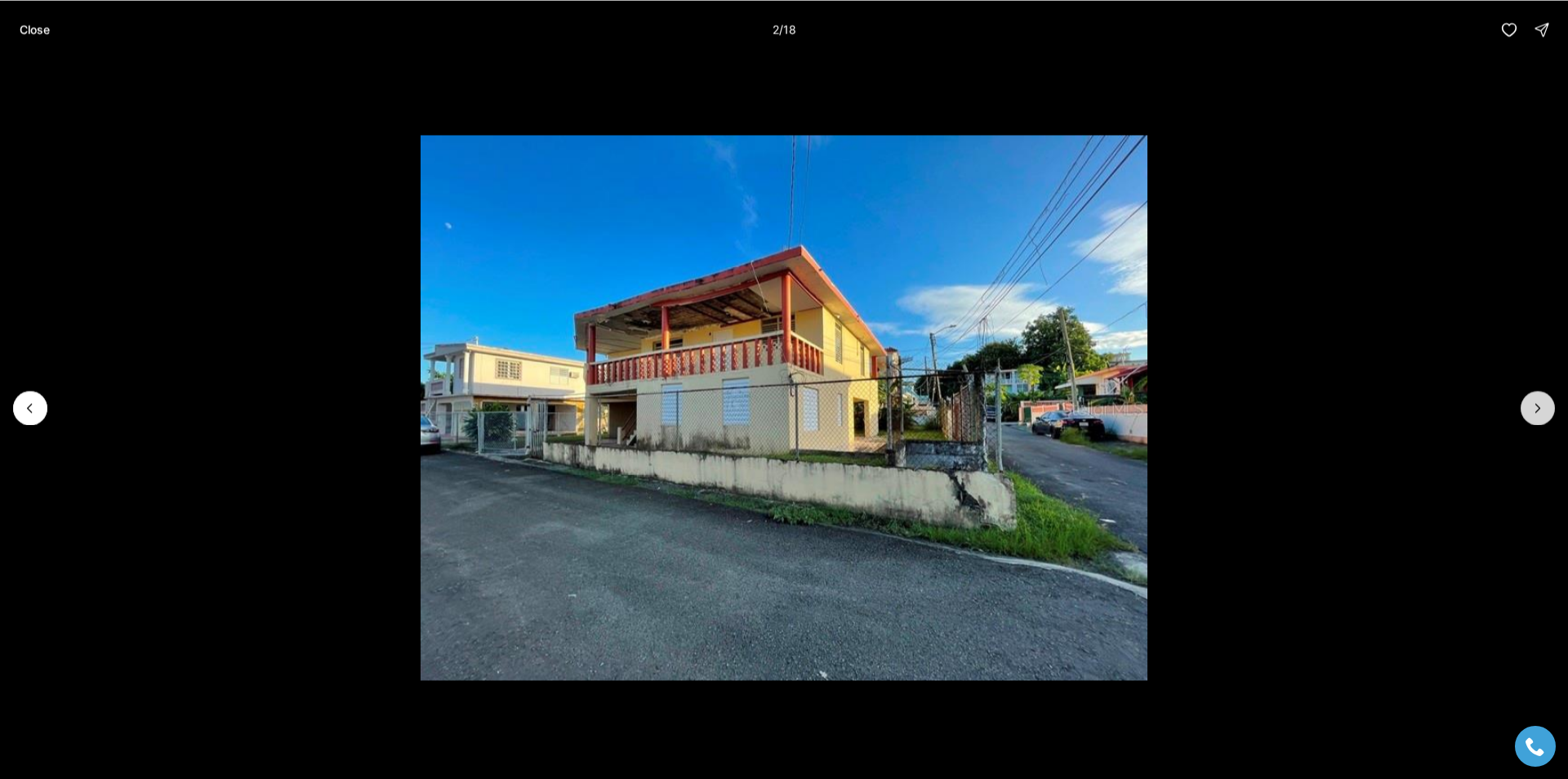
click at [1524, 409] on button "Next slide" at bounding box center [1537, 407] width 34 height 34
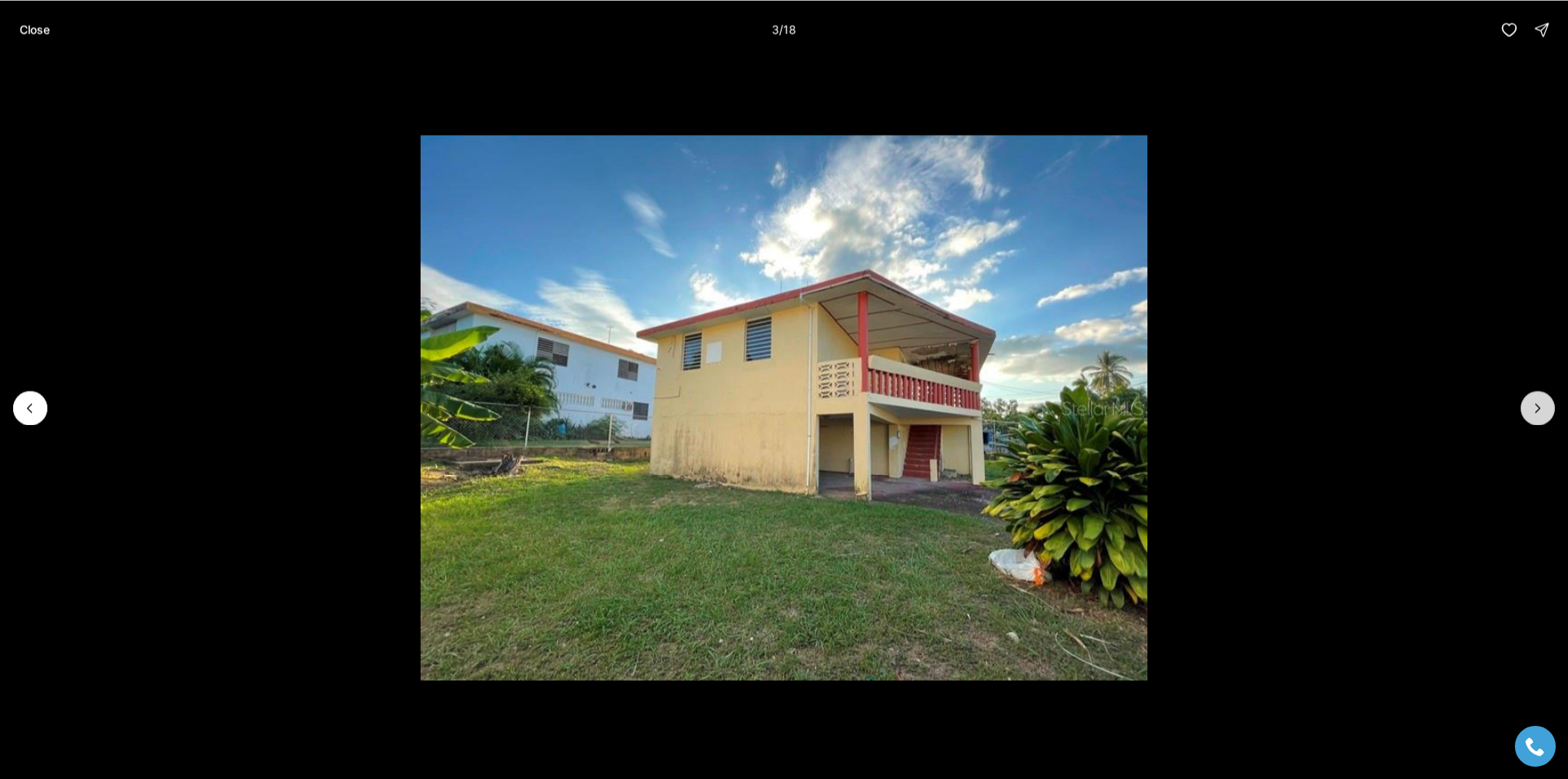
click at [1525, 409] on button "Next slide" at bounding box center [1537, 407] width 34 height 34
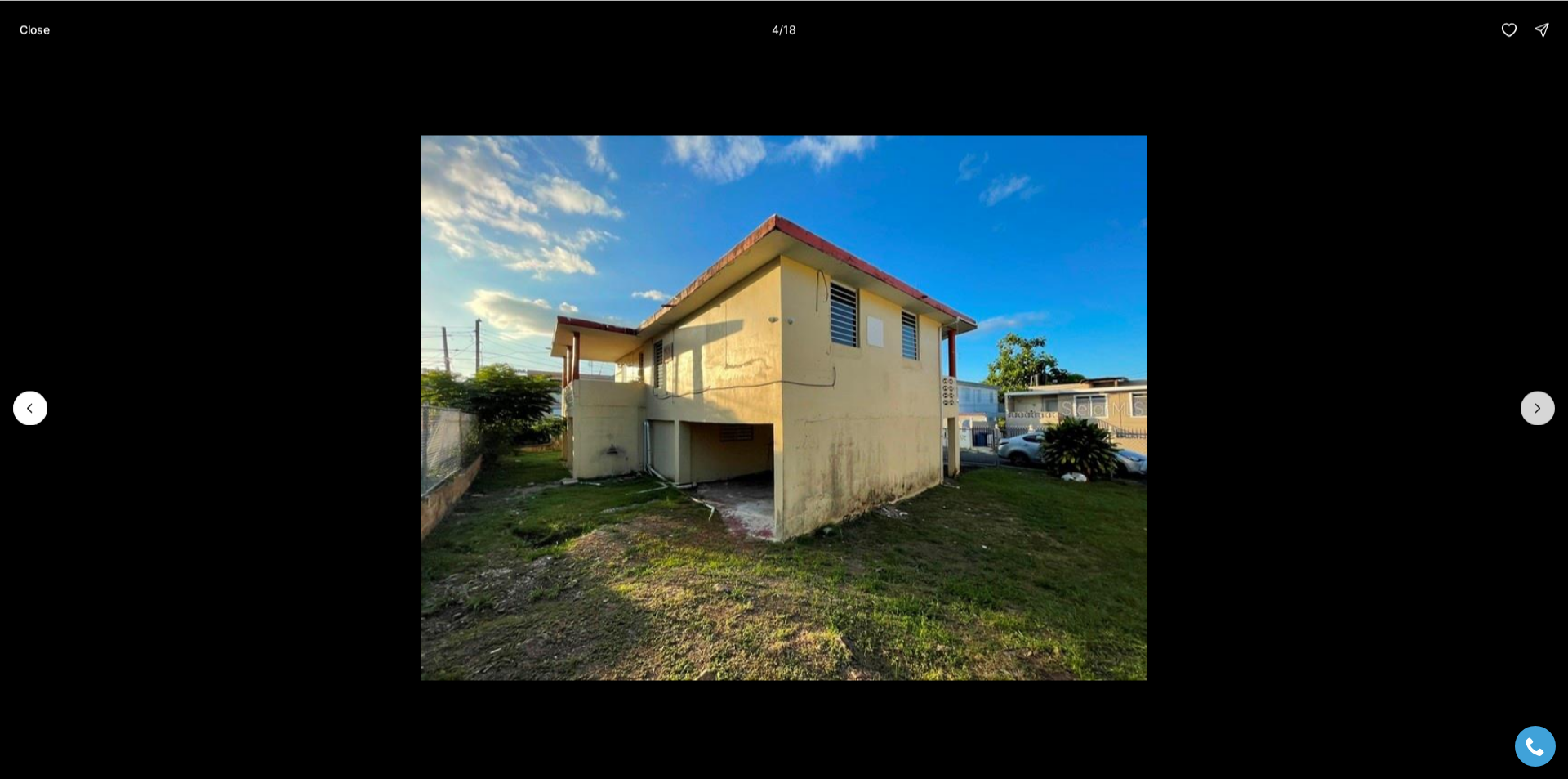
click at [1540, 410] on icon "Next slide" at bounding box center [1538, 408] width 17 height 17
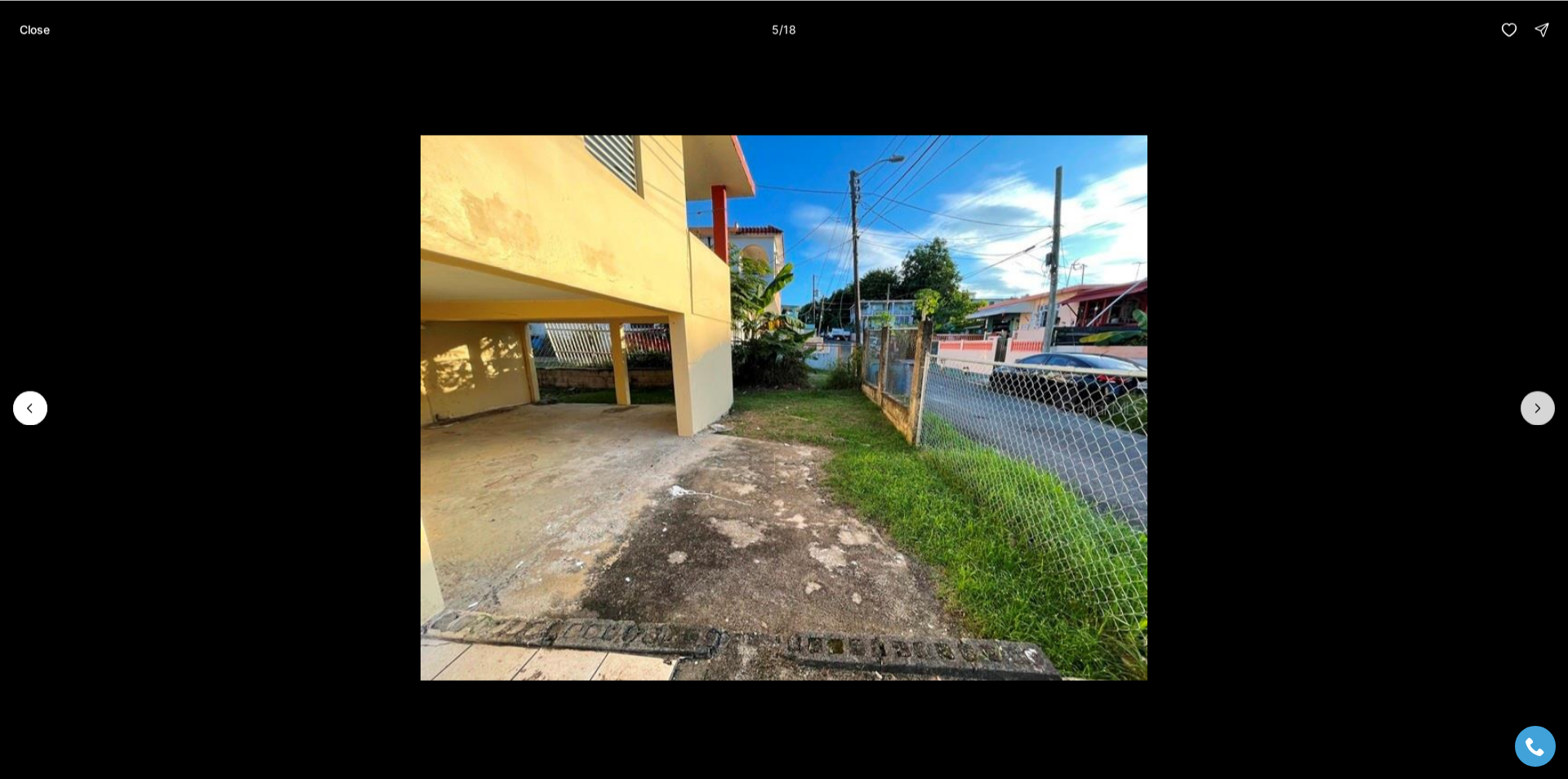
click at [1540, 409] on icon "Next slide" at bounding box center [1538, 408] width 17 height 17
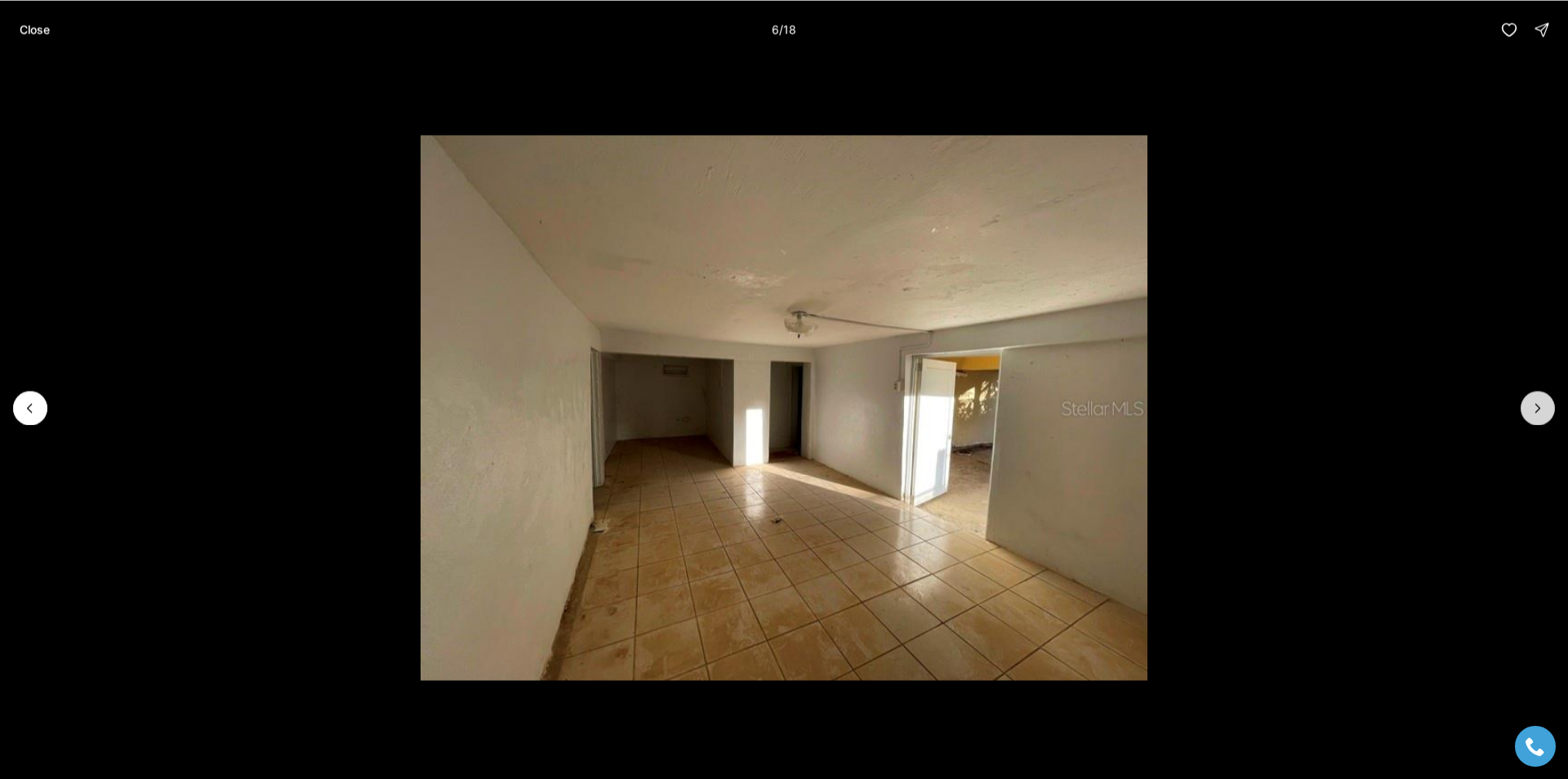
click at [1530, 413] on icon "Next slide" at bounding box center [1538, 408] width 17 height 17
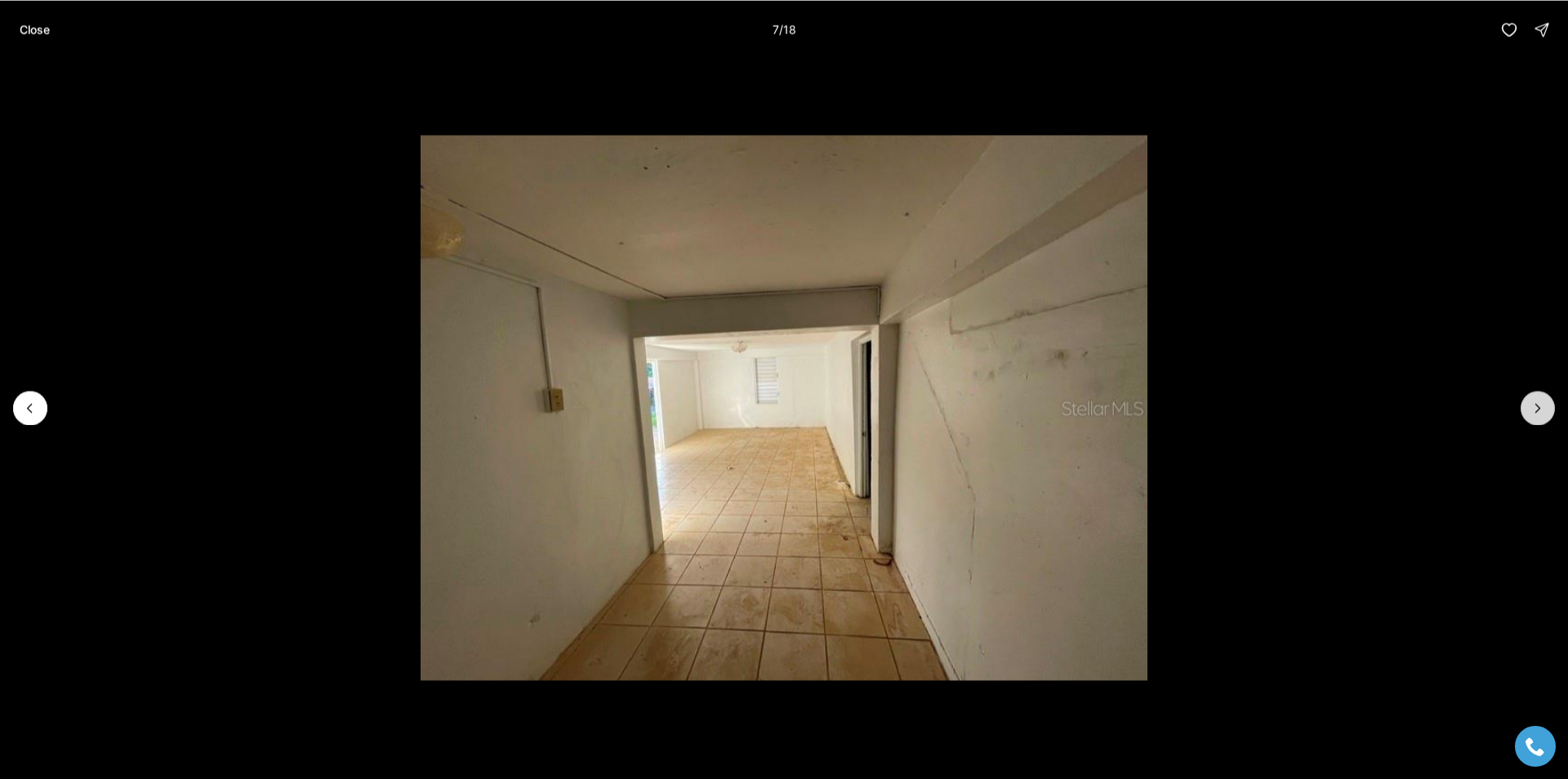
click at [1530, 413] on icon "Next slide" at bounding box center [1538, 408] width 17 height 17
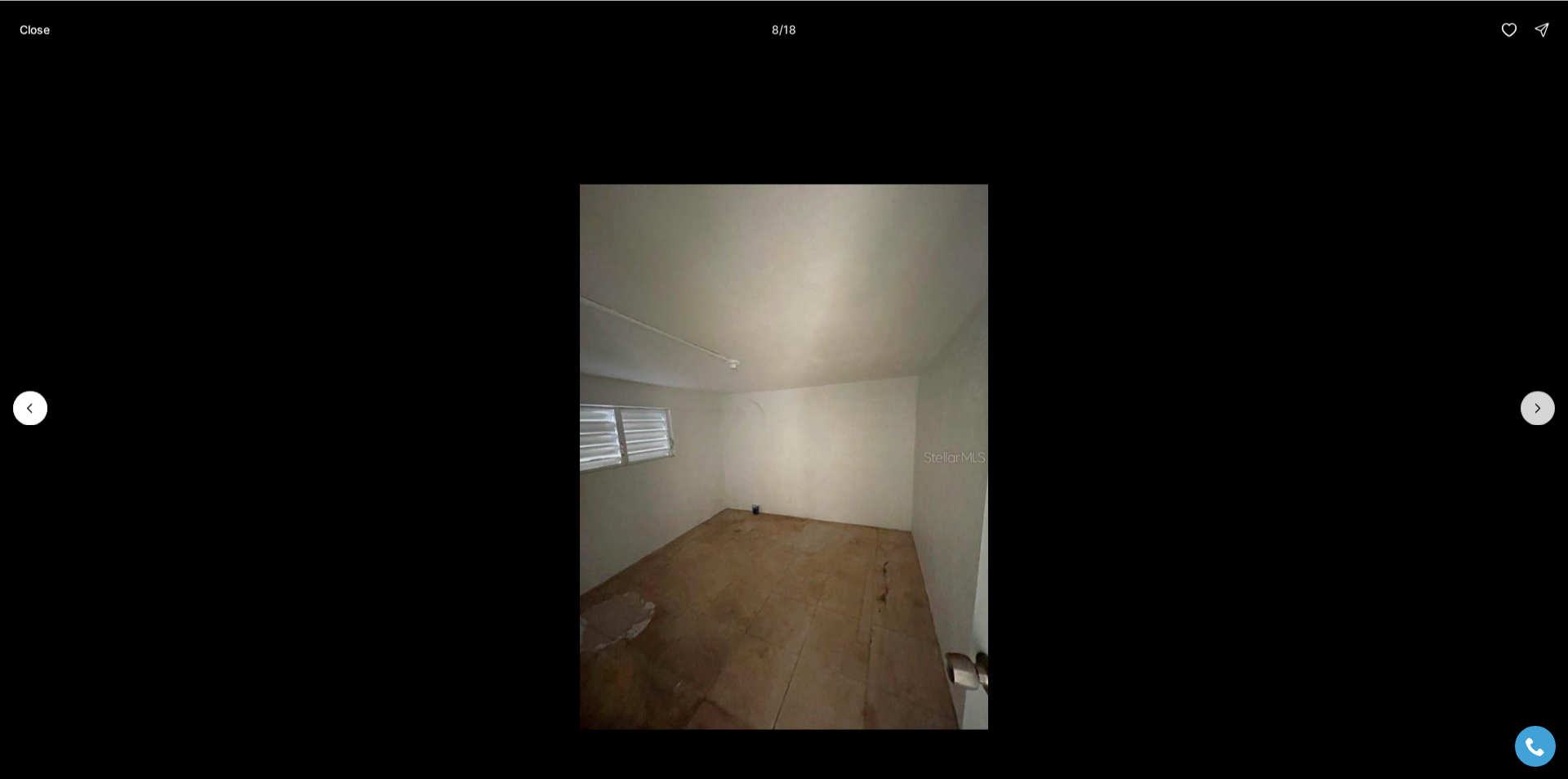
click at [1530, 413] on icon "Next slide" at bounding box center [1538, 408] width 17 height 17
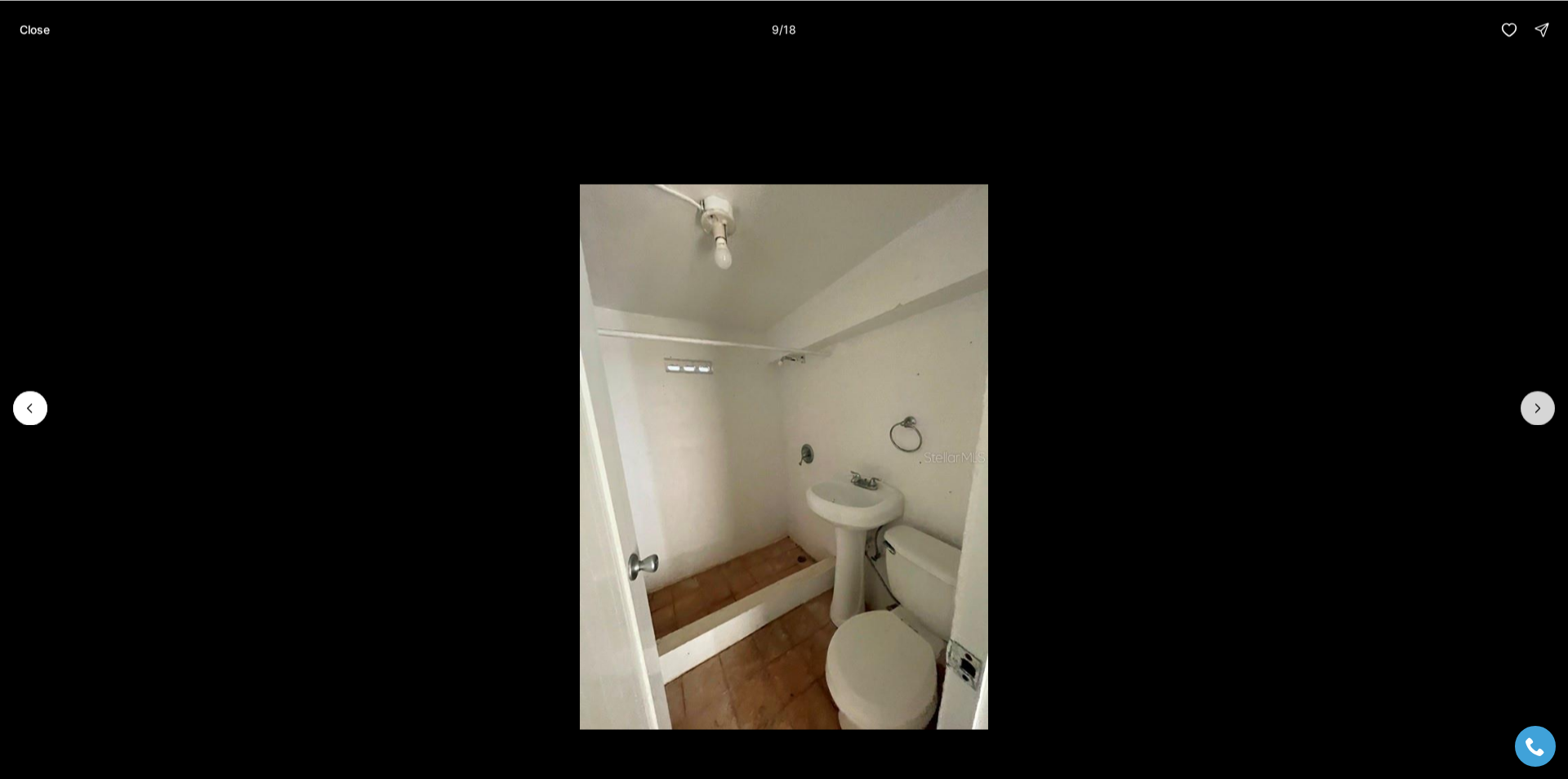
click at [1530, 413] on icon "Next slide" at bounding box center [1538, 408] width 17 height 17
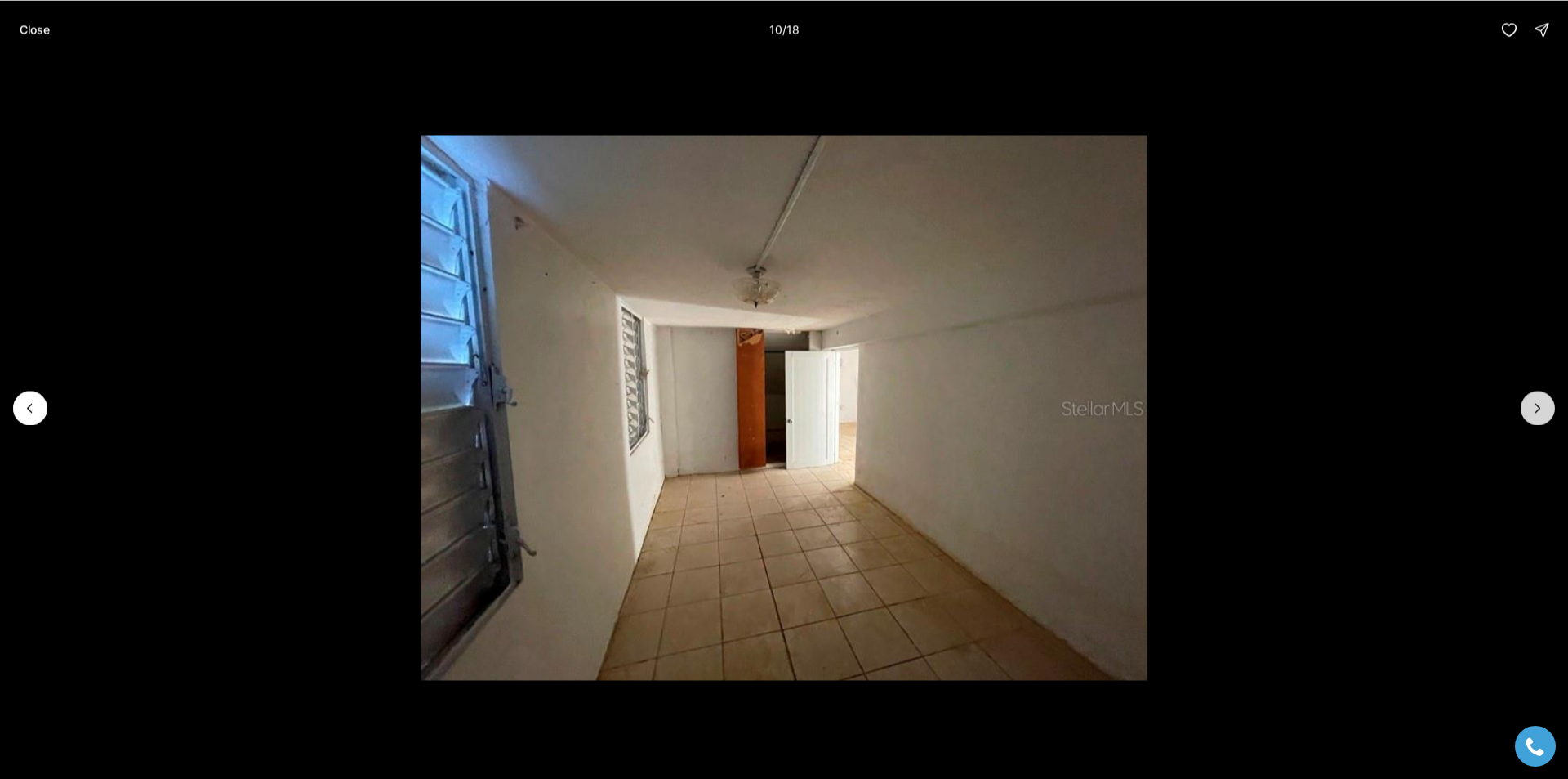
click at [1530, 413] on icon "Next slide" at bounding box center [1538, 408] width 17 height 17
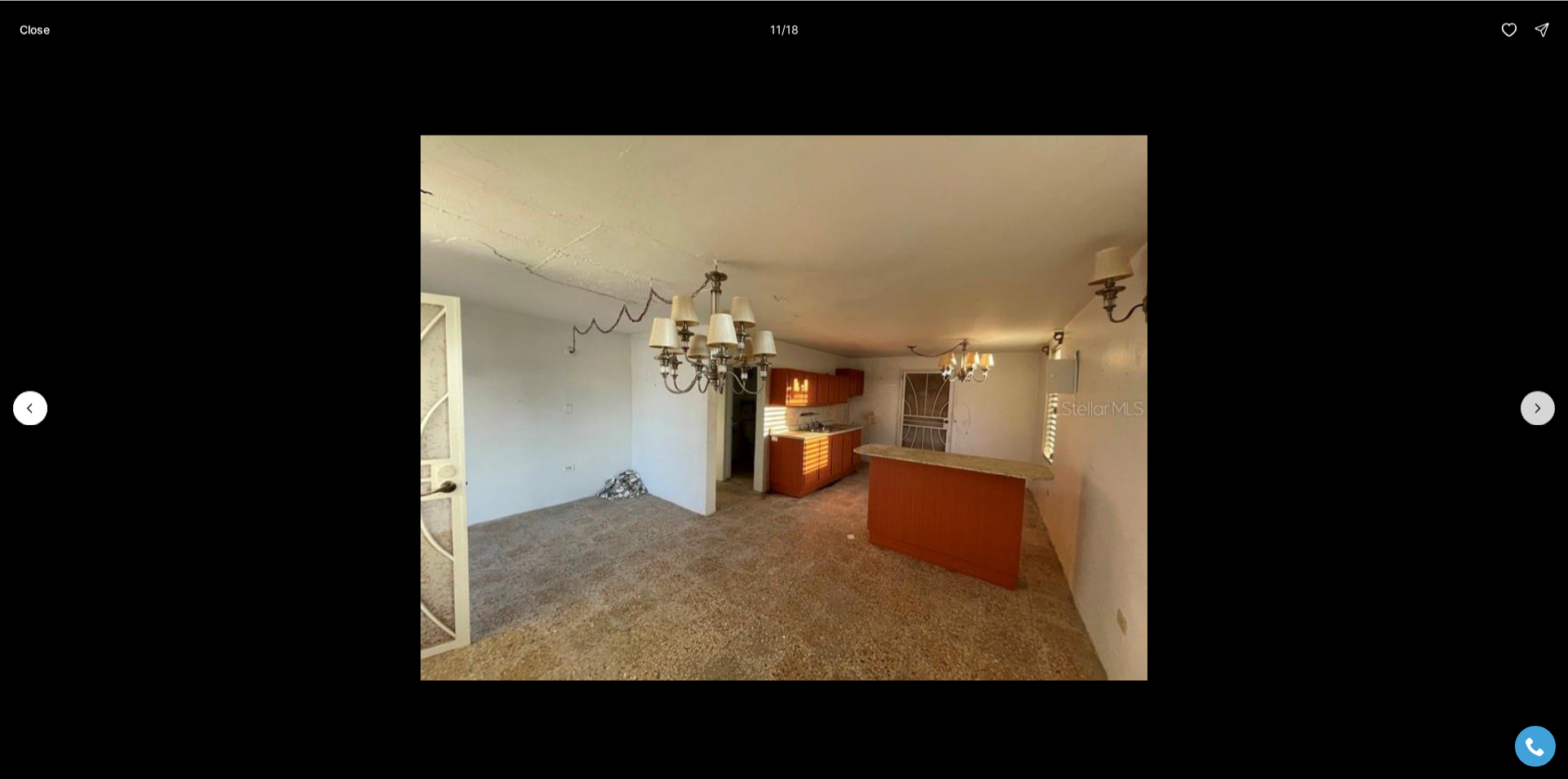
click at [1530, 413] on icon "Next slide" at bounding box center [1538, 408] width 17 height 17
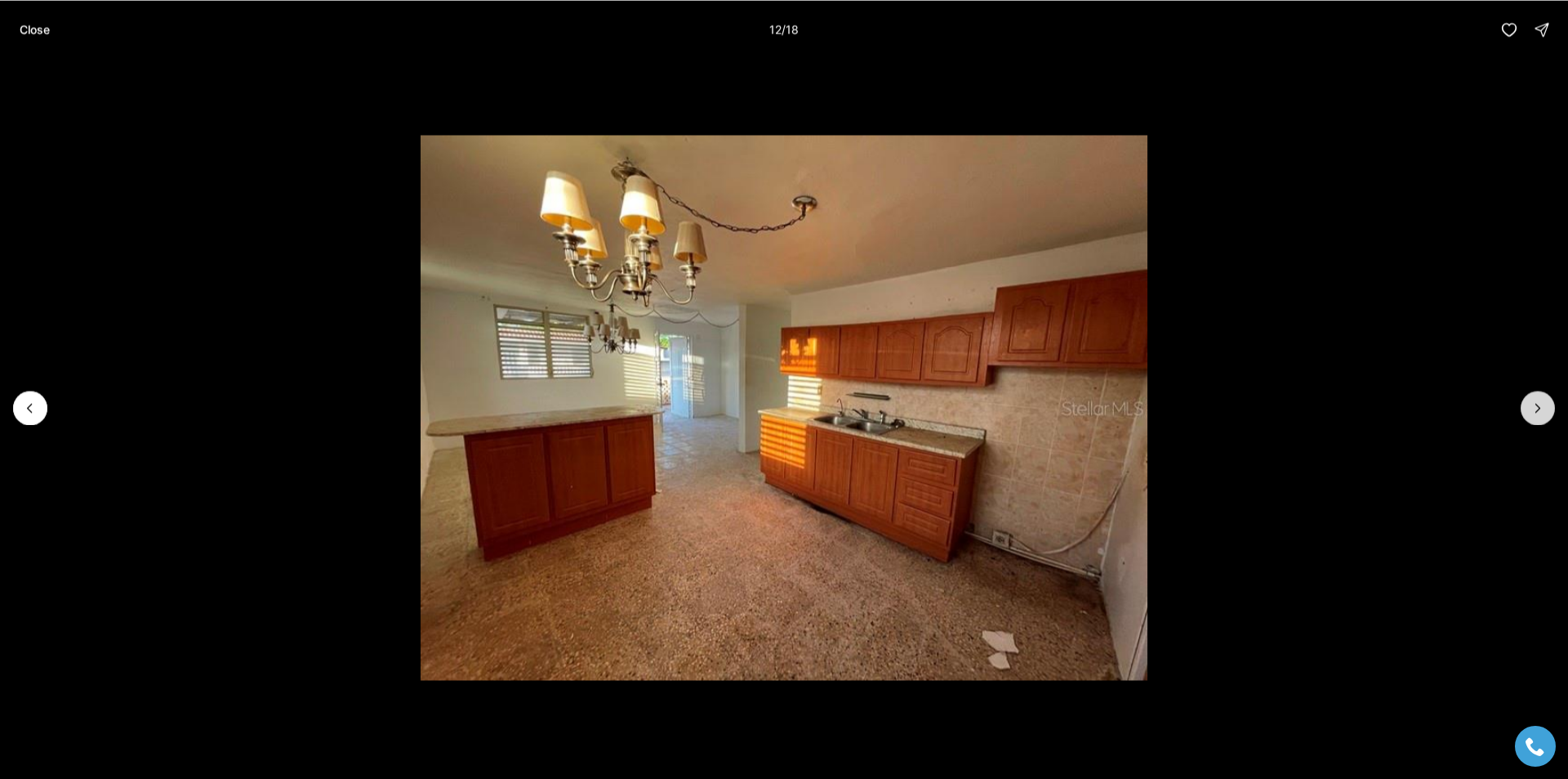
click at [1530, 413] on icon "Next slide" at bounding box center [1538, 408] width 17 height 17
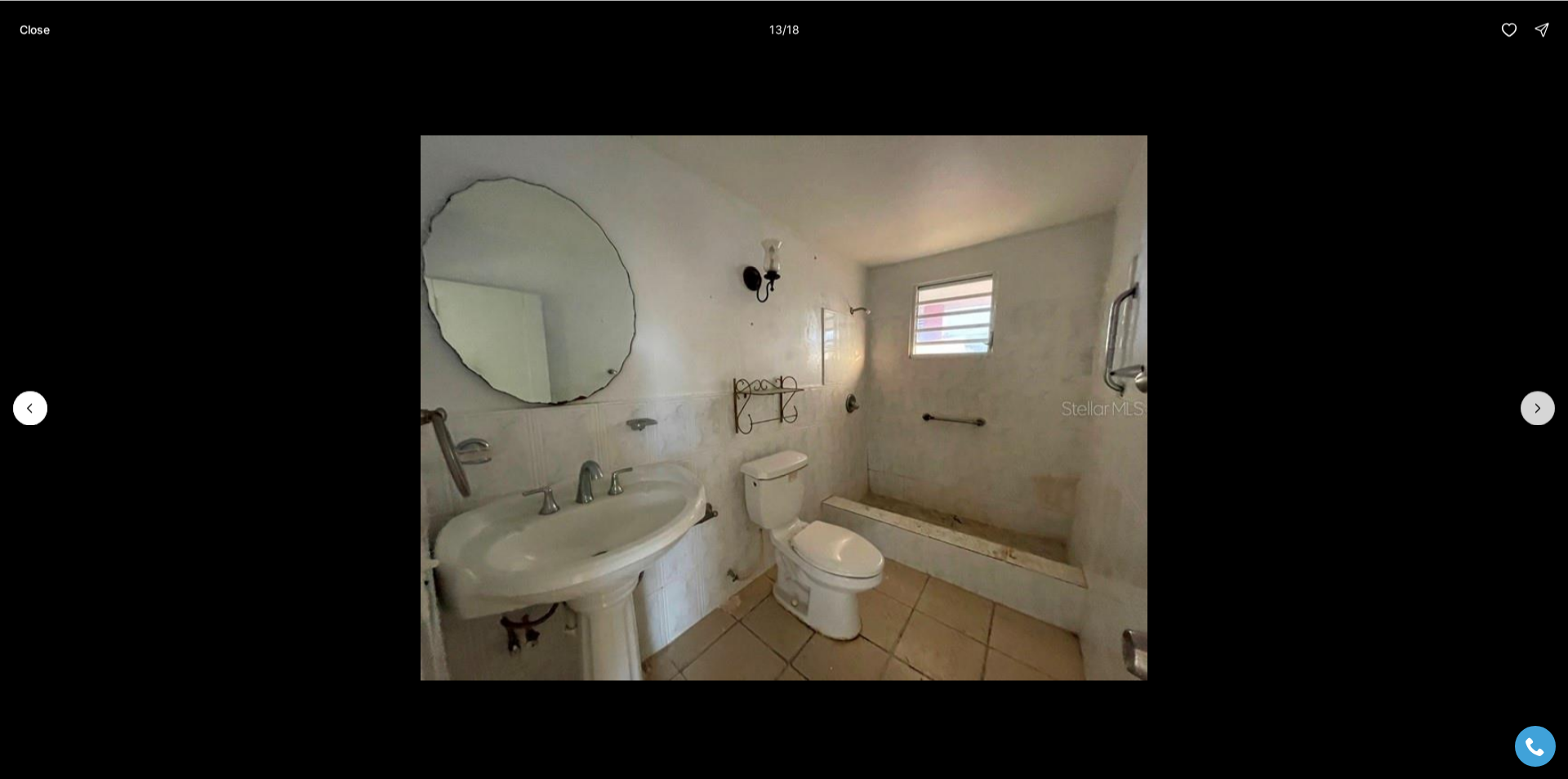
click at [1530, 413] on icon "Next slide" at bounding box center [1538, 408] width 17 height 17
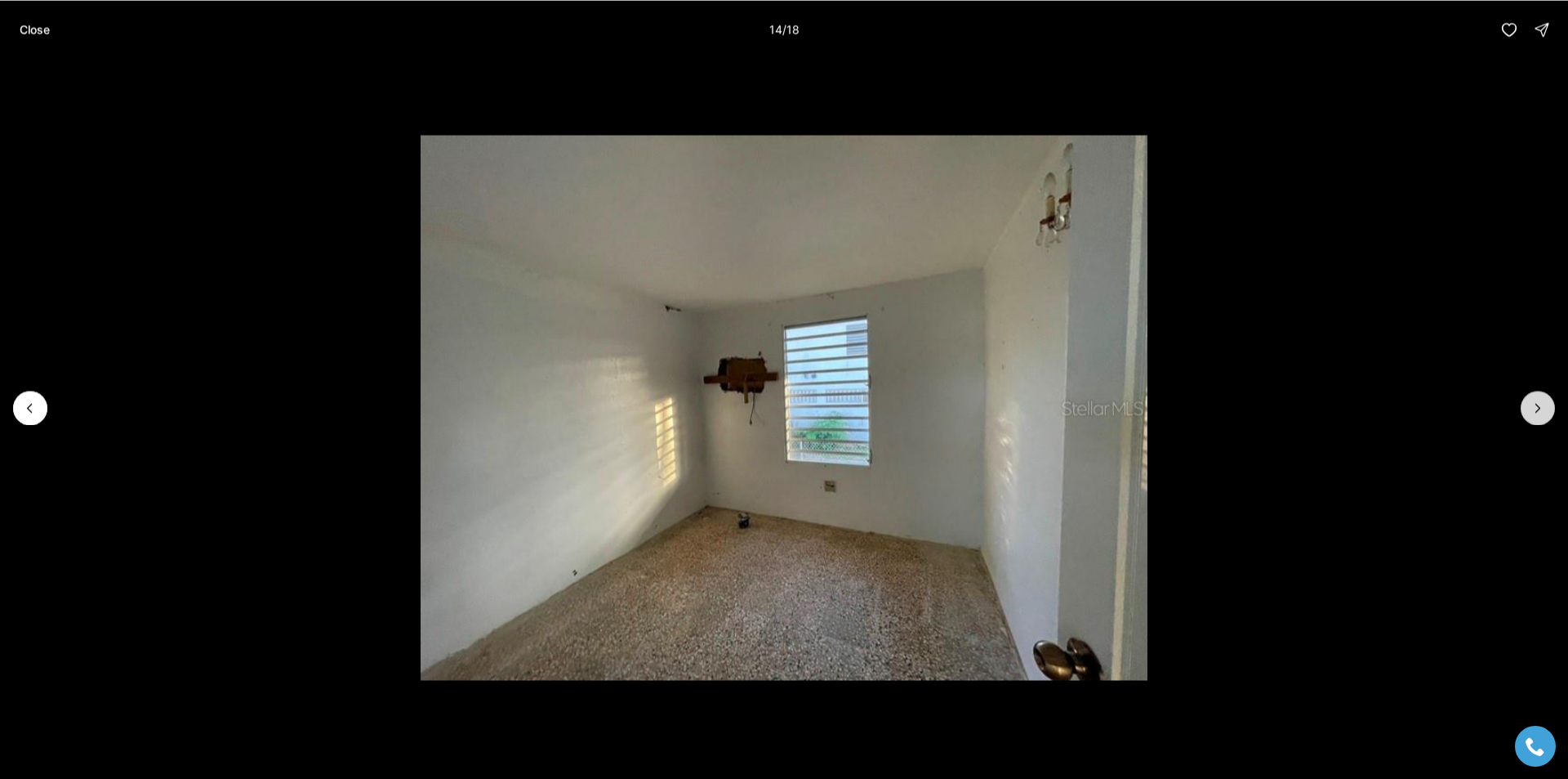
click at [1530, 413] on icon "Next slide" at bounding box center [1538, 408] width 17 height 17
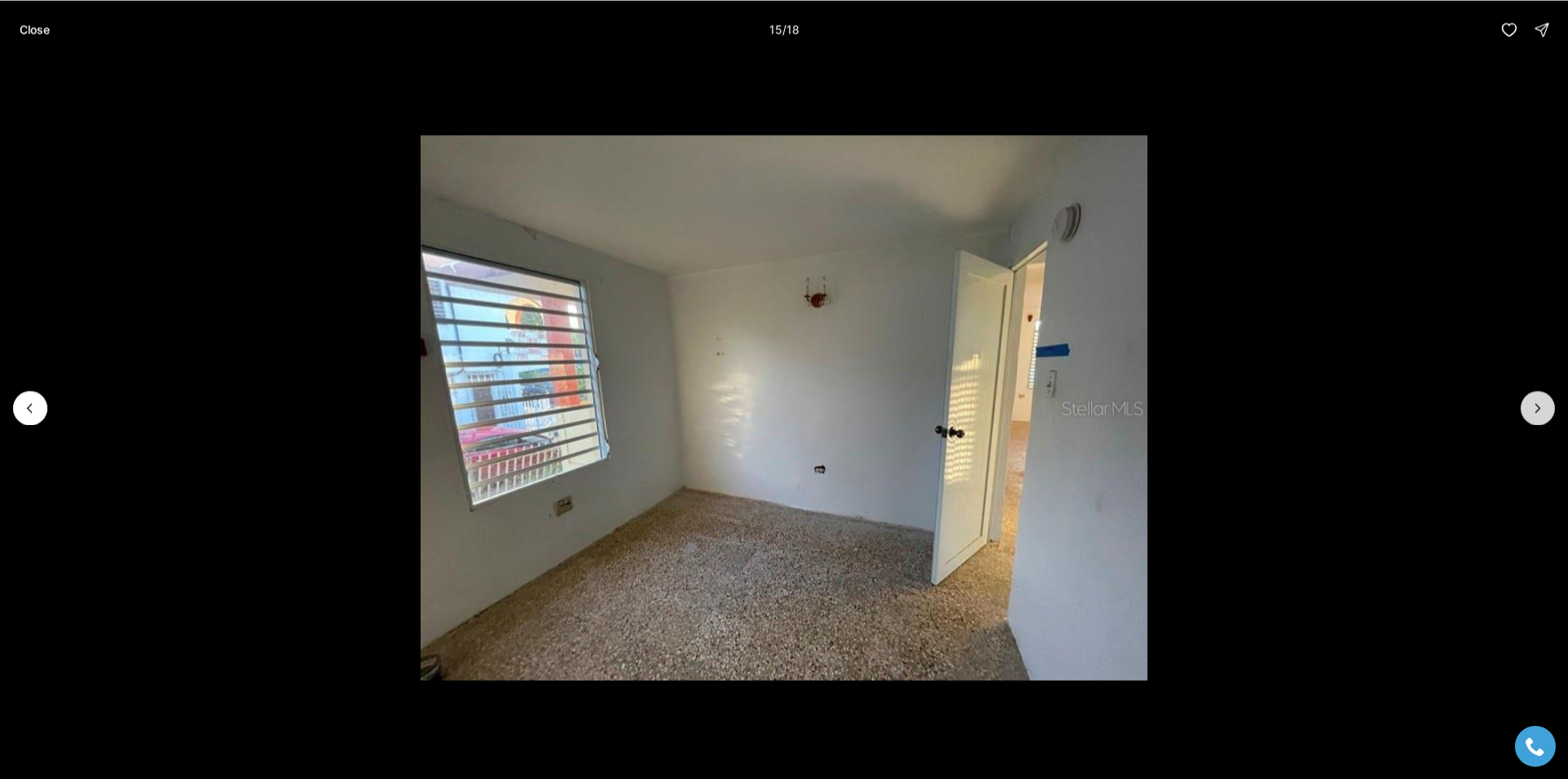
click at [1530, 413] on icon "Next slide" at bounding box center [1538, 408] width 17 height 17
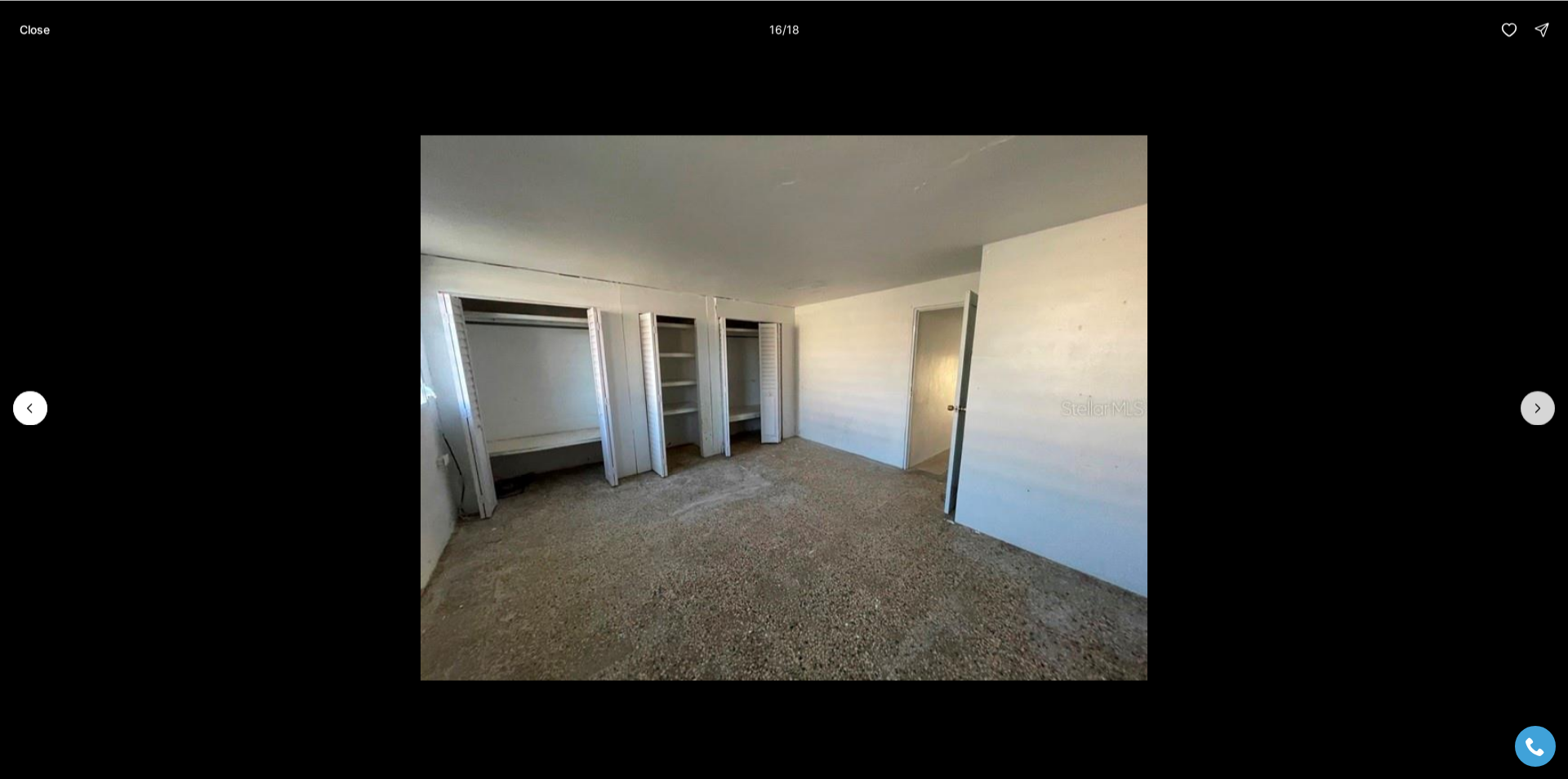
click at [1530, 413] on icon "Next slide" at bounding box center [1538, 408] width 17 height 17
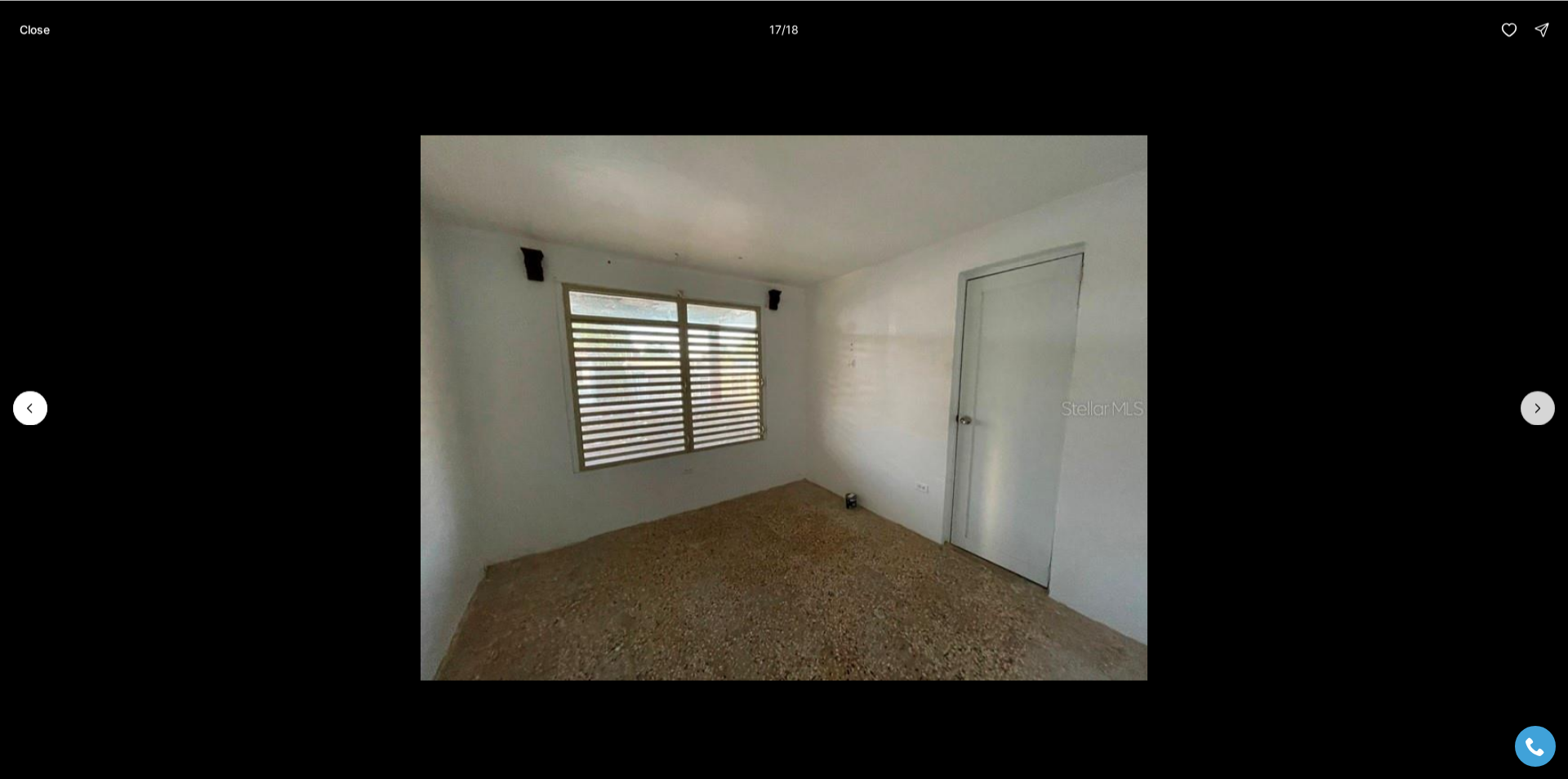
click at [1530, 413] on icon "Next slide" at bounding box center [1538, 408] width 17 height 17
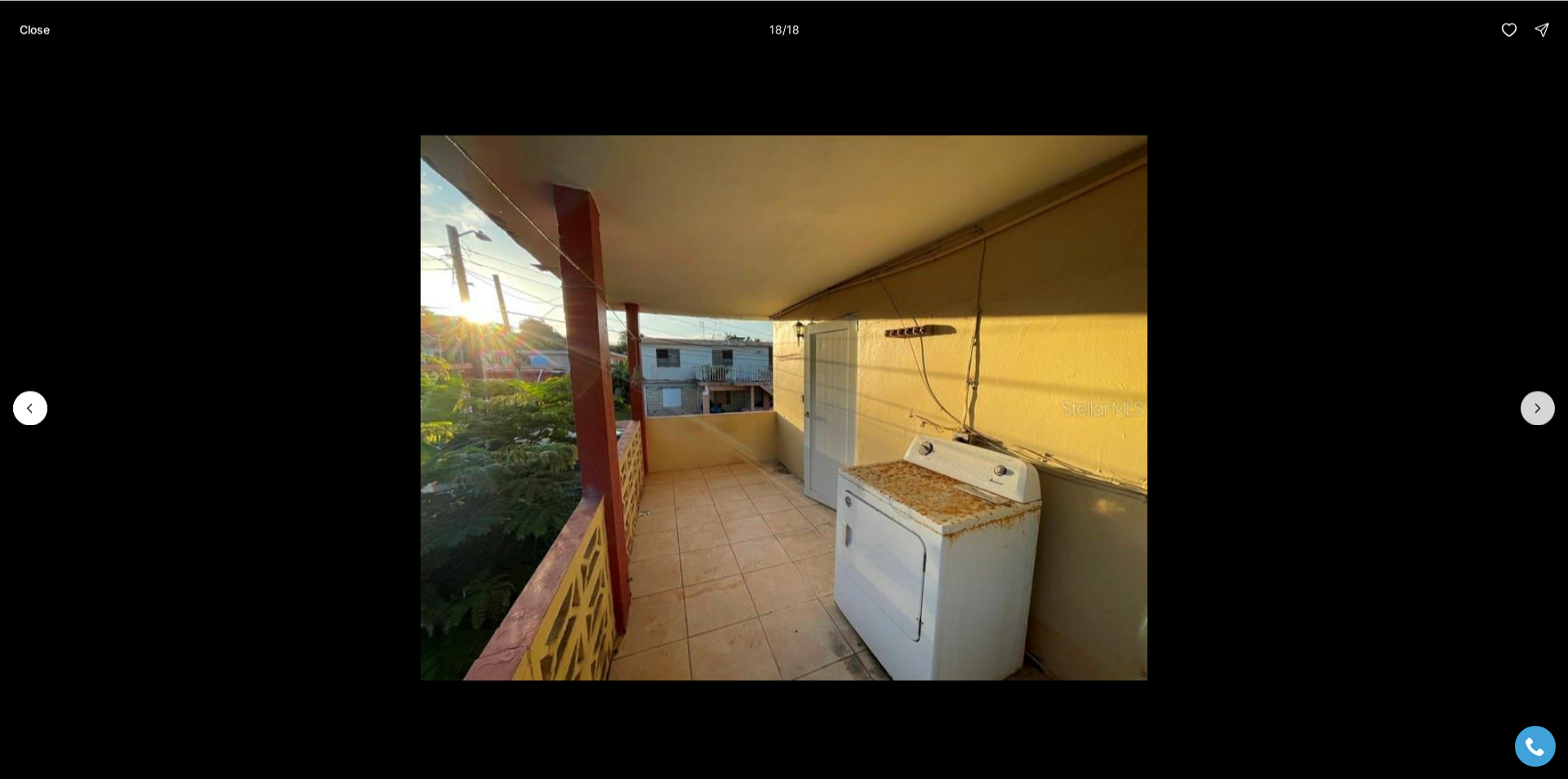
click at [1530, 413] on div at bounding box center [1537, 407] width 34 height 34
click at [45, 28] on p "Close" at bounding box center [35, 29] width 30 height 13
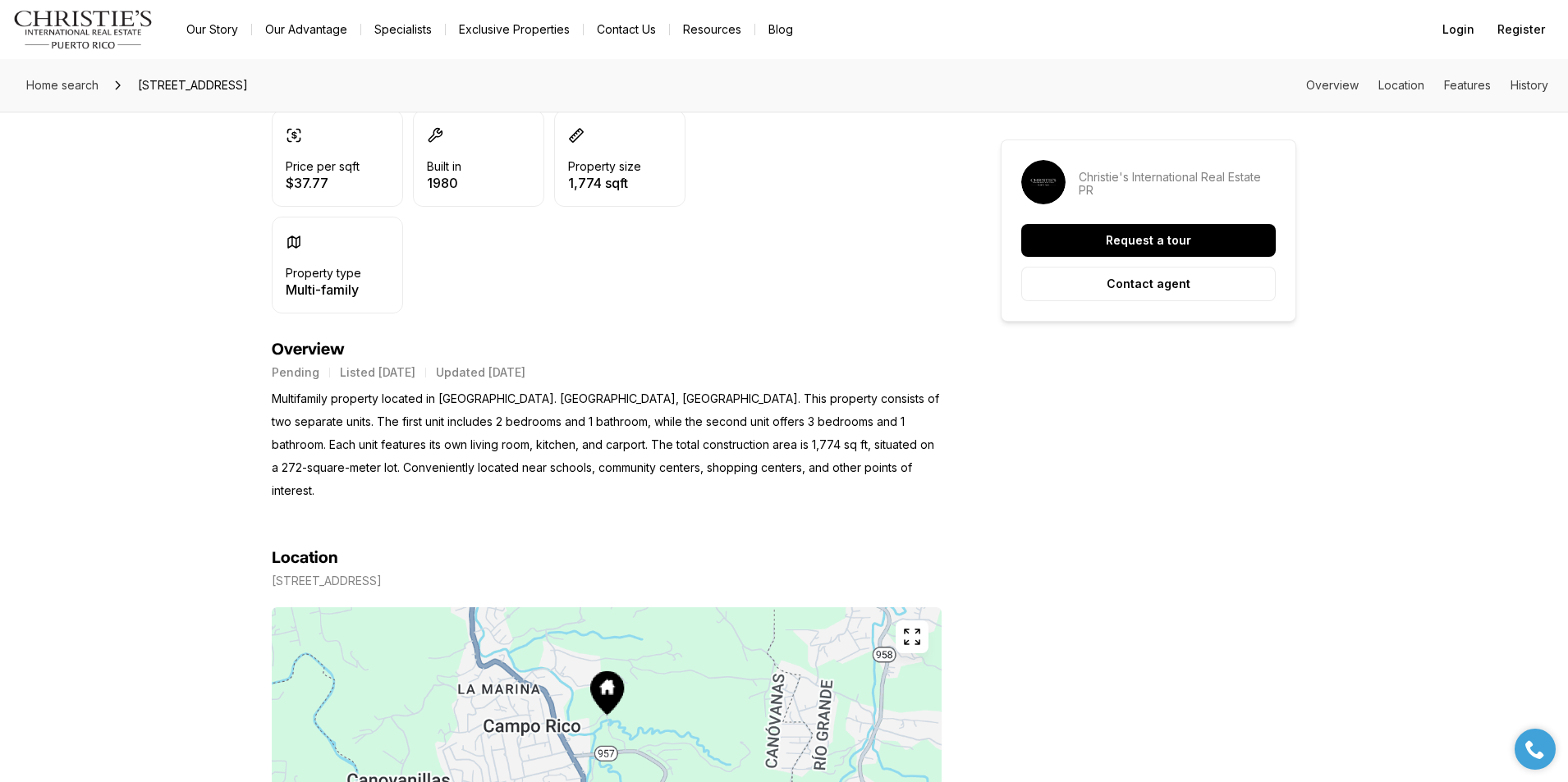
scroll to position [574, 0]
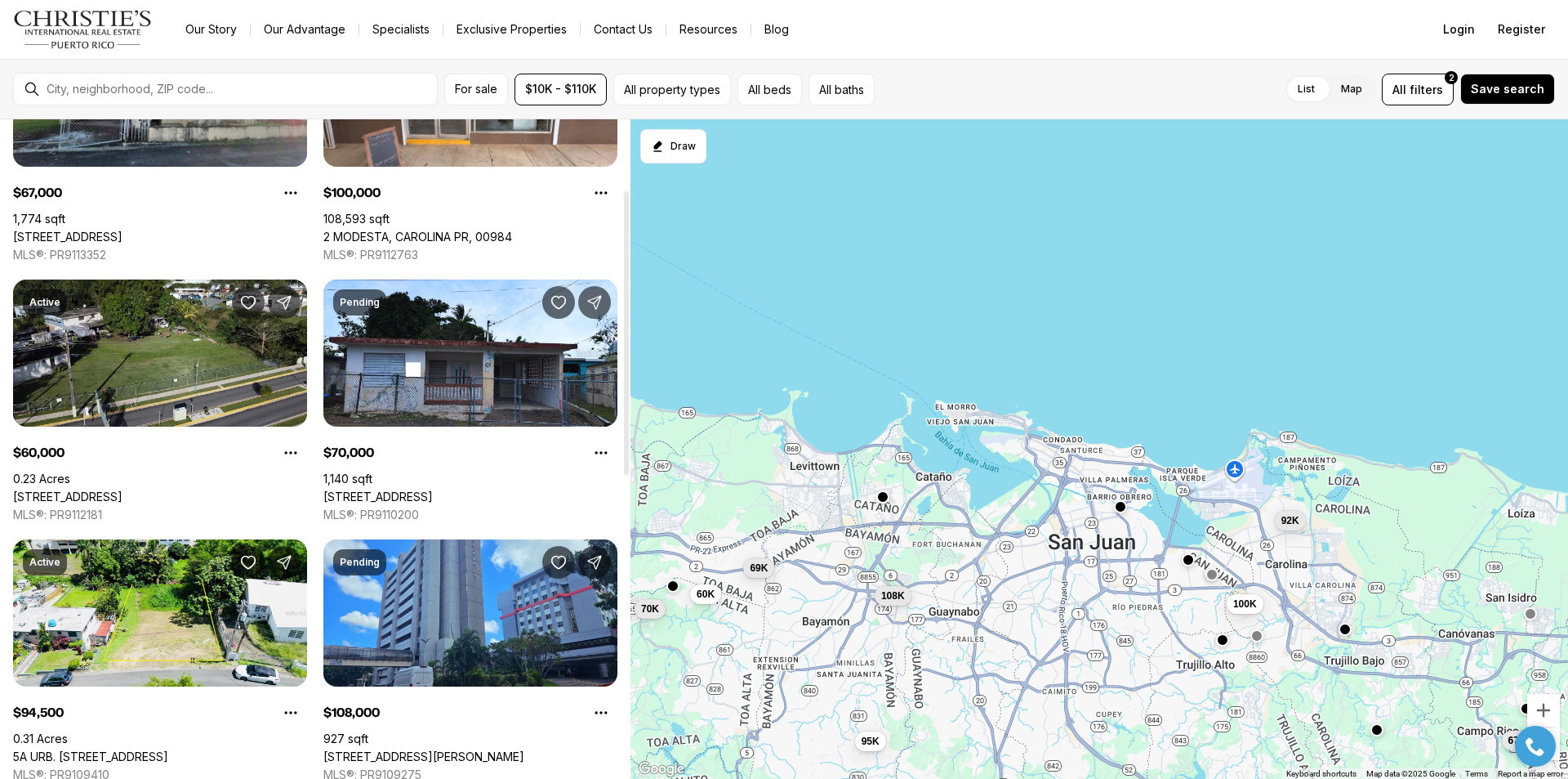
scroll to position [490, 0]
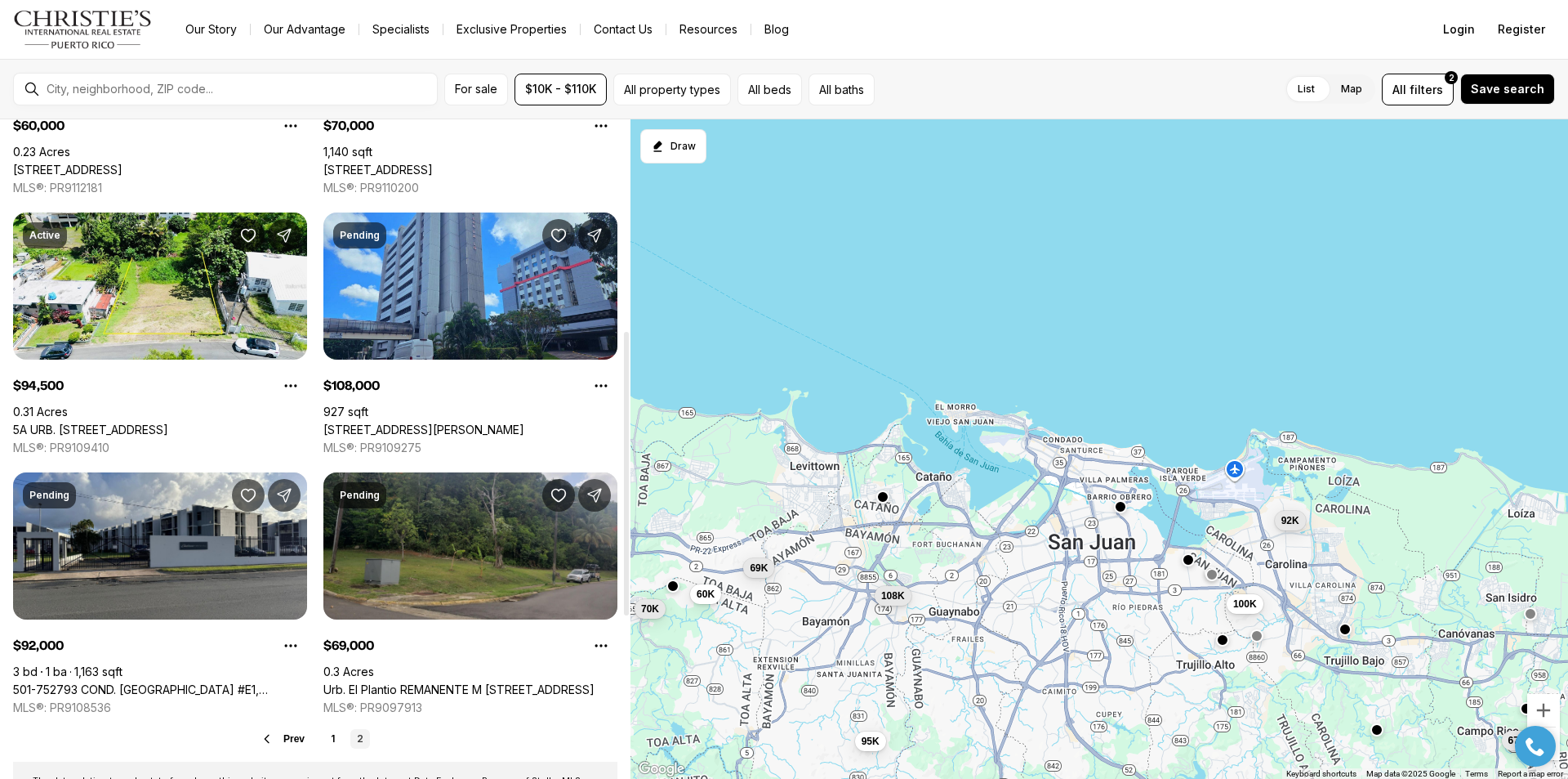
click at [284, 734] on span "Prev" at bounding box center [294, 739] width 22 height 12
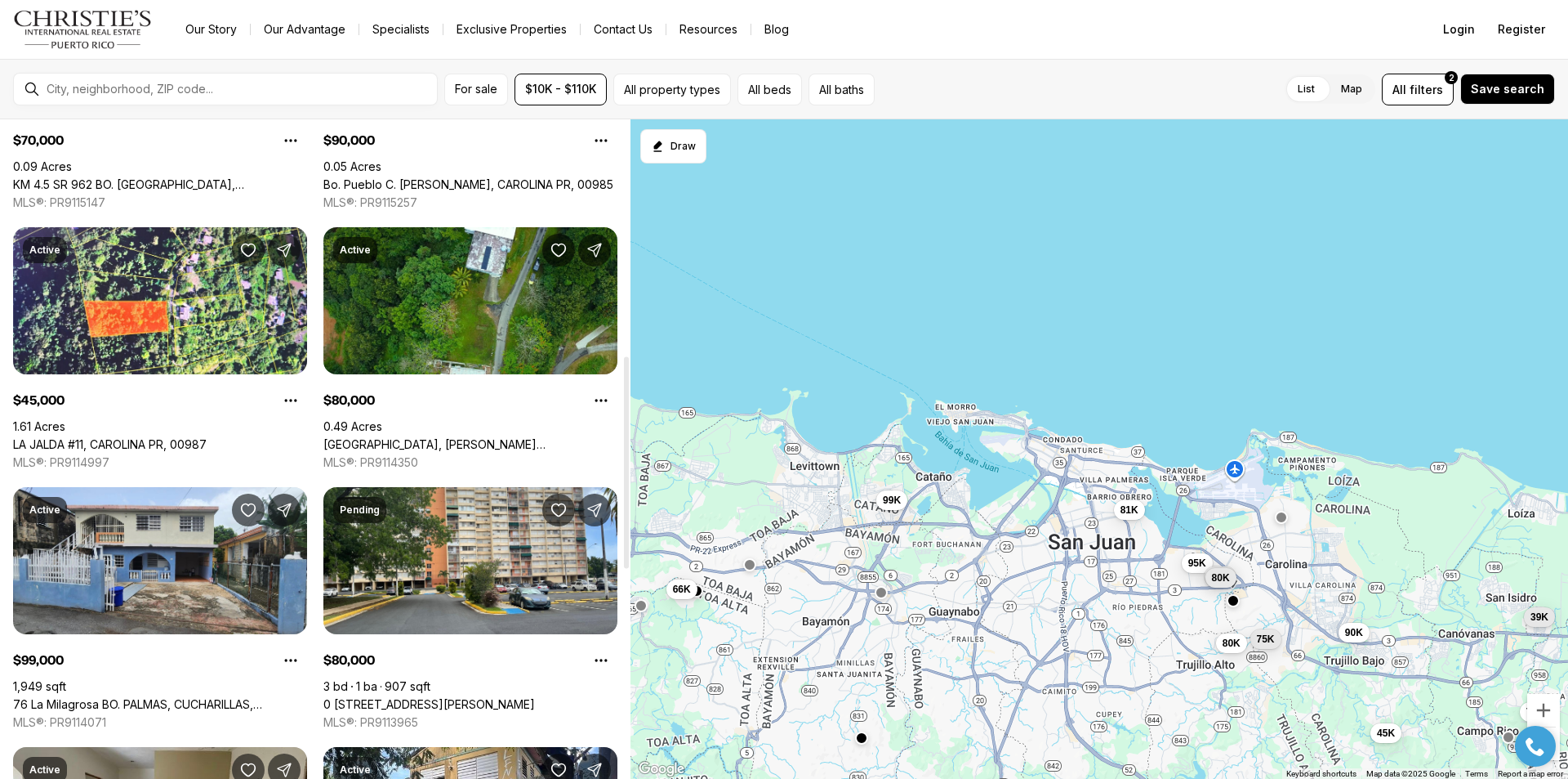
scroll to position [980, 0]
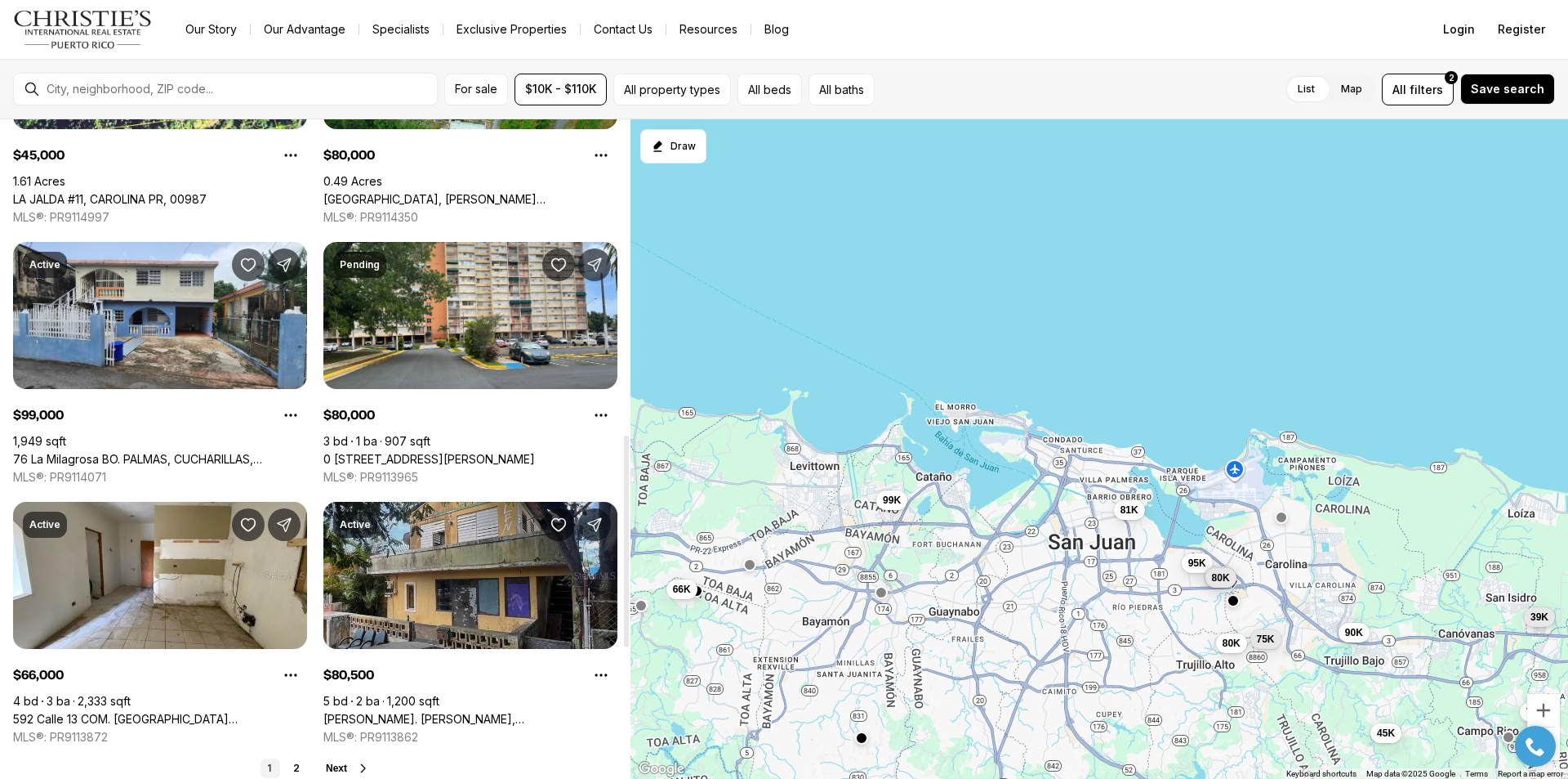
click at [462, 712] on link "[PERSON_NAME]. [PERSON_NAME], [GEOGRAPHIC_DATA][PERSON_NAME], 00926" at bounding box center [471, 719] width 294 height 15
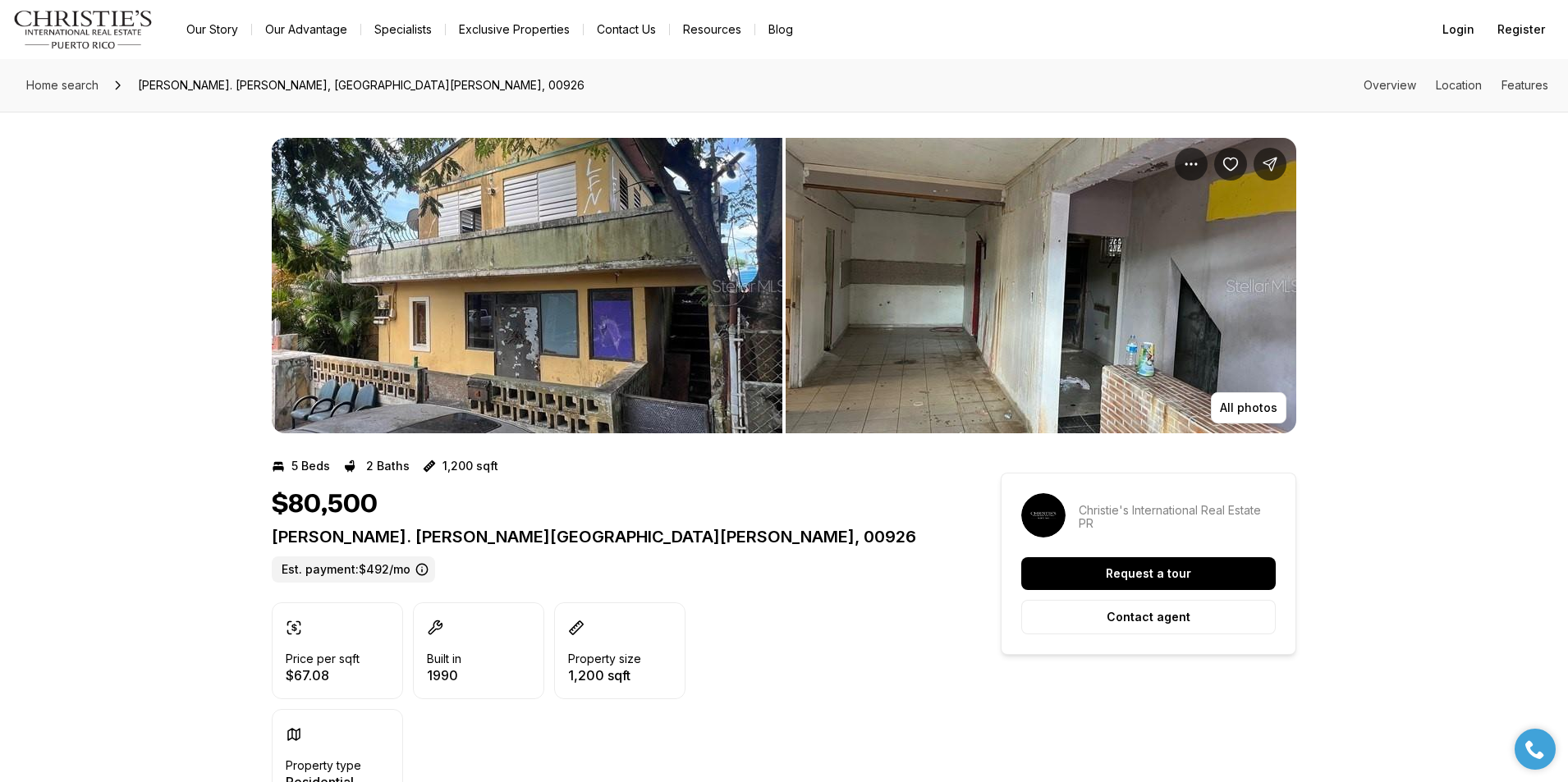
click at [879, 369] on img "View image gallery" at bounding box center [1041, 286] width 511 height 296
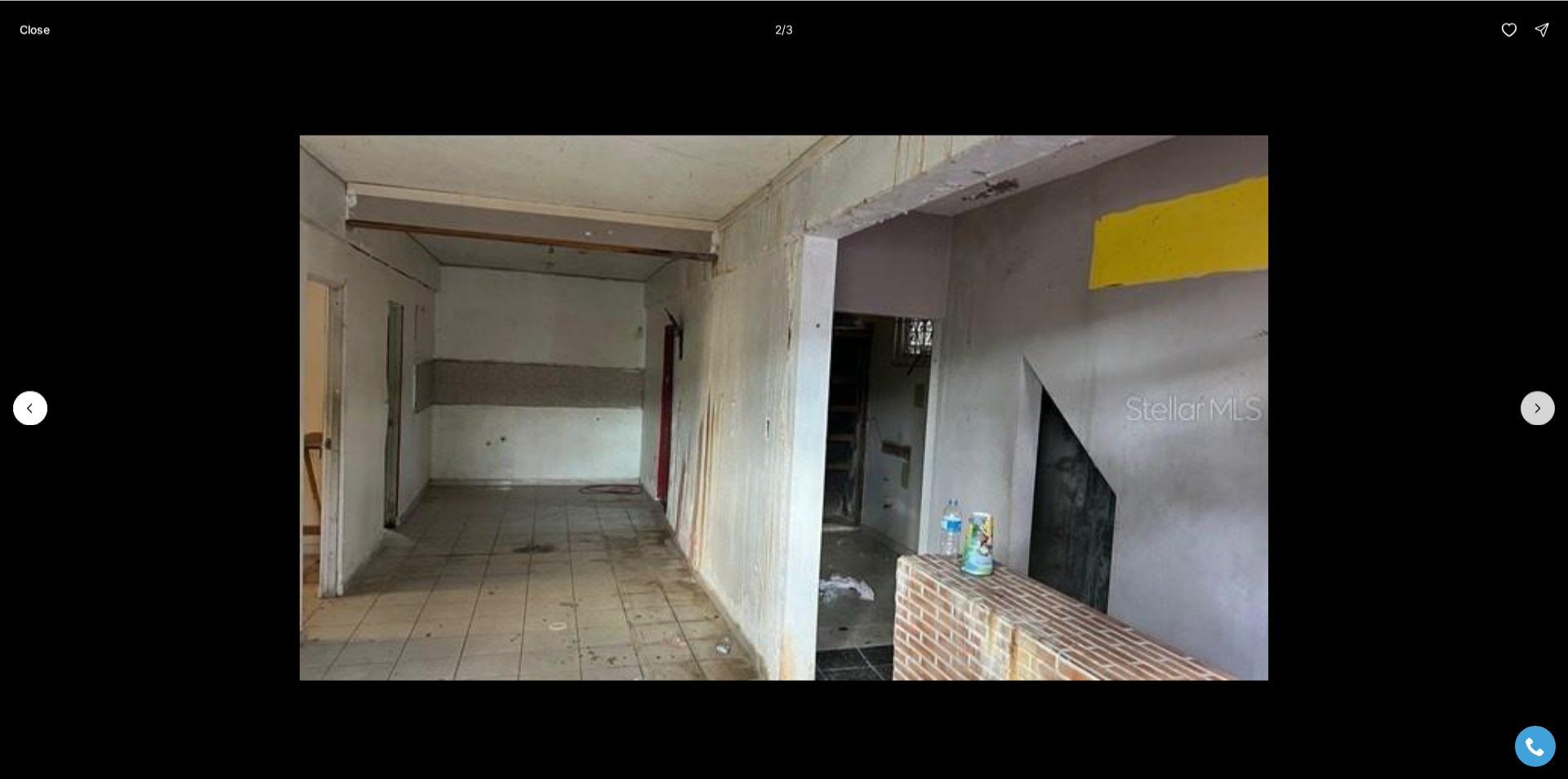
click at [1537, 405] on icon "Next slide" at bounding box center [1538, 408] width 4 height 8
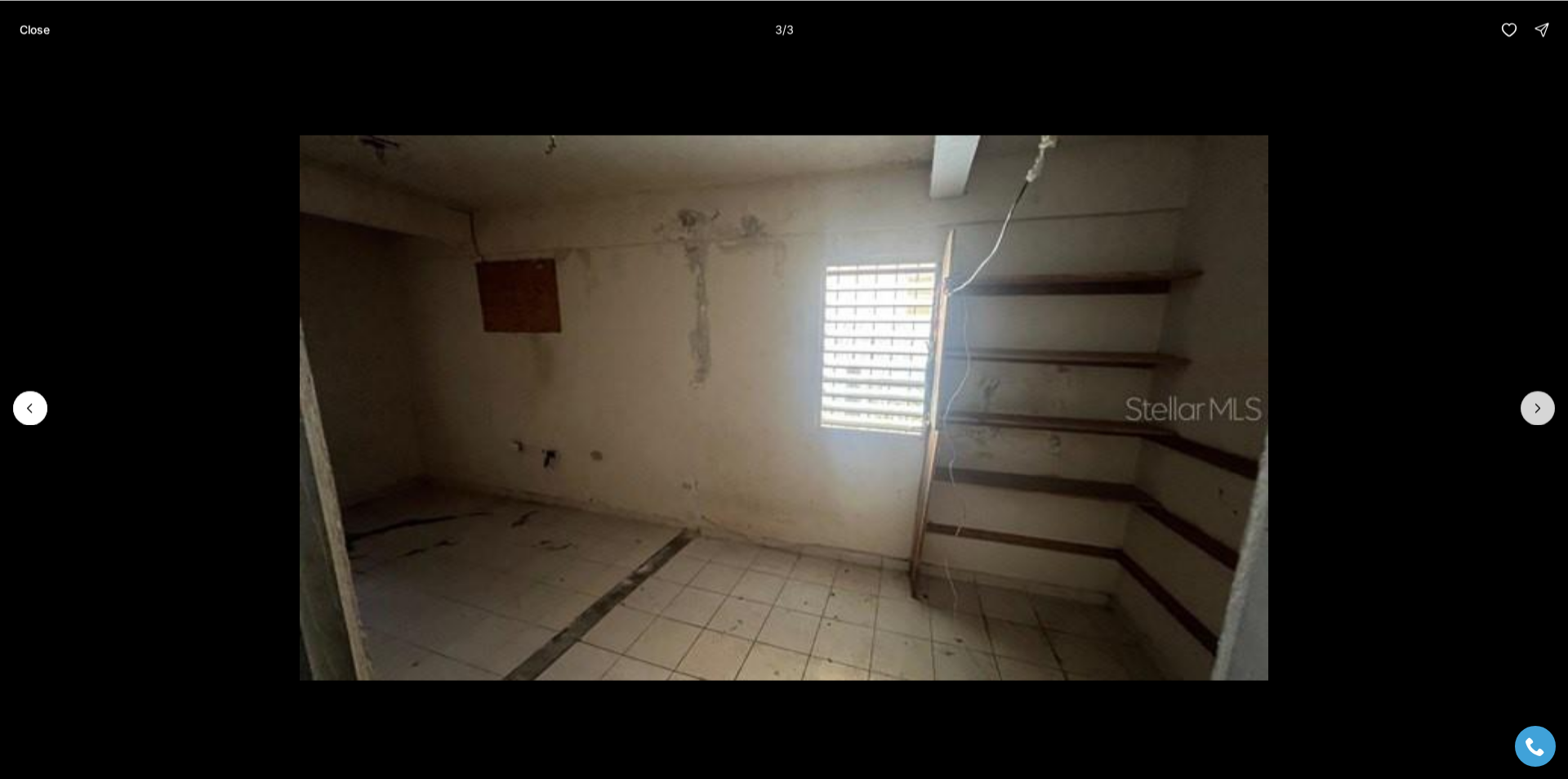
click at [1537, 405] on div at bounding box center [1537, 407] width 34 height 34
click at [34, 27] on p "Close" at bounding box center [35, 29] width 30 height 13
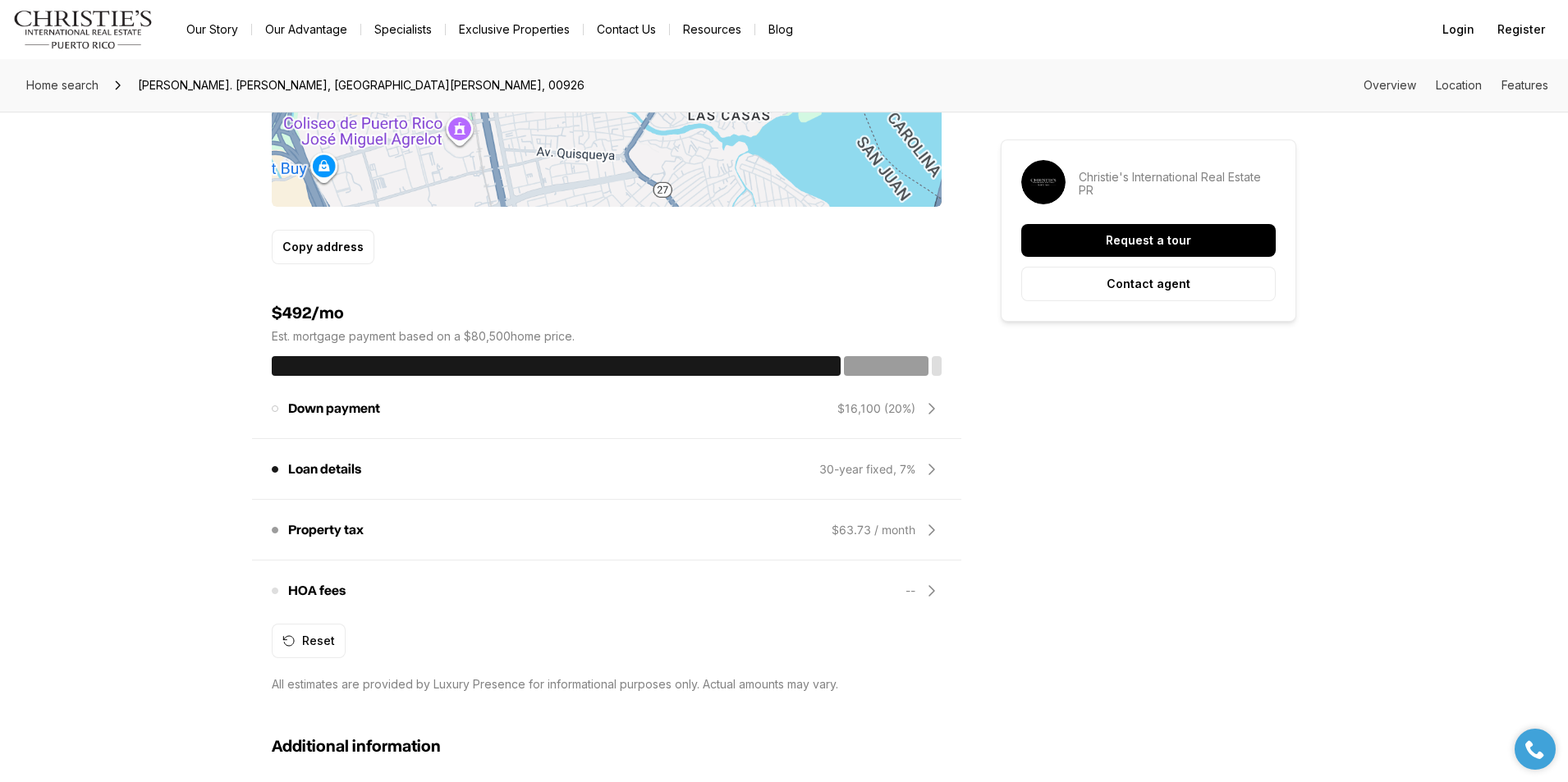
scroll to position [984, 0]
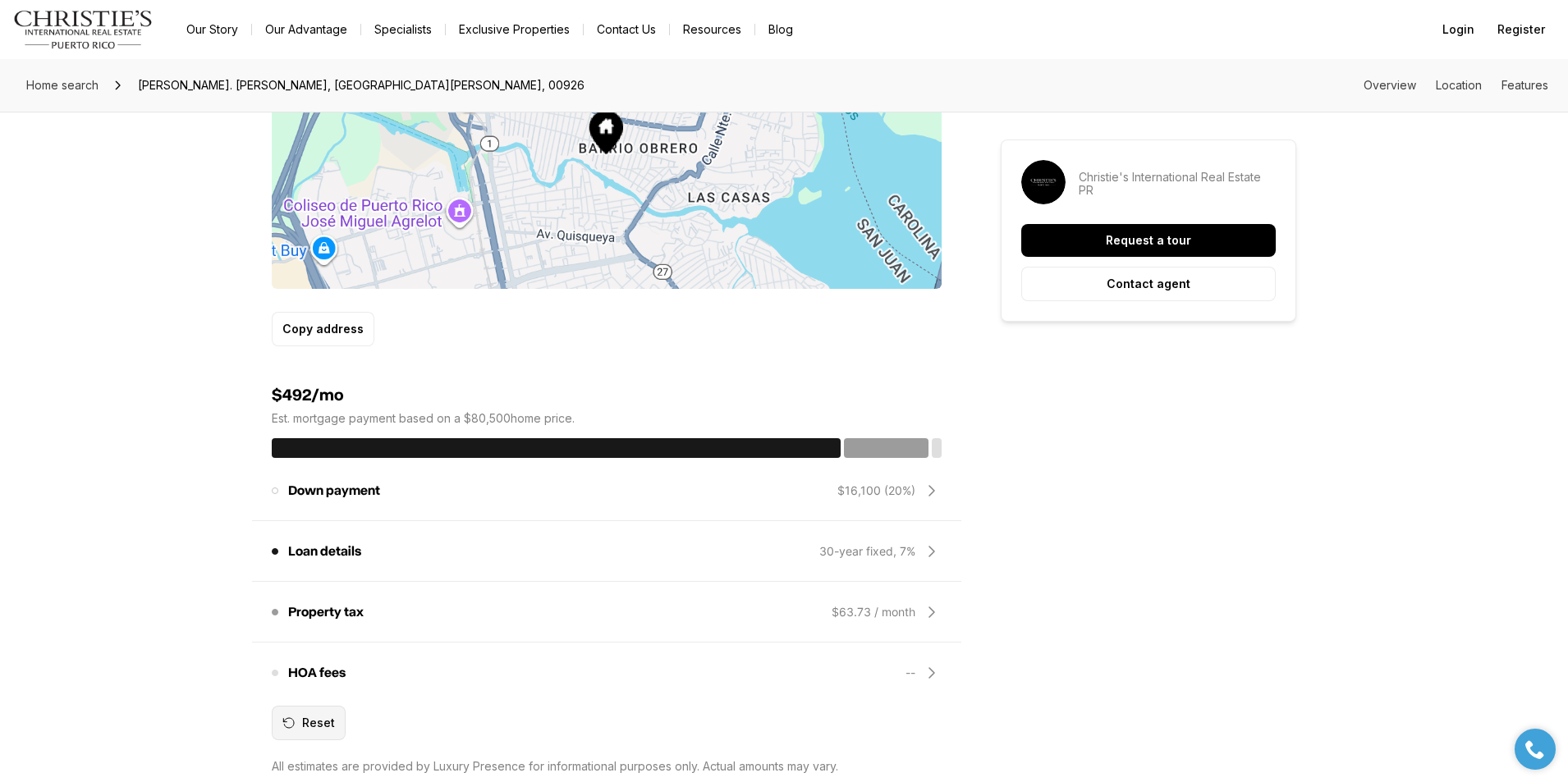
click at [313, 724] on div "Reset" at bounding box center [308, 723] width 53 height 13
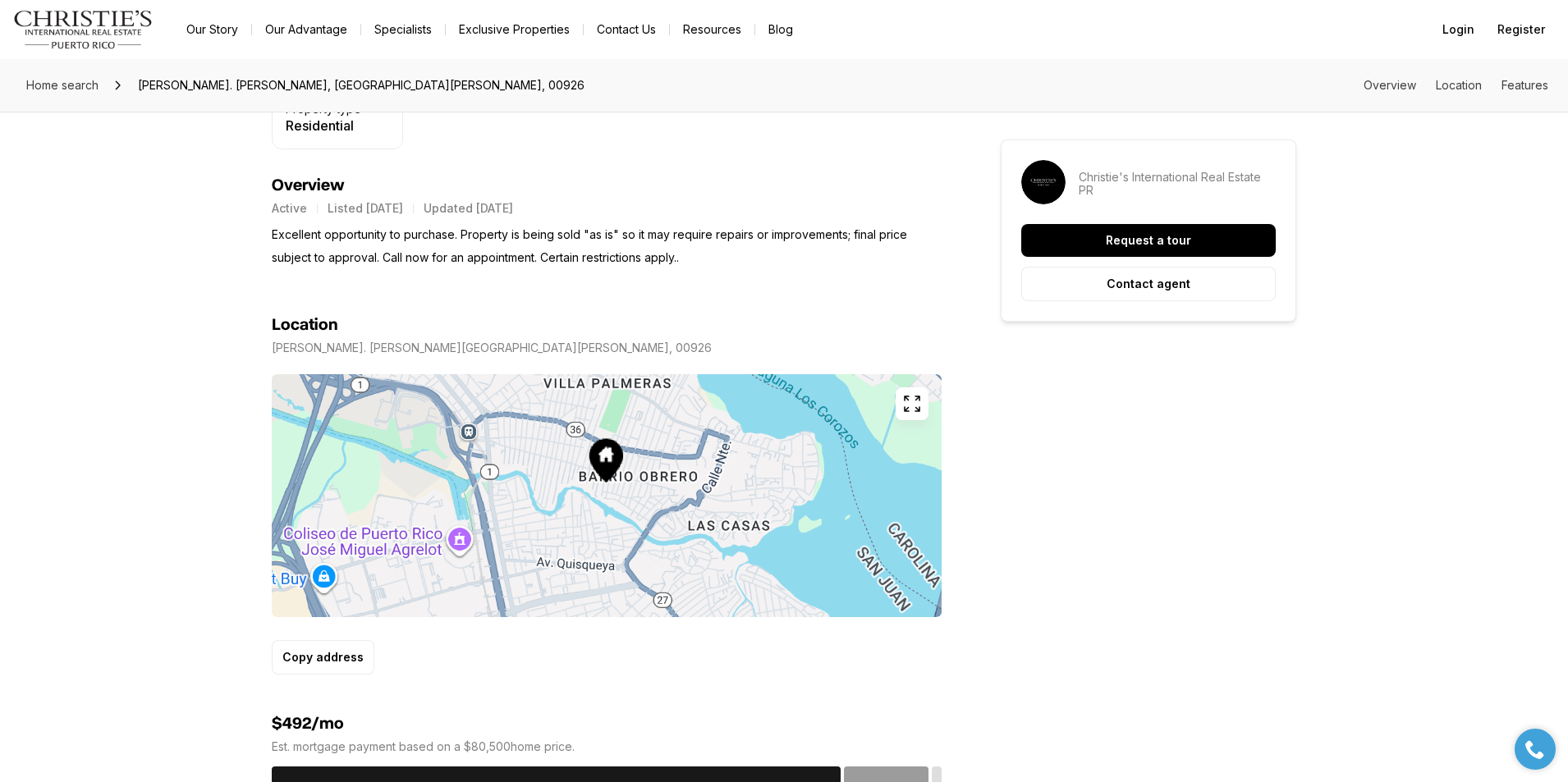
scroll to position [574, 0]
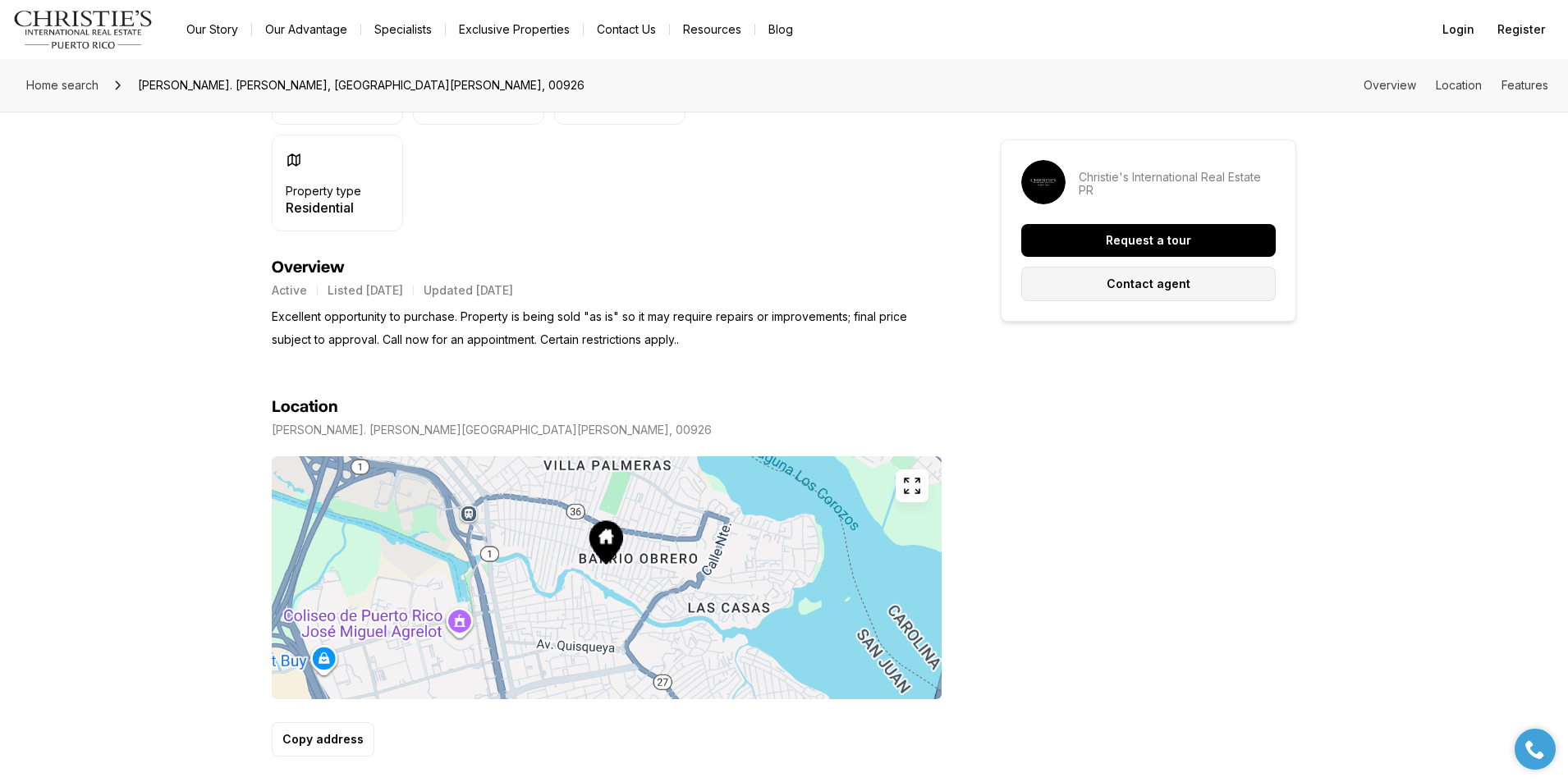
click at [1133, 280] on p "Contact agent" at bounding box center [1148, 284] width 84 height 13
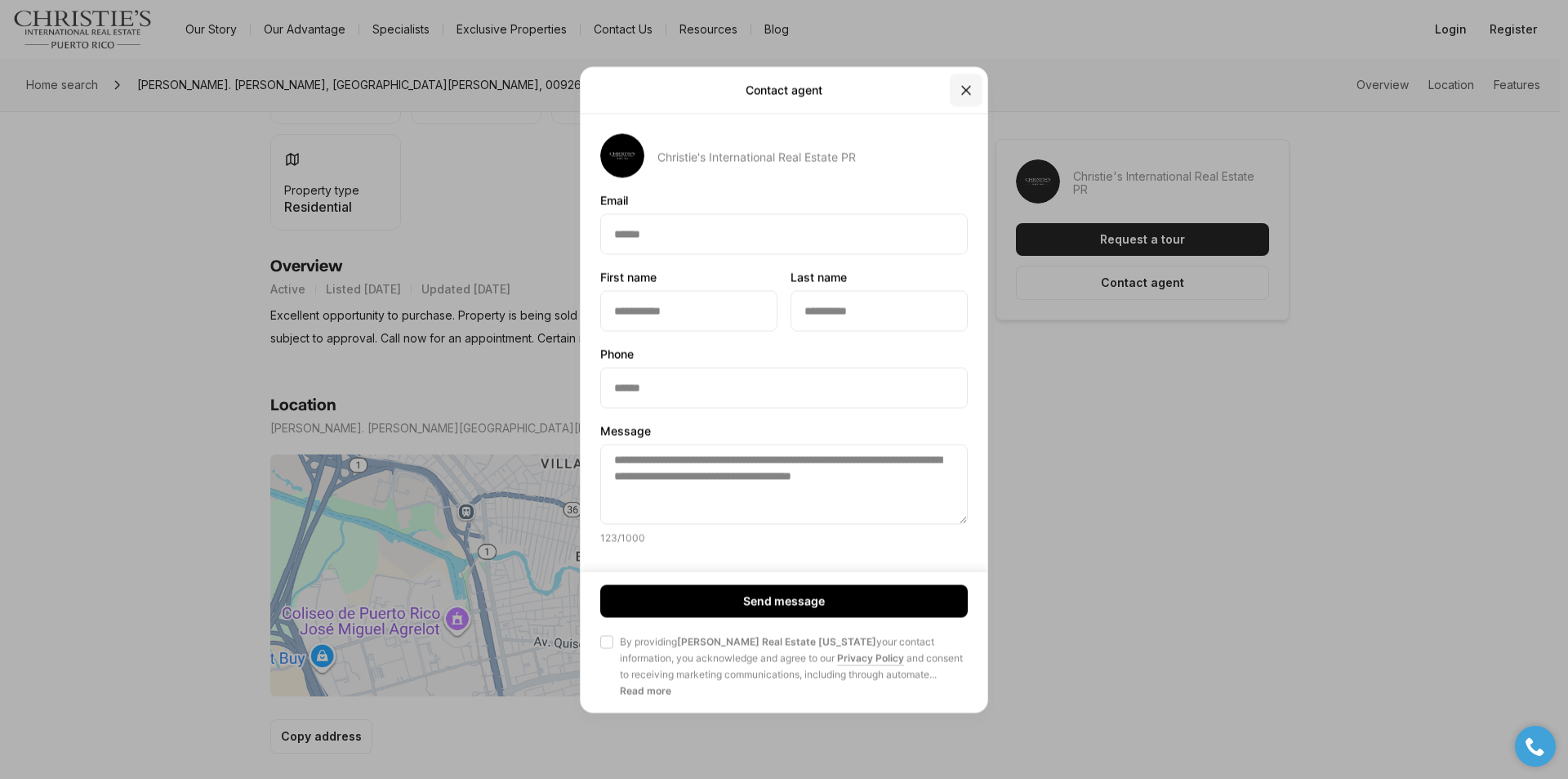
click at [966, 97] on icon "Close" at bounding box center [967, 90] width 17 height 17
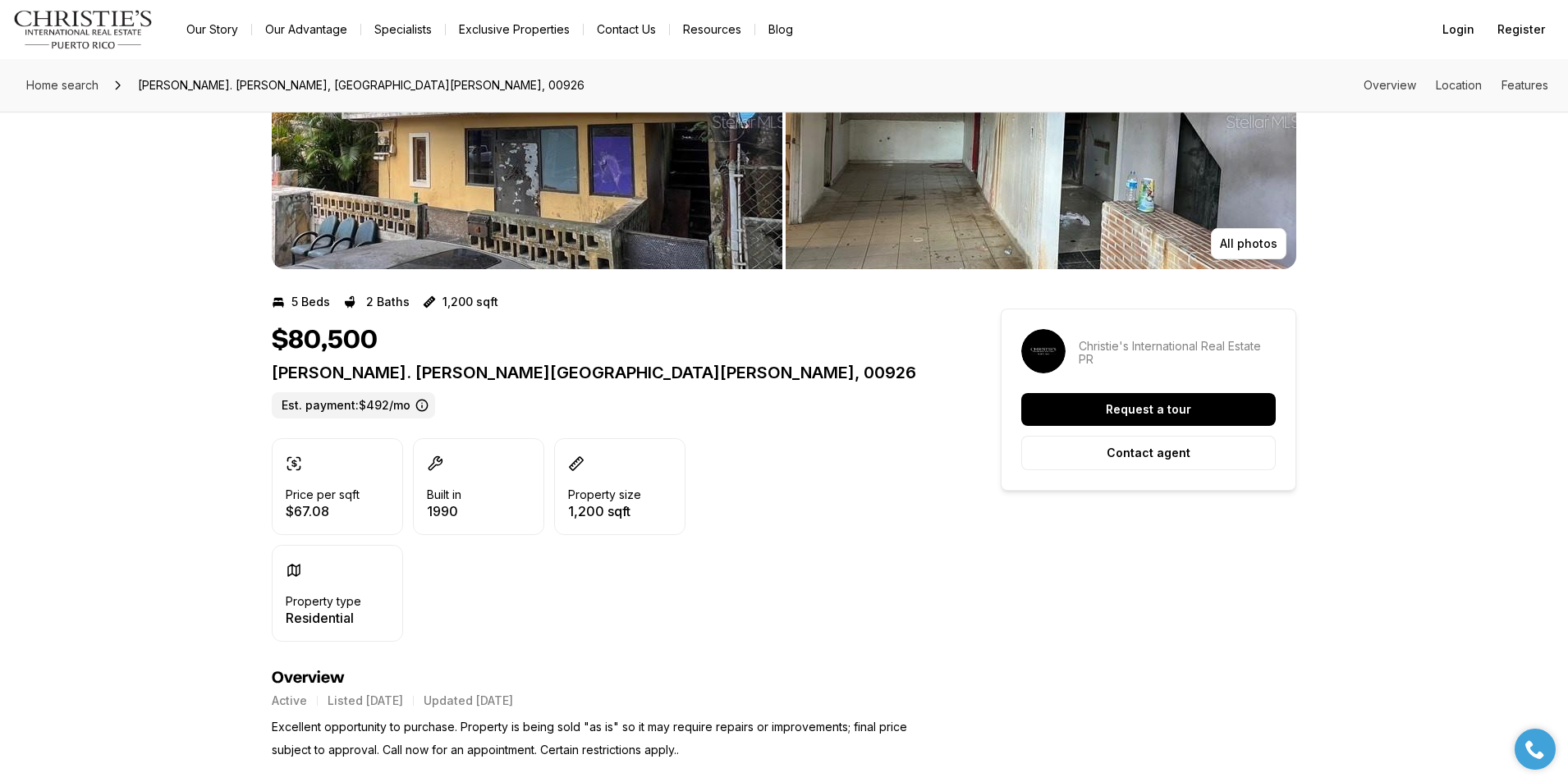
scroll to position [0, 0]
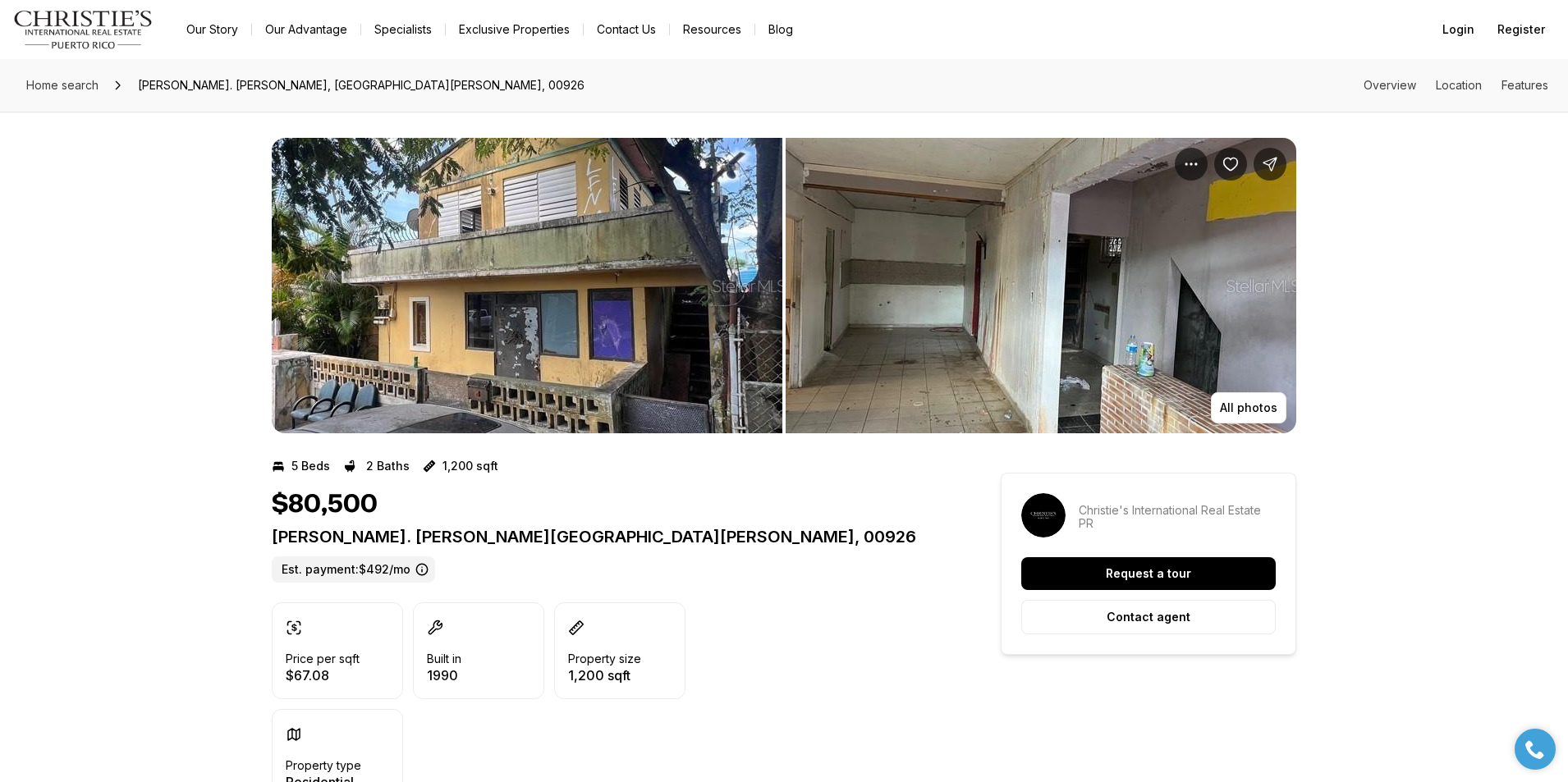
click at [609, 329] on img "View image gallery" at bounding box center [527, 286] width 511 height 296
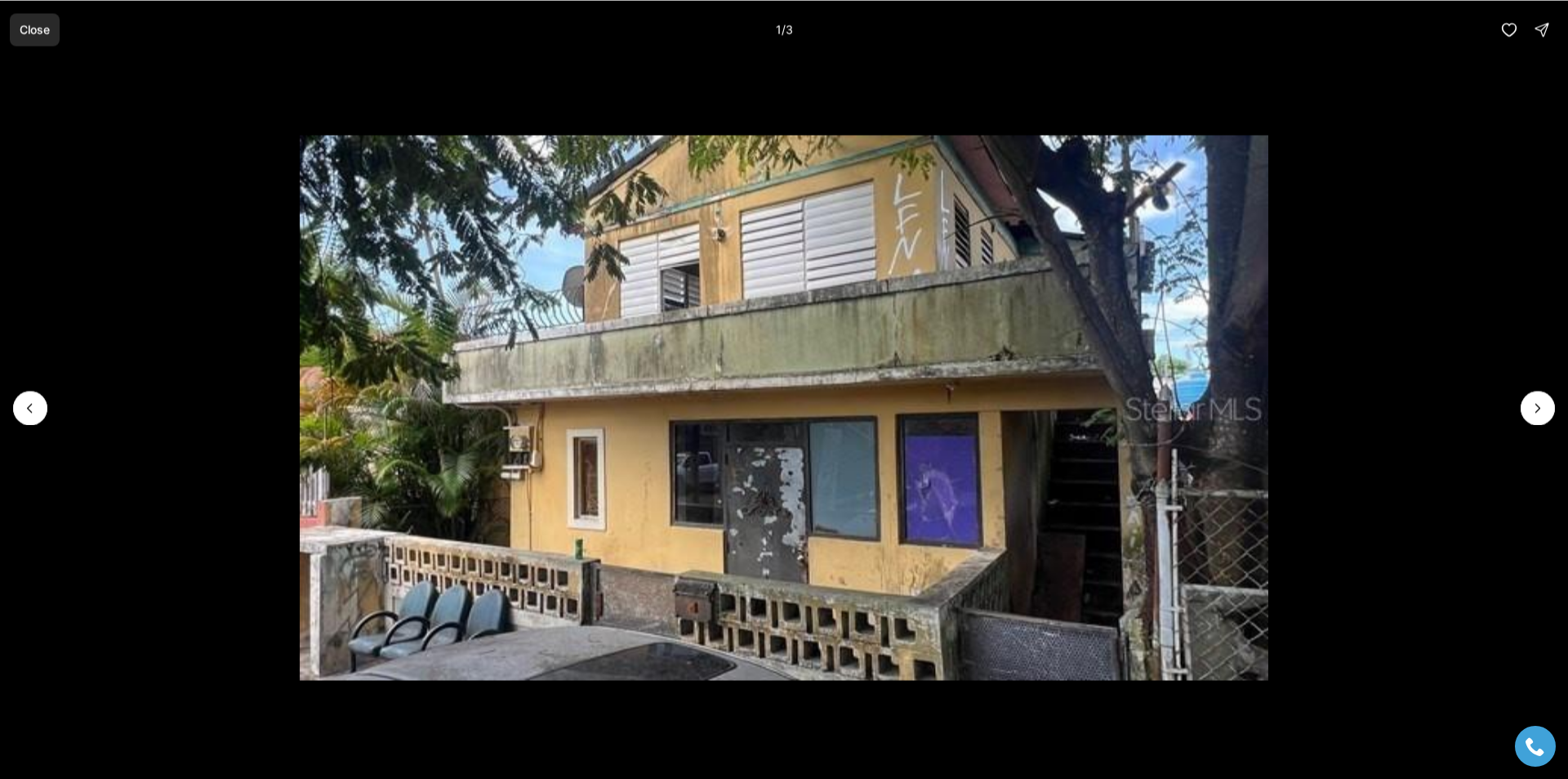
click at [47, 39] on button "Close" at bounding box center [35, 29] width 50 height 32
